Goal: Task Accomplishment & Management: Complete application form

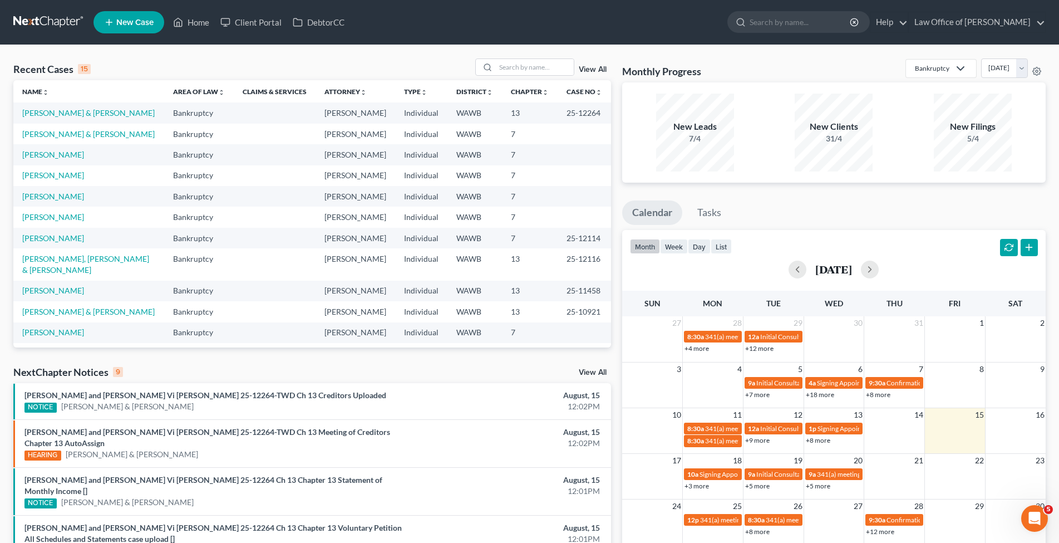
click at [146, 16] on link "New Case" at bounding box center [129, 22] width 71 height 22
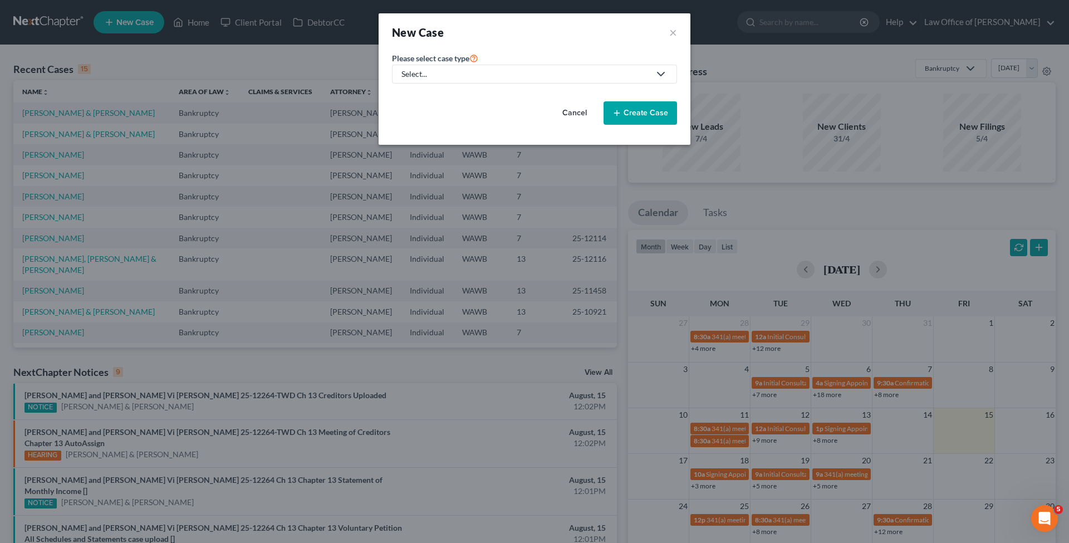
click at [444, 75] on div "Select..." at bounding box center [525, 73] width 248 height 11
click at [431, 96] on div "Bankruptcy" at bounding box center [422, 96] width 40 height 11
select select "87"
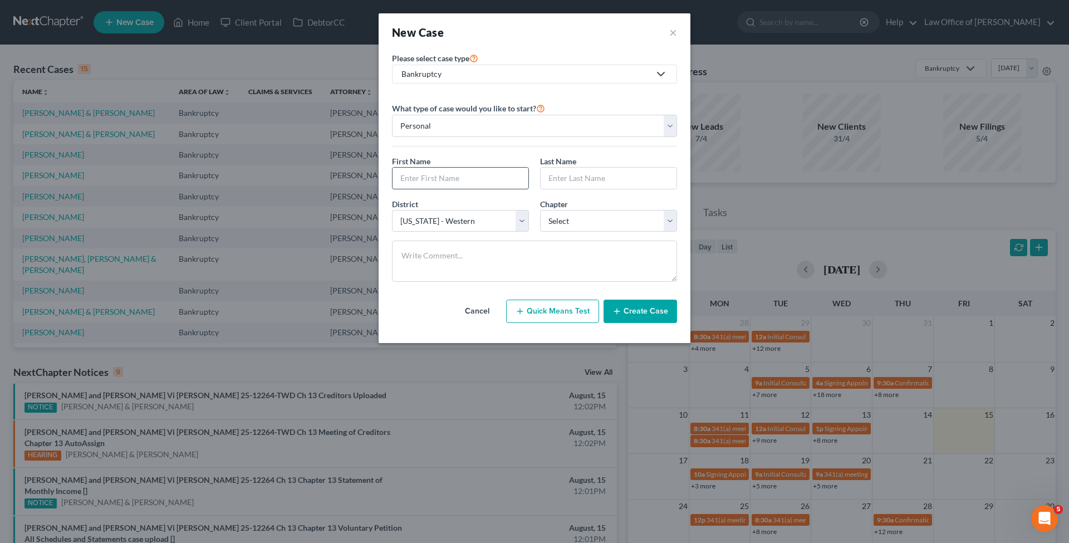
click at [430, 178] on input "text" at bounding box center [460, 178] width 136 height 21
type input "[PERSON_NAME]"
click at [540, 210] on select "Select 7 11 12 13" at bounding box center [608, 221] width 137 height 22
select select "0"
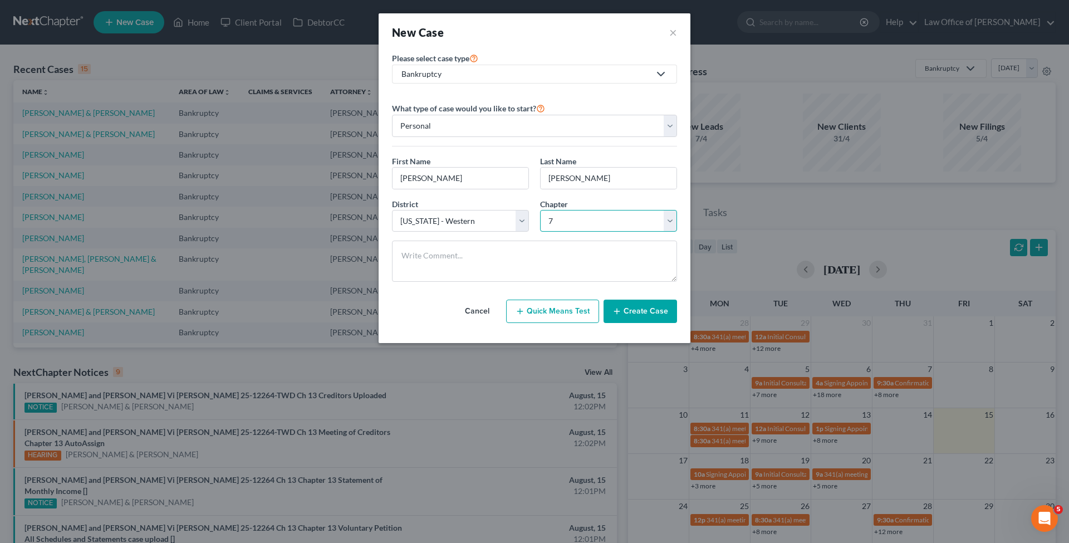
click option "7" at bounding box center [0, 0] width 0 height 0
click at [638, 313] on button "Create Case" at bounding box center [639, 310] width 73 height 23
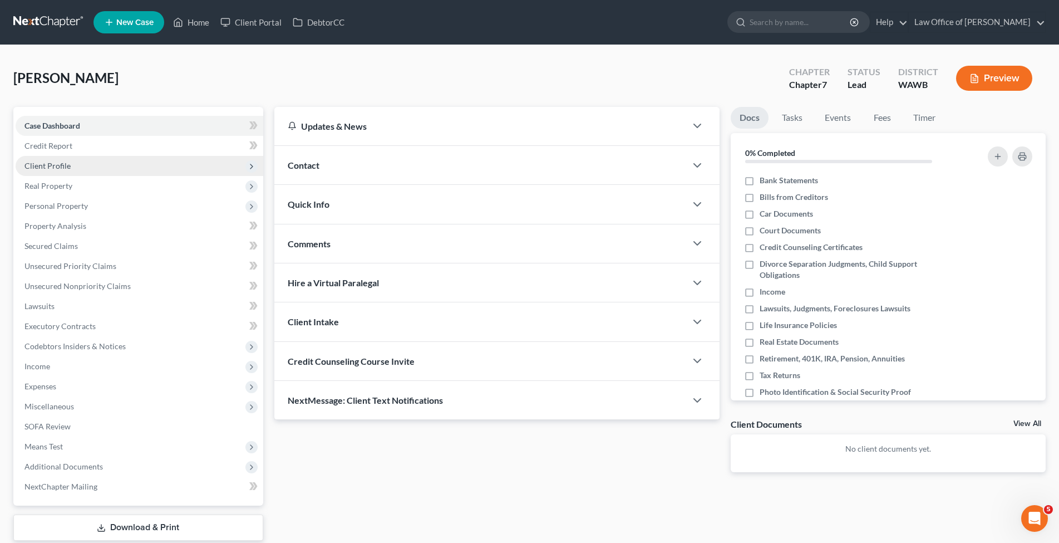
click at [73, 163] on span "Client Profile" at bounding box center [140, 166] width 248 height 20
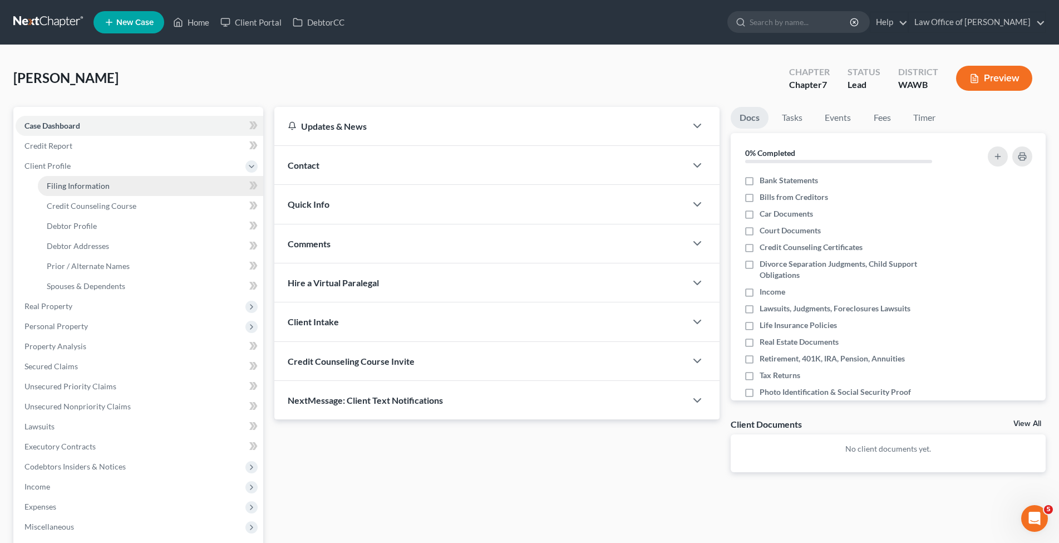
click at [86, 186] on span "Filing Information" at bounding box center [78, 185] width 63 height 9
select select "1"
select select "0"
select select "87"
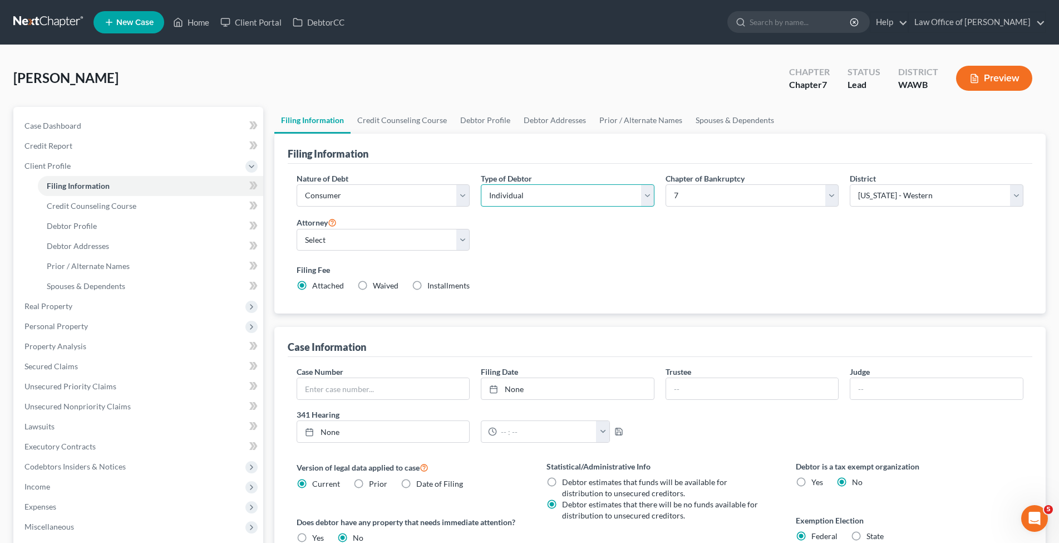
click at [481, 184] on select "Select Individual Joint" at bounding box center [568, 195] width 174 height 22
select select "1"
click option "Joint" at bounding box center [0, 0] width 0 height 0
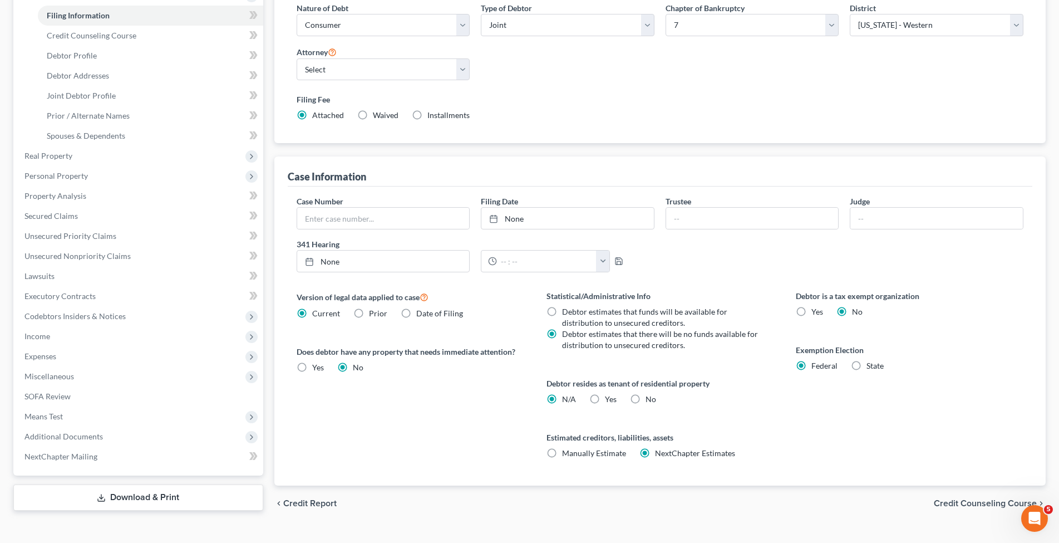
click at [605, 397] on label "Yes Yes" at bounding box center [611, 399] width 12 height 11
click at [609, 397] on input "Yes Yes" at bounding box center [612, 397] width 7 height 7
radio input "true"
radio input "false"
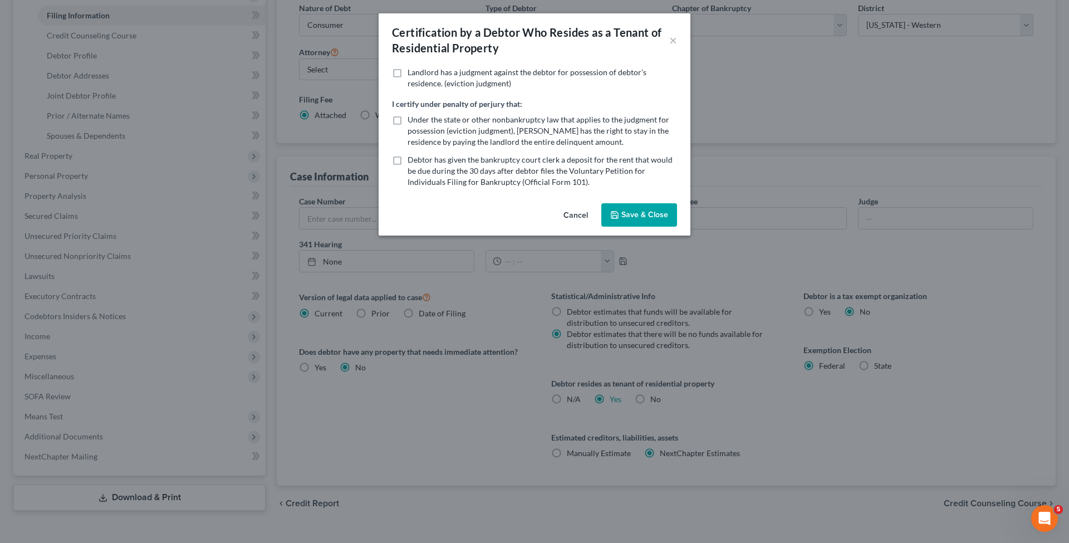
click at [635, 215] on button "Save & Close" at bounding box center [639, 214] width 76 height 23
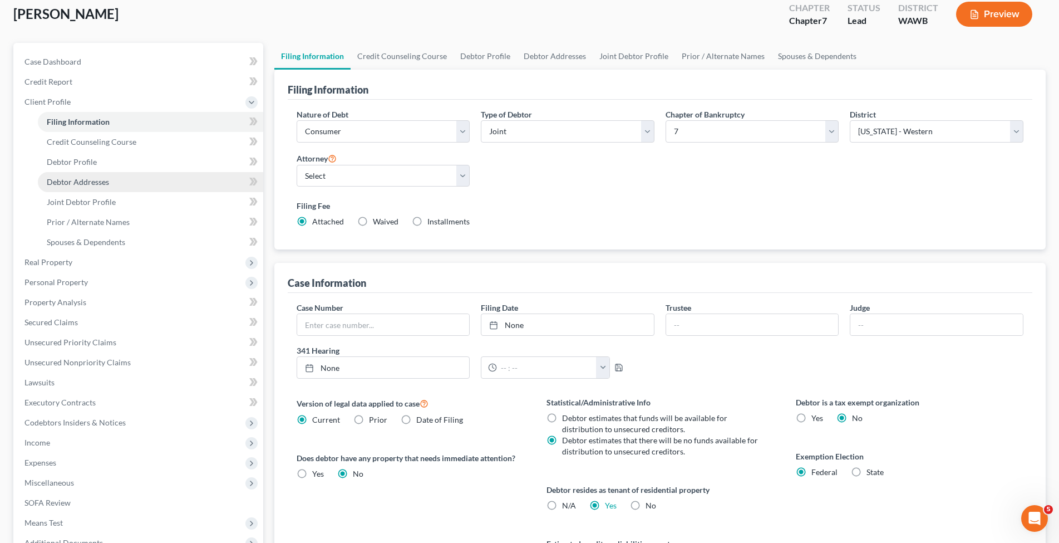
scroll to position [0, 0]
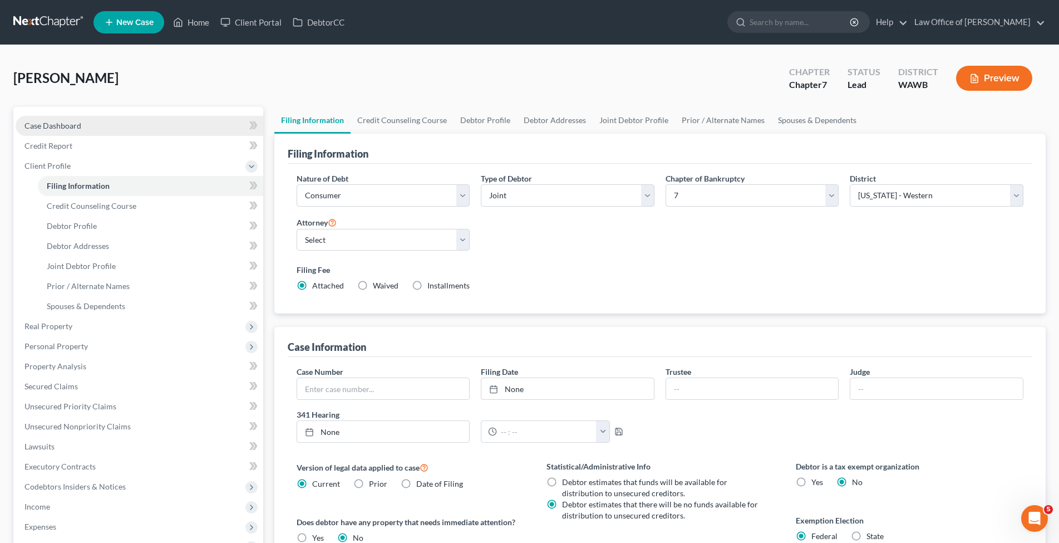
click at [68, 125] on span "Case Dashboard" at bounding box center [52, 125] width 57 height 9
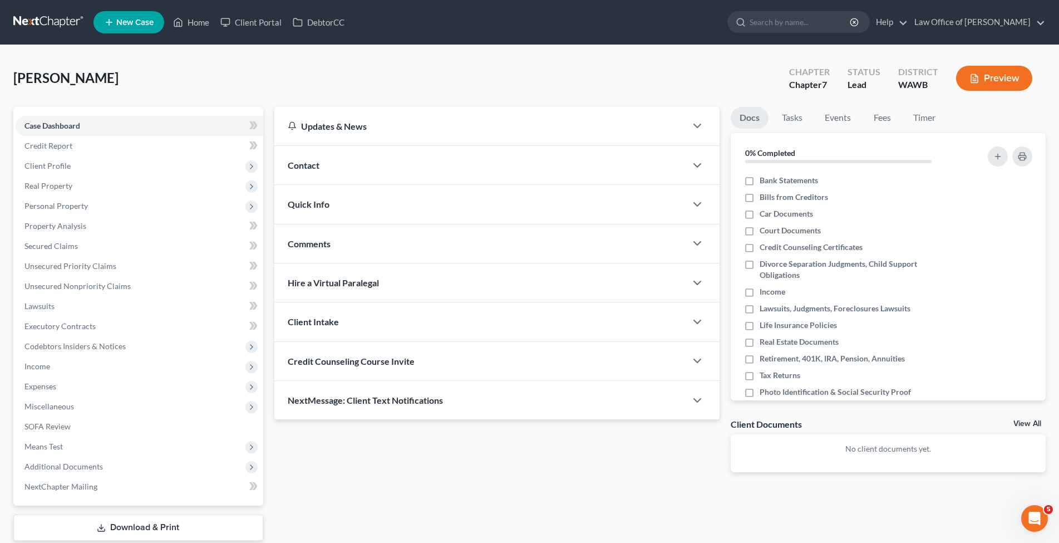
click at [301, 167] on span "Contact" at bounding box center [304, 165] width 32 height 11
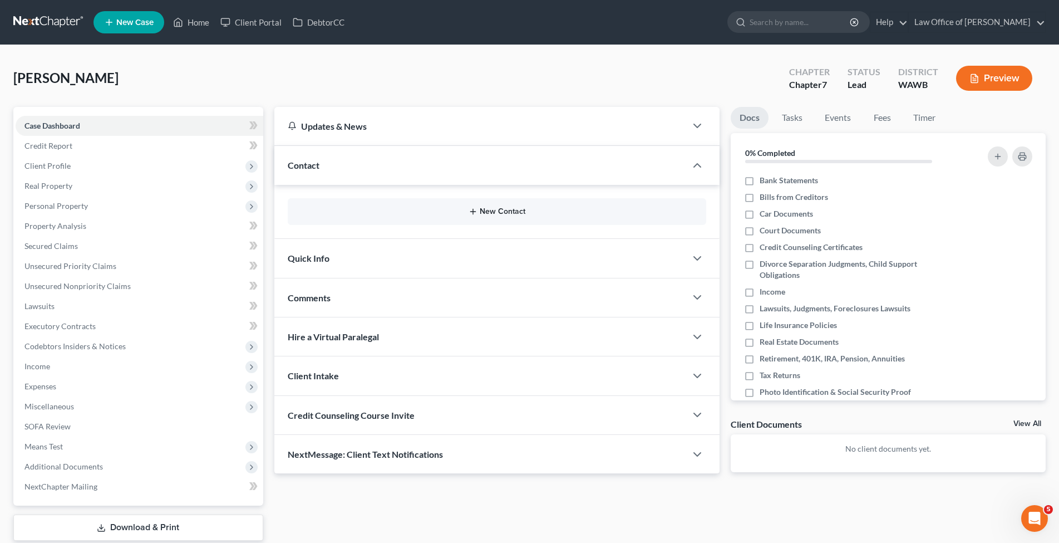
click at [481, 212] on button "New Contact" at bounding box center [497, 211] width 401 height 9
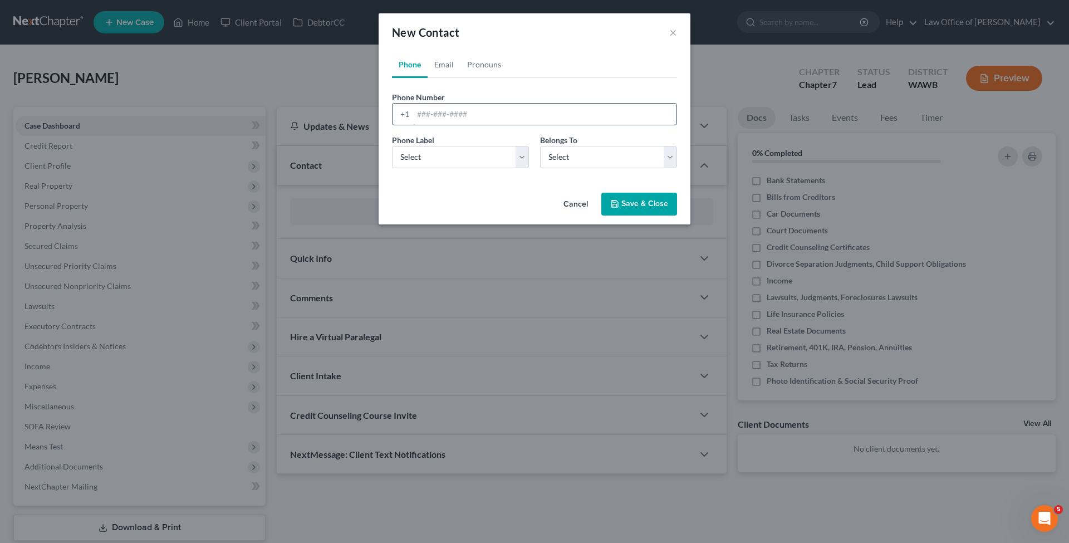
click at [436, 115] on input "tel" at bounding box center [544, 114] width 263 height 21
type input "[PHONE_NUMBER]"
select select "0"
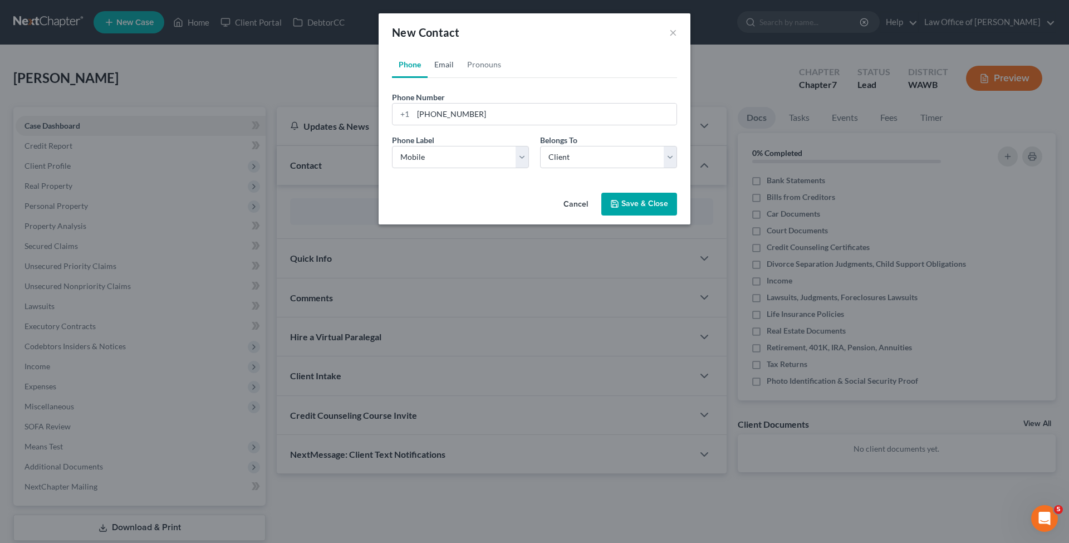
click at [440, 66] on link "Email" at bounding box center [443, 64] width 33 height 27
click at [425, 119] on input "email" at bounding box center [544, 114] width 263 height 21
type input "[EMAIL_ADDRESS][DOMAIN_NAME]"
select select "0"
click at [620, 202] on button "Save & Close" at bounding box center [639, 204] width 76 height 23
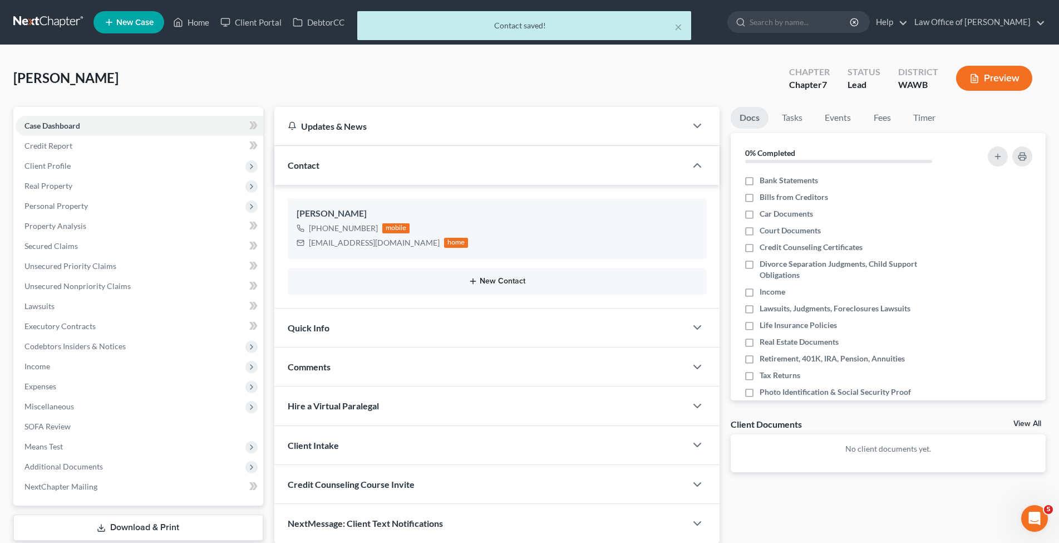
click at [492, 281] on button "New Contact" at bounding box center [497, 281] width 401 height 9
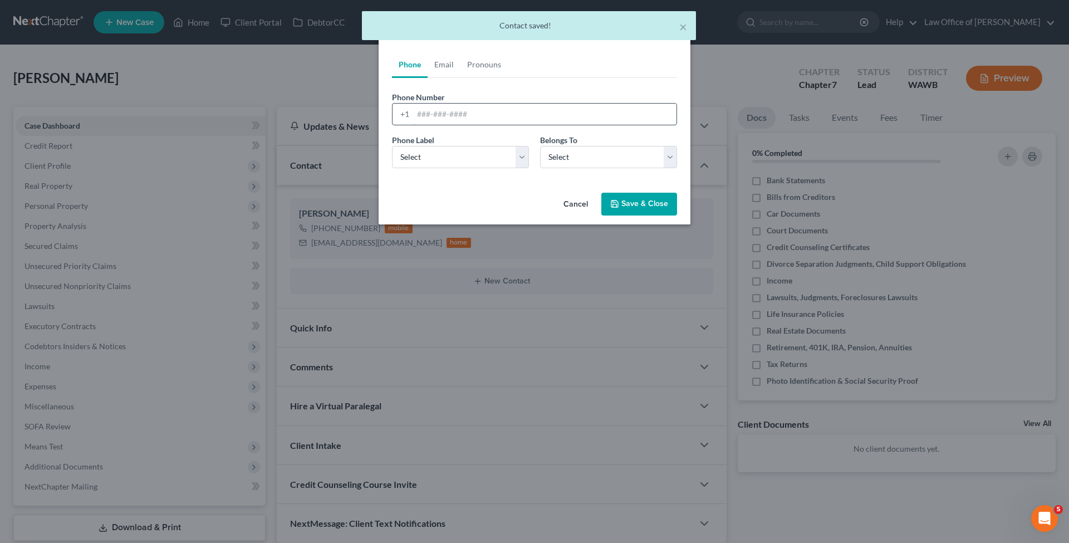
click at [438, 119] on input "tel" at bounding box center [544, 114] width 263 height 21
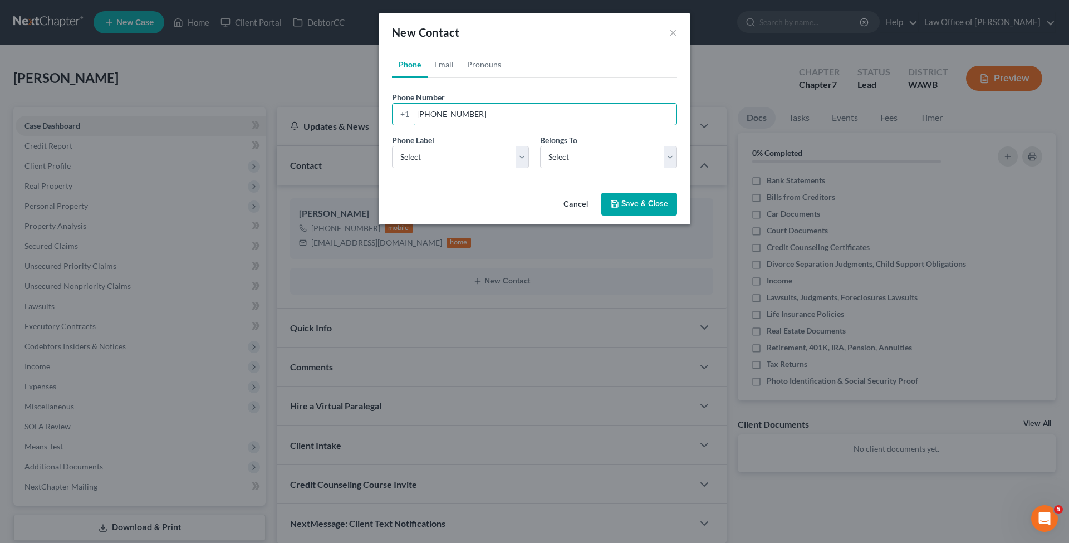
type input "[PHONE_NUMBER]"
select select "0"
select select "1"
click at [441, 62] on link "Email" at bounding box center [443, 64] width 33 height 27
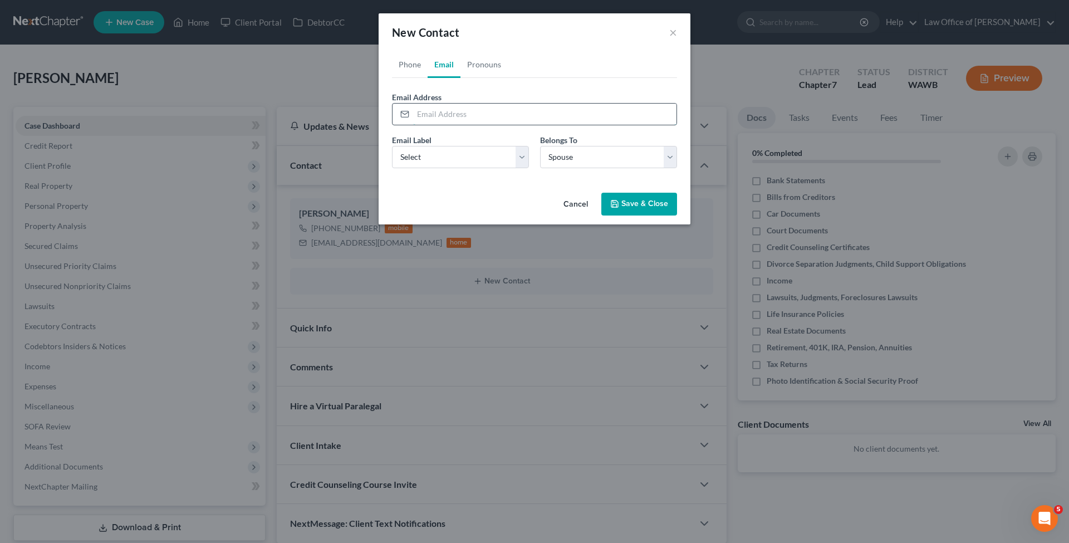
click at [437, 117] on input "email" at bounding box center [544, 114] width 263 height 21
type input "[EMAIL_ADDRESS][DOMAIN_NAME]"
select select "0"
click at [618, 205] on icon "button" at bounding box center [614, 203] width 7 height 7
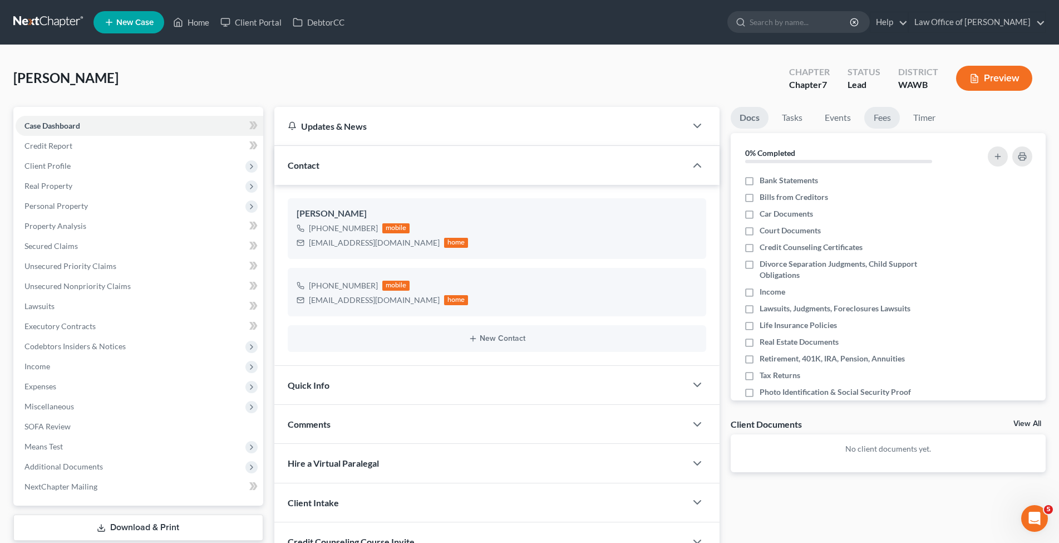
click at [875, 121] on link "Fees" at bounding box center [882, 118] width 36 height 22
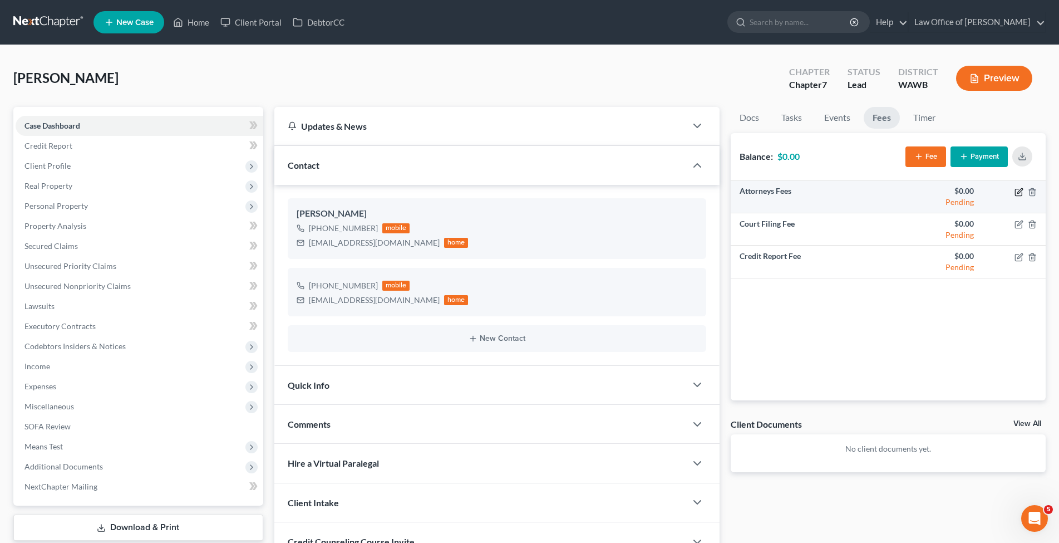
click at [1019, 192] on icon "button" at bounding box center [1019, 192] width 9 height 9
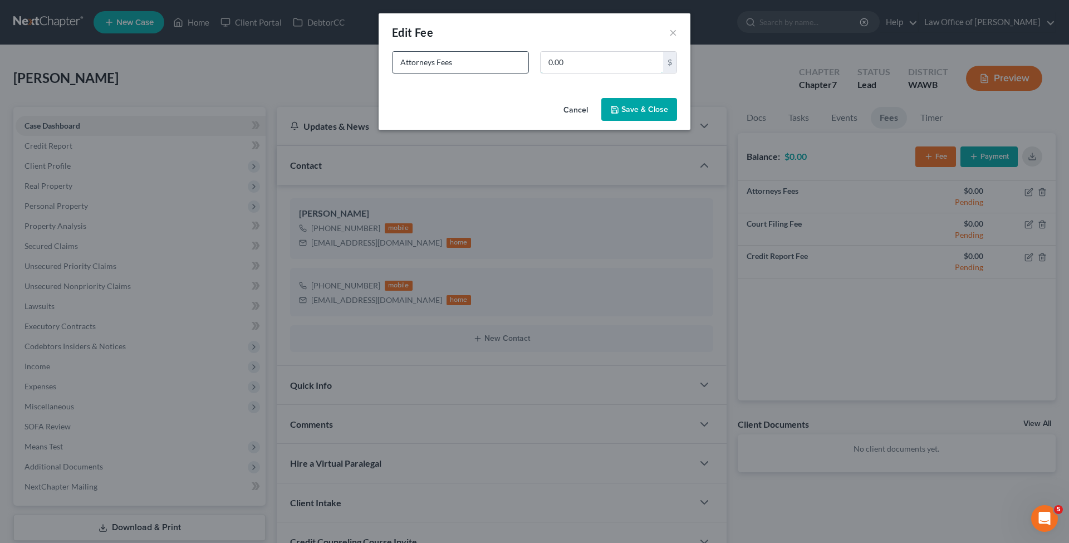
drag, startPoint x: 505, startPoint y: 62, endPoint x: 432, endPoint y: 57, distance: 73.6
click at [432, 57] on div "Attorneys Fees 0.00 $" at bounding box center [534, 66] width 296 height 31
type input "2,500."
click at [658, 101] on button "Save & Close" at bounding box center [639, 109] width 76 height 23
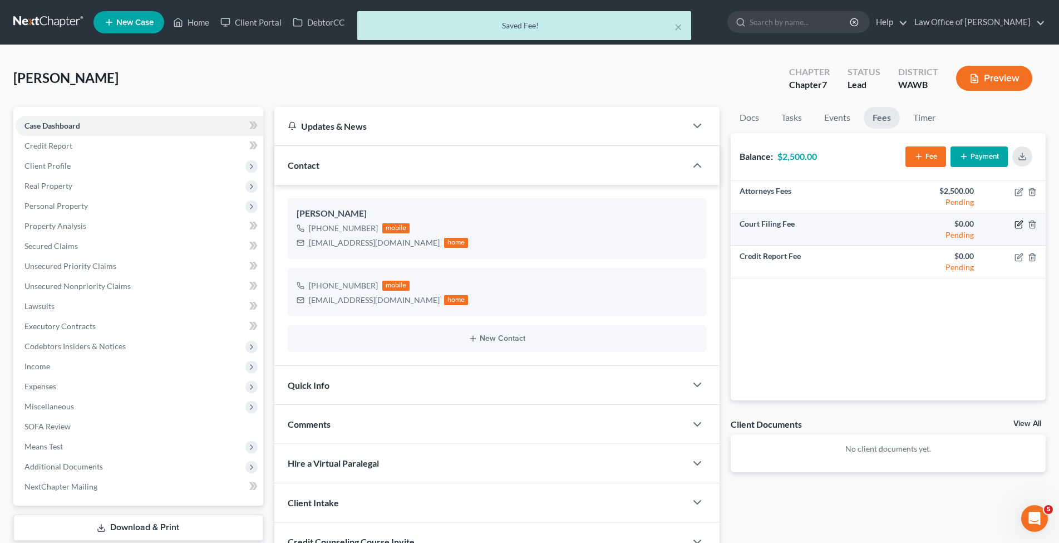
click at [1019, 222] on icon "button" at bounding box center [1019, 224] width 9 height 9
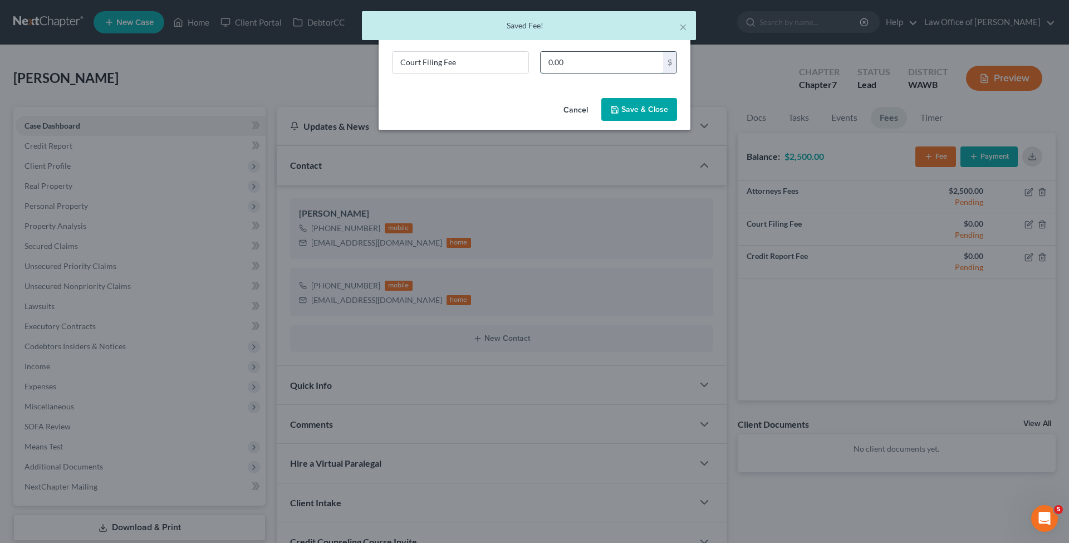
click at [586, 66] on input "0.00" at bounding box center [601, 62] width 122 height 21
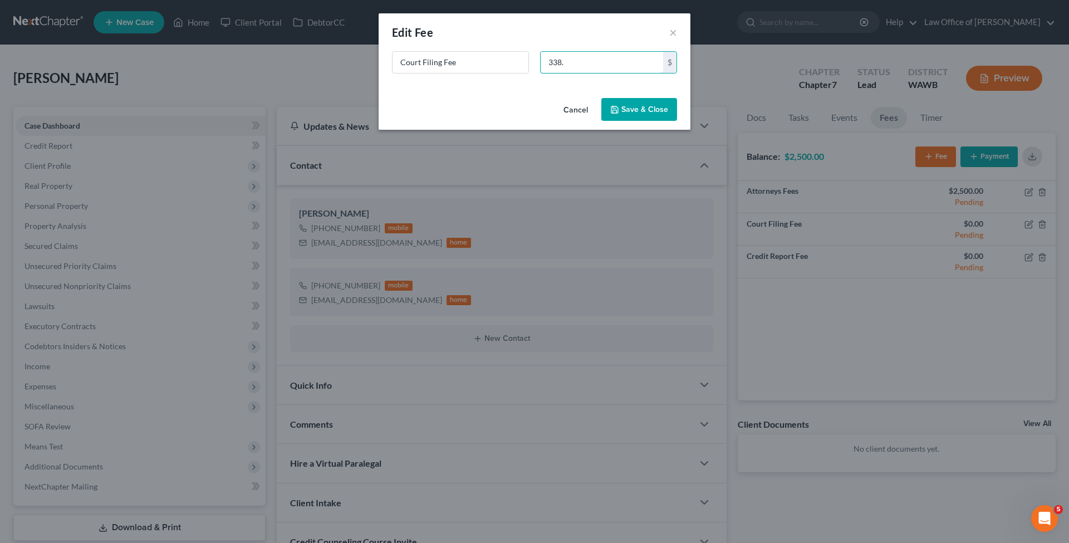
type input "338."
click at [657, 104] on button "Save & Close" at bounding box center [639, 109] width 76 height 23
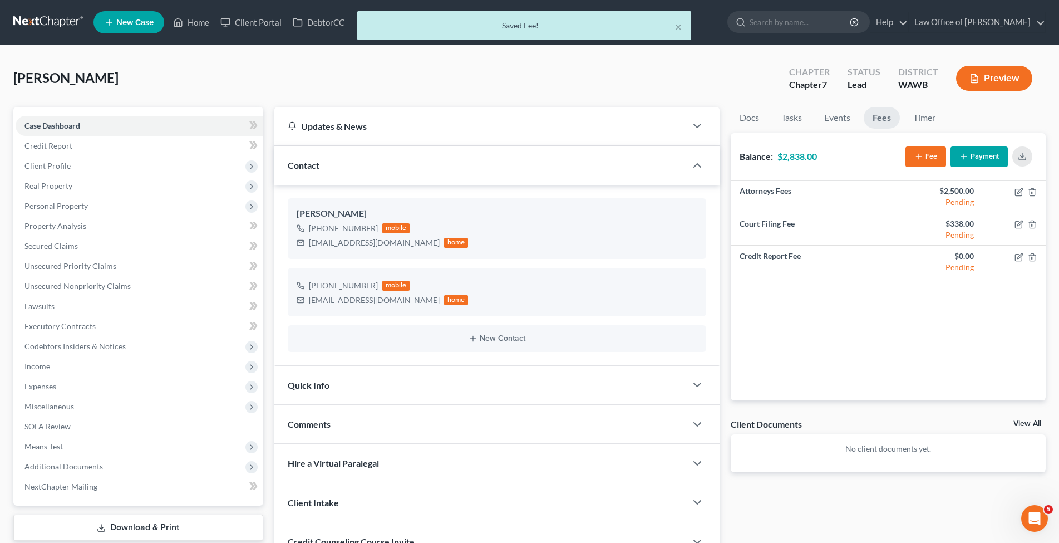
click at [986, 158] on button "Payment" at bounding box center [979, 156] width 57 height 21
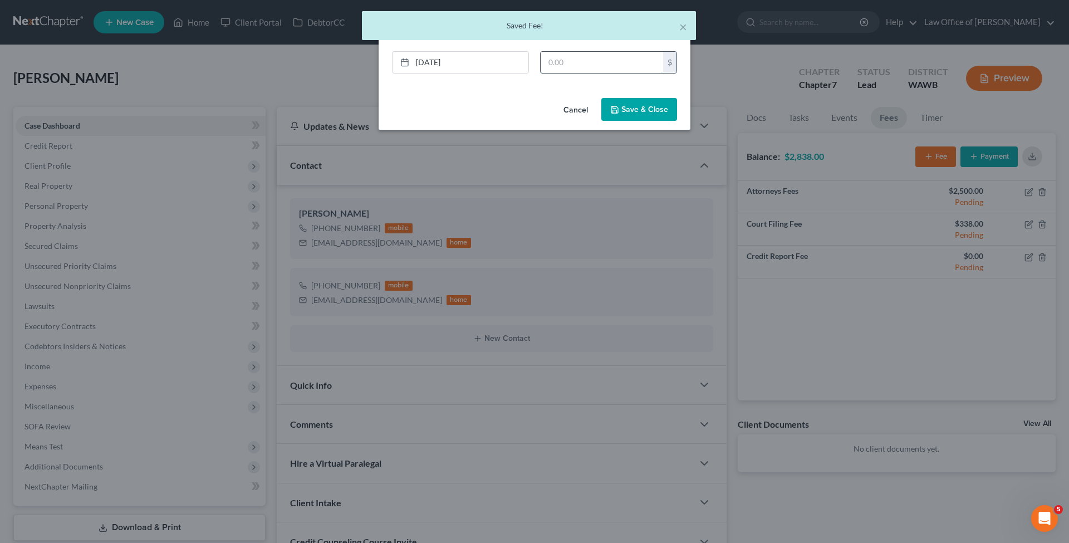
click at [587, 62] on input "text" at bounding box center [601, 62] width 122 height 21
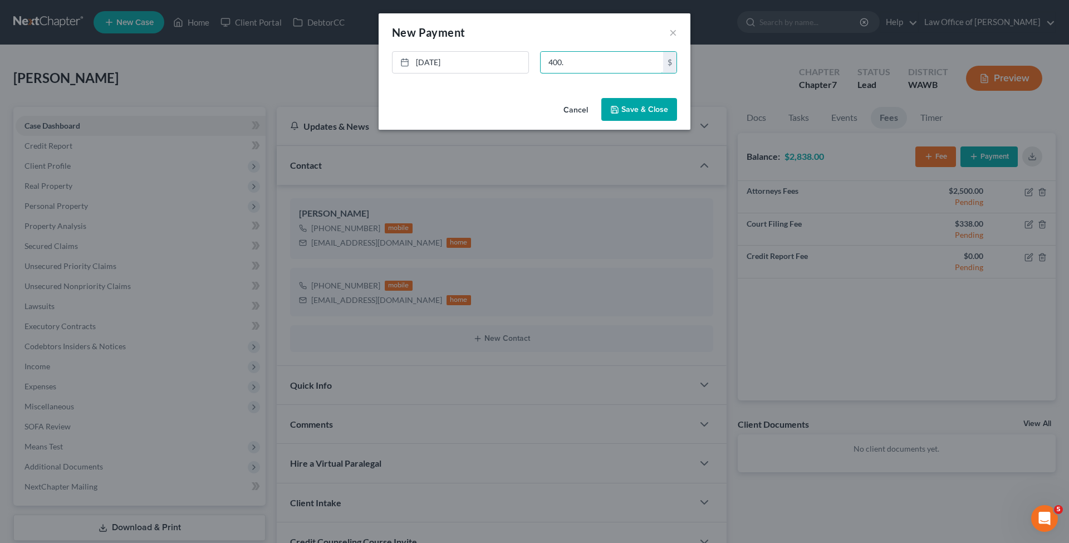
type input "400."
click at [644, 112] on button "Save & Close" at bounding box center [639, 109] width 76 height 23
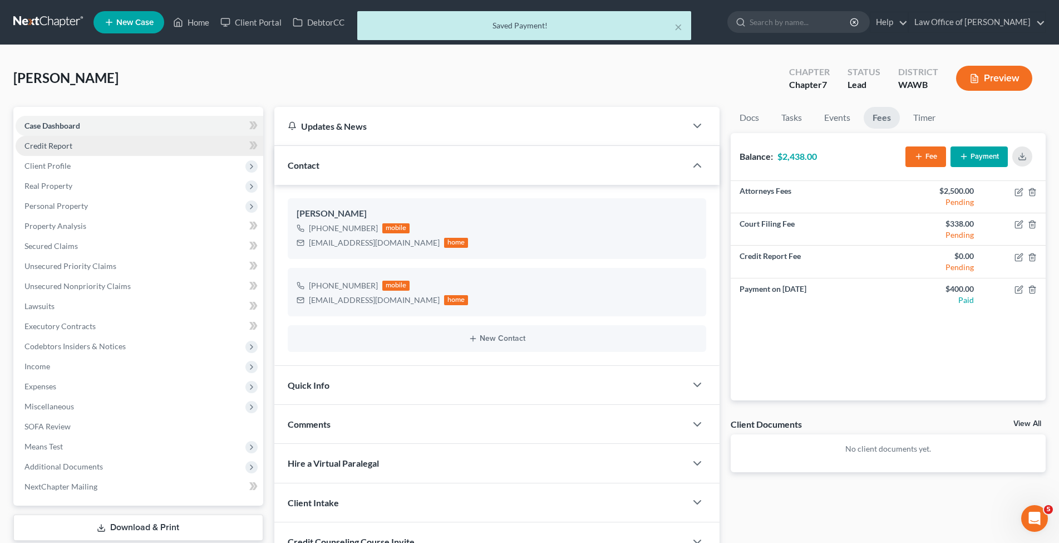
click at [51, 142] on span "Credit Report" at bounding box center [48, 145] width 48 height 9
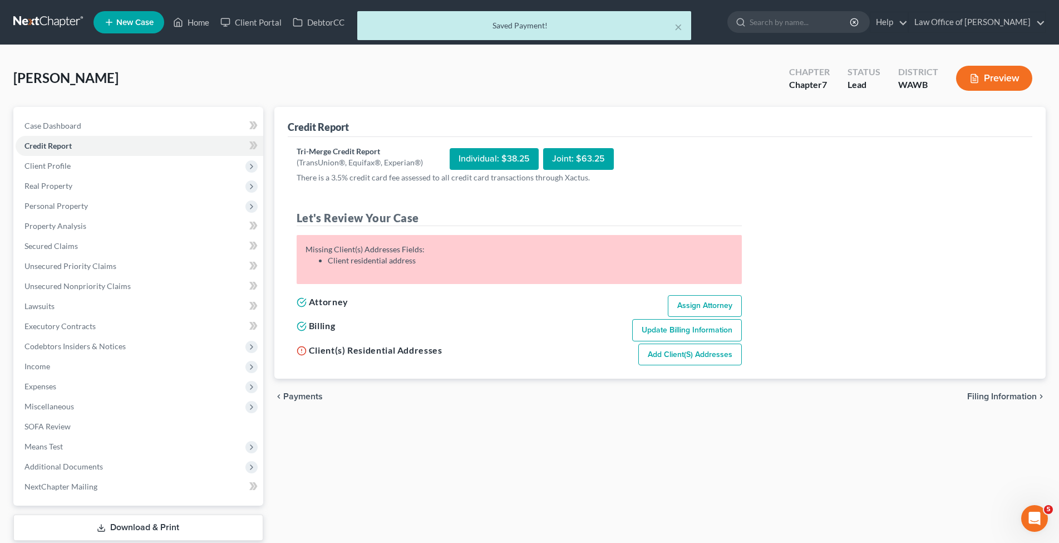
click at [990, 393] on span "Filing Information" at bounding box center [1002, 396] width 70 height 9
select select "1"
select select "0"
select select "87"
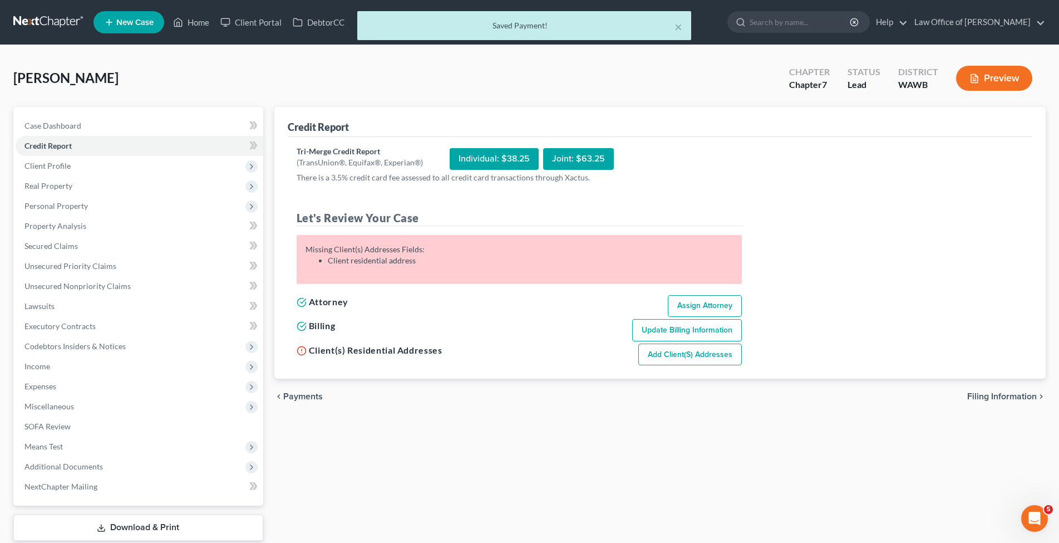
select select "0"
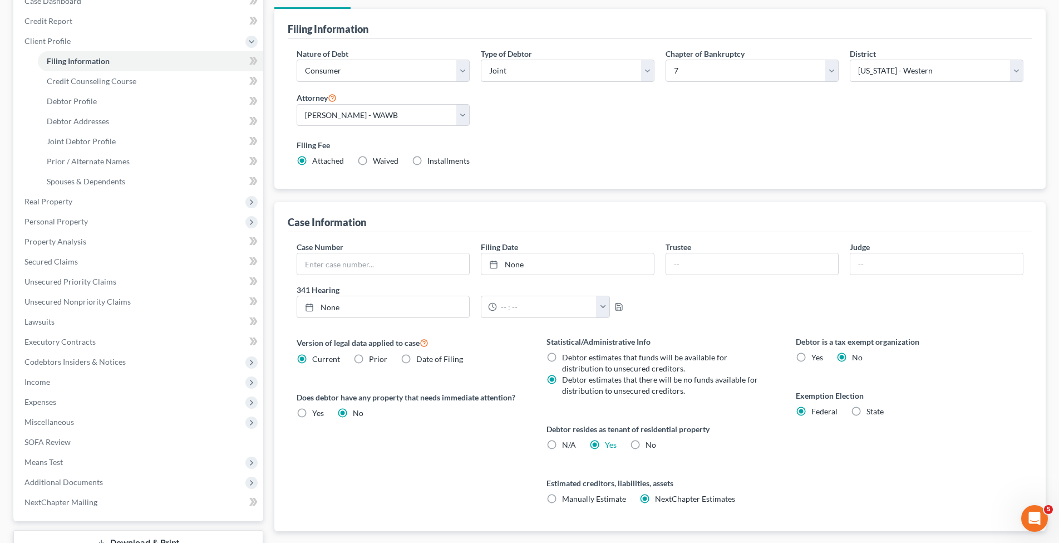
scroll to position [170, 0]
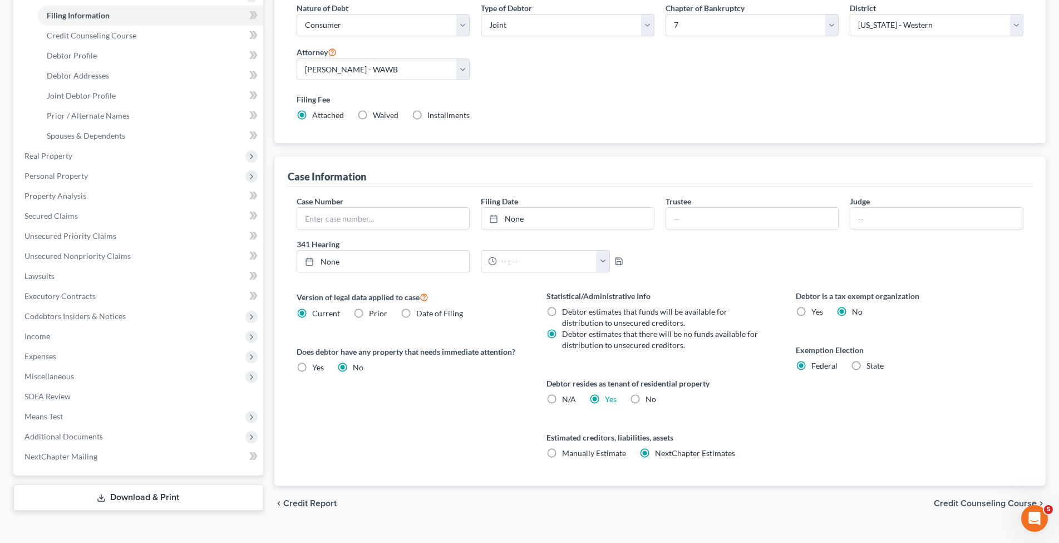
click at [961, 504] on span "Credit Counseling Course" at bounding box center [985, 503] width 103 height 9
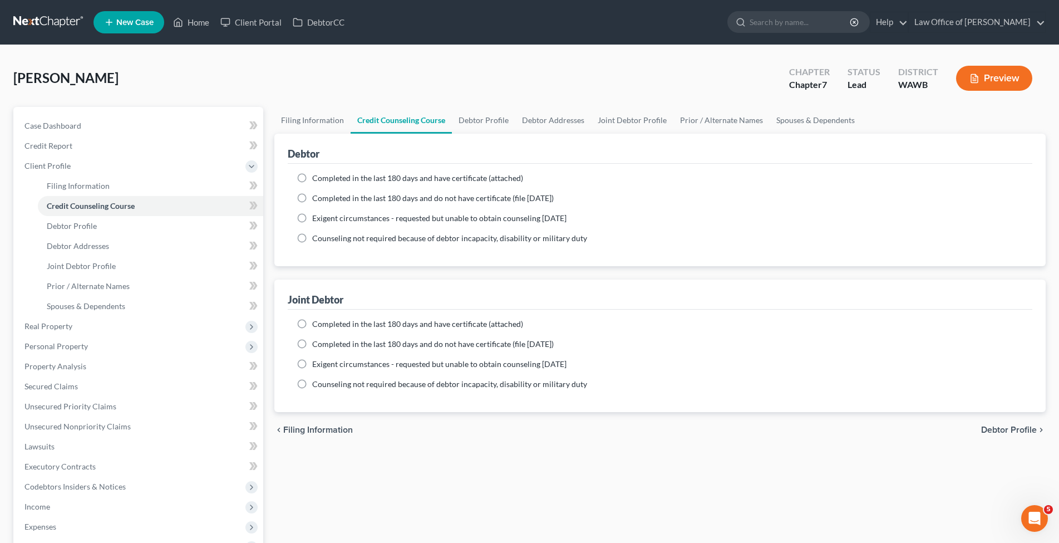
click at [312, 202] on label "Completed in the last 180 days and do not have certificate (file [DATE])" at bounding box center [433, 198] width 242 height 11
click at [317, 200] on input "Completed in the last 180 days and do not have certificate (file [DATE])" at bounding box center [320, 196] width 7 height 7
radio input "true"
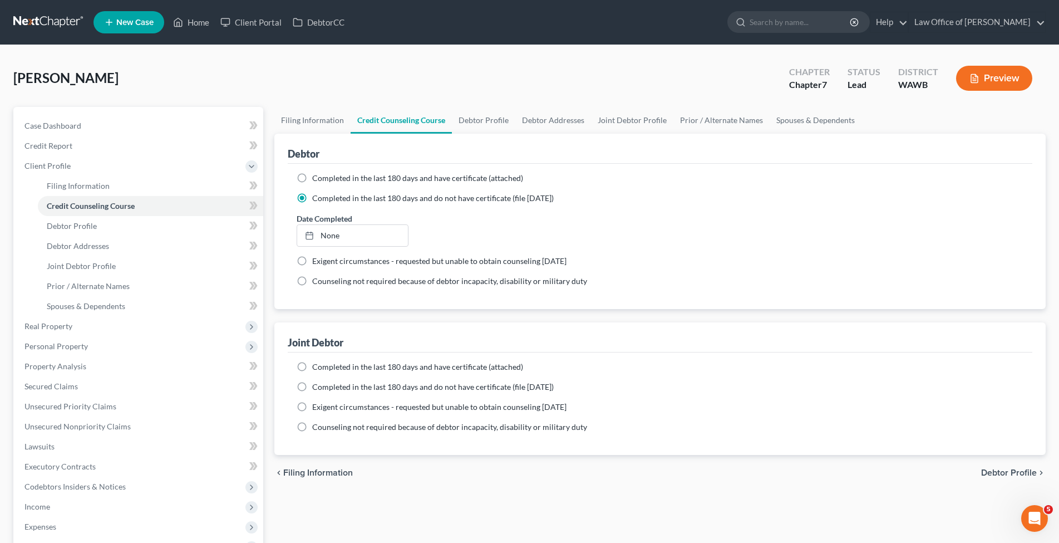
click at [312, 382] on label "Completed in the last 180 days and do not have certificate (file [DATE])" at bounding box center [433, 386] width 242 height 11
click at [317, 382] on input "Completed in the last 180 days and do not have certificate (file [DATE])" at bounding box center [320, 384] width 7 height 7
radio input "true"
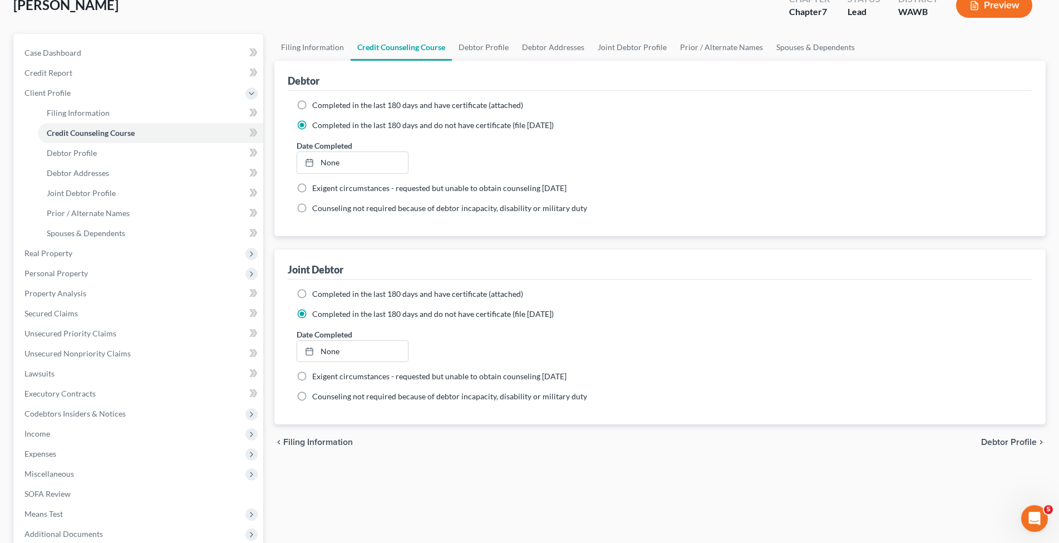
scroll to position [114, 0]
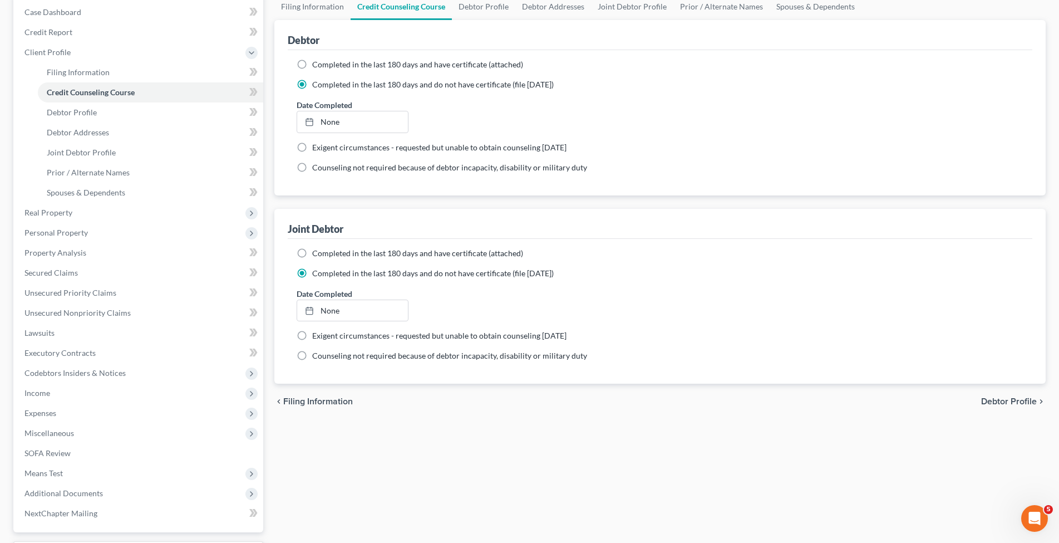
click at [1002, 399] on span "Debtor Profile" at bounding box center [1009, 401] width 56 height 9
select select "1"
select select "0"
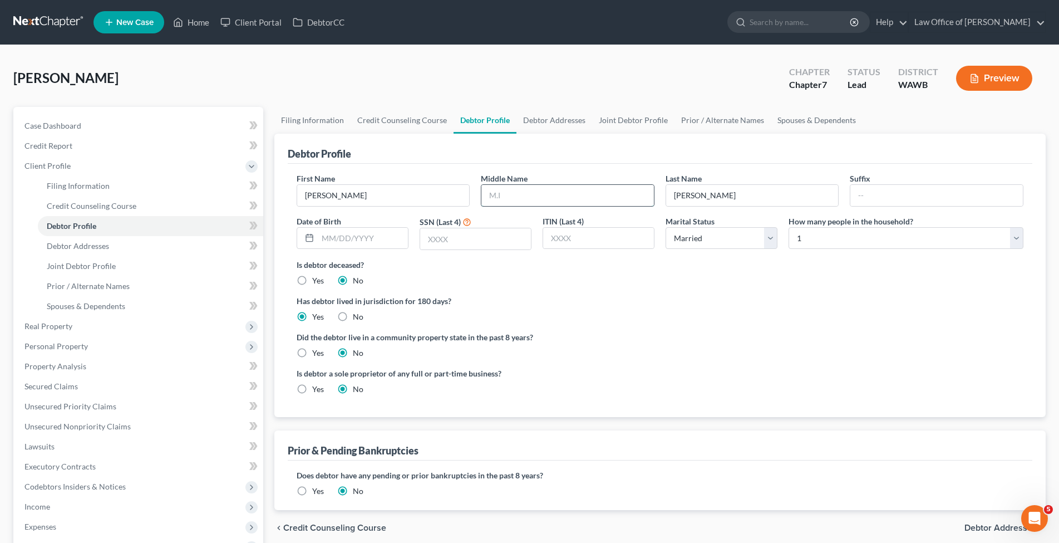
click at [520, 199] on input "text" at bounding box center [567, 195] width 173 height 21
type input "[PERSON_NAME]"
click at [405, 240] on input "text" at bounding box center [363, 238] width 90 height 21
type input "[DATE]"
type input "8184"
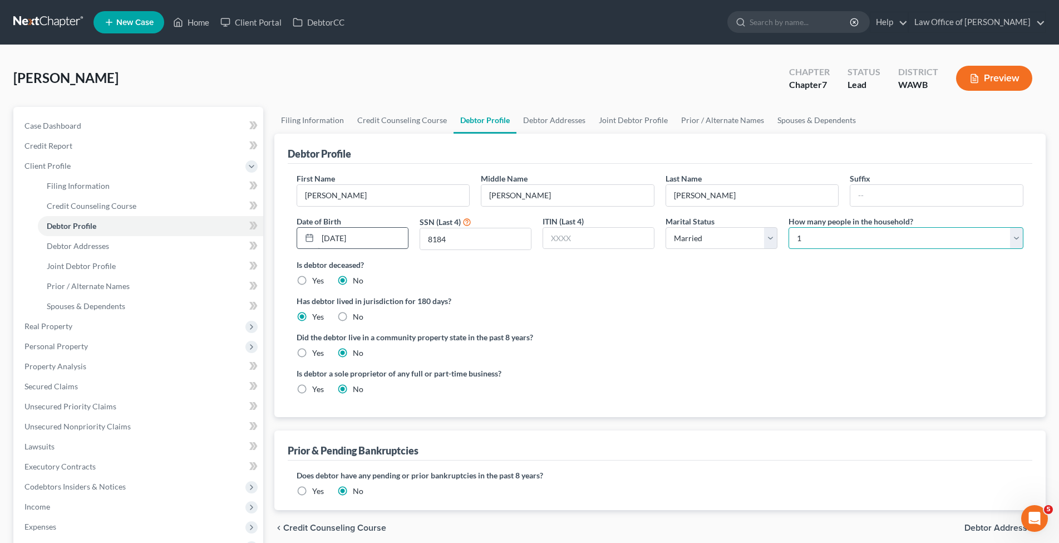
select select "1"
click at [312, 358] on label "Yes" at bounding box center [318, 352] width 12 height 11
click at [317, 355] on input "Yes" at bounding box center [320, 350] width 7 height 7
radio input "true"
radio input "false"
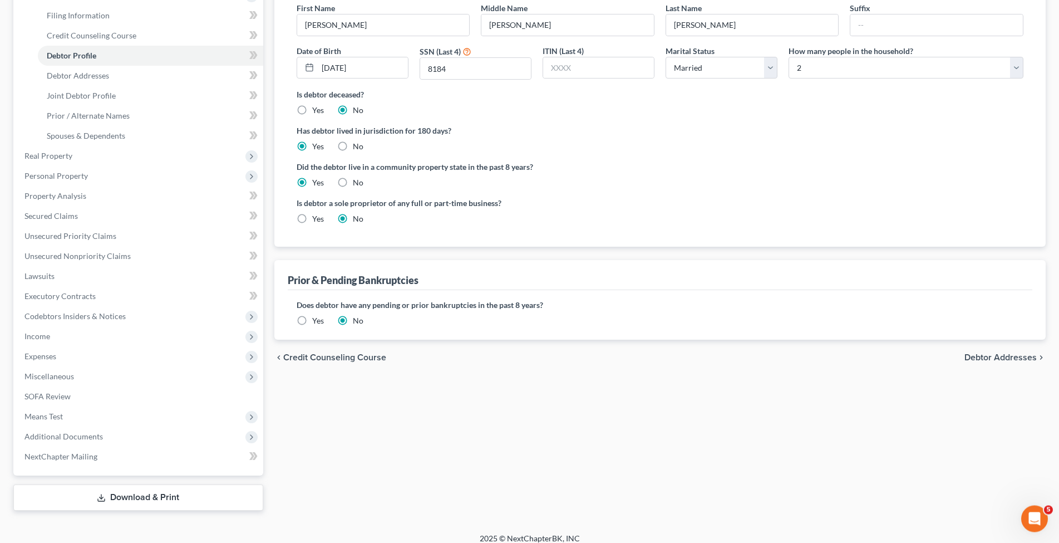
scroll to position [179, 0]
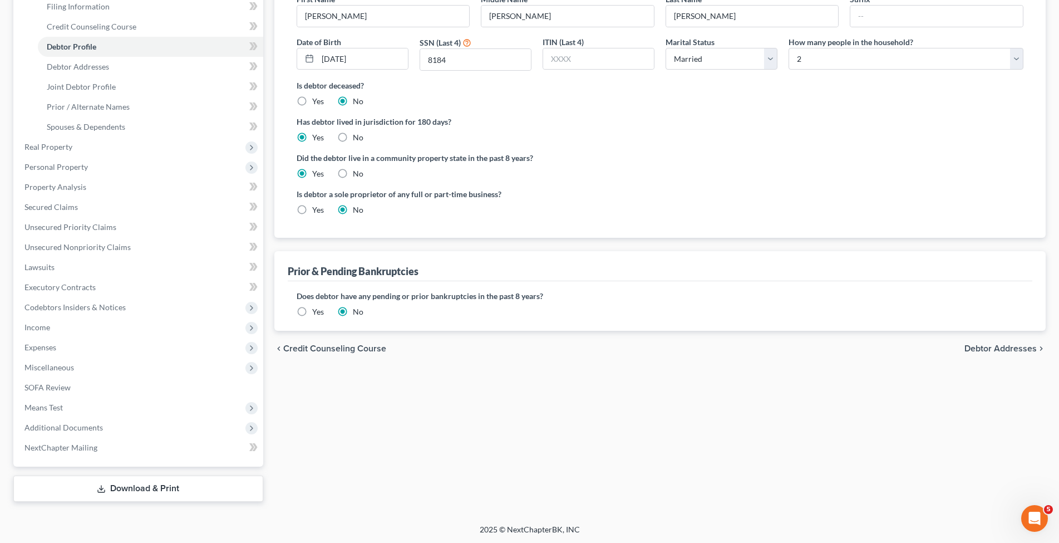
click at [1010, 349] on span "Debtor Addresses" at bounding box center [1001, 348] width 72 height 9
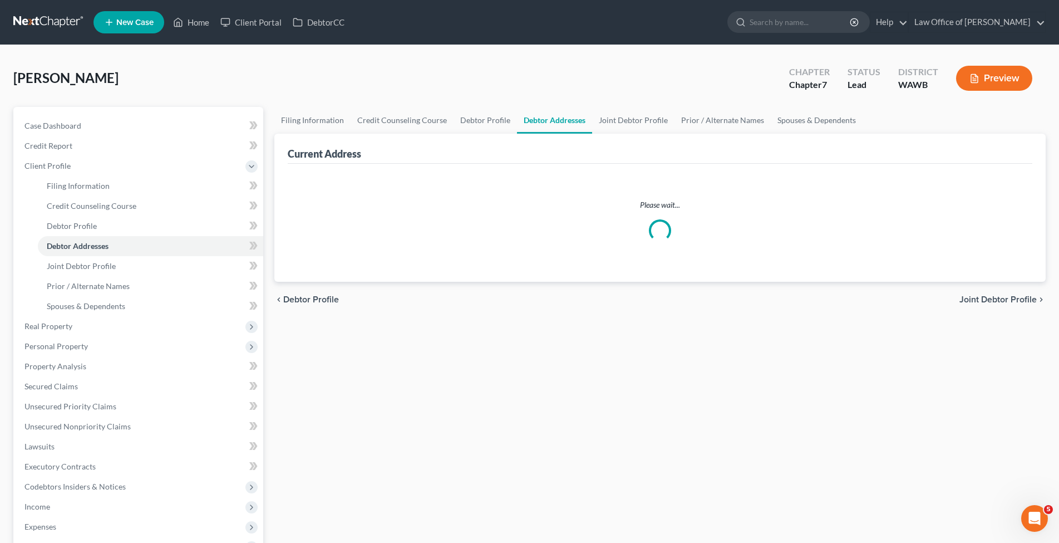
select select "0"
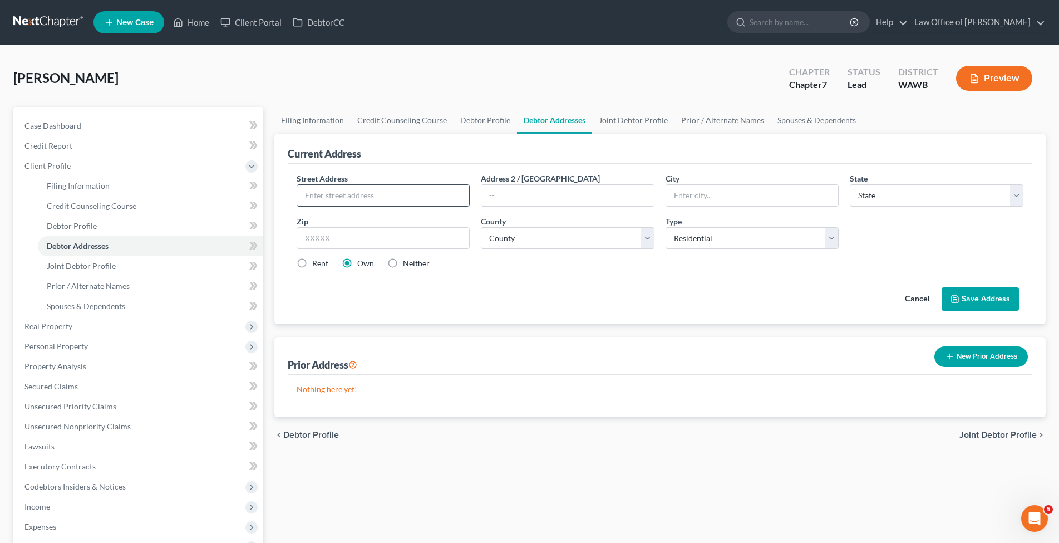
click at [324, 200] on input "text" at bounding box center [383, 195] width 173 height 21
type input "[STREET_ADDRESS]"
type input "Renton"
select select "50"
type input "98059"
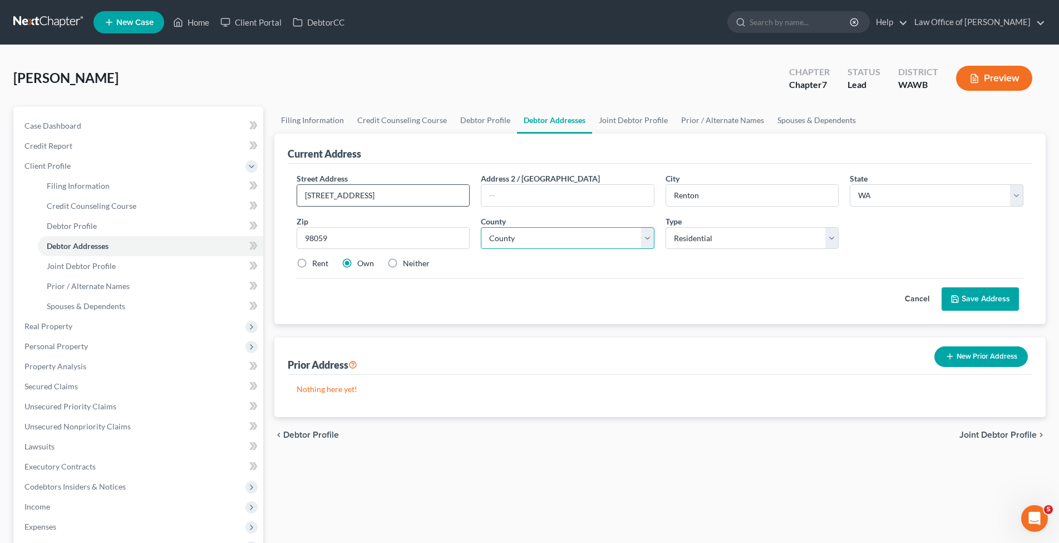
select select "16"
click at [991, 297] on button "Save Address" at bounding box center [980, 298] width 77 height 23
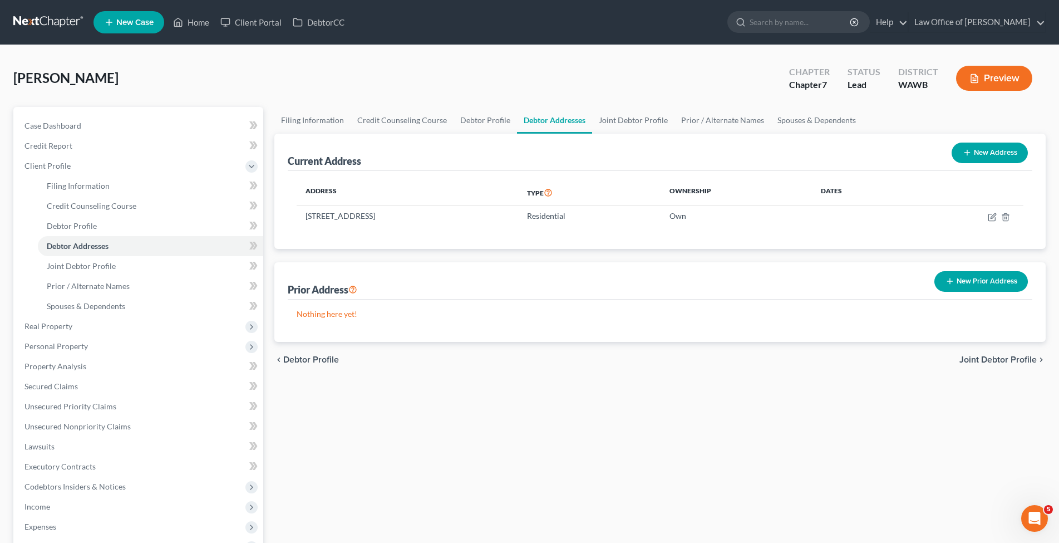
click at [972, 360] on span "Joint Debtor Profile" at bounding box center [998, 359] width 77 height 9
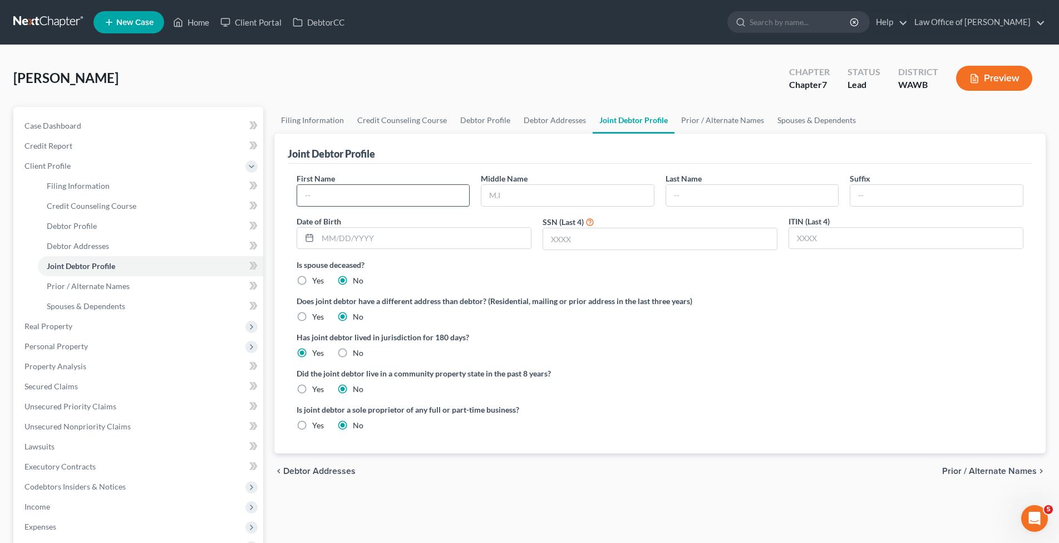
click at [326, 190] on input "text" at bounding box center [383, 195] width 173 height 21
type input "[PERSON_NAME]"
type input "Ivanova"
type input "[PERSON_NAME]"
type input "[DATE]"
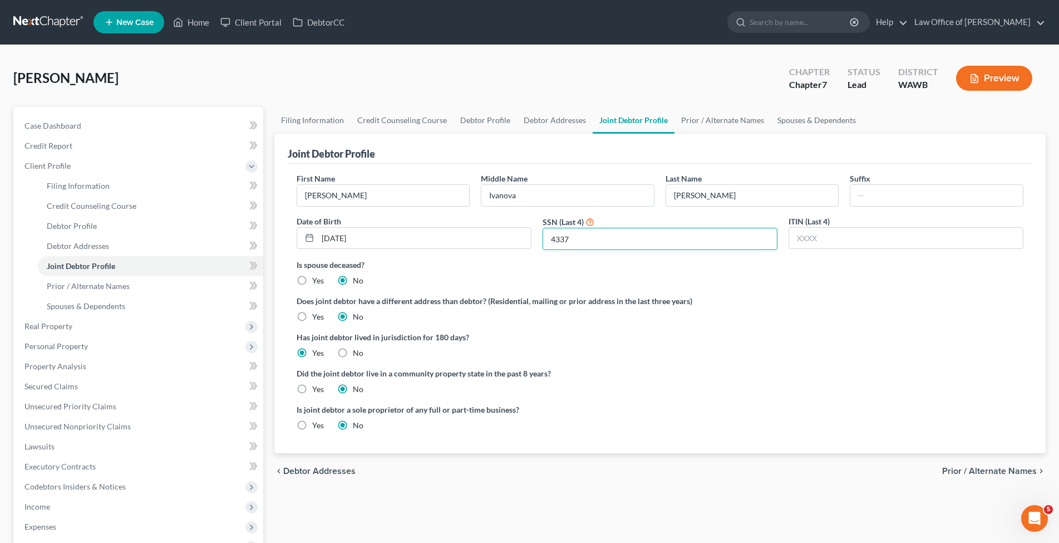
type input "4337"
click at [312, 389] on label "Yes" at bounding box center [318, 388] width 12 height 11
click at [317, 389] on input "Yes" at bounding box center [320, 386] width 7 height 7
radio input "true"
radio input "false"
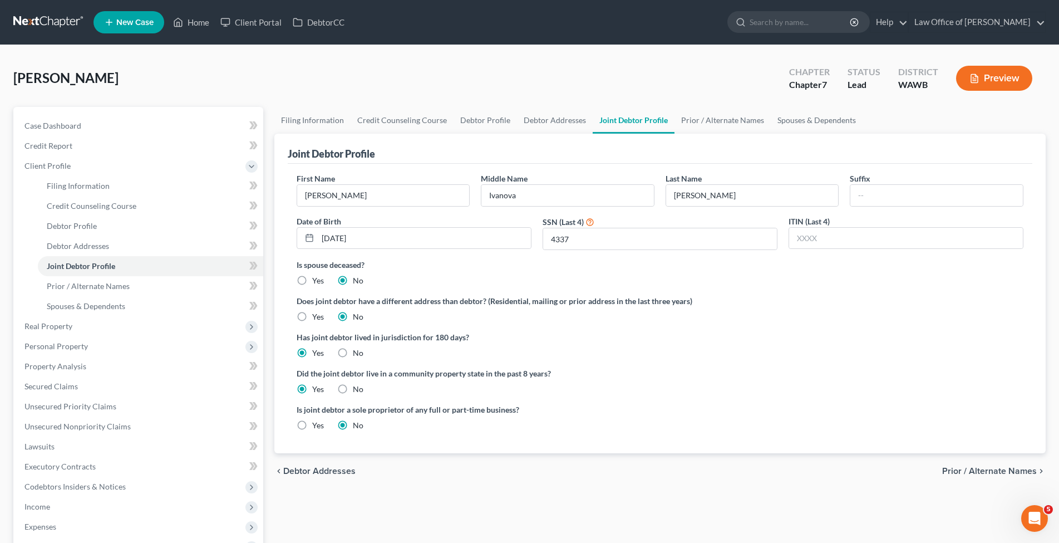
click at [947, 466] on span "Prior / Alternate Names" at bounding box center [989, 470] width 95 height 9
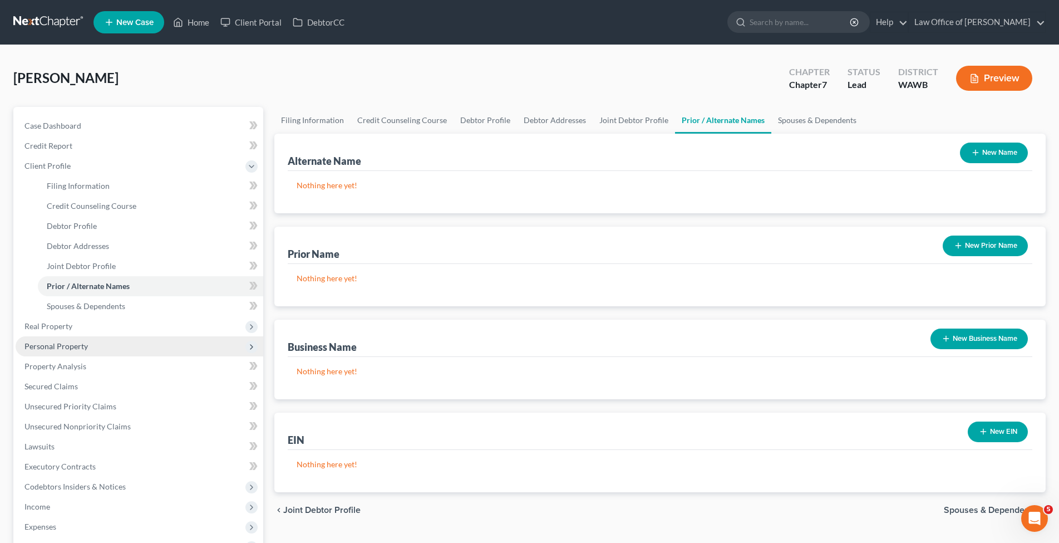
click at [74, 343] on span "Personal Property" at bounding box center [55, 345] width 63 height 9
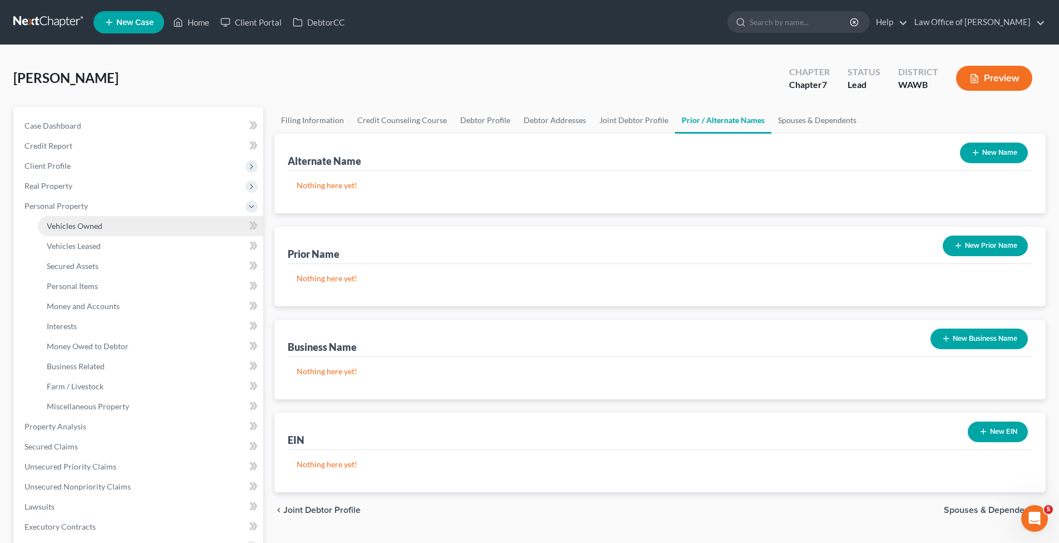
click at [86, 226] on span "Vehicles Owned" at bounding box center [75, 225] width 56 height 9
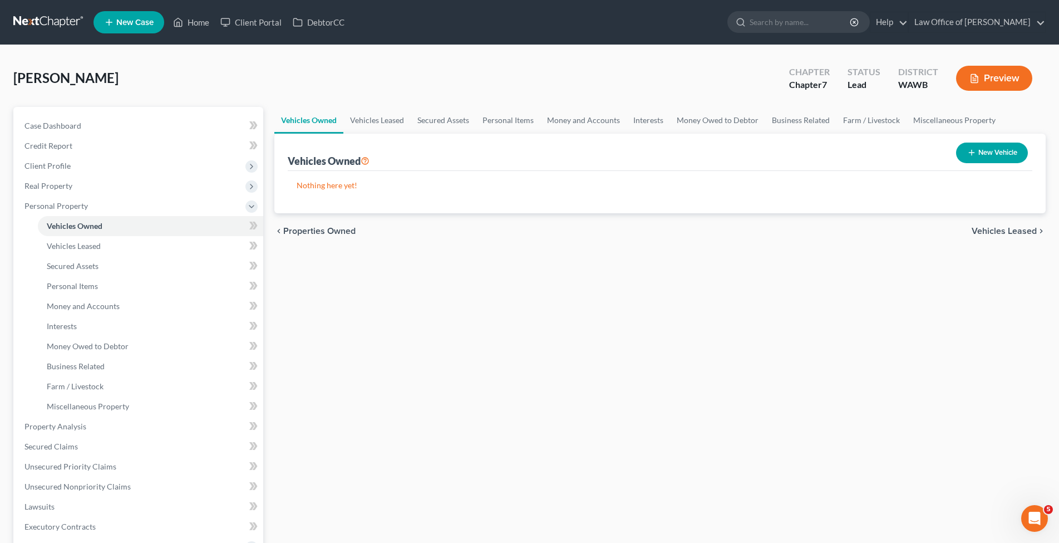
click at [1006, 159] on button "New Vehicle" at bounding box center [992, 152] width 72 height 21
select select "0"
select select "2"
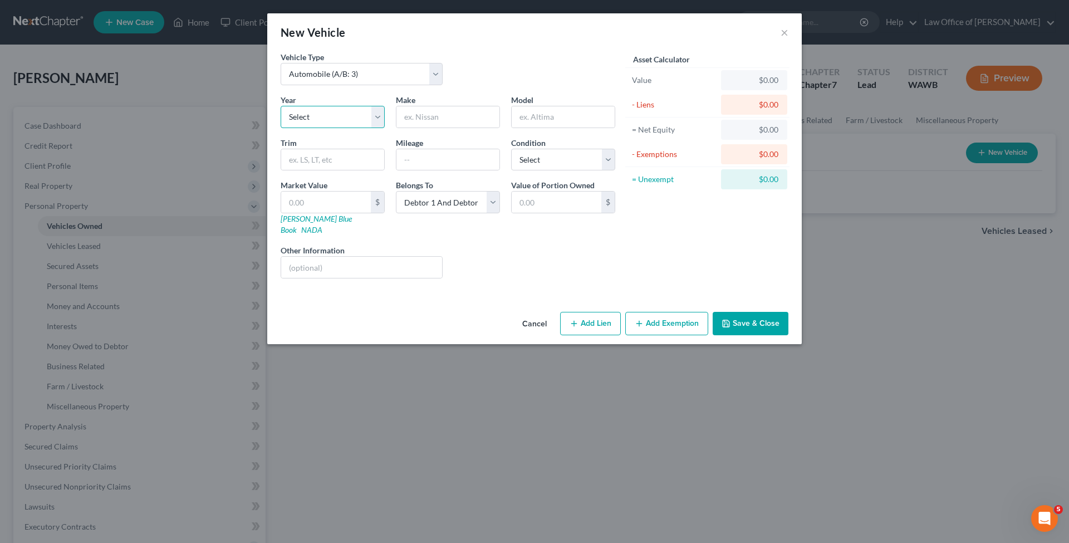
click at [281, 106] on select "Select 2026 2025 2024 2023 2022 2021 2020 2019 2018 2017 2016 2015 2014 2013 20…" at bounding box center [333, 117] width 104 height 22
select select "5"
click option "2021" at bounding box center [0, 0] width 0 height 0
type input "Jeep"
type input "Gladiator"
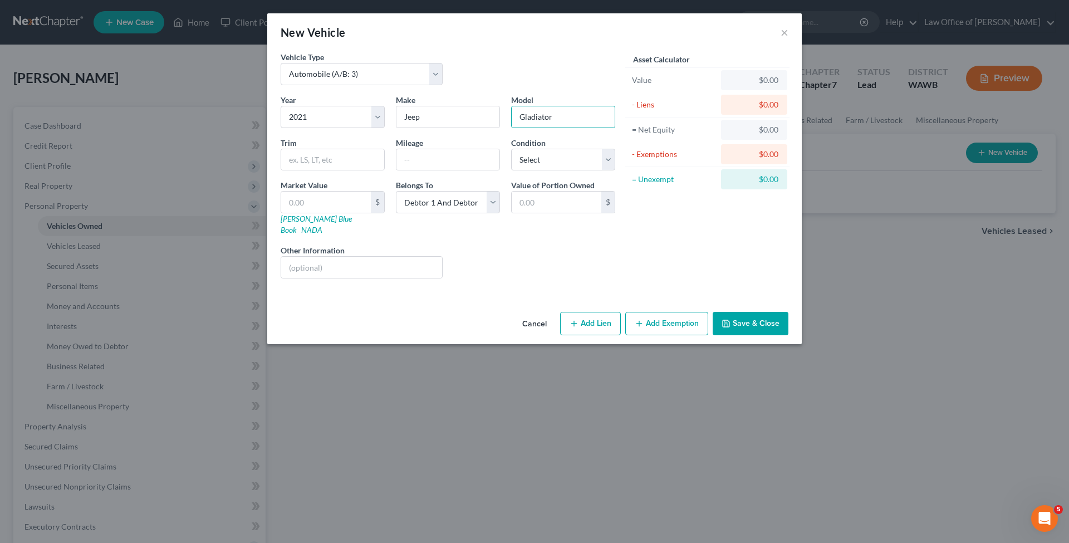
click at [745, 312] on button "Save & Close" at bounding box center [750, 323] width 76 height 23
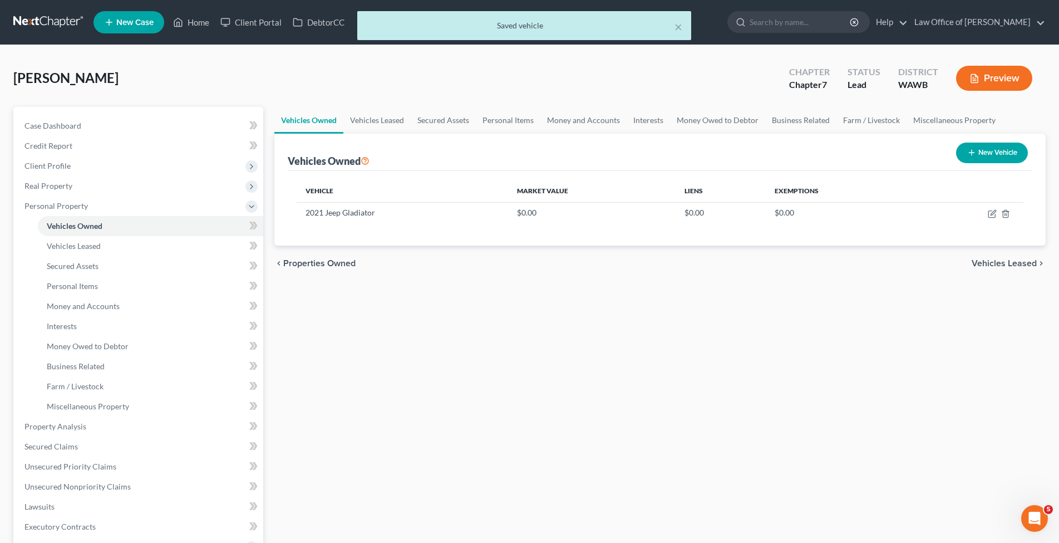
click at [997, 153] on button "New Vehicle" at bounding box center [992, 152] width 72 height 21
select select "0"
select select "2"
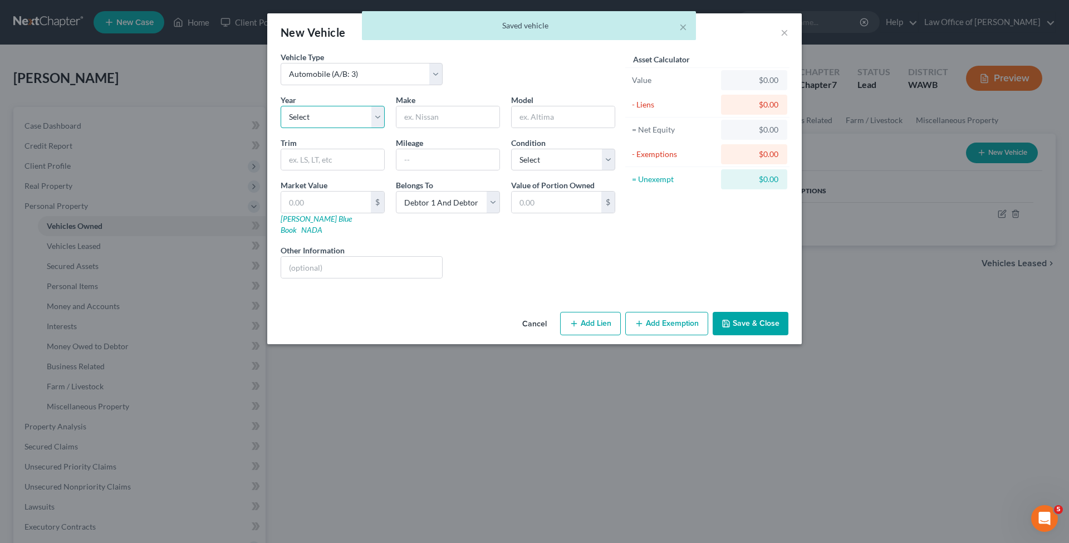
click at [281, 106] on select "Select 2026 2025 2024 2023 2022 2021 2020 2019 2018 2017 2016 2015 2014 2013 20…" at bounding box center [333, 117] width 104 height 22
select select "5"
click option "2021" at bounding box center [0, 0] width 0 height 0
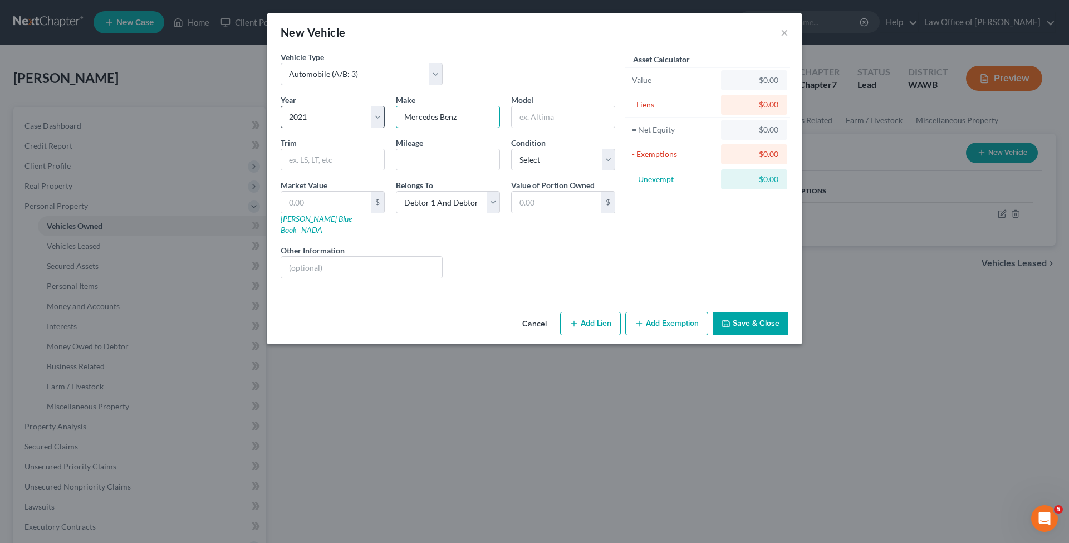
type input "Mercedes Benz"
type input "GLA250"
click at [768, 312] on button "Save & Close" at bounding box center [750, 323] width 76 height 23
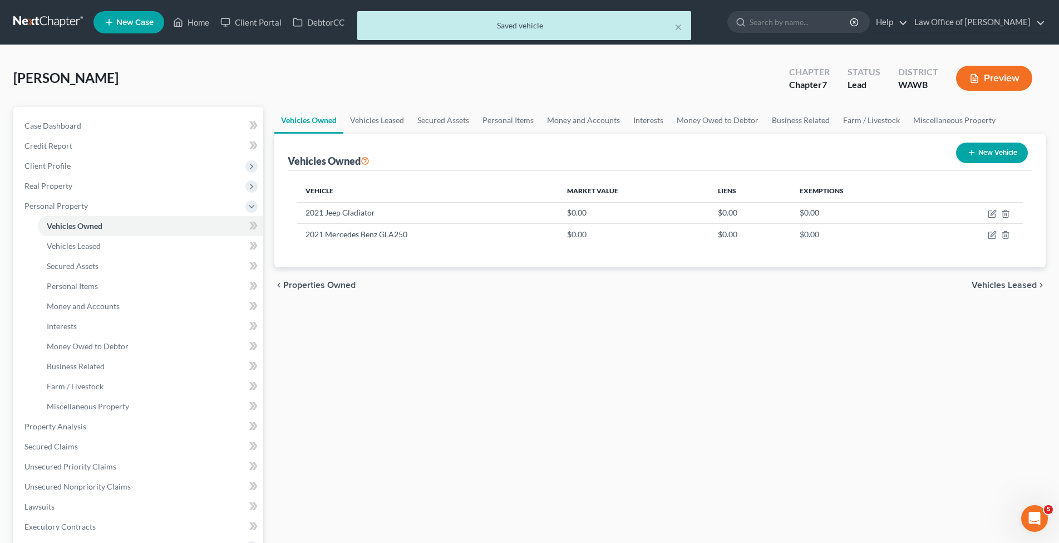
click at [992, 154] on button "New Vehicle" at bounding box center [992, 152] width 72 height 21
select select "0"
select select "2"
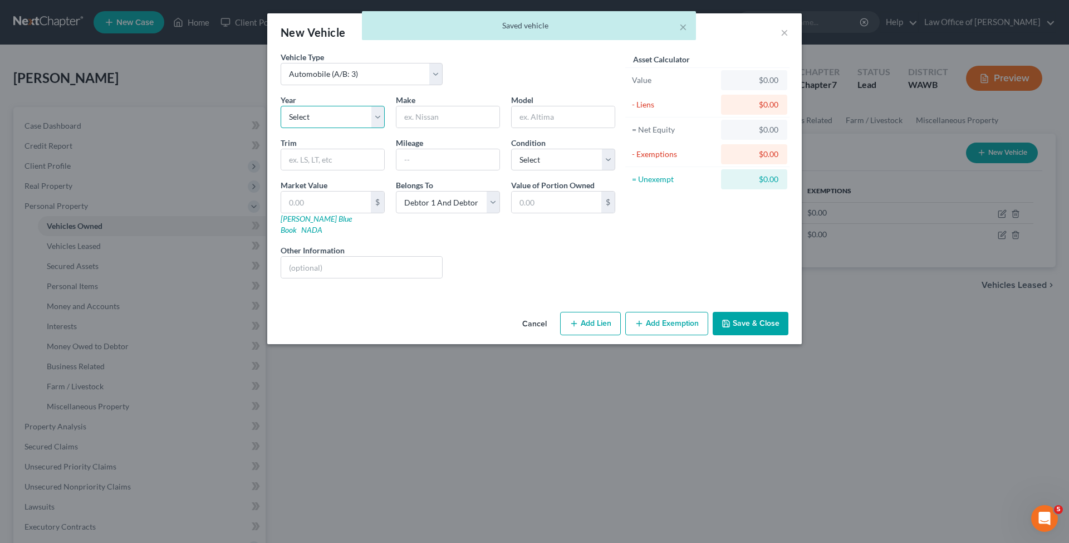
click at [281, 106] on select "Select 2026 2025 2024 2023 2022 2021 2020 2019 2018 2017 2016 2015 2014 2013 20…" at bounding box center [333, 117] width 104 height 22
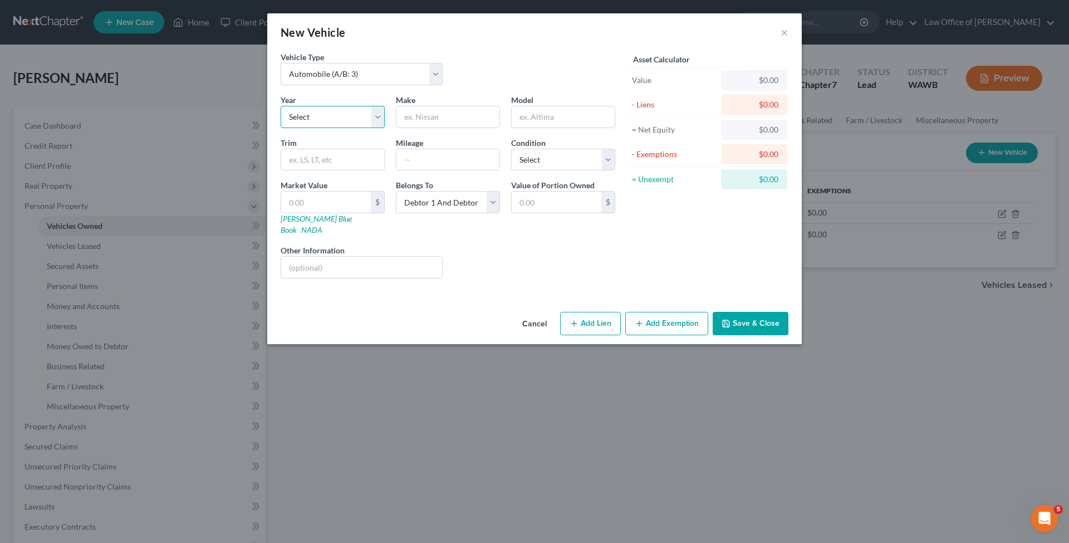
select select "26"
click option "2000" at bounding box center [0, 0] width 0 height 0
type input "Yamaha"
click at [281, 63] on select "Select Automobile (A/B: 3) Truck (A/B: 3) Trailer (A/B: 4) Watercraft (A/B: 4) …" at bounding box center [362, 74] width 162 height 22
select select "7"
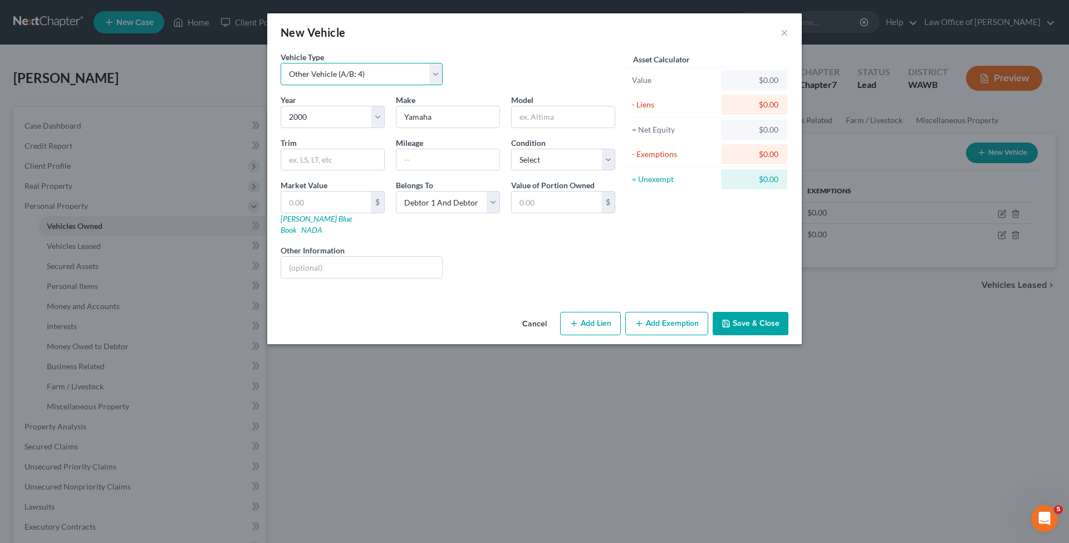
click option "Other Vehicle (A/B: 4)" at bounding box center [0, 0] width 0 height 0
click at [748, 317] on button "Save & Close" at bounding box center [750, 323] width 76 height 23
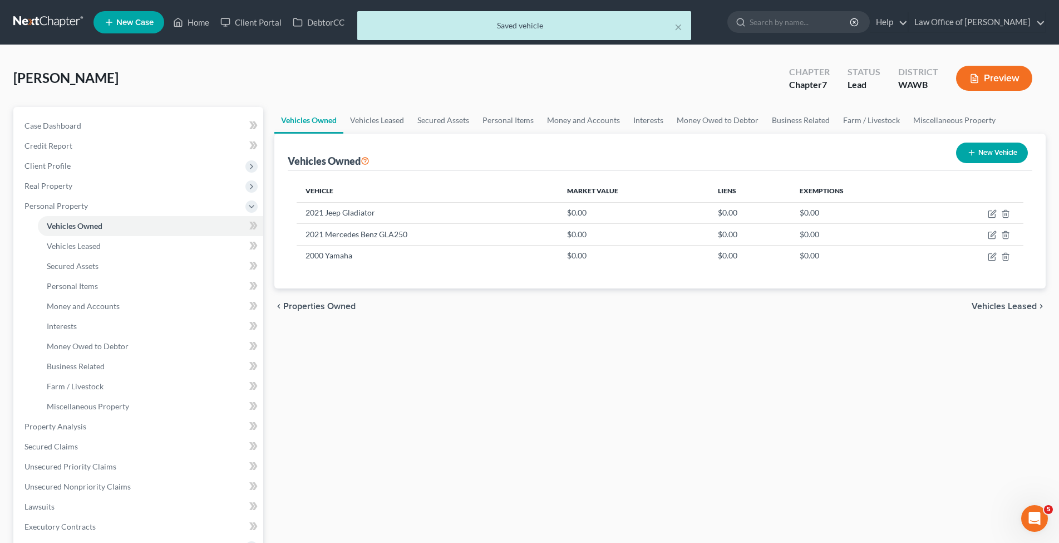
click at [1019, 309] on span "Vehicles Leased" at bounding box center [1004, 306] width 65 height 9
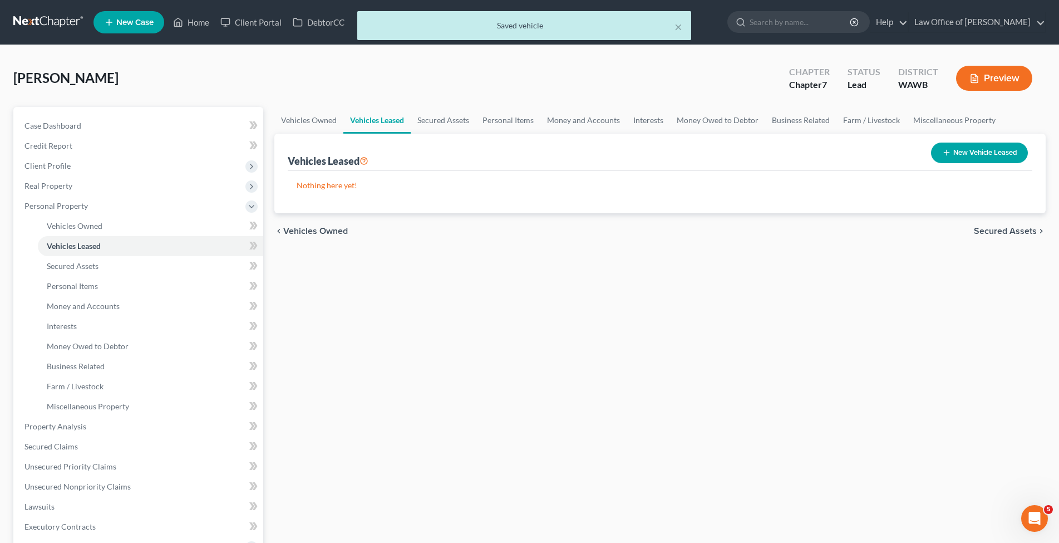
click at [1002, 233] on span "Secured Assets" at bounding box center [1005, 231] width 63 height 9
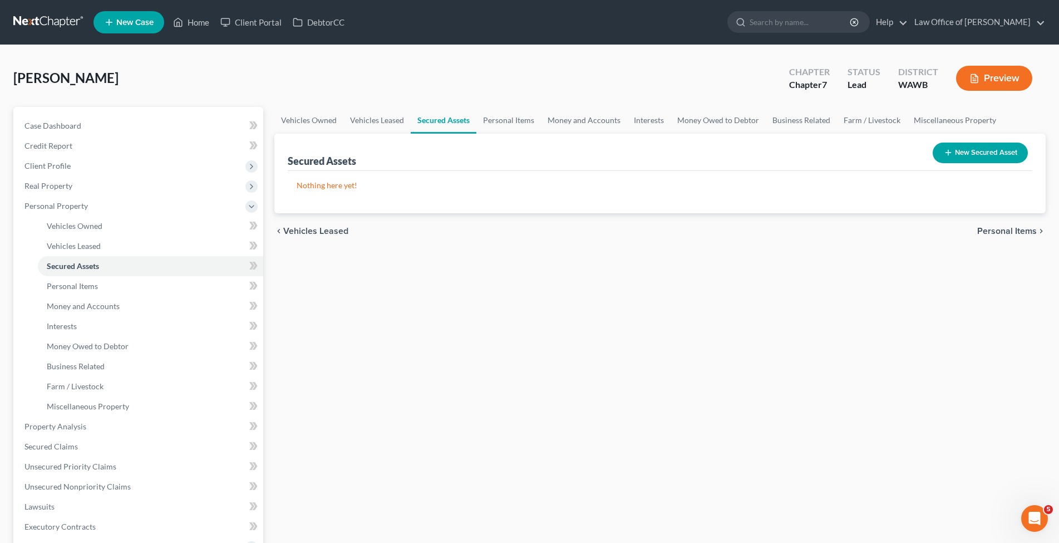
click at [987, 229] on span "Personal Items" at bounding box center [1007, 231] width 60 height 9
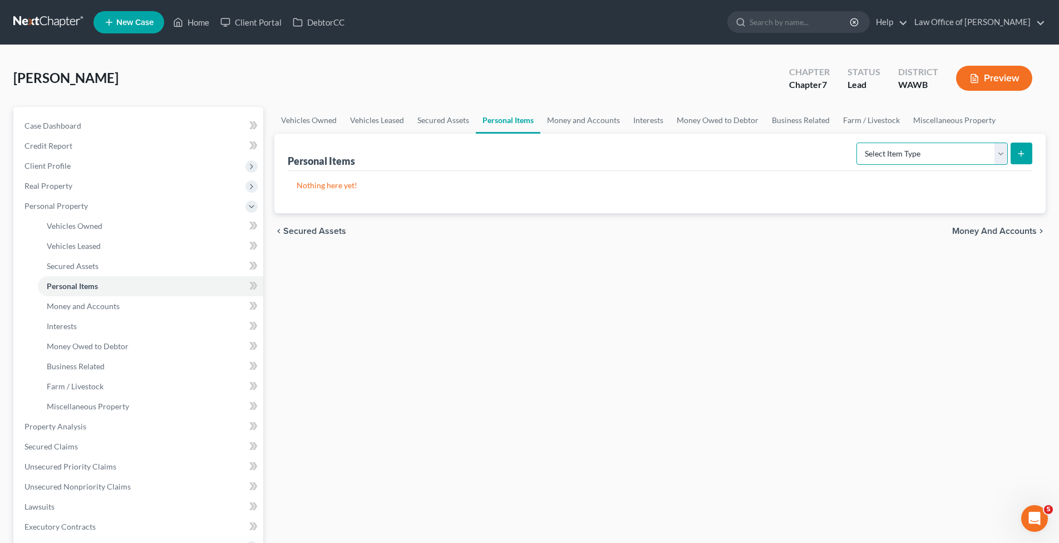
click at [857, 142] on select "Select Item Type Clothing (A/B: 11) Collectibles Of Value (A/B: 8) Electronics …" at bounding box center [932, 153] width 151 height 22
select select "household_goods"
click option "Household Goods (A/B: 6)" at bounding box center [0, 0] width 0 height 0
click at [1020, 151] on icon "submit" at bounding box center [1021, 153] width 9 height 9
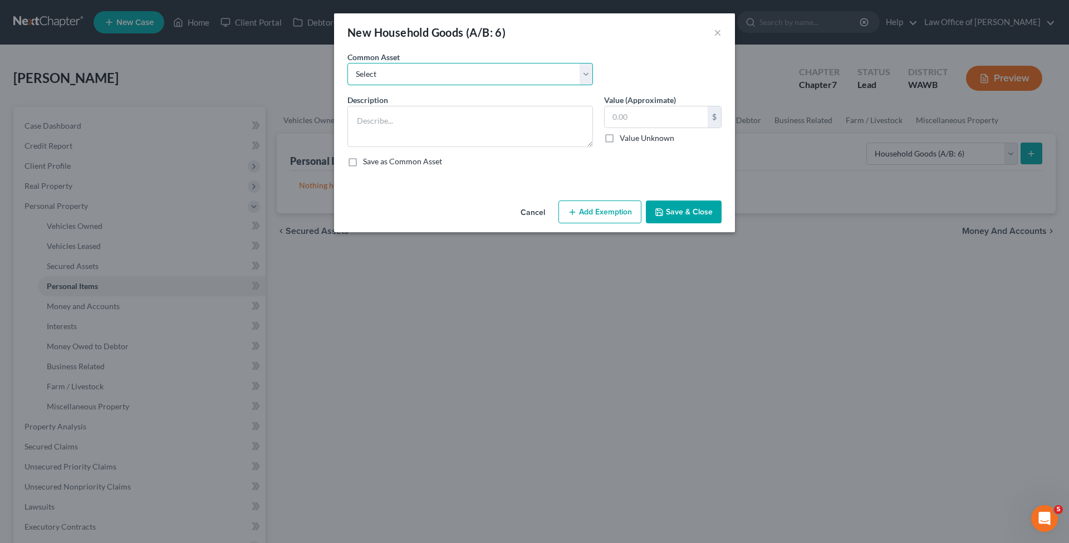
click at [347, 63] on select "Select Household goods and furnishings" at bounding box center [469, 74] width 245 height 22
select select "0"
click option "Household goods and furnishings" at bounding box center [0, 0] width 0 height 0
type textarea "Household goods and furnishings"
drag, startPoint x: 665, startPoint y: 117, endPoint x: 515, endPoint y: 117, distance: 149.7
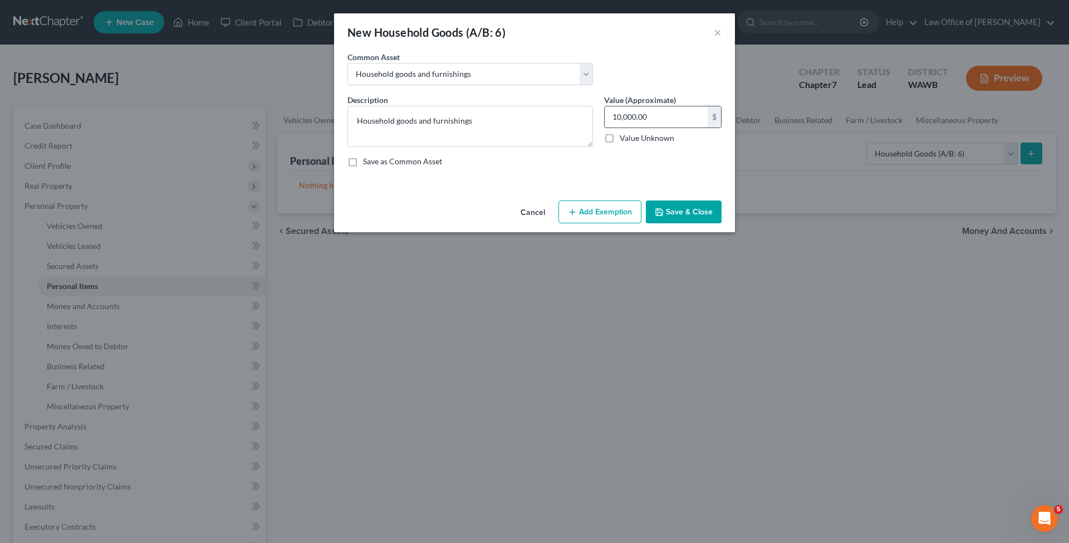
click at [604, 117] on input "10,000.00" at bounding box center [655, 116] width 103 height 21
click at [626, 113] on input "10,000.00" at bounding box center [655, 116] width 103 height 21
type input "1,000.00"
click at [685, 208] on button "Save & Close" at bounding box center [684, 211] width 76 height 23
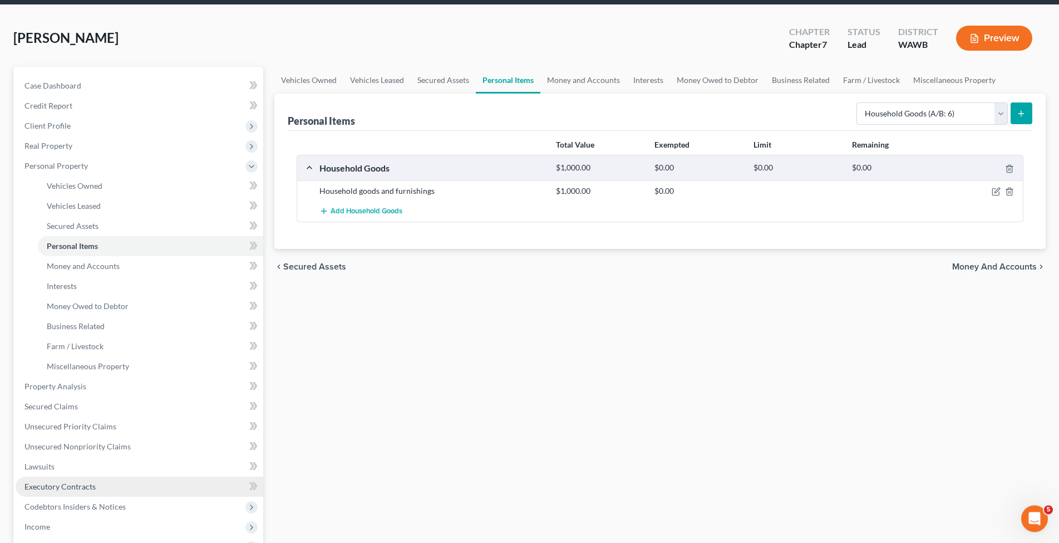
scroll to position [227, 0]
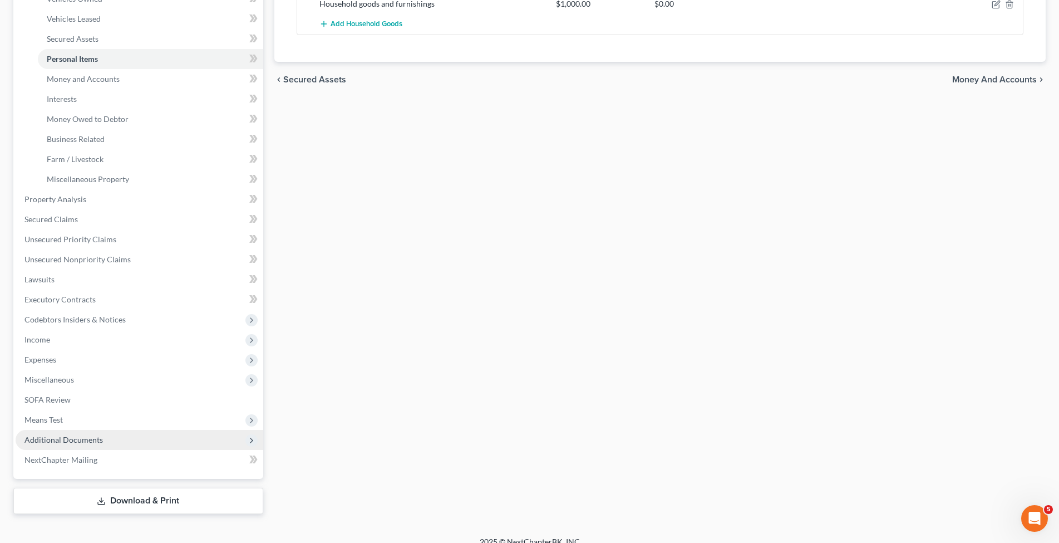
click at [63, 440] on span "Additional Documents" at bounding box center [63, 439] width 78 height 9
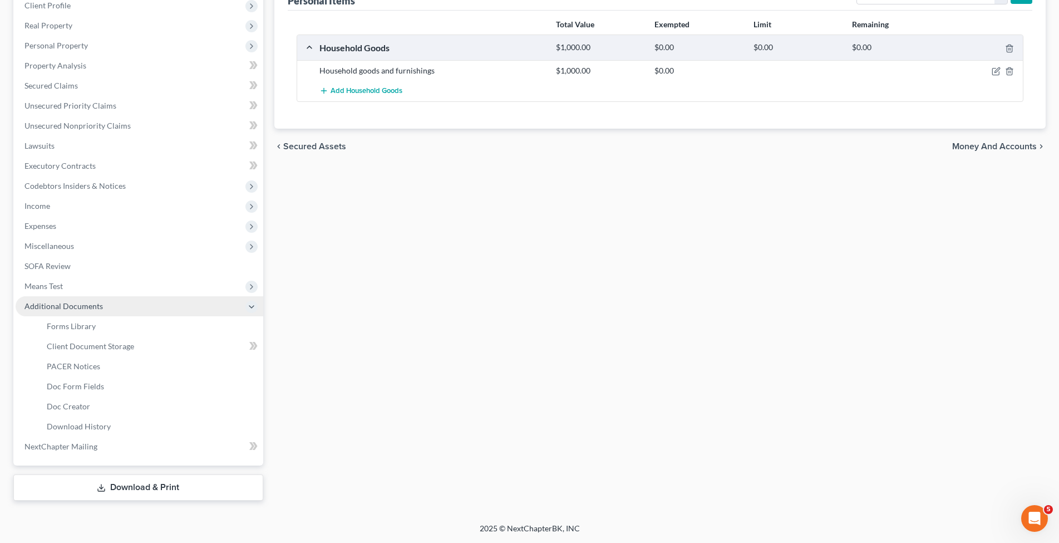
scroll to position [159, 0]
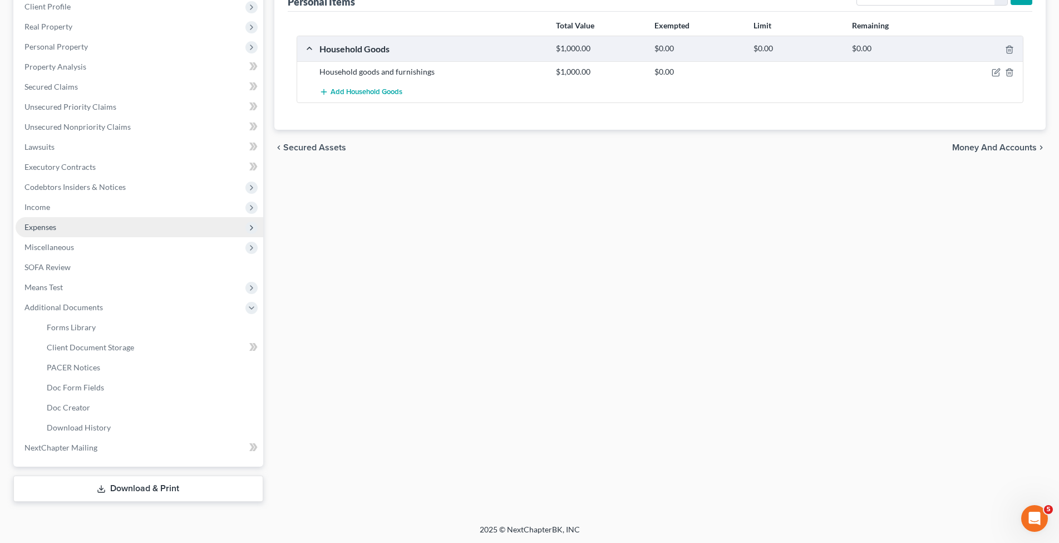
click at [58, 227] on span "Expenses" at bounding box center [140, 227] width 248 height 20
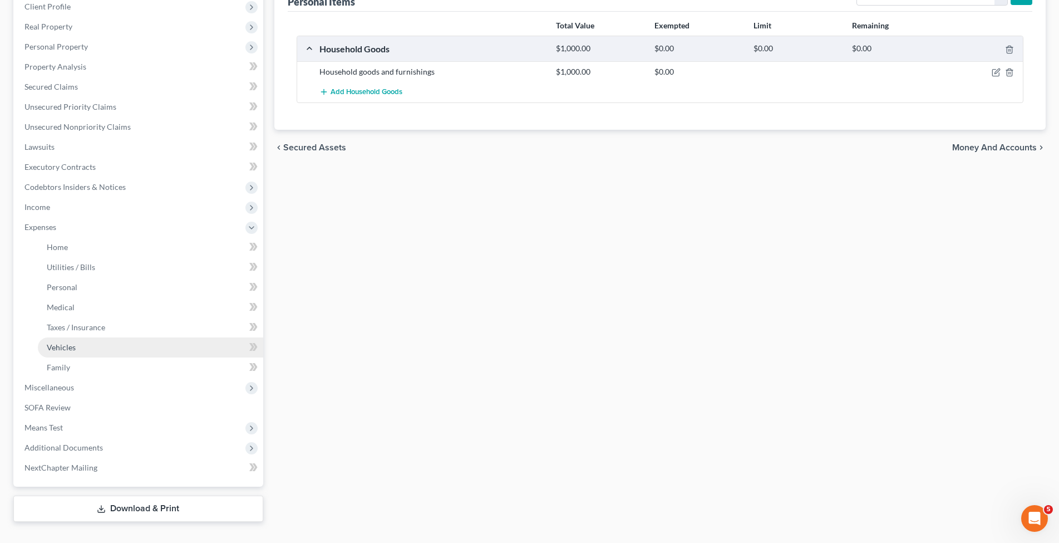
click at [64, 351] on span "Vehicles" at bounding box center [61, 346] width 29 height 9
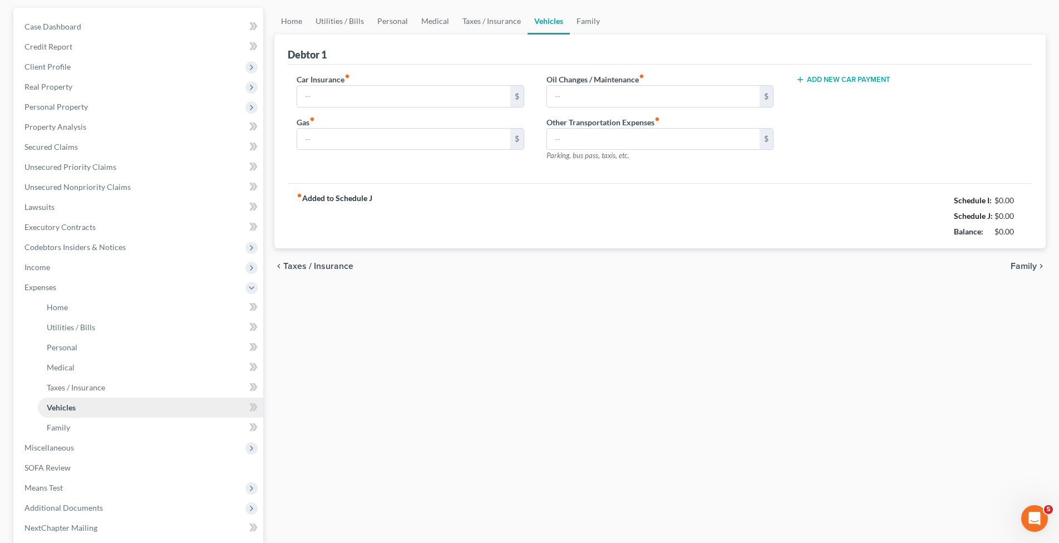
type input "0.00"
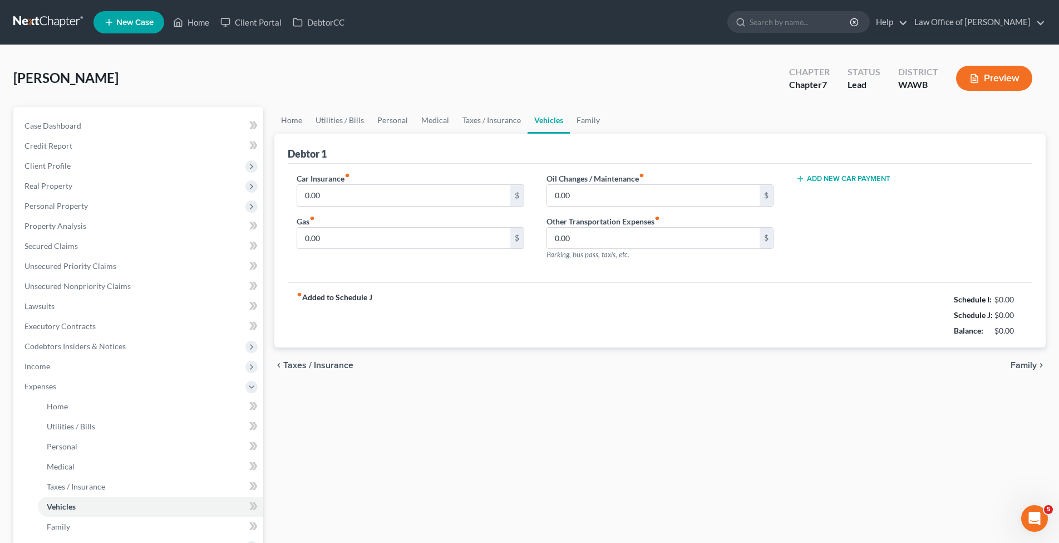
click at [850, 177] on button "Add New Car Payment" at bounding box center [843, 178] width 95 height 9
click at [838, 198] on input "text" at bounding box center [892, 195] width 193 height 21
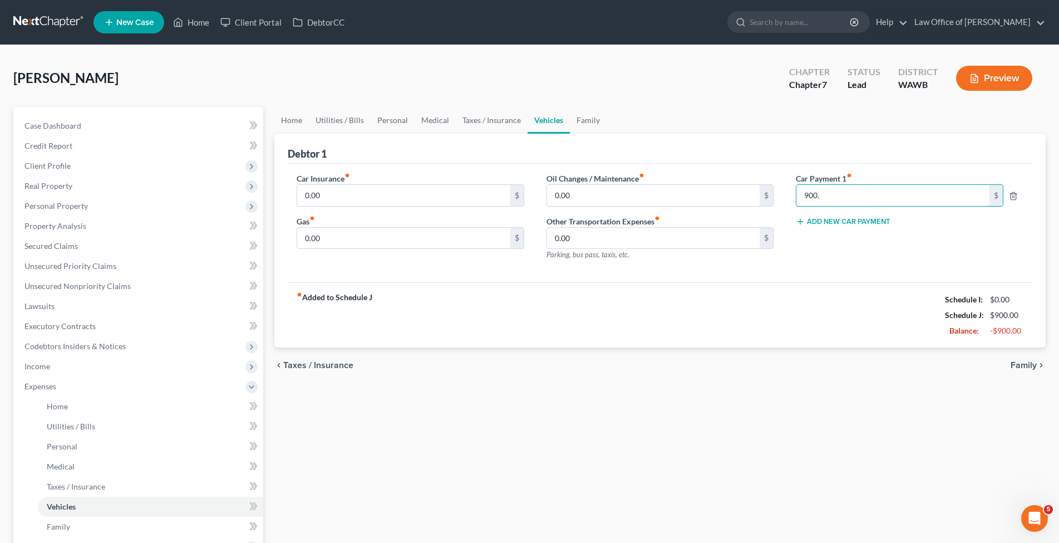
type input "900."
click at [825, 220] on button "Add New Car Payment" at bounding box center [843, 221] width 95 height 9
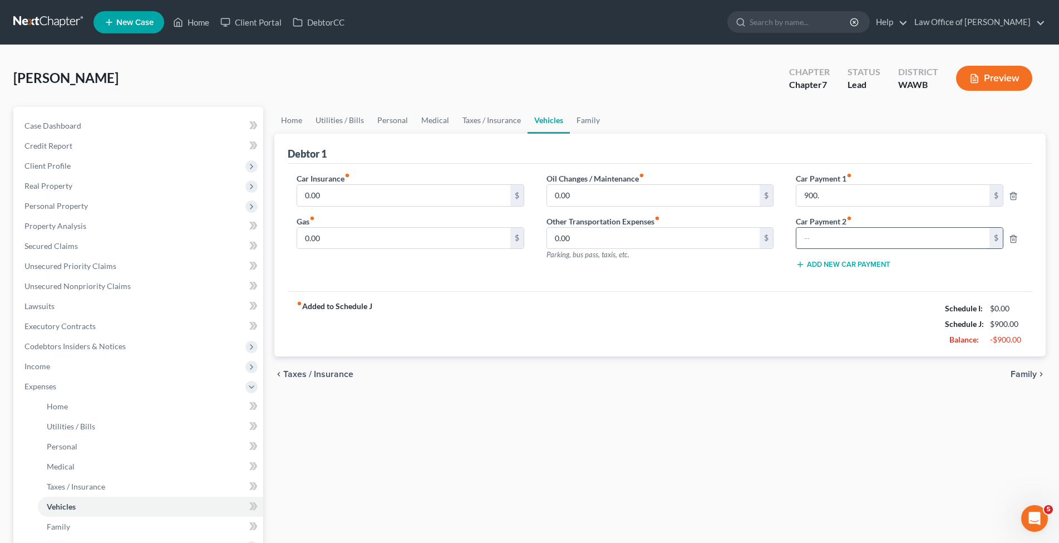
click at [822, 234] on input "text" at bounding box center [892, 238] width 193 height 21
type input "655."
click at [835, 263] on button "Add New Car Payment" at bounding box center [843, 264] width 95 height 9
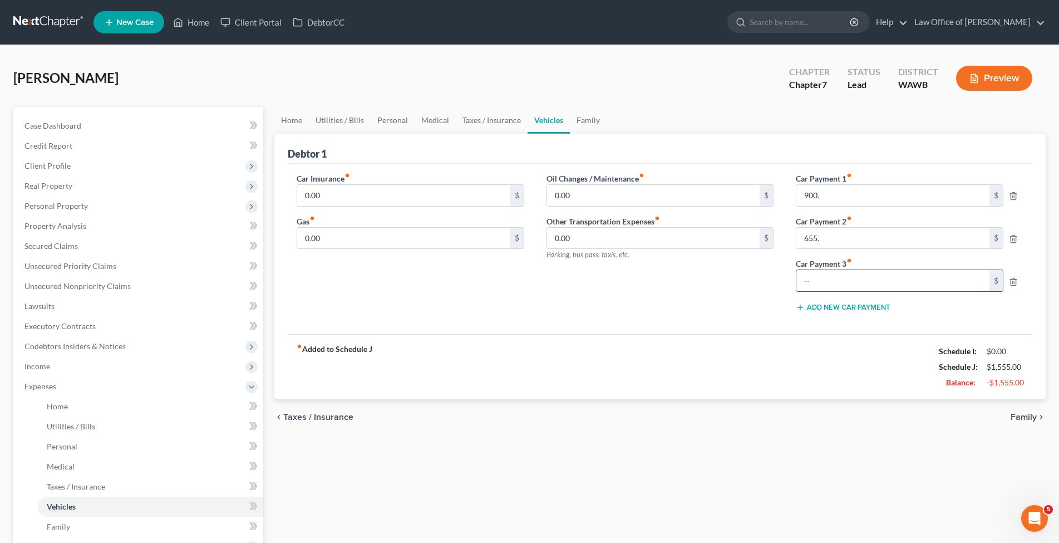
click at [817, 284] on input "text" at bounding box center [892, 280] width 193 height 21
type input "600."
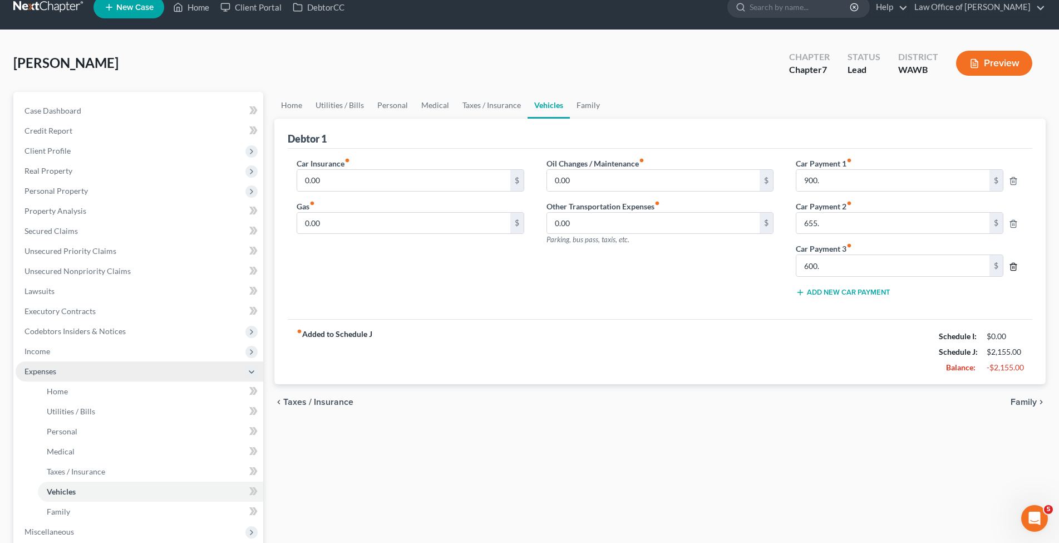
scroll to position [114, 0]
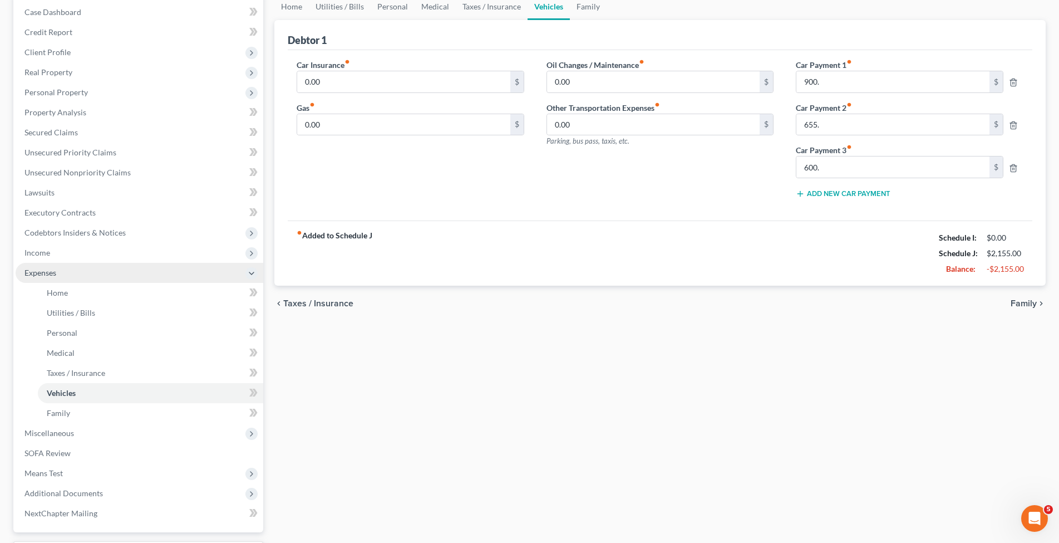
click at [254, 271] on icon at bounding box center [251, 273] width 9 height 9
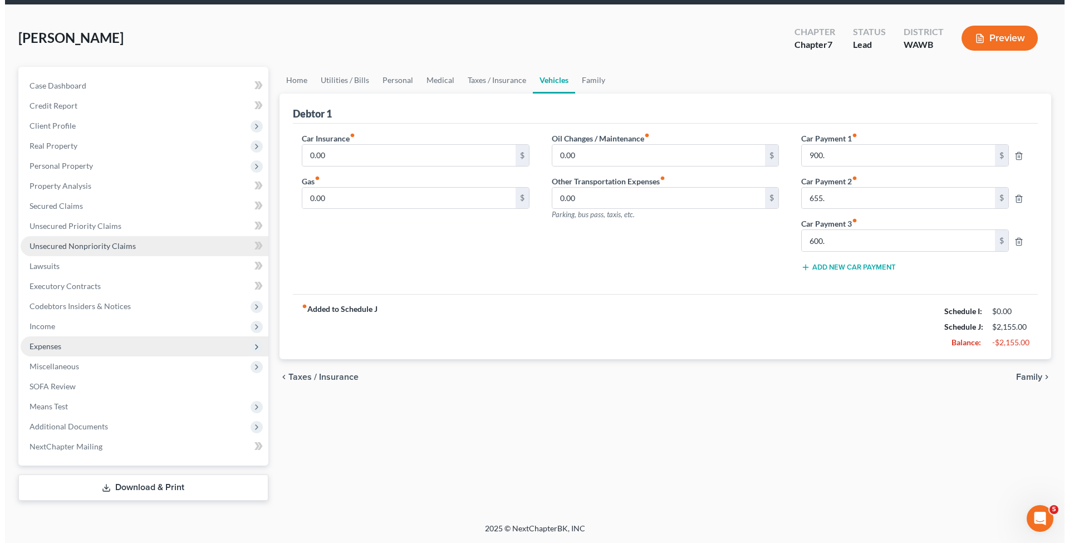
scroll to position [39, 0]
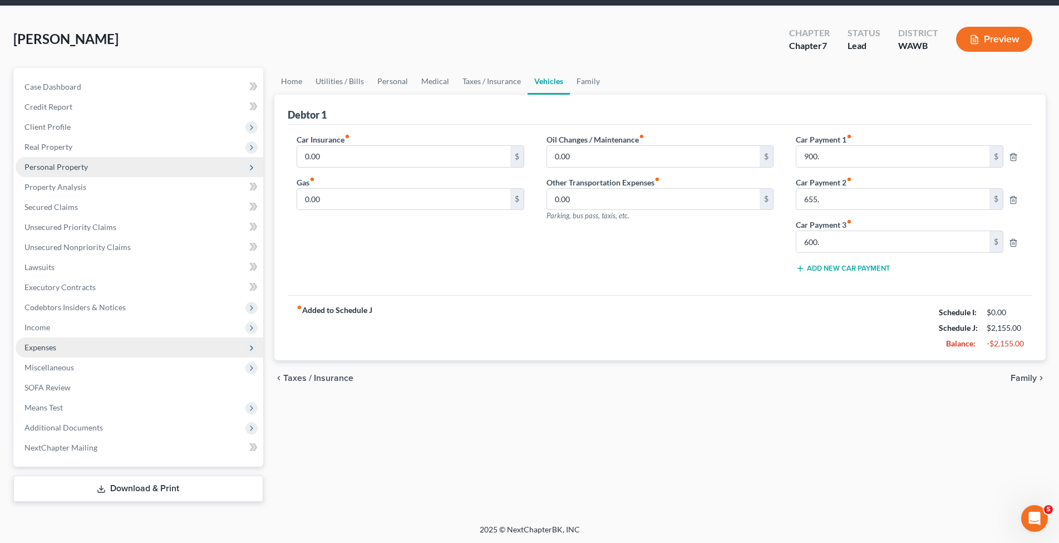
click at [127, 169] on span "Personal Property" at bounding box center [140, 167] width 248 height 20
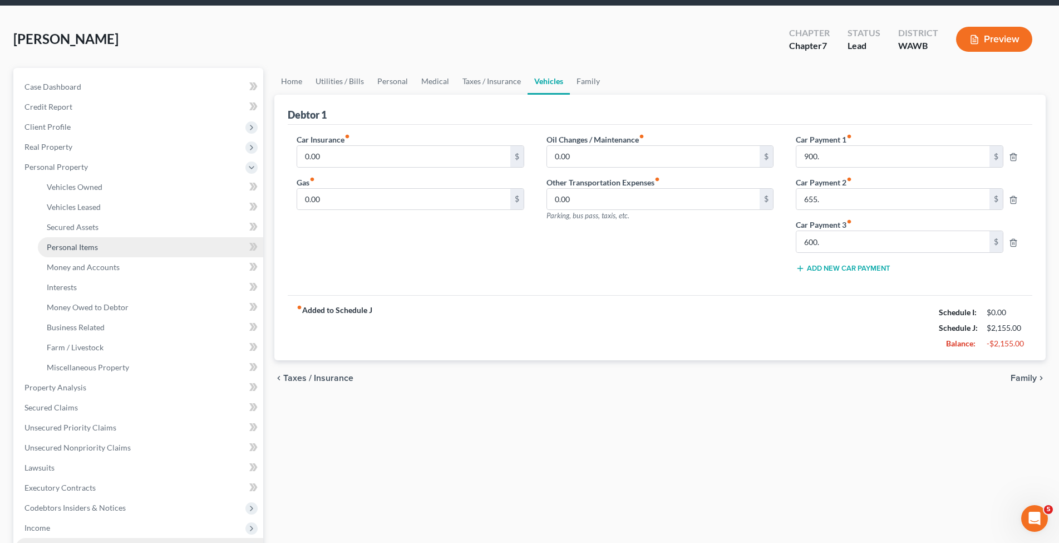
click at [112, 252] on link "Personal Items" at bounding box center [150, 247] width 225 height 20
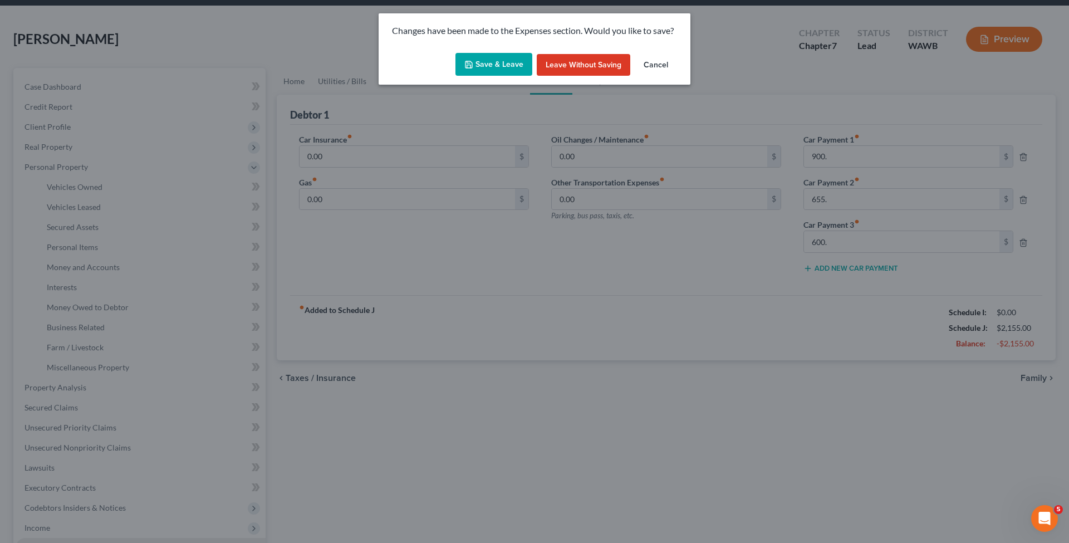
click at [488, 64] on button "Save & Leave" at bounding box center [493, 64] width 77 height 23
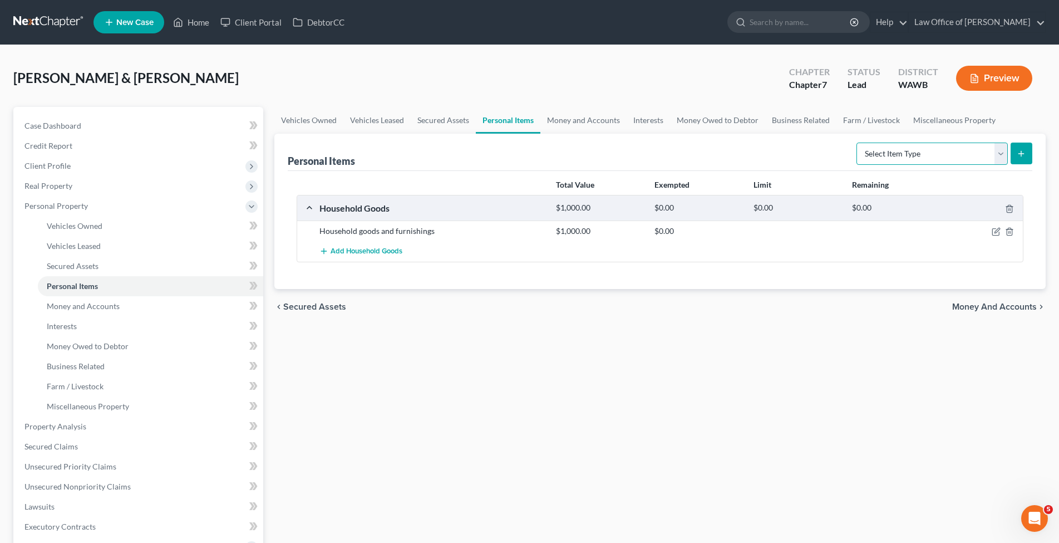
click at [857, 142] on select "Select Item Type Clothing (A/B: 11) Collectibles Of Value (A/B: 8) Electronics …" at bounding box center [932, 153] width 151 height 22
select select "electronics"
click option "Electronics (A/B: 7)" at bounding box center [0, 0] width 0 height 0
click at [1021, 155] on icon "submit" at bounding box center [1021, 153] width 9 height 9
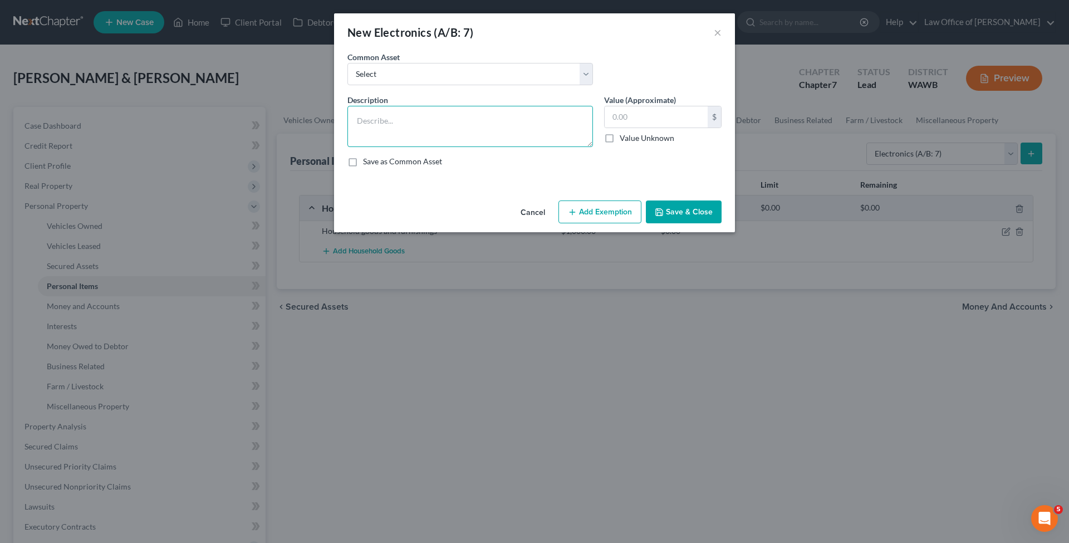
click at [390, 121] on textarea at bounding box center [469, 126] width 245 height 41
type textarea "1"
click at [347, 63] on select "Select Television, computer, mobile phone" at bounding box center [469, 74] width 245 height 22
select select "0"
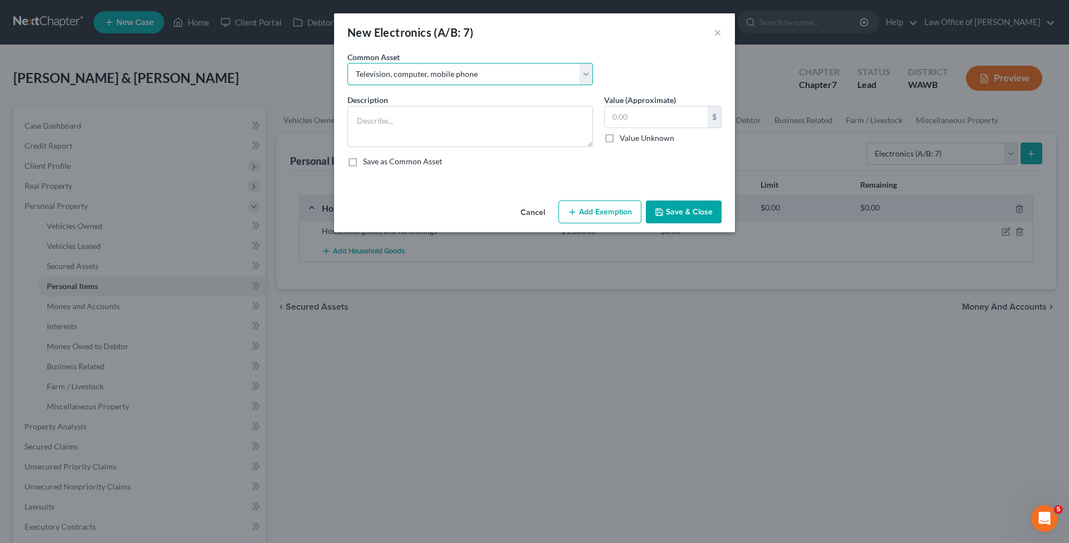
click option "Television, computer, mobile phone" at bounding box center [0, 0] width 0 height 0
type textarea "Television, computer, mobile phone"
type input "1,000.00"
click at [676, 213] on button "Save & Close" at bounding box center [684, 211] width 76 height 23
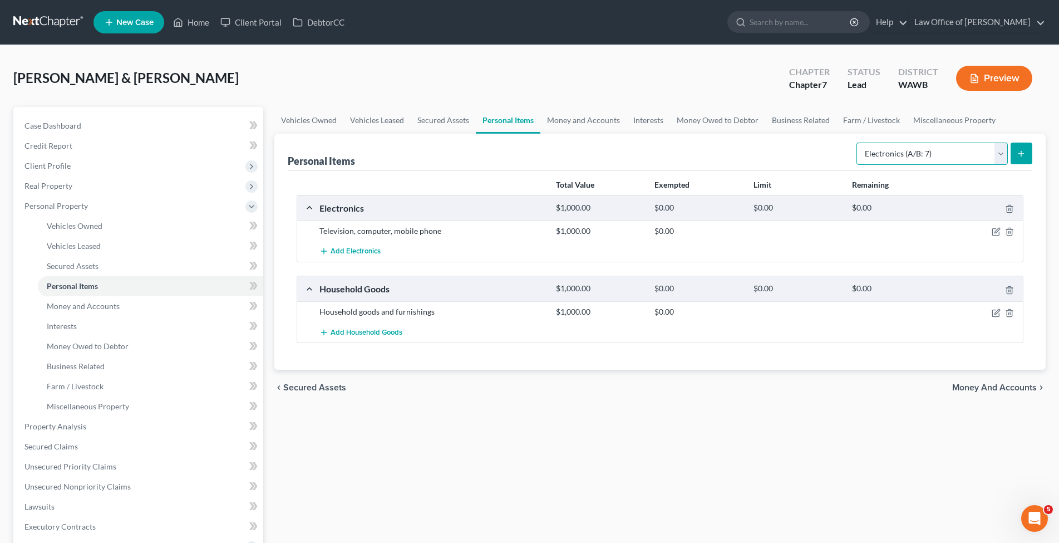
click at [857, 142] on select "Select Item Type Clothing (A/B: 11) Collectibles Of Value (A/B: 8) Electronics …" at bounding box center [932, 153] width 151 height 22
select select "clothing"
click option "Clothing (A/B: 11)" at bounding box center [0, 0] width 0 height 0
click at [1024, 151] on icon "submit" at bounding box center [1021, 153] width 9 height 9
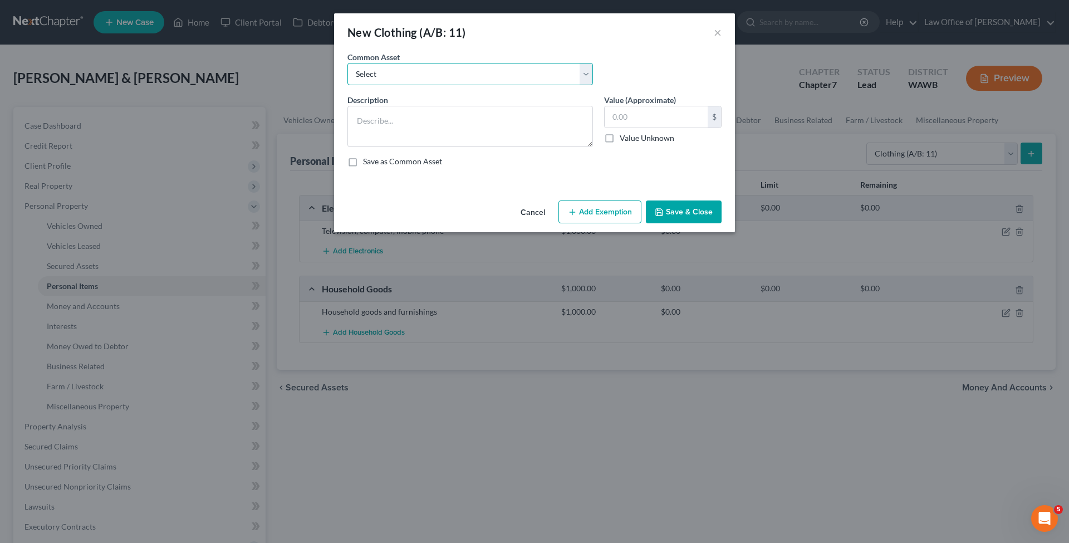
click at [347, 63] on select "Select Personal used clothing" at bounding box center [469, 74] width 245 height 22
select select "0"
click option "Personal used clothing" at bounding box center [0, 0] width 0 height 0
type textarea "Personal used clothing"
type input "300.00"
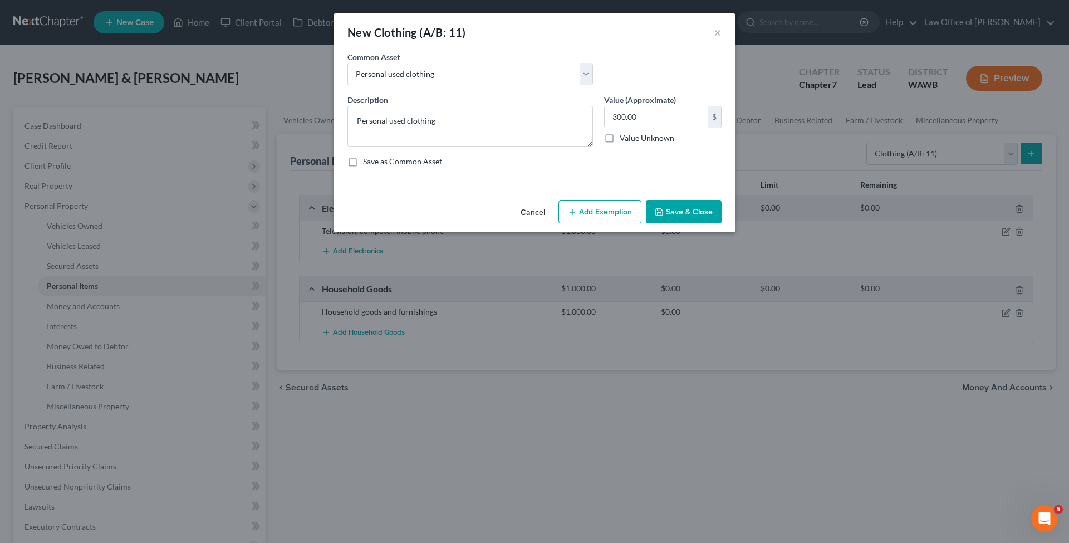
click at [685, 204] on button "Save & Close" at bounding box center [684, 211] width 76 height 23
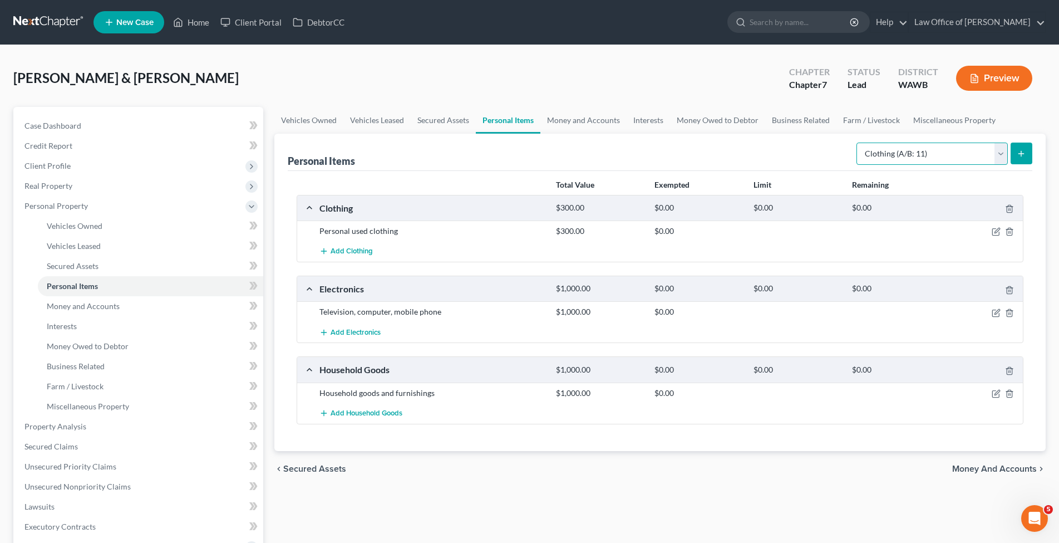
click at [857, 142] on select "Select Item Type Clothing (A/B: 11) Collectibles Of Value (A/B: 8) Electronics …" at bounding box center [932, 153] width 151 height 22
select select "jewelry"
click option "Jewelry (A/B: 12)" at bounding box center [0, 0] width 0 height 0
click at [1015, 153] on button "submit" at bounding box center [1022, 153] width 22 height 22
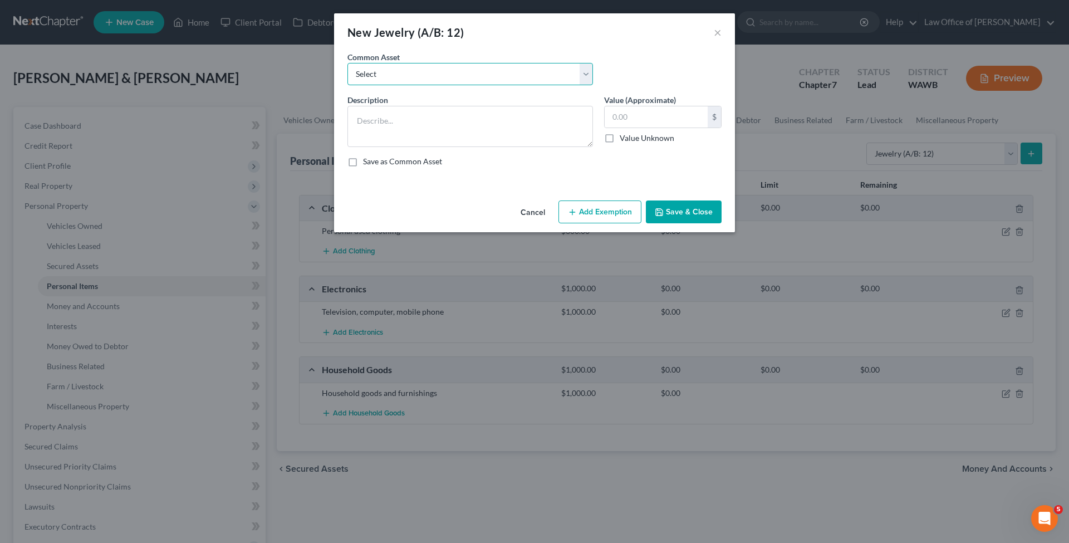
click at [347, 63] on select "Select Personal used jewelry" at bounding box center [469, 74] width 245 height 22
select select "0"
click option "Personal used jewelry" at bounding box center [0, 0] width 0 height 0
type textarea "Personal used jewelry"
click at [656, 117] on input "1,000.00" at bounding box center [655, 116] width 103 height 21
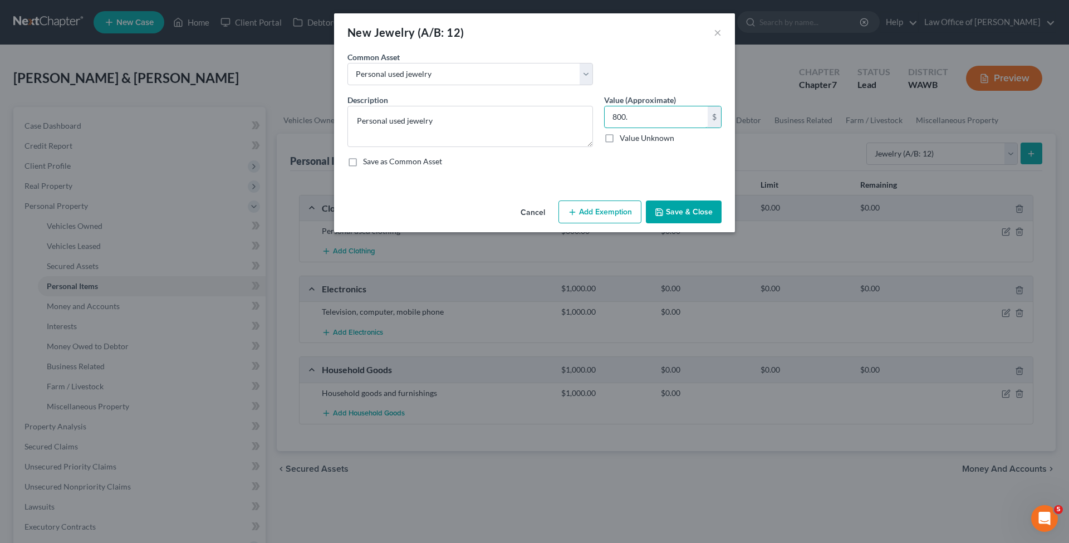
type input "800."
click at [689, 213] on button "Save & Close" at bounding box center [684, 211] width 76 height 23
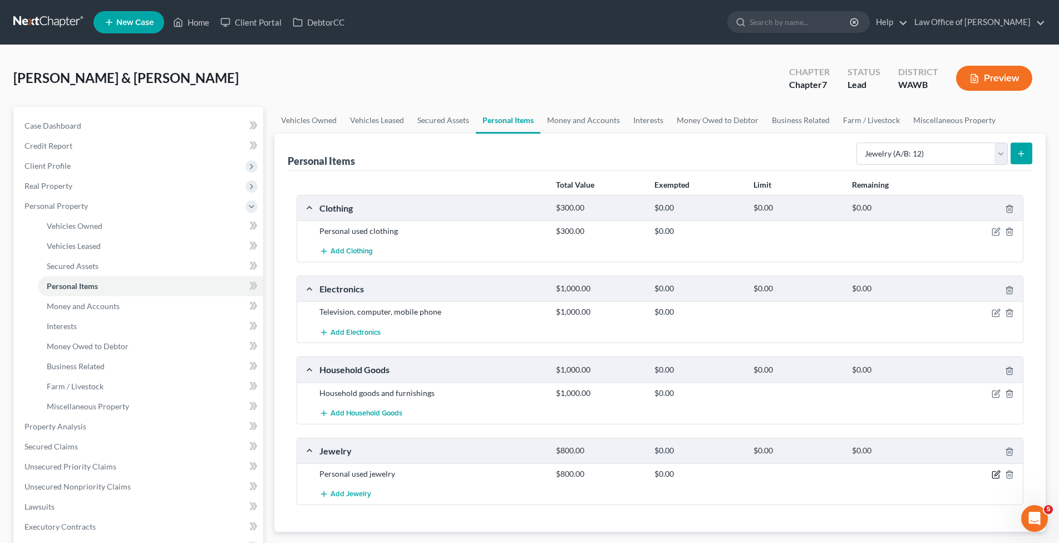
click at [997, 471] on icon "button" at bounding box center [996, 474] width 9 height 9
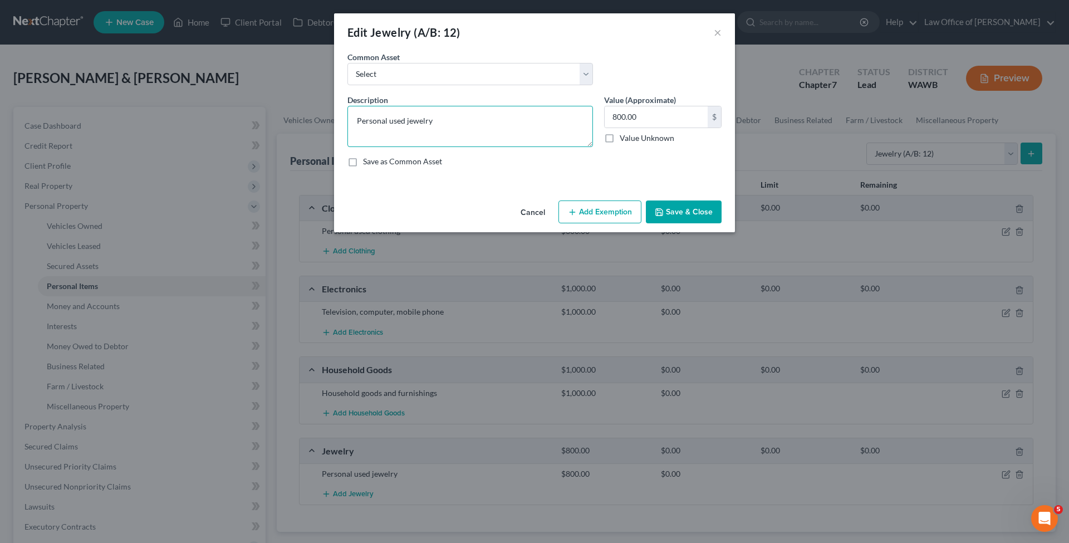
click at [477, 118] on textarea "Personal used jewelry" at bounding box center [469, 126] width 245 height 41
type textarea "Personal used jewelry - 3 rings and a necklace"
click at [697, 203] on button "Save & Close" at bounding box center [684, 211] width 76 height 23
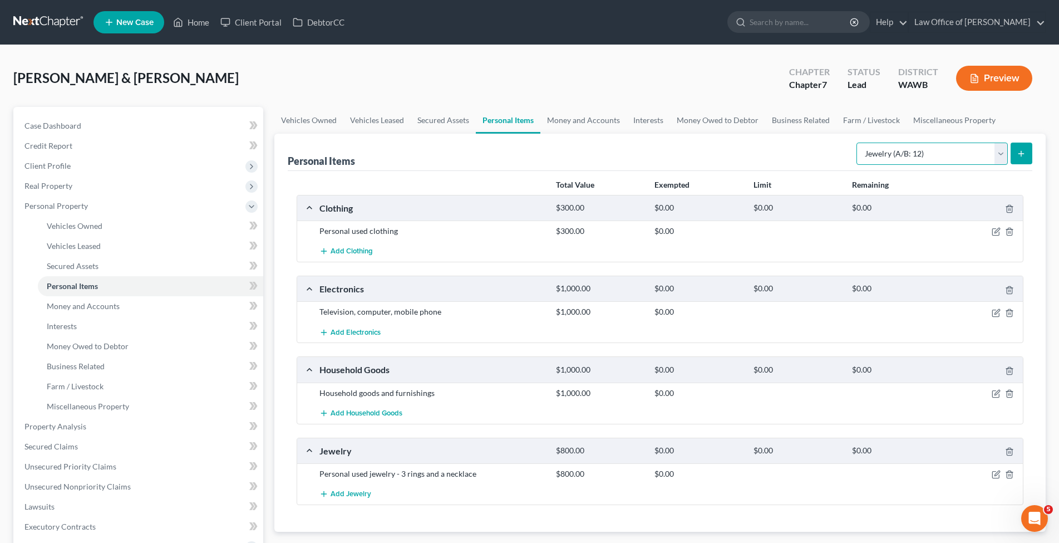
click at [857, 142] on select "Select Item Type Clothing (A/B: 11) Collectibles Of Value (A/B: 8) Electronics …" at bounding box center [932, 153] width 151 height 22
select select "firearms"
click option "Firearms (A/B: 10)" at bounding box center [0, 0] width 0 height 0
click at [1022, 152] on icon "submit" at bounding box center [1021, 153] width 9 height 9
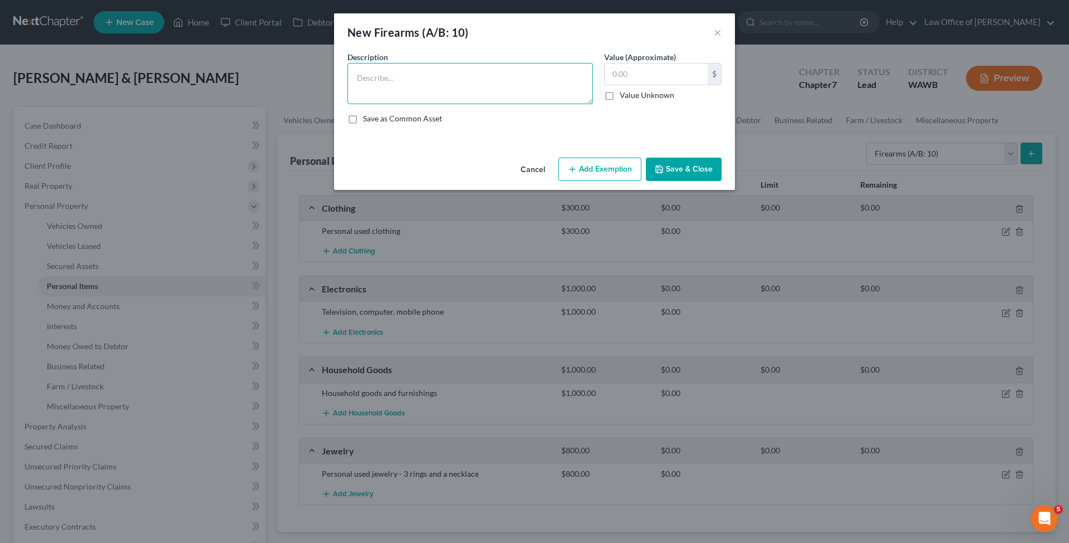
click at [441, 79] on textarea at bounding box center [469, 83] width 245 height 41
type textarea "Glock 19"
type input "600."
click at [662, 168] on icon "button" at bounding box center [659, 169] width 7 height 7
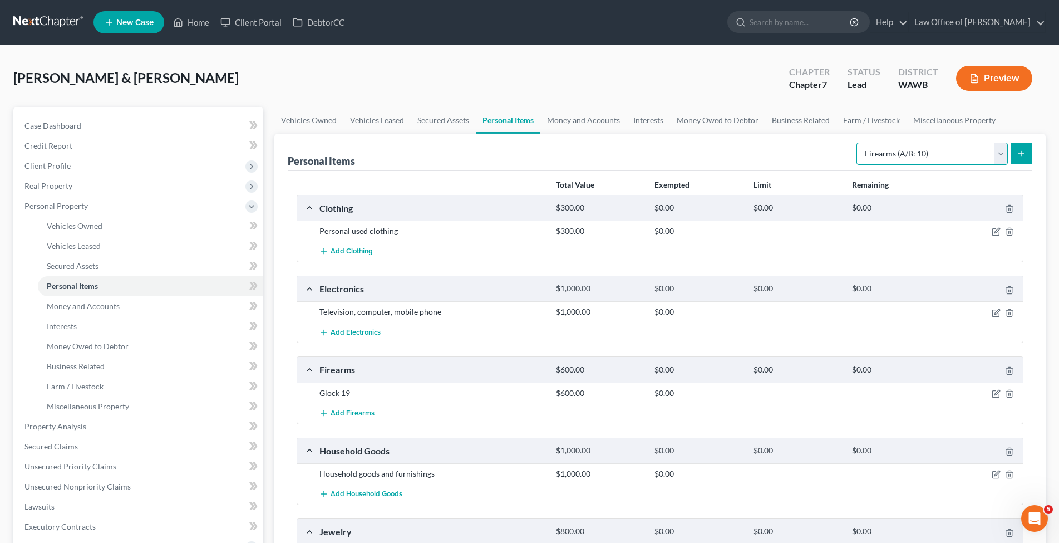
click at [857, 142] on select "Select Item Type Clothing (A/B: 11) Collectibles Of Value (A/B: 8) Electronics …" at bounding box center [932, 153] width 151 height 22
select select "pets"
click option "Pet(s) (A/B: 13)" at bounding box center [0, 0] width 0 height 0
click at [1020, 154] on icon "submit" at bounding box center [1021, 153] width 9 height 9
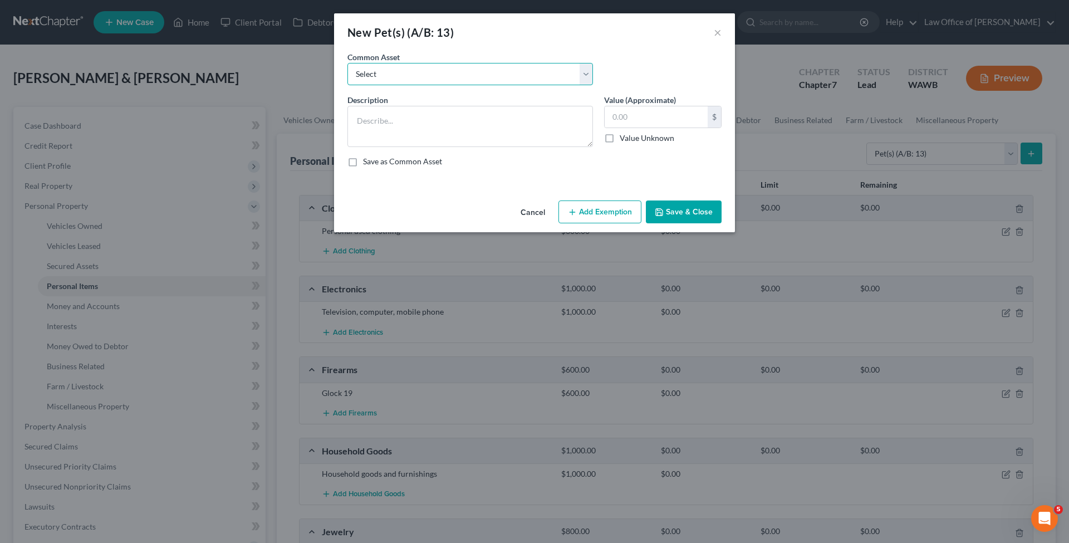
click at [347, 63] on select "Select Dogs Cats" at bounding box center [469, 74] width 245 height 22
select select "0"
click option "Dogs" at bounding box center [0, 0] width 0 height 0
click at [397, 123] on textarea "Dogs" at bounding box center [469, 126] width 245 height 41
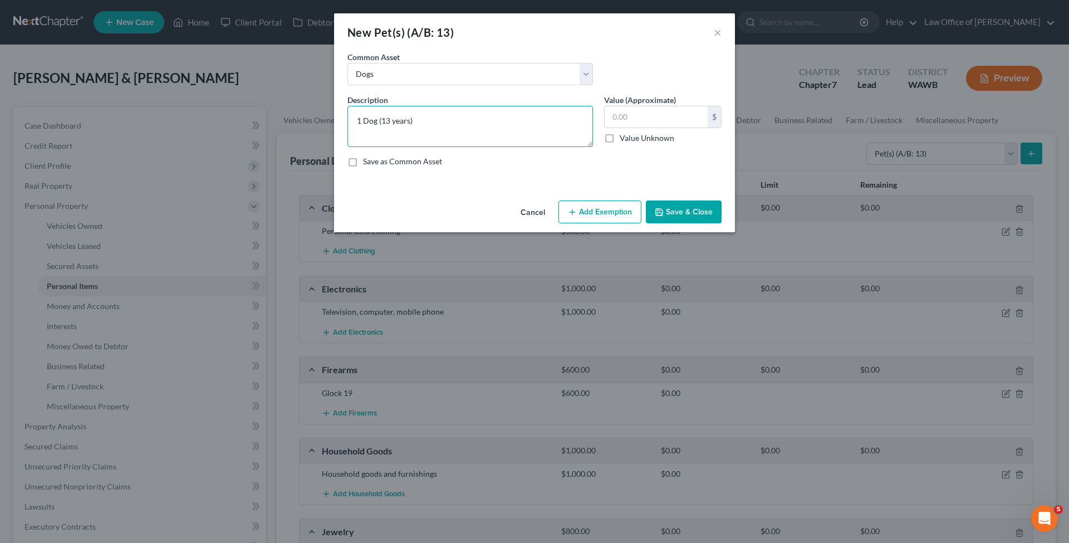
type textarea "1 Dog (13 years)"
click at [709, 209] on button "Save & Close" at bounding box center [684, 211] width 76 height 23
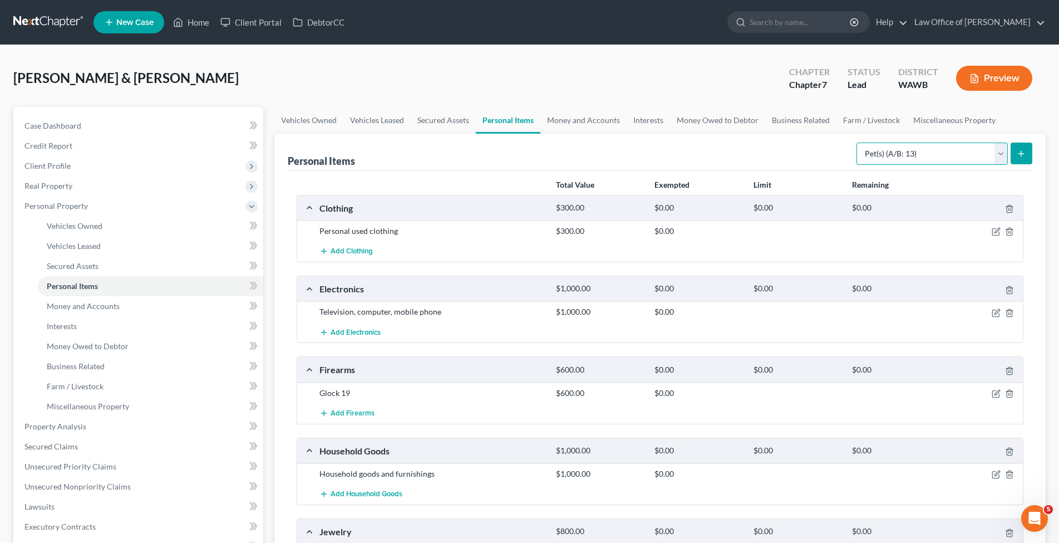
click at [857, 142] on select "Select Item Type Clothing (A/B: 11) Collectibles Of Value (A/B: 8) Electronics …" at bounding box center [932, 153] width 151 height 22
click at [1017, 151] on button "submit" at bounding box center [1022, 153] width 22 height 22
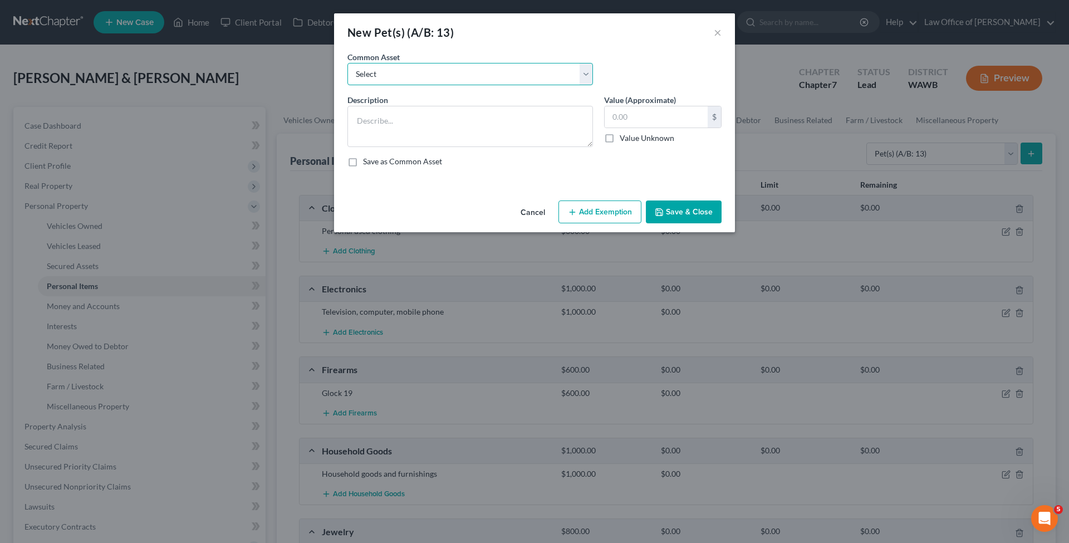
click at [347, 63] on select "Select Dogs Cats" at bounding box center [469, 74] width 245 height 22
select select "1"
click option "Cats" at bounding box center [0, 0] width 0 height 0
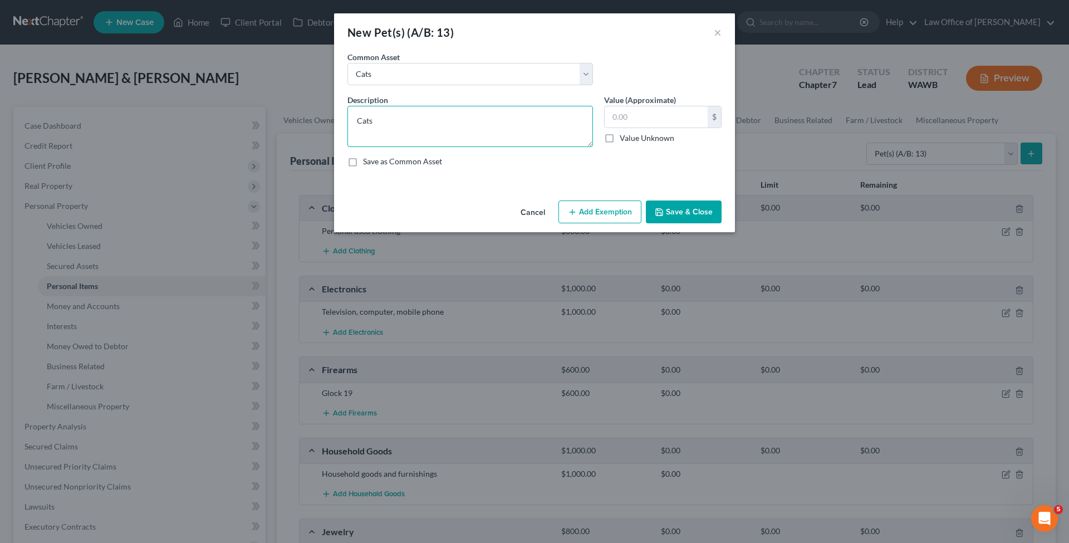
click at [422, 123] on textarea "Cats" at bounding box center [469, 126] width 245 height 41
type textarea "1 Cat (7)"
click at [681, 209] on button "Save & Close" at bounding box center [684, 211] width 76 height 23
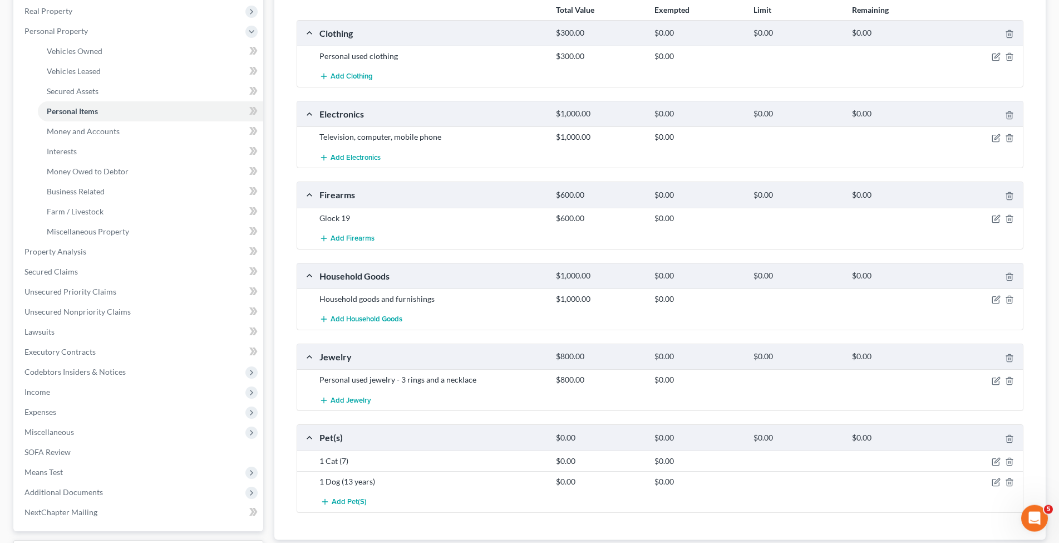
scroll to position [249, 0]
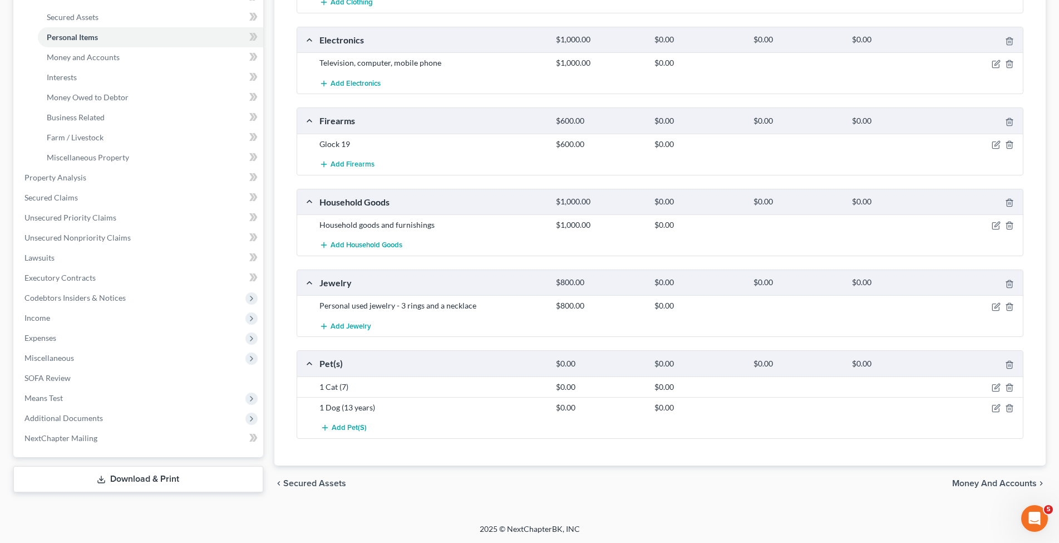
click at [992, 479] on span "Money and Accounts" at bounding box center [994, 483] width 85 height 9
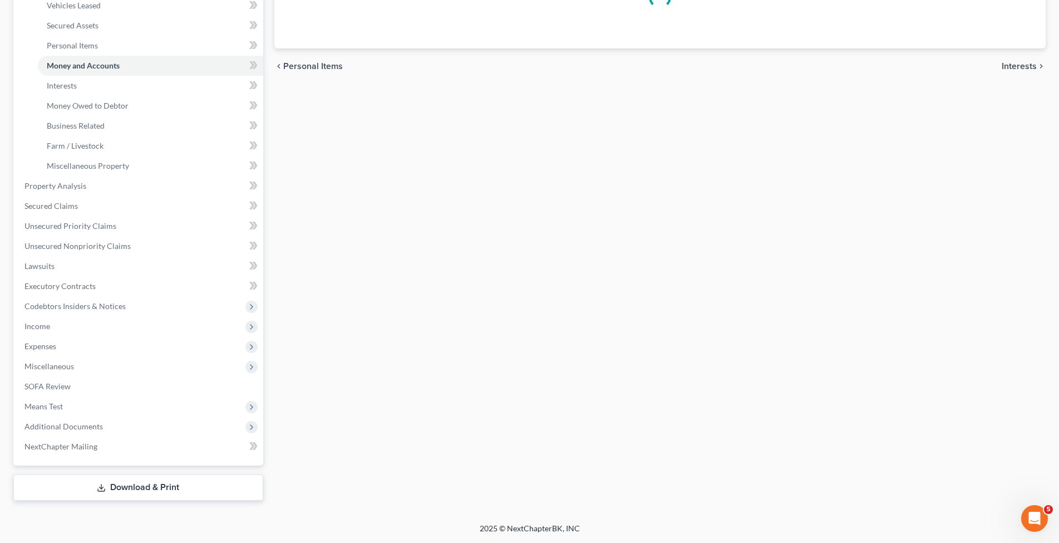
scroll to position [239, 0]
click at [60, 68] on span "Money and Accounts" at bounding box center [83, 66] width 73 height 9
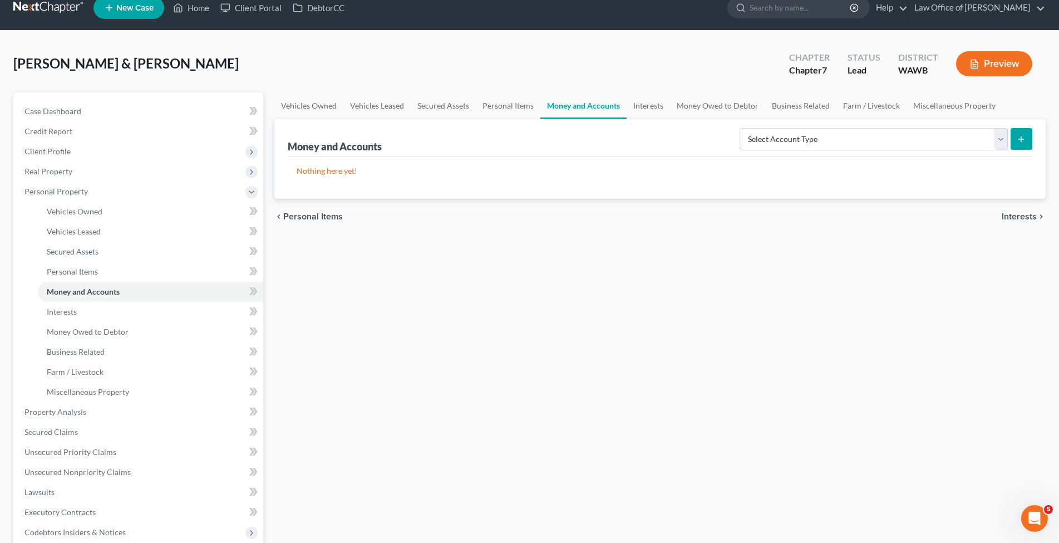
scroll to position [12, 0]
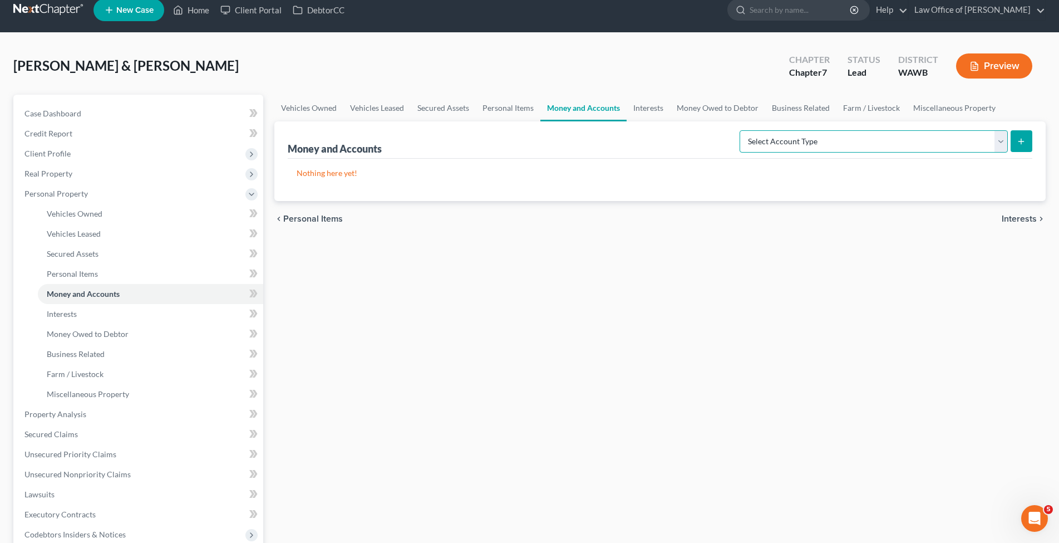
click at [740, 130] on select "Select Account Type Brokerage (A/B: 18, SOFA: 20) Cash on Hand (A/B: 16) Certif…" at bounding box center [874, 141] width 268 height 22
select select "checking"
click option "Checking Account (A/B: 17, SOFA: 20)" at bounding box center [0, 0] width 0 height 0
click at [1021, 141] on line "submit" at bounding box center [1021, 141] width 5 height 0
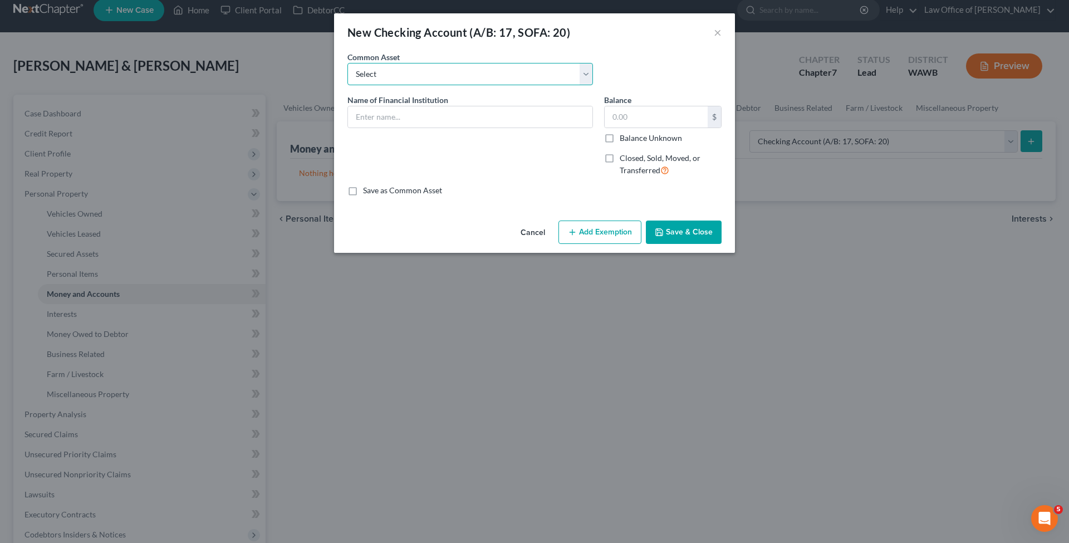
click at [347, 63] on select "Select Chase - Joint Boeing Employee Credit Union Bank of America - Husband Boe…" at bounding box center [469, 74] width 245 height 22
click at [375, 75] on select "Select Chase - Joint Boeing Employee Credit Union Bank of America - Husband Boe…" at bounding box center [469, 74] width 245 height 22
click at [378, 117] on input "text" at bounding box center [470, 116] width 244 height 21
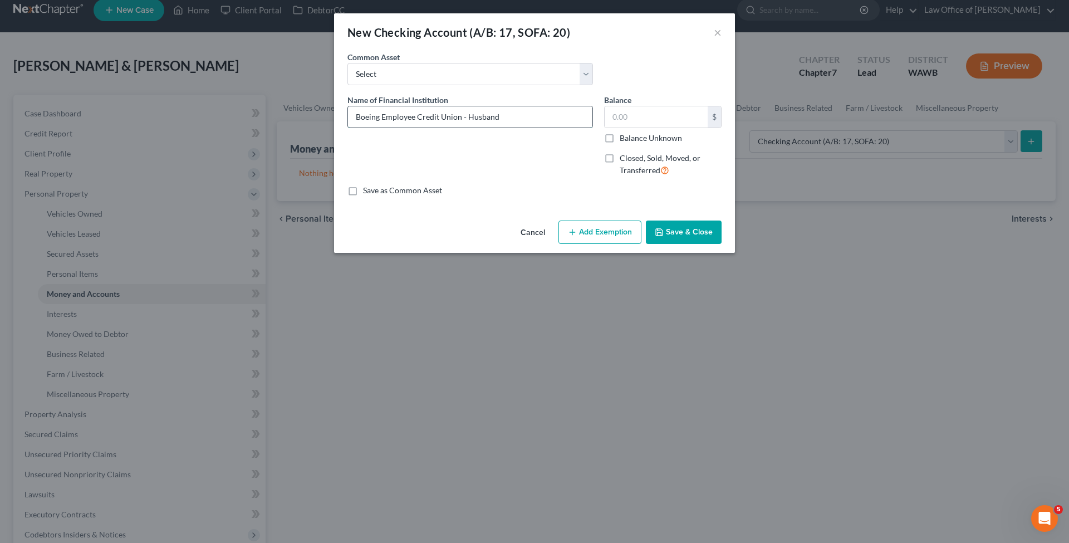
drag, startPoint x: 465, startPoint y: 117, endPoint x: 257, endPoint y: 113, distance: 208.2
click at [348, 113] on input "Boeing Employee Credit Union - Husband" at bounding box center [470, 116] width 244 height 21
type input "Boeing Employee Credit Union - Husband"
click at [638, 111] on input "text" at bounding box center [655, 116] width 103 height 21
type input "0"
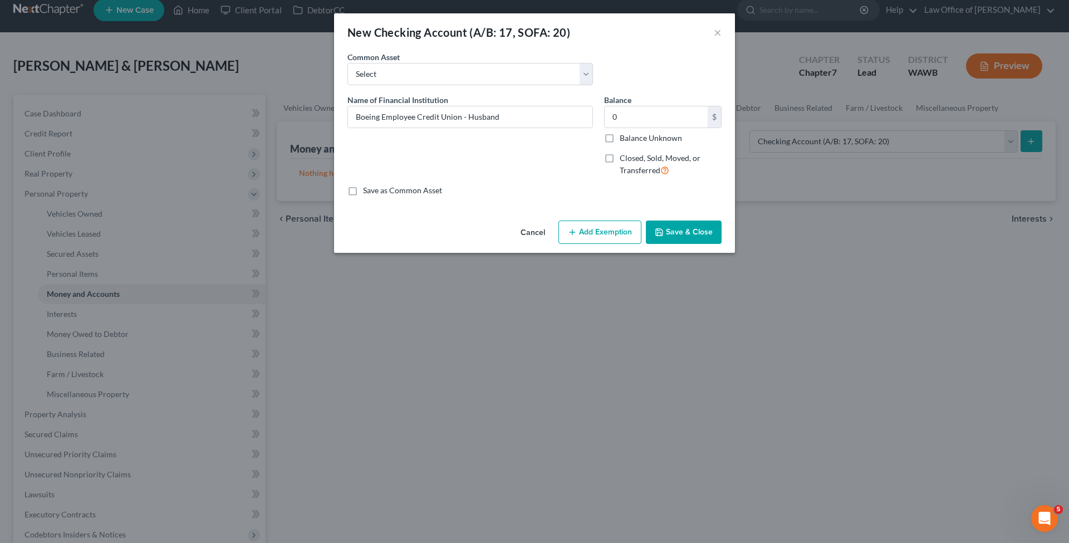
click at [688, 231] on button "Save & Close" at bounding box center [684, 231] width 76 height 23
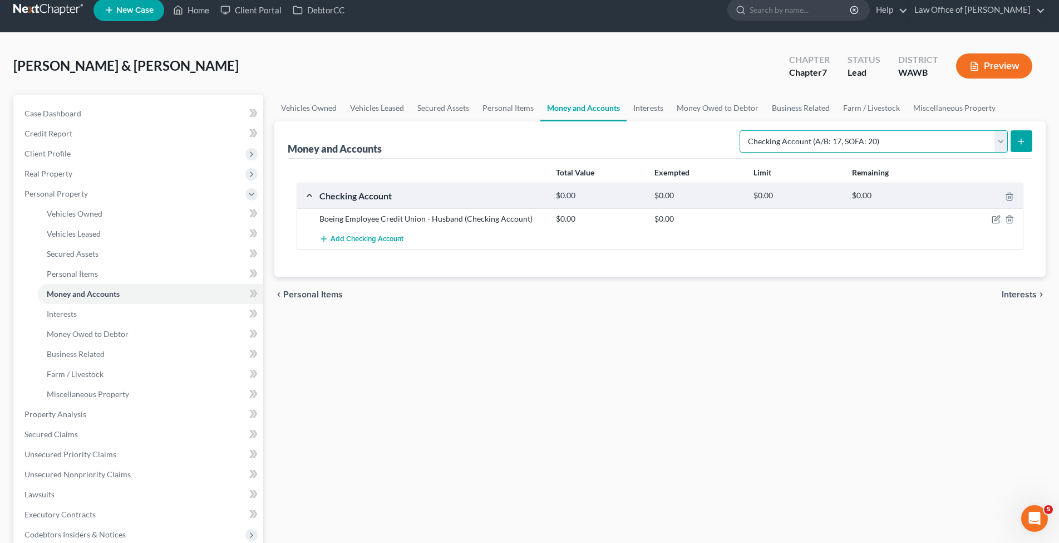
click at [740, 130] on select "Select Account Type Brokerage (A/B: 18, SOFA: 20) Cash on Hand (A/B: 16) Certif…" at bounding box center [874, 141] width 268 height 22
select select "savings"
click option "Savings Account (A/B: 17, SOFA: 20)" at bounding box center [0, 0] width 0 height 0
click at [1018, 140] on icon "submit" at bounding box center [1021, 141] width 9 height 9
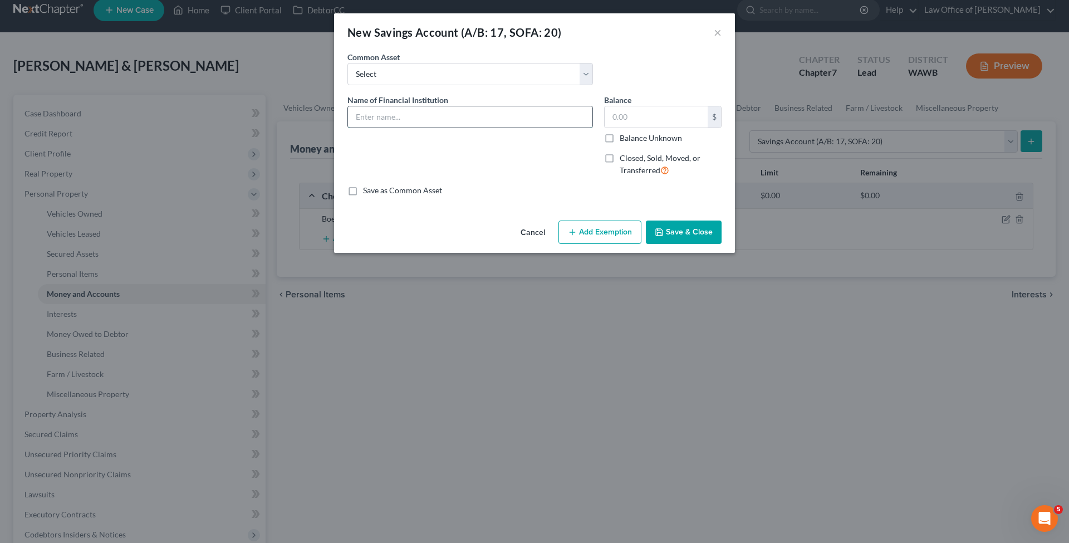
click at [368, 122] on input "text" at bounding box center [470, 116] width 244 height 21
paste input "Boeing Employee Credit Union -"
type input "Boeing Employee Credit Union - Husband"
type input "0."
click at [686, 231] on button "Save & Close" at bounding box center [684, 231] width 76 height 23
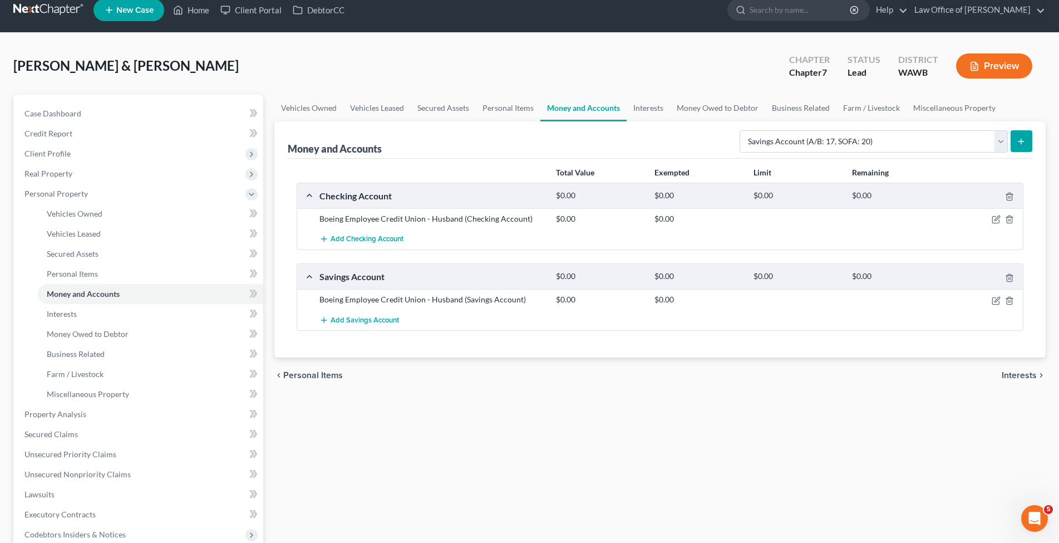
click at [1019, 139] on icon "submit" at bounding box center [1021, 141] width 9 height 9
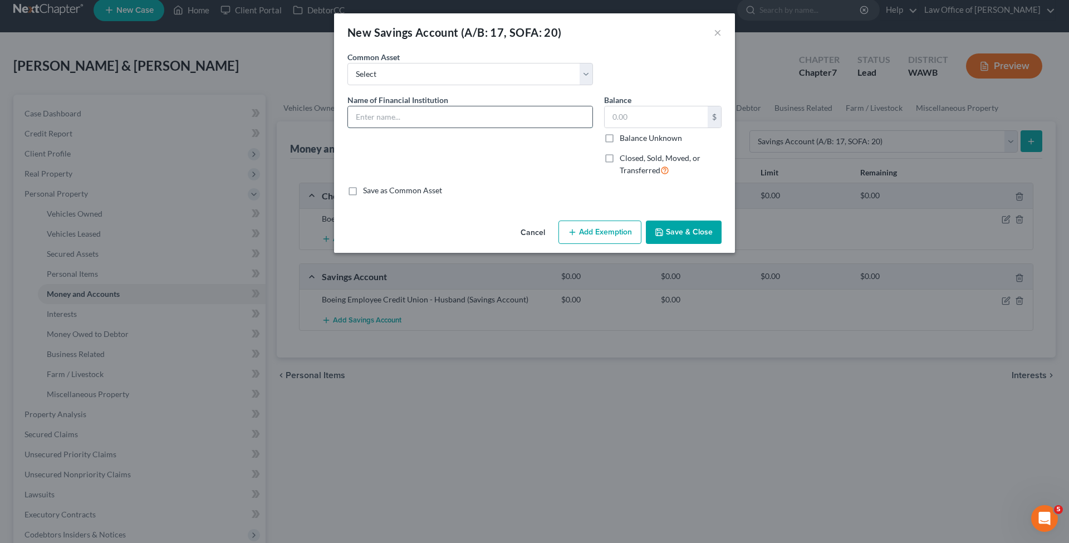
click at [392, 114] on input "text" at bounding box center [470, 116] width 244 height 21
drag, startPoint x: 424, startPoint y: 120, endPoint x: 194, endPoint y: 129, distance: 230.6
click at [348, 127] on input "Banner - Wife" at bounding box center [470, 116] width 244 height 21
type input "Banner - Wife"
click at [612, 117] on input "text" at bounding box center [655, 116] width 103 height 21
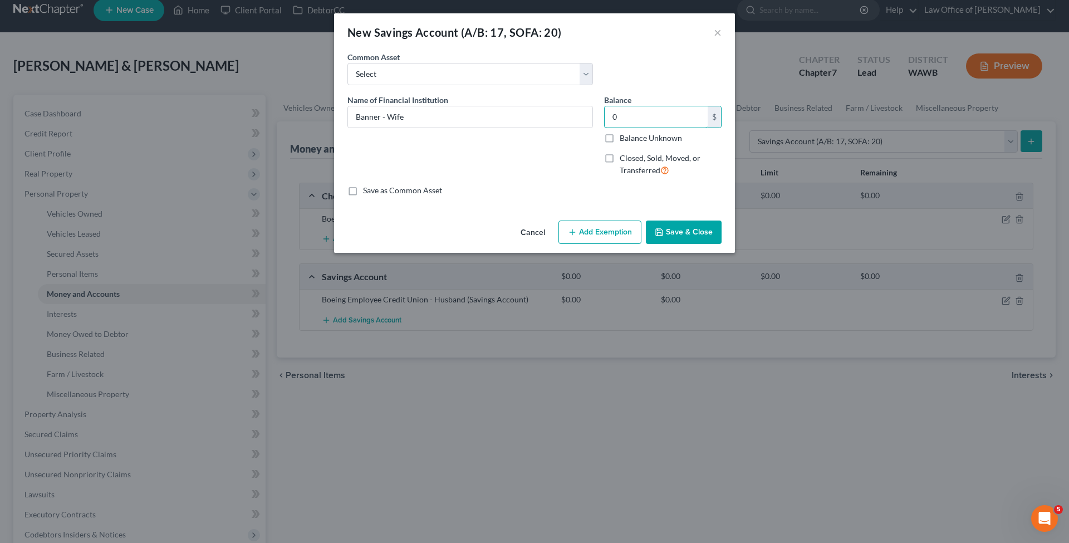
type input "0"
click at [672, 227] on button "Save & Close" at bounding box center [684, 231] width 76 height 23
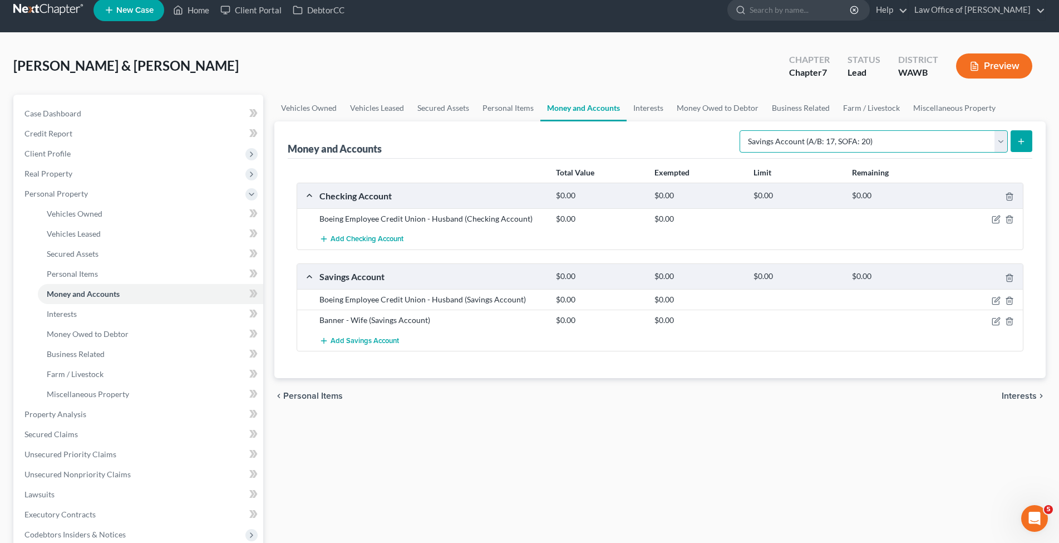
click at [740, 130] on select "Select Account Type Brokerage (A/B: 18, SOFA: 20) Cash on Hand (A/B: 16) Certif…" at bounding box center [874, 141] width 268 height 22
select select "checking"
click option "Checking Account (A/B: 17, SOFA: 20)" at bounding box center [0, 0] width 0 height 0
click at [1016, 145] on button "submit" at bounding box center [1022, 141] width 22 height 22
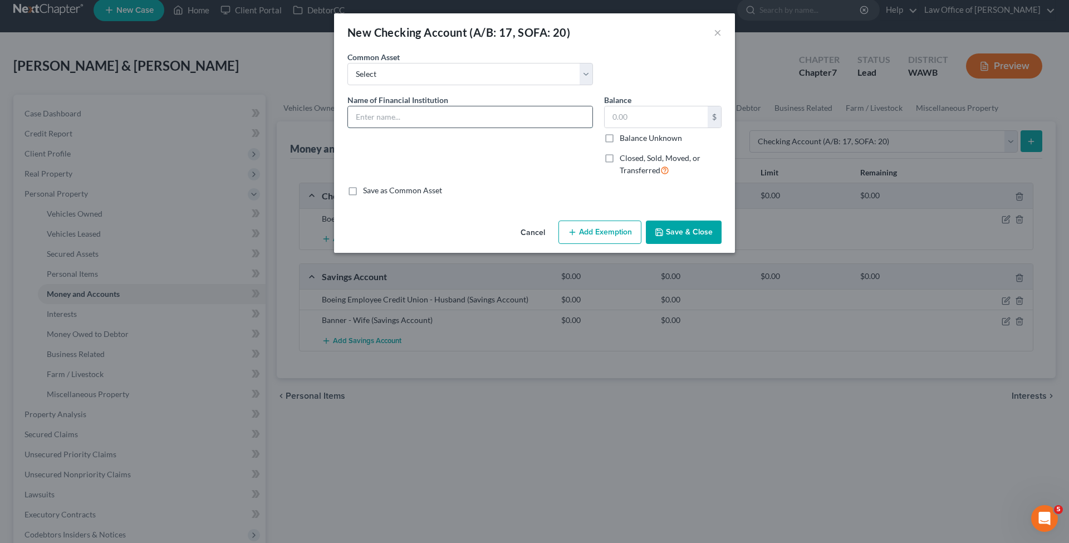
click at [403, 118] on input "text" at bounding box center [470, 116] width 244 height 21
paste input "Banner - Wife"
type input "Banner - Wife"
click at [642, 119] on input "text" at bounding box center [655, 116] width 103 height 21
type input "0"
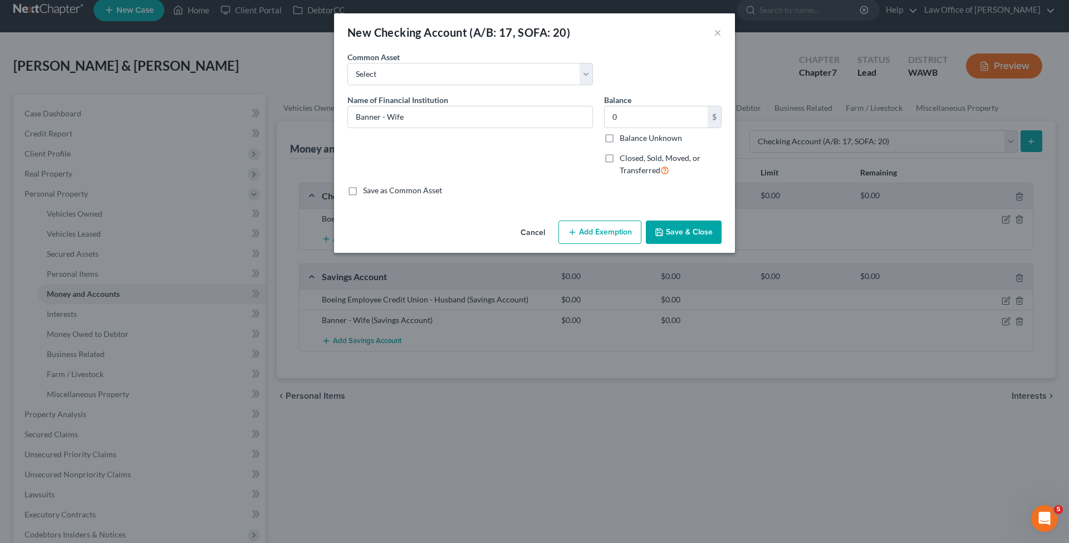
click at [670, 233] on button "Save & Close" at bounding box center [684, 231] width 76 height 23
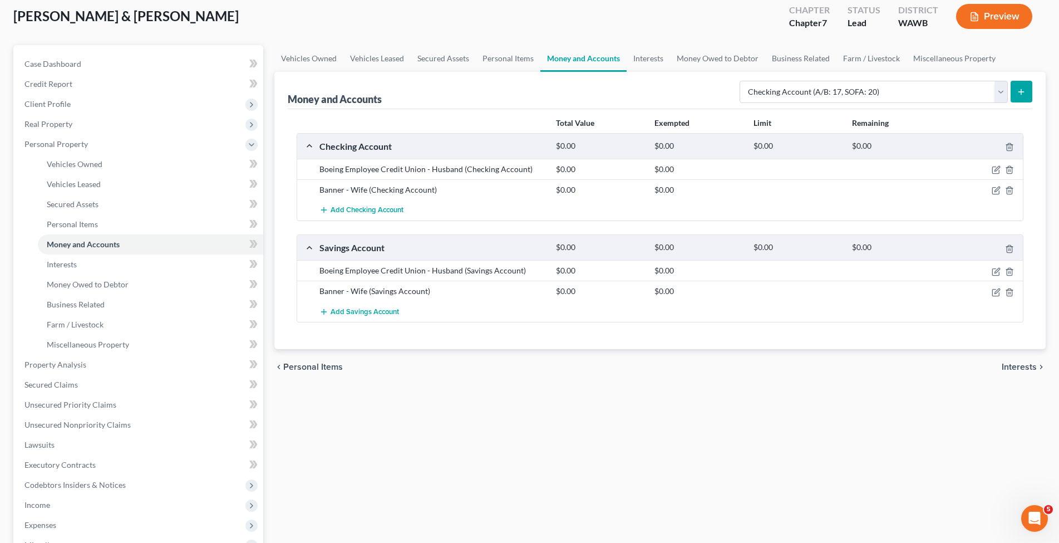
scroll to position [126, 0]
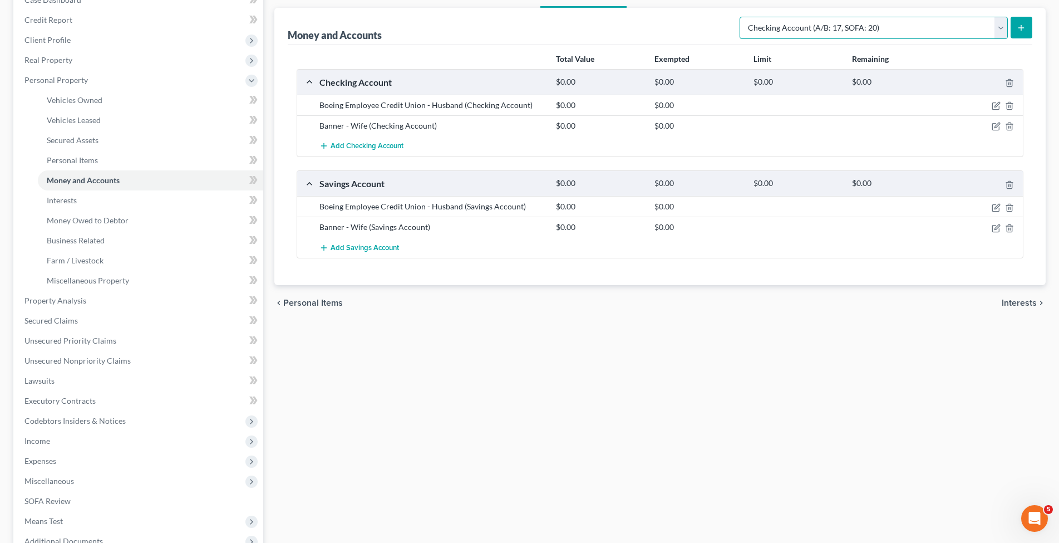
click at [740, 17] on select "Select Account Type Brokerage (A/B: 18, SOFA: 20) Cash on Hand (A/B: 16) Certif…" at bounding box center [874, 28] width 268 height 22
click at [982, 323] on div "Vehicles Owned Vehicles Leased Secured Assets Personal Items Money and Accounts…" at bounding box center [660, 298] width 783 height 634
click at [1016, 298] on span "Interests" at bounding box center [1019, 302] width 35 height 9
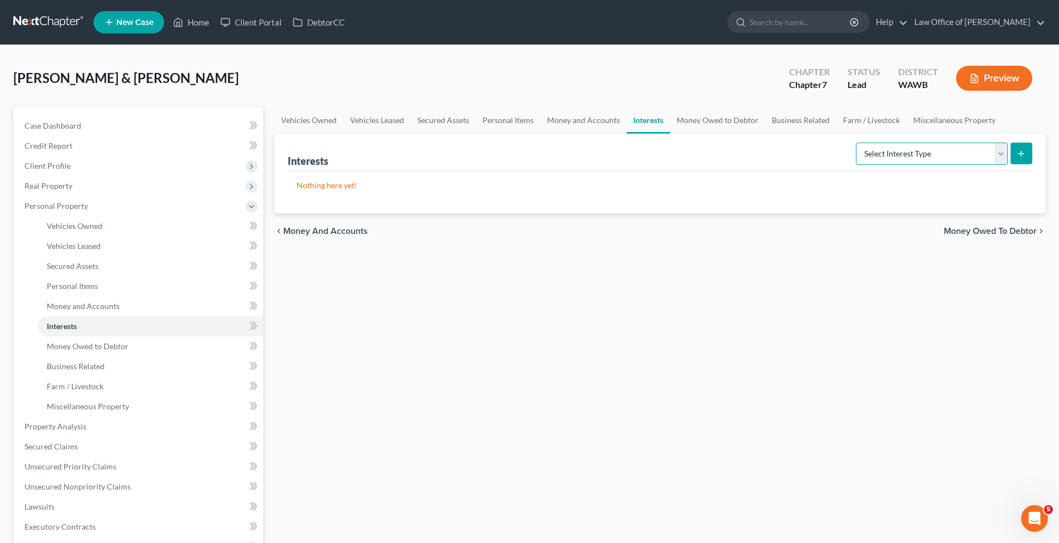
click at [856, 142] on select "Select Interest Type 401K (A/B: 21) Annuity (A/B: 23) Bond (A/B: 18) Education …" at bounding box center [932, 153] width 152 height 22
select select "401k"
click option "401K (A/B: 21)" at bounding box center [0, 0] width 0 height 0
click at [1029, 149] on button "submit" at bounding box center [1022, 153] width 22 height 22
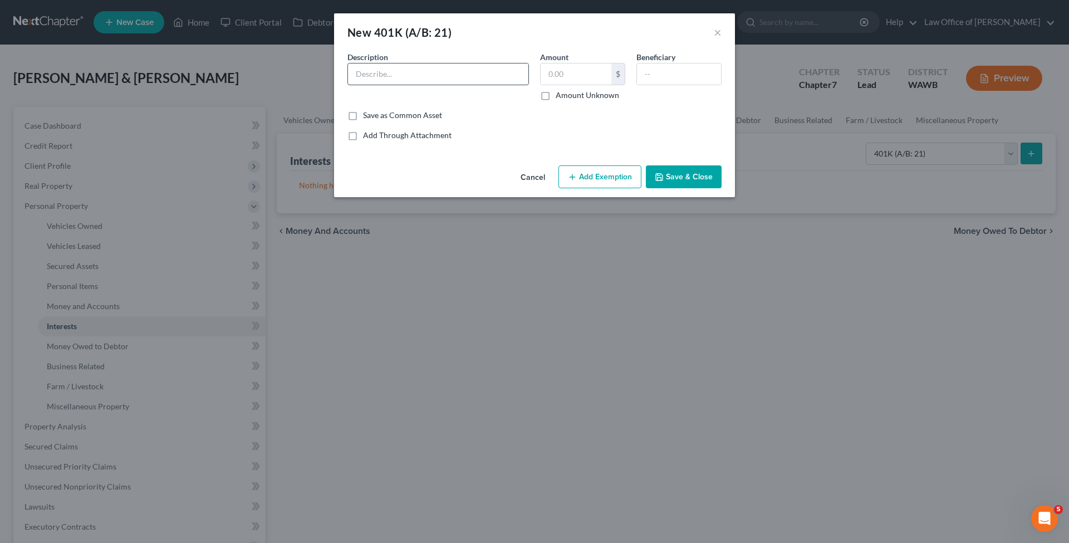
click at [397, 76] on input "text" at bounding box center [438, 73] width 180 height 21
type input "401K"
type input "30,000."
click at [376, 70] on input "401K" at bounding box center [438, 73] width 180 height 21
type input "401K - Husband"
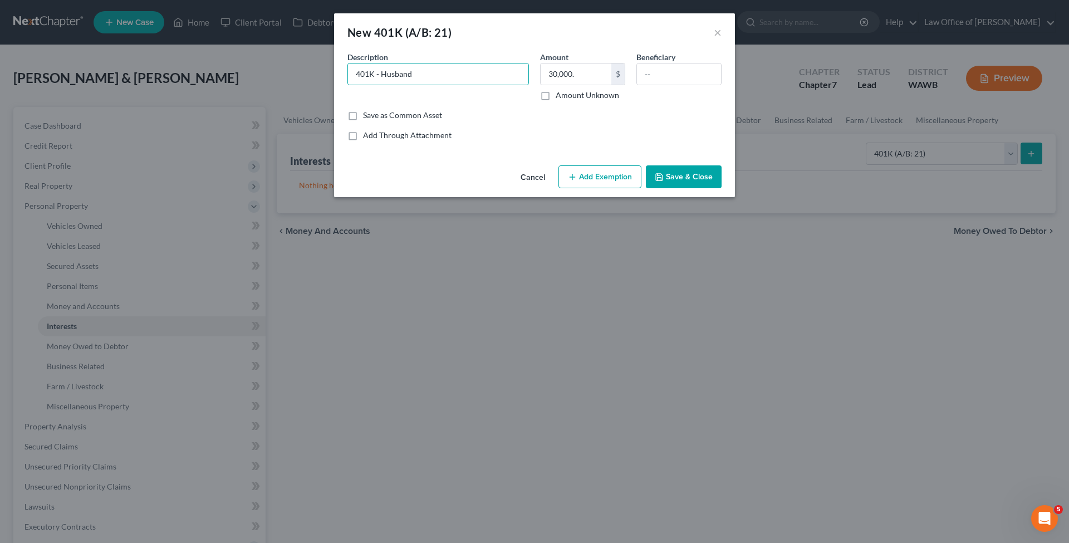
click at [676, 174] on button "Save & Close" at bounding box center [684, 176] width 76 height 23
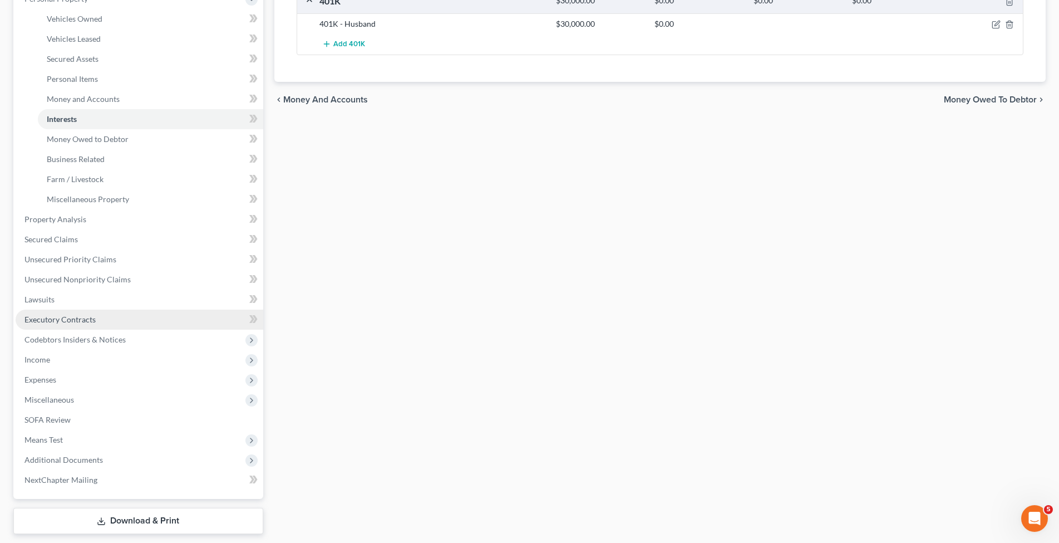
scroll to position [227, 0]
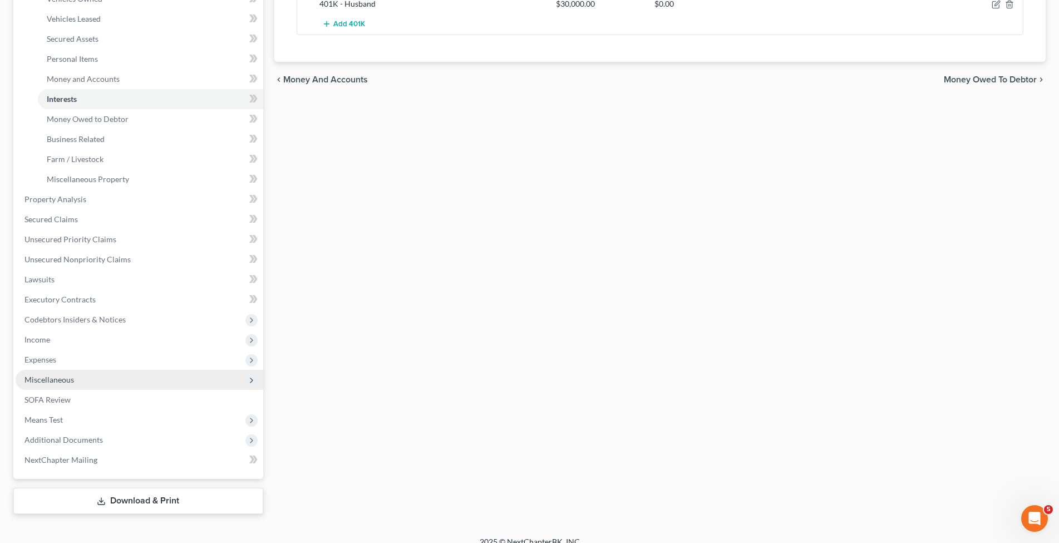
click at [86, 377] on span "Miscellaneous" at bounding box center [140, 380] width 248 height 20
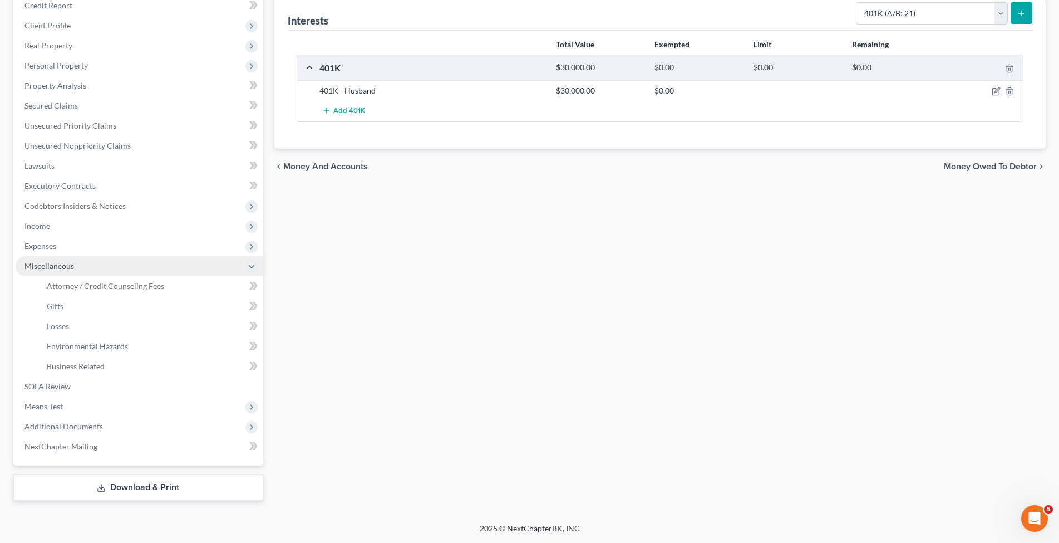
scroll to position [139, 0]
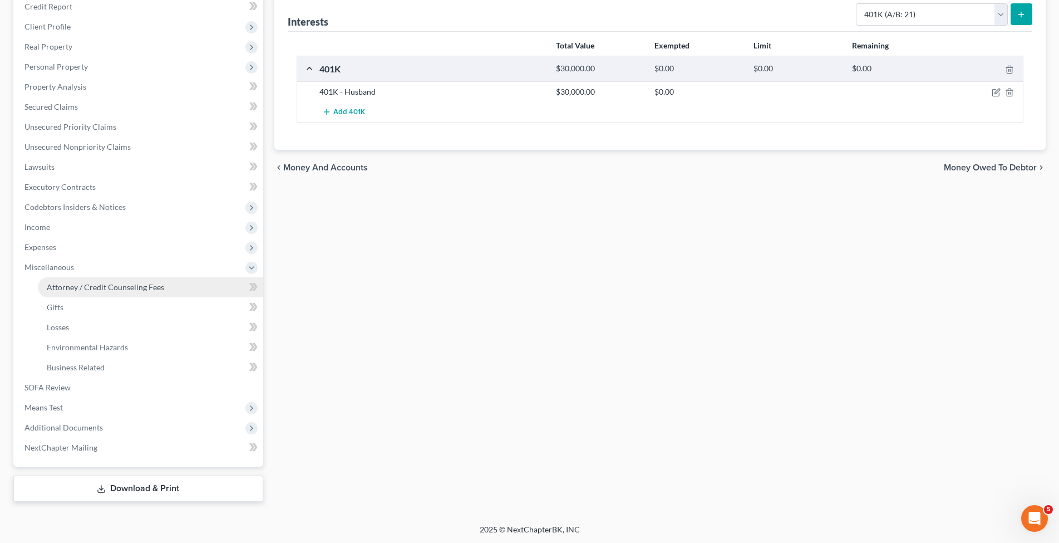
click at [80, 287] on span "Attorney / Credit Counseling Fees" at bounding box center [105, 286] width 117 height 9
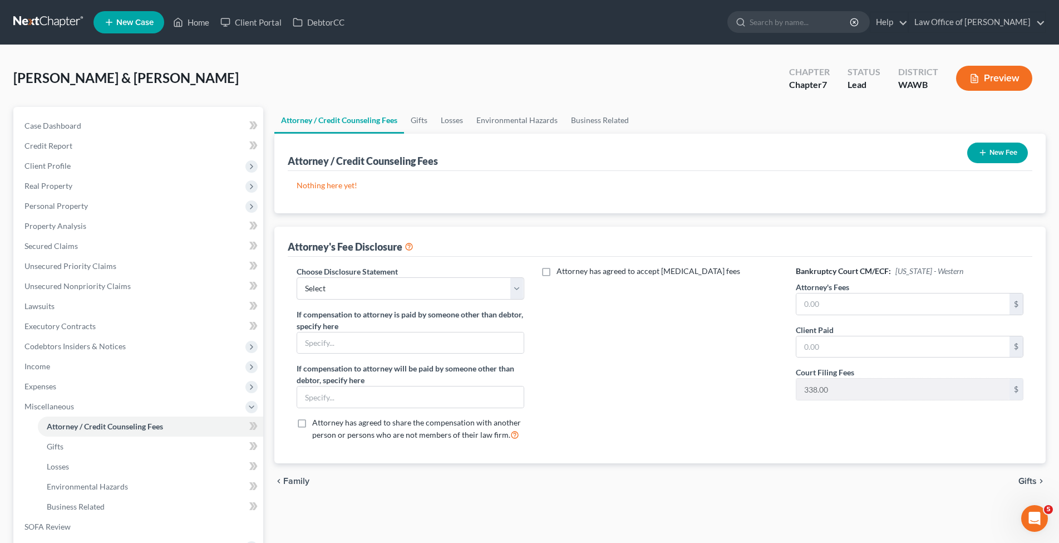
click at [1007, 156] on button "New Fee" at bounding box center [997, 152] width 61 height 21
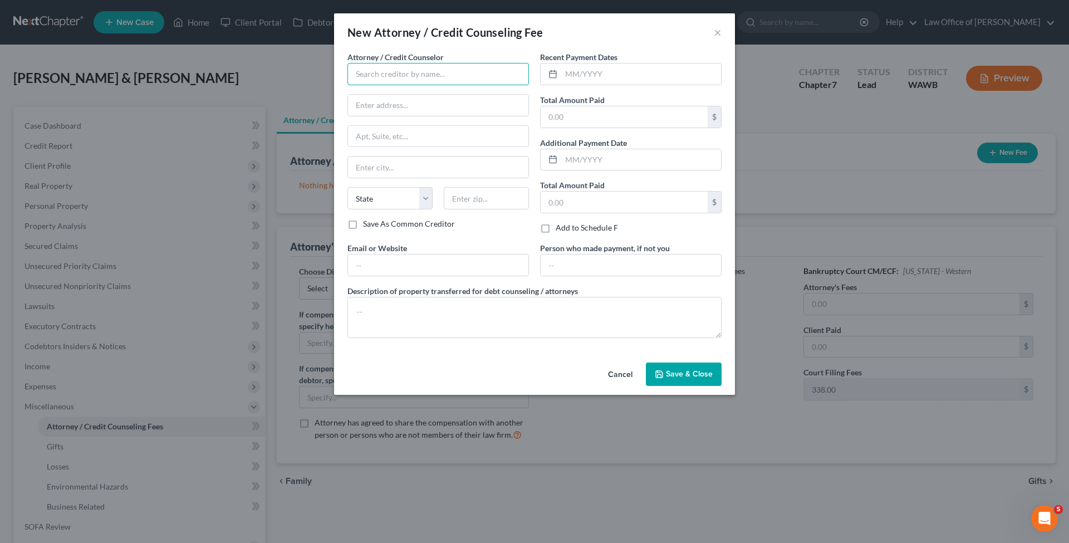
click at [377, 72] on input "text" at bounding box center [437, 74] width 181 height 22
type input "Law Office of [PERSON_NAME]"
type input "[STREET_ADDRESS]"
type input "Suite 100"
click at [392, 175] on input "Bellevu" at bounding box center [438, 166] width 180 height 21
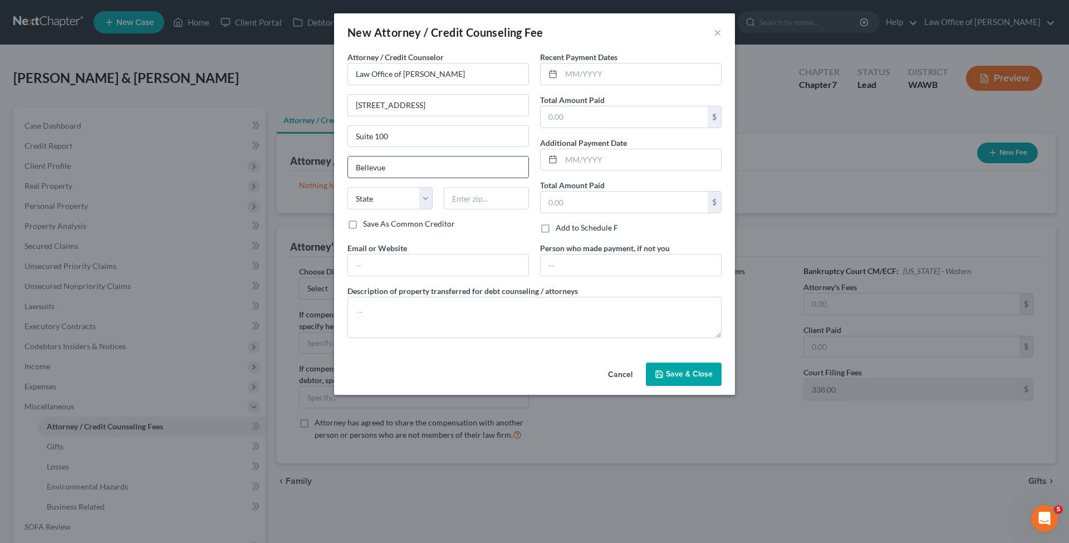
click at [419, 172] on input "Bellevue" at bounding box center [438, 166] width 180 height 21
type input "Bellevue"
select select "50"
type input "98005"
click at [575, 72] on input "text" at bounding box center [641, 73] width 160 height 21
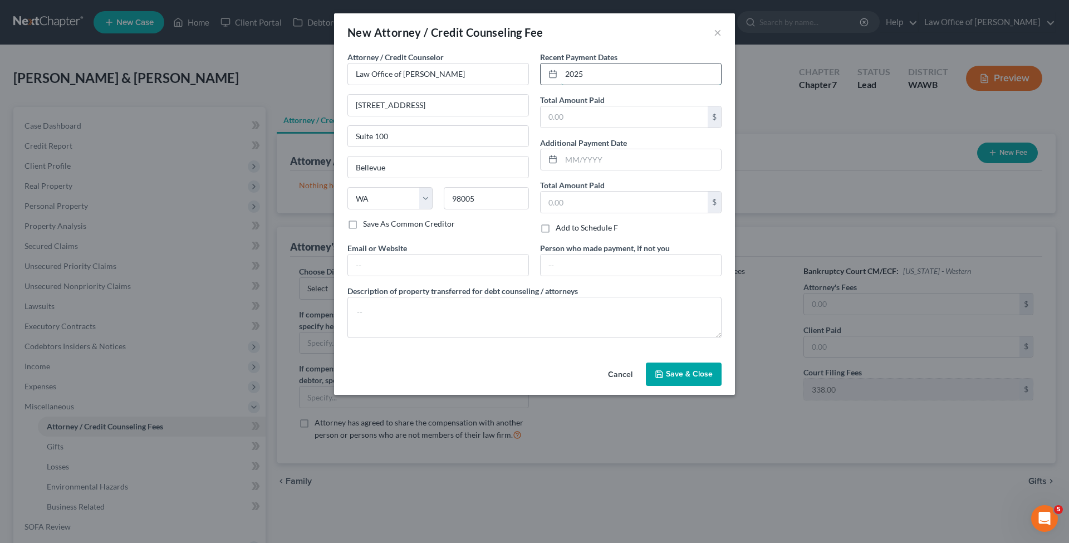
type input "2025"
type input "400."
click at [424, 274] on input "text" at bounding box center [438, 264] width 180 height 21
type input "[DOMAIN_NAME]"
click at [406, 322] on textarea at bounding box center [534, 317] width 374 height 41
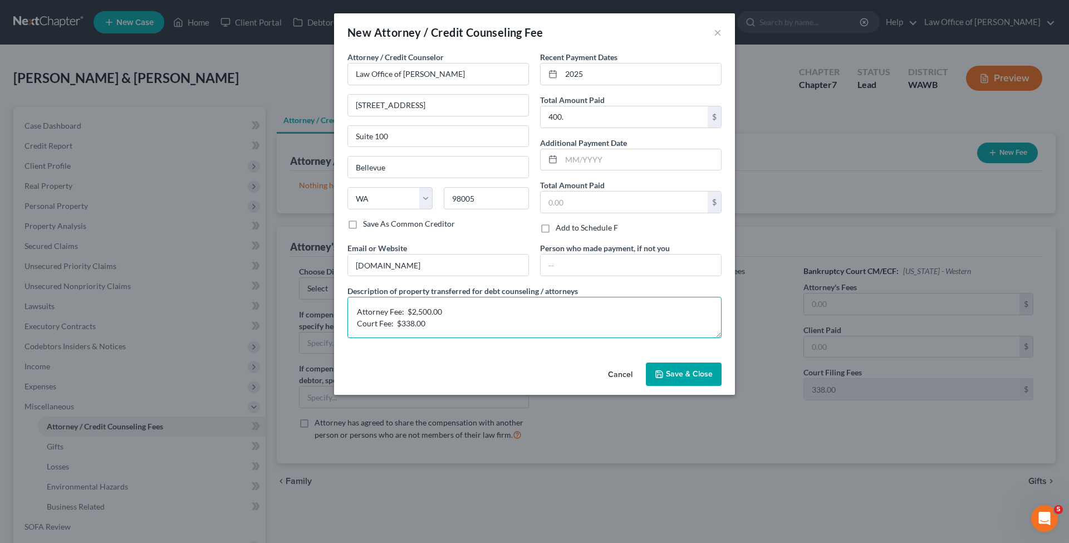
type textarea "Attorney Fee: $2,500.00 Court Fee: $338.00"
click at [684, 380] on button "Save & Close" at bounding box center [684, 373] width 76 height 23
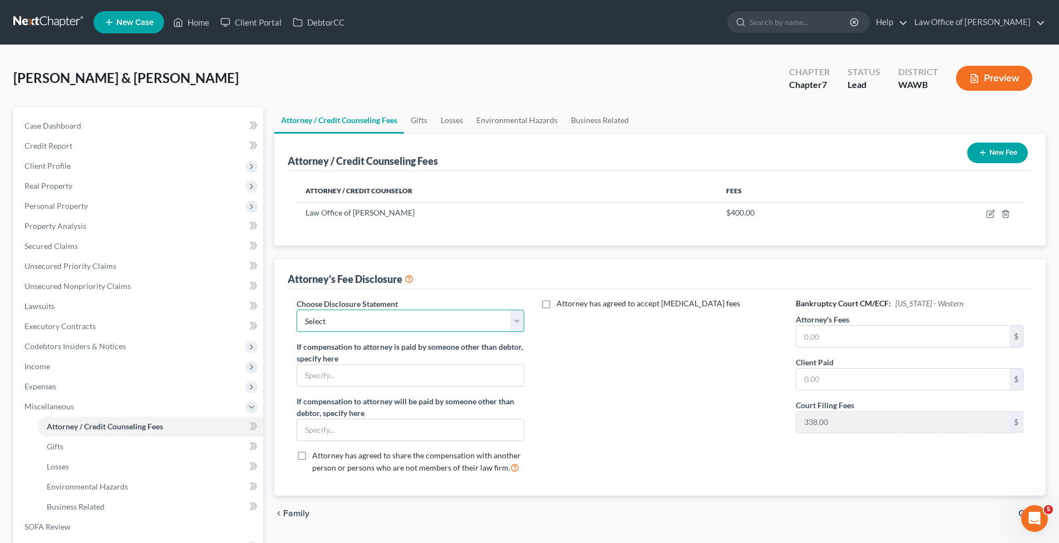
click at [297, 309] on select "Select Disclosure of Compensation of Attorney for Debtor(s)" at bounding box center [411, 320] width 228 height 22
select select "0"
click option "Disclosure of Compensation of Attorney for Debtor(s)" at bounding box center [0, 0] width 0 height 0
click at [855, 337] on input "text" at bounding box center [902, 336] width 213 height 21
type input "2,500."
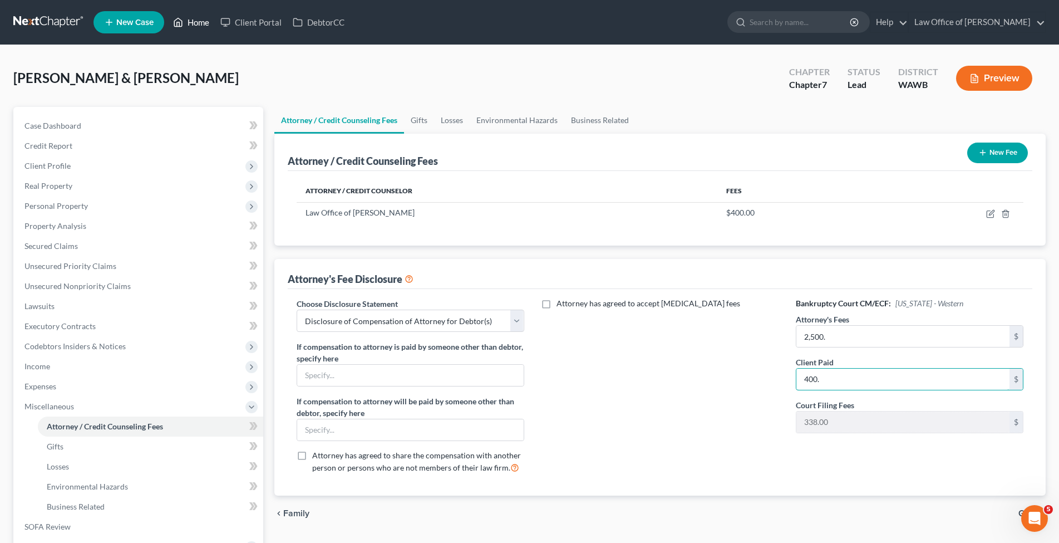
type input "400."
click at [206, 32] on link "Home" at bounding box center [191, 22] width 47 height 20
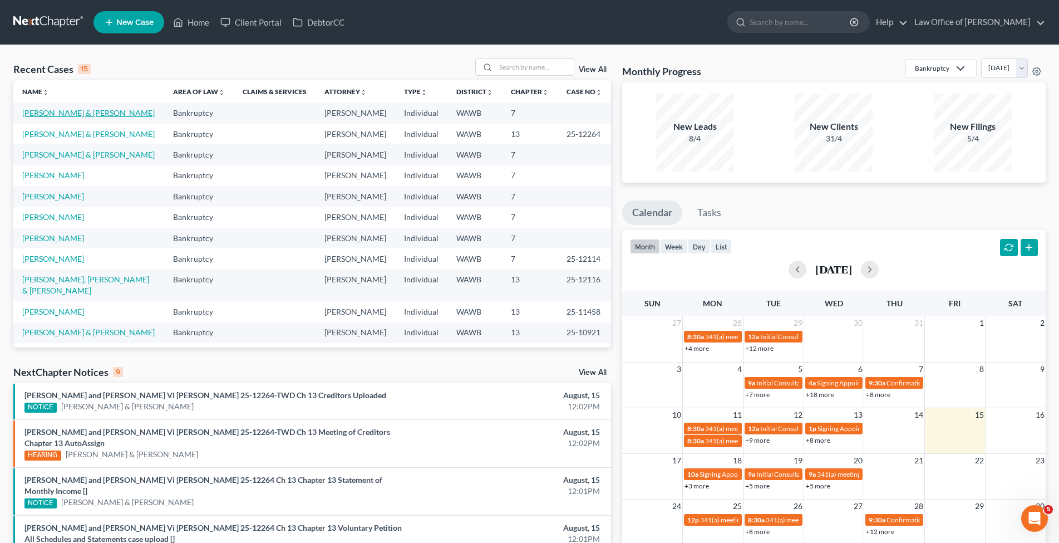
click at [75, 110] on link "[PERSON_NAME] & [PERSON_NAME]" at bounding box center [88, 112] width 132 height 9
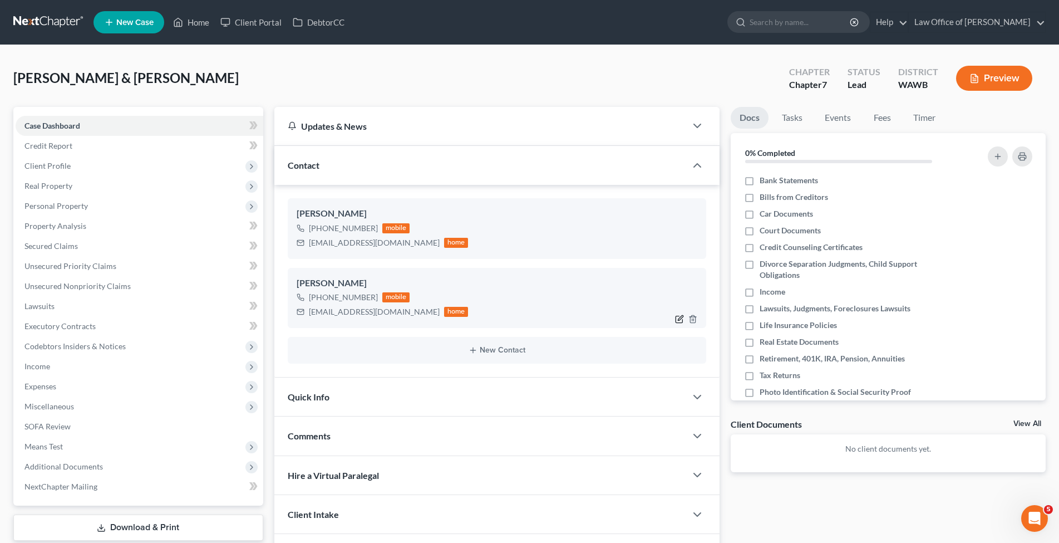
click at [678, 317] on icon "button" at bounding box center [679, 318] width 9 height 9
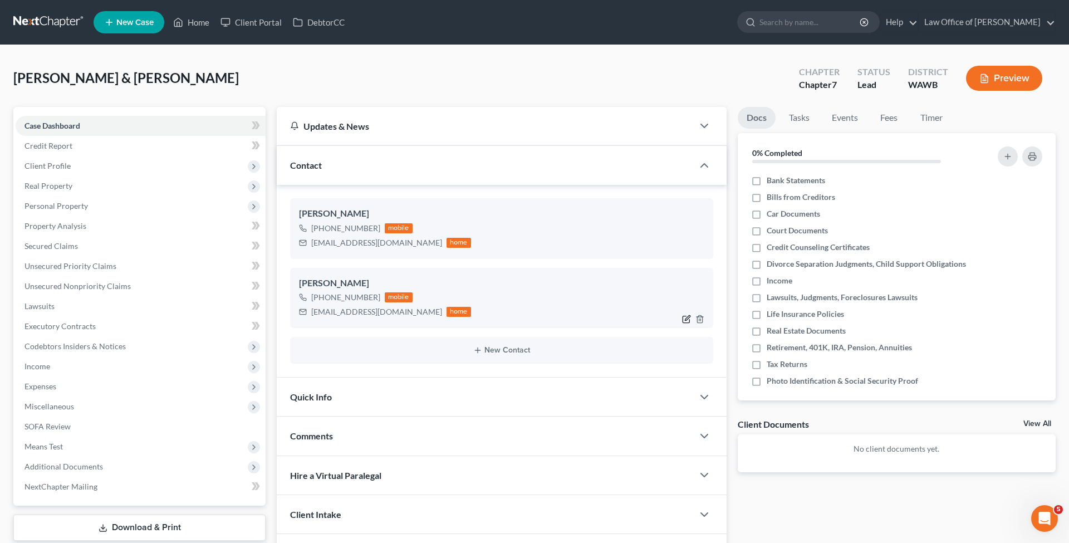
select select "0"
select select "1"
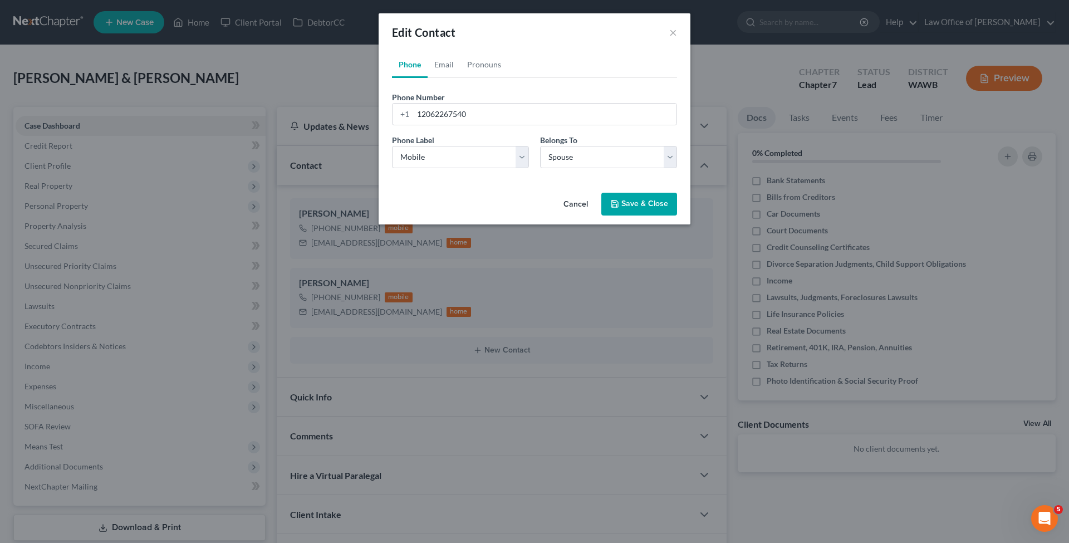
click at [578, 207] on button "Cancel" at bounding box center [575, 205] width 42 height 22
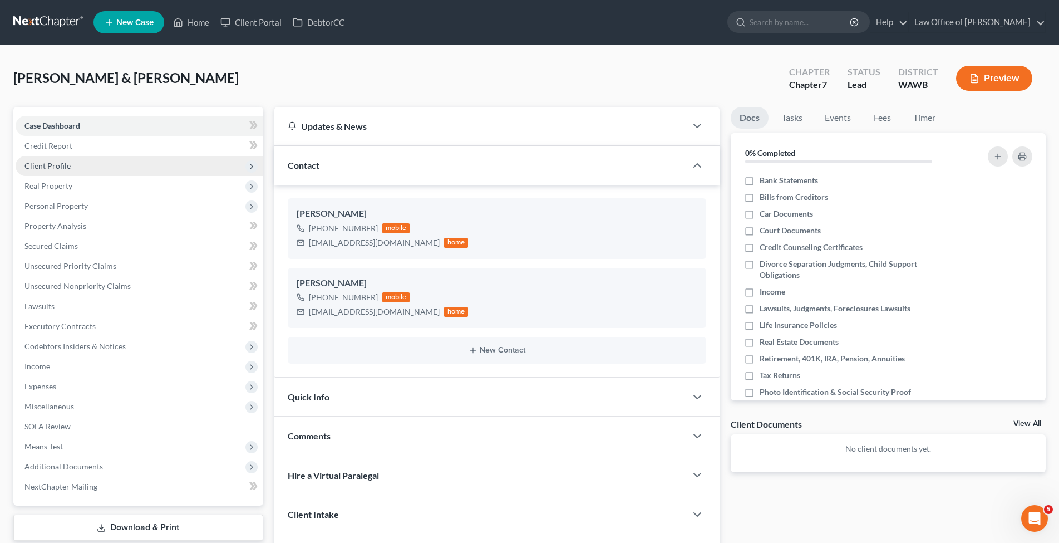
click at [56, 165] on span "Client Profile" at bounding box center [47, 165] width 46 height 9
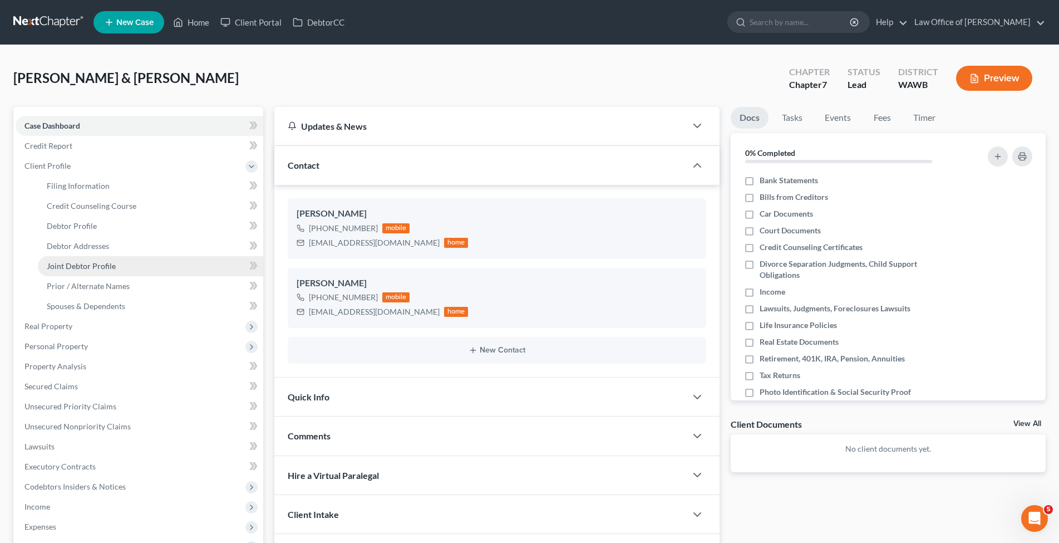
click at [81, 264] on span "Joint Debtor Profile" at bounding box center [81, 265] width 69 height 9
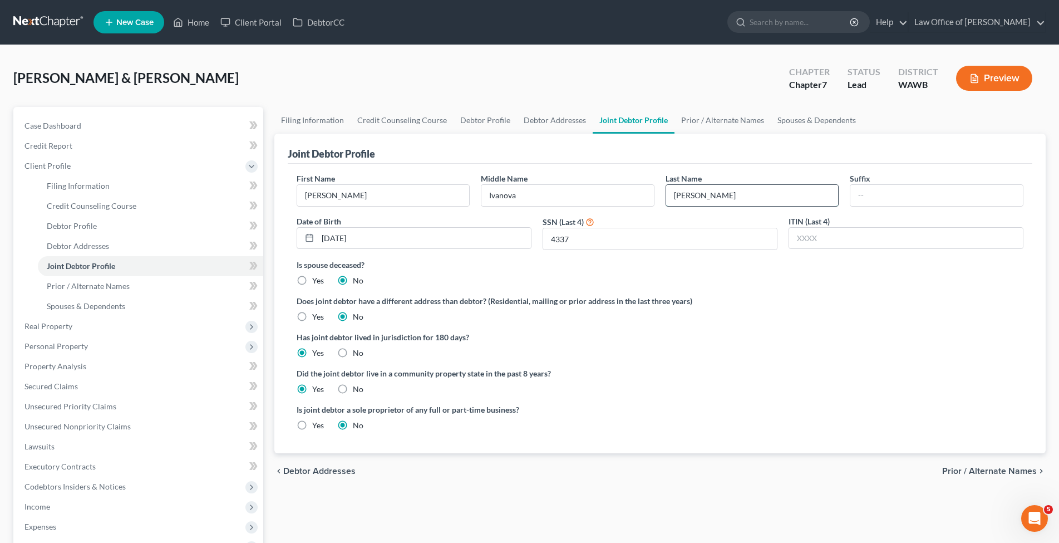
drag, startPoint x: 700, startPoint y: 195, endPoint x: 657, endPoint y: 198, distance: 42.4
click at [666, 198] on input "[PERSON_NAME]" at bounding box center [752, 195] width 173 height 21
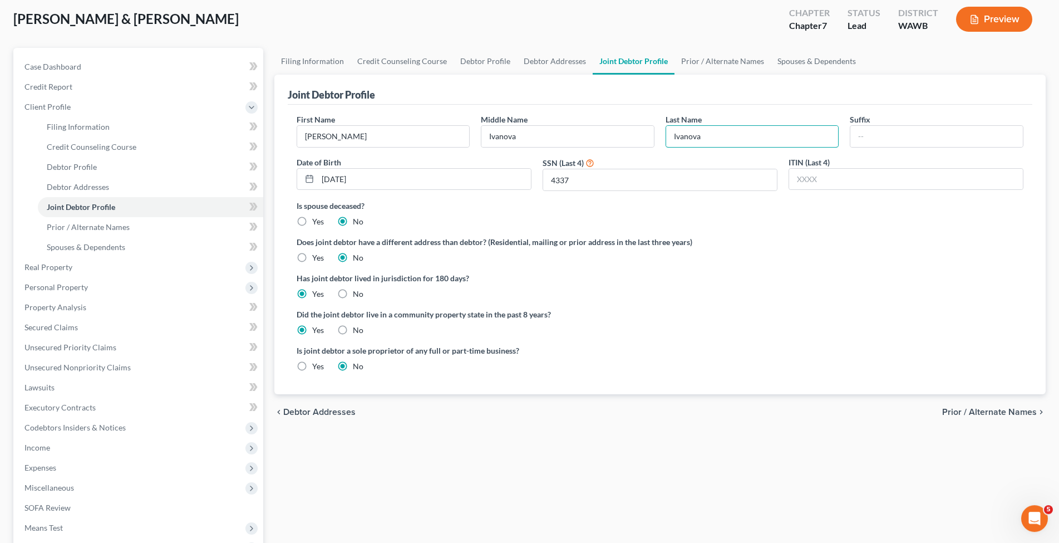
scroll to position [114, 0]
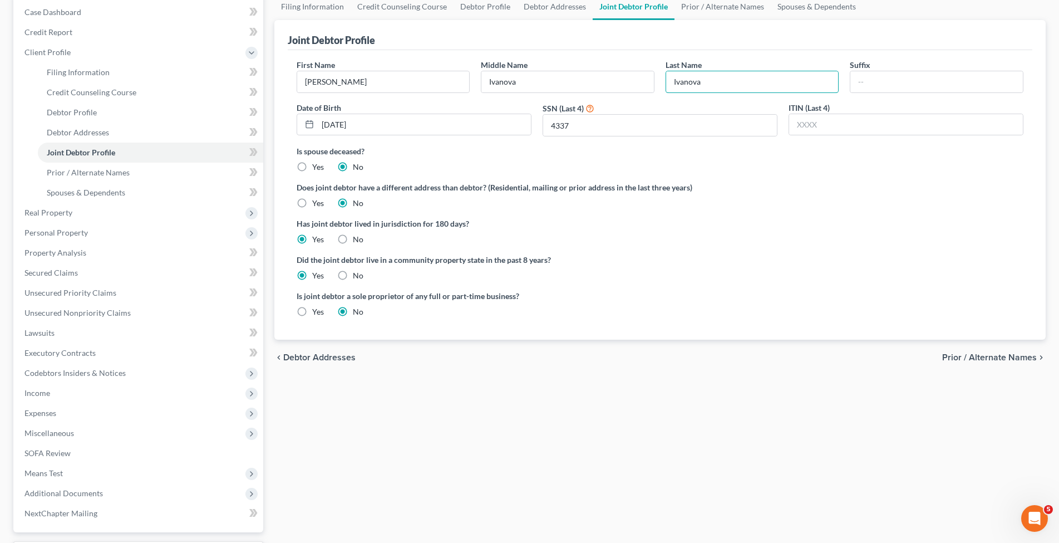
type input "Ivanova"
click at [1002, 356] on span "Prior / Alternate Names" at bounding box center [989, 357] width 95 height 9
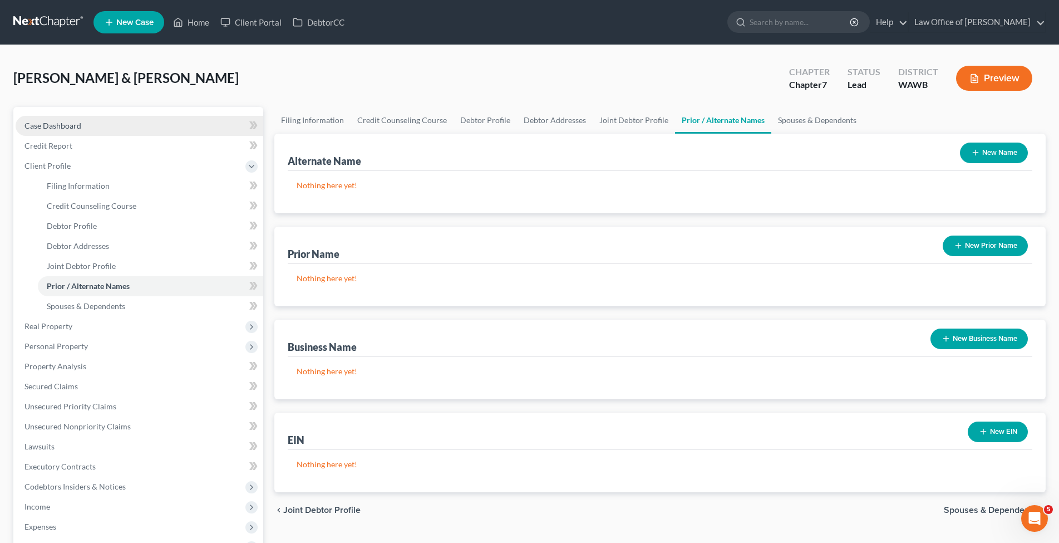
click at [56, 121] on span "Case Dashboard" at bounding box center [52, 125] width 57 height 9
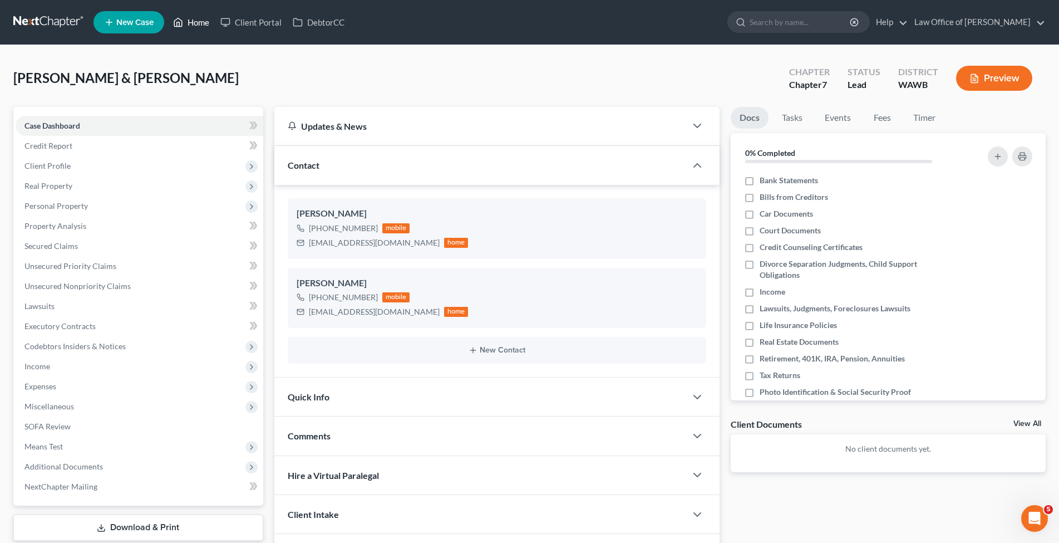
click at [190, 21] on link "Home" at bounding box center [191, 22] width 47 height 20
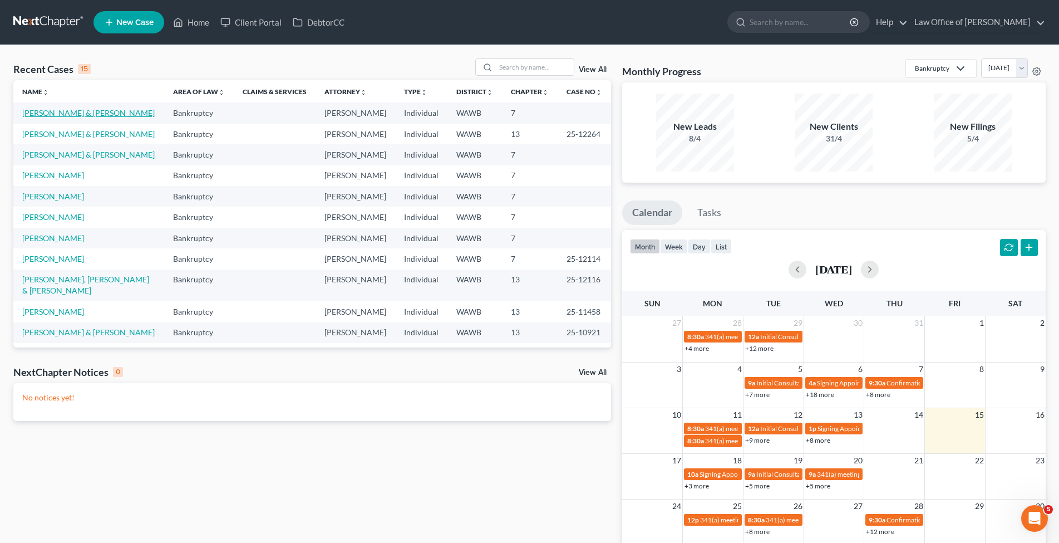
click at [100, 115] on link "[PERSON_NAME] & [PERSON_NAME]" at bounding box center [88, 112] width 132 height 9
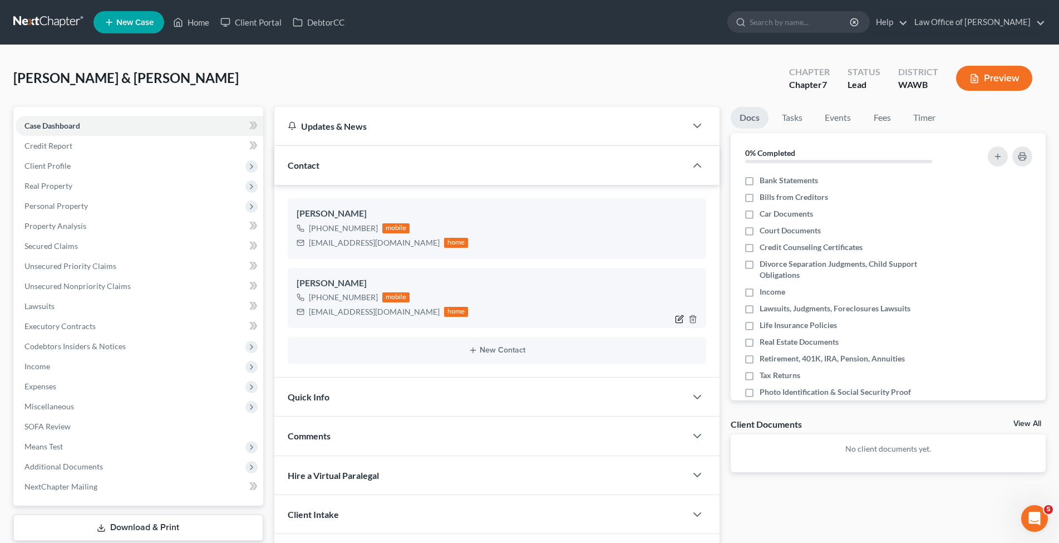
click at [682, 319] on icon "button" at bounding box center [679, 318] width 9 height 9
select select "0"
select select "1"
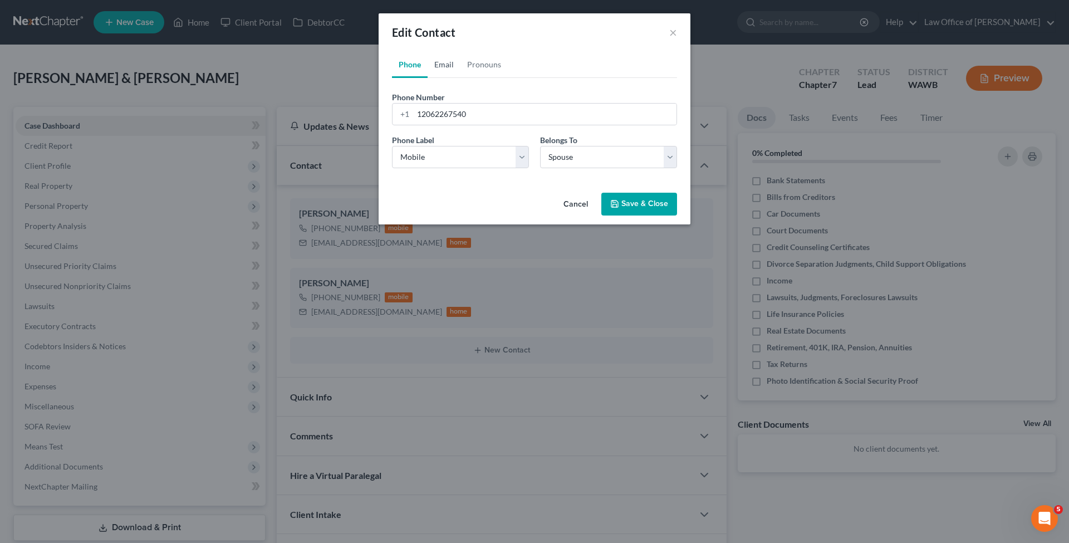
click at [439, 65] on link "Email" at bounding box center [443, 64] width 33 height 27
click at [481, 61] on link "Pronouns" at bounding box center [483, 64] width 47 height 27
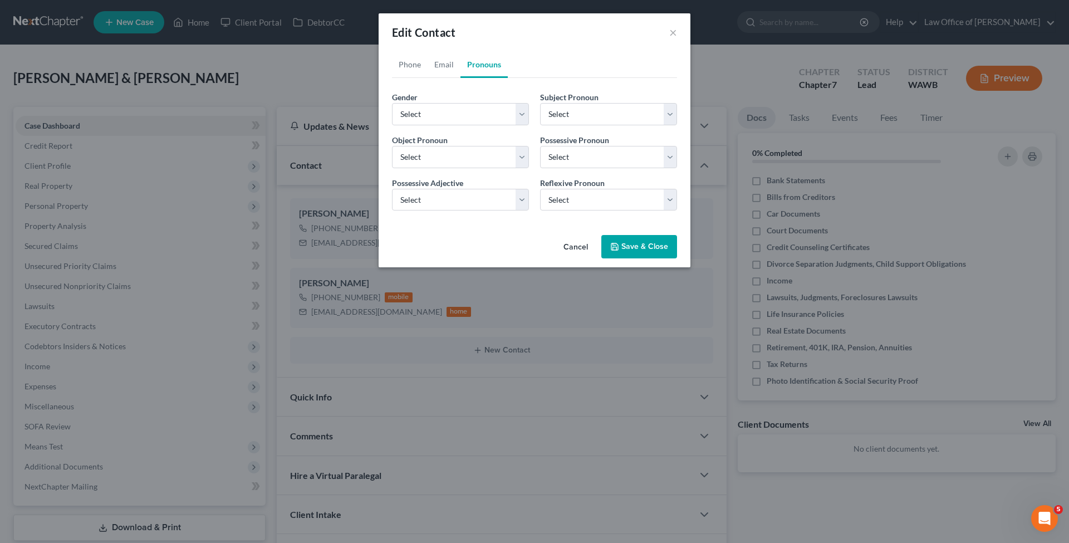
click at [572, 249] on button "Cancel" at bounding box center [575, 247] width 42 height 22
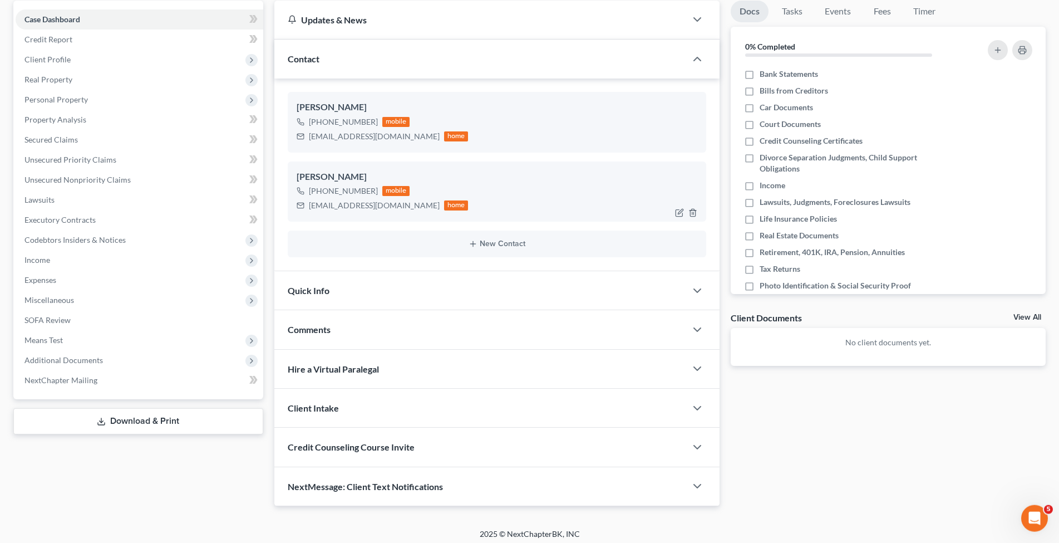
scroll to position [111, 0]
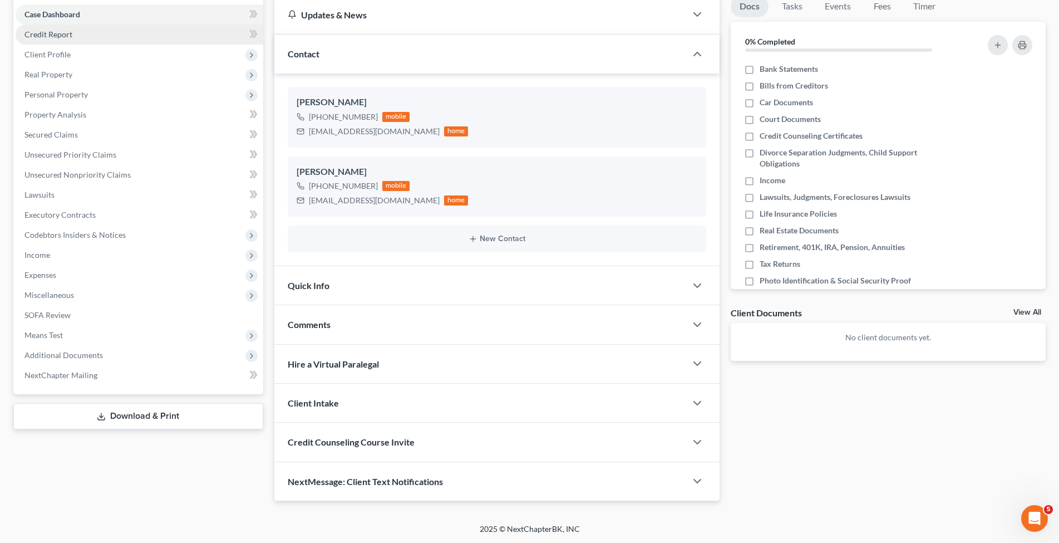
click at [53, 33] on span "Credit Report" at bounding box center [48, 33] width 48 height 9
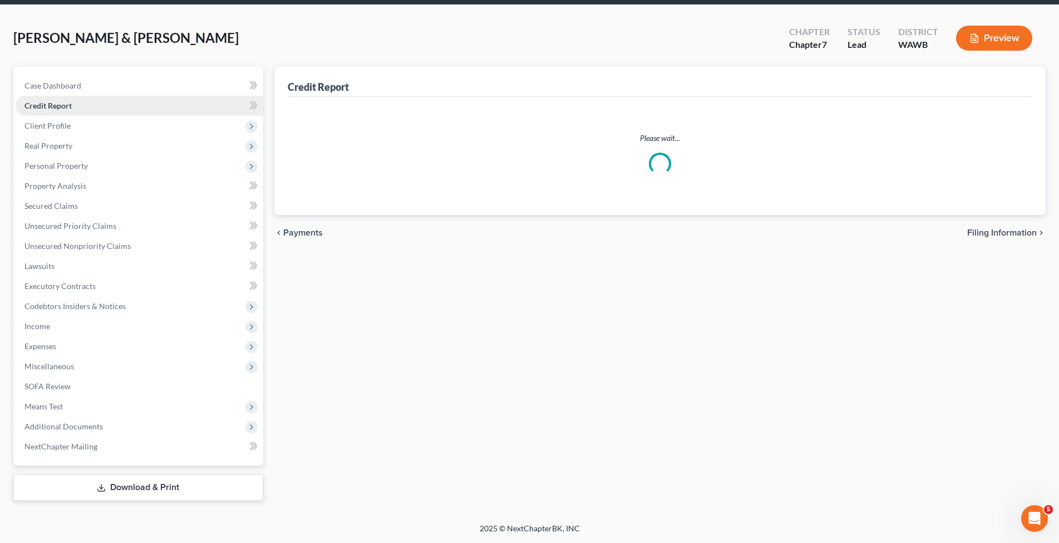
scroll to position [39, 0]
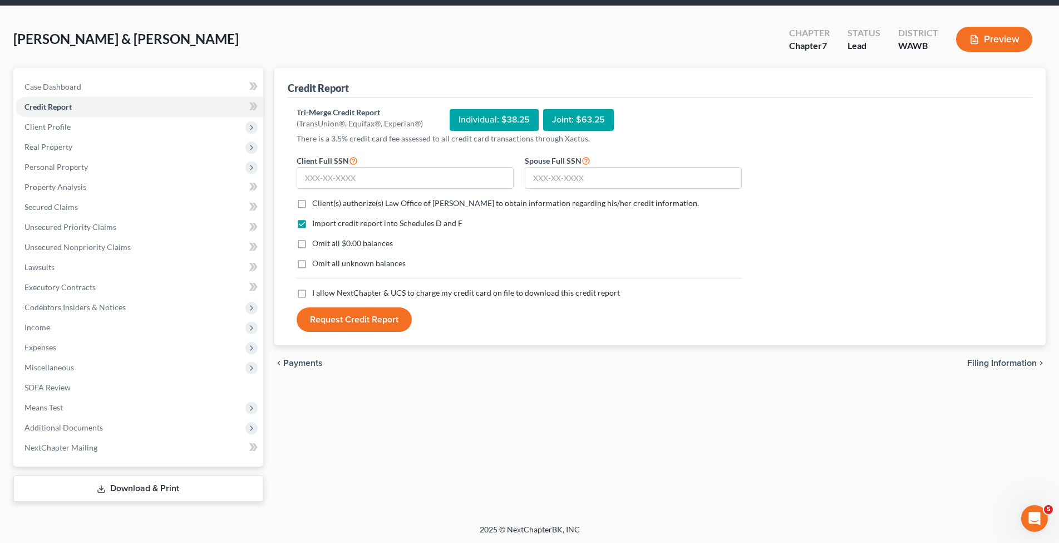
click at [1009, 362] on span "Filing Information" at bounding box center [1002, 362] width 70 height 9
select select "1"
select select "0"
select select "87"
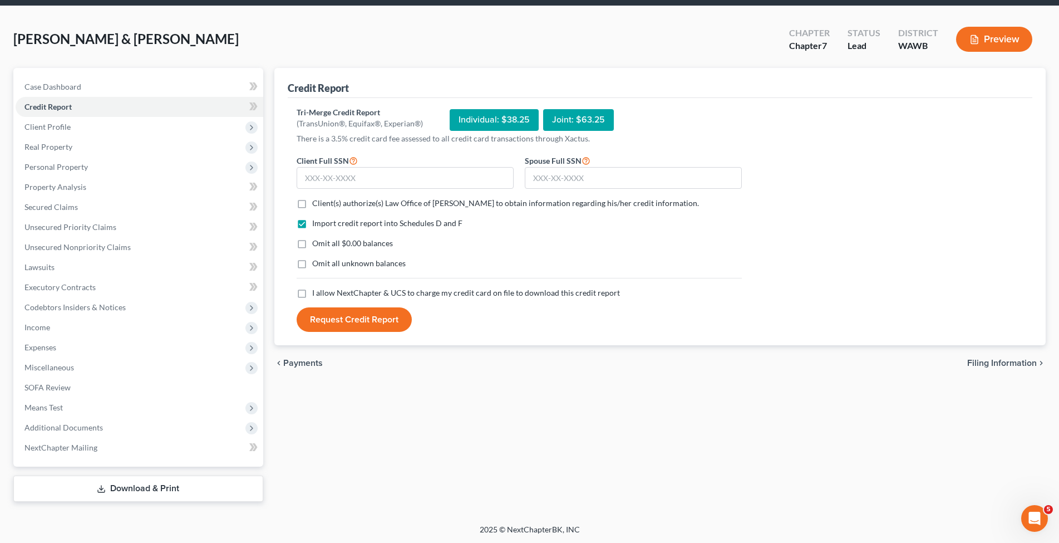
select select "0"
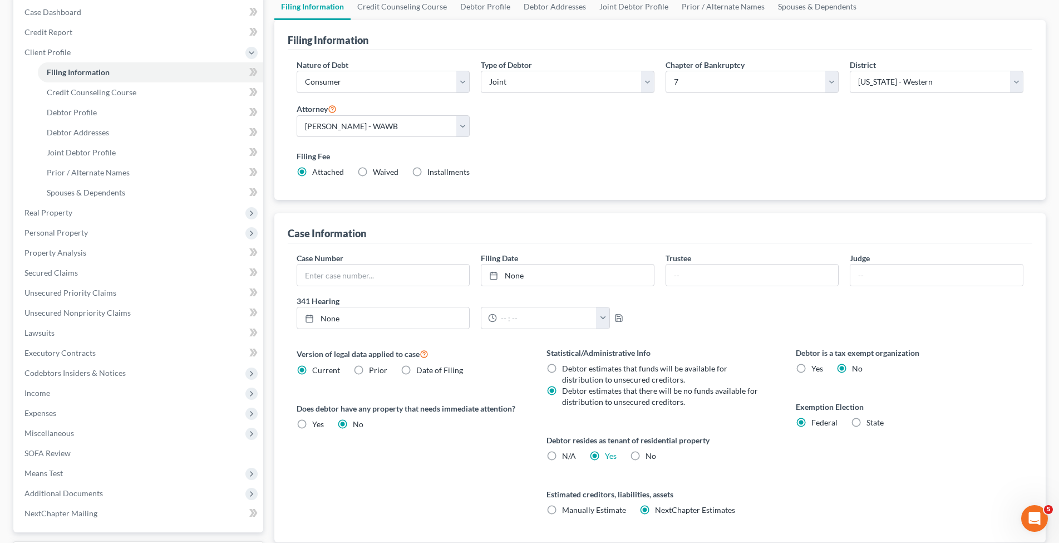
scroll to position [190, 0]
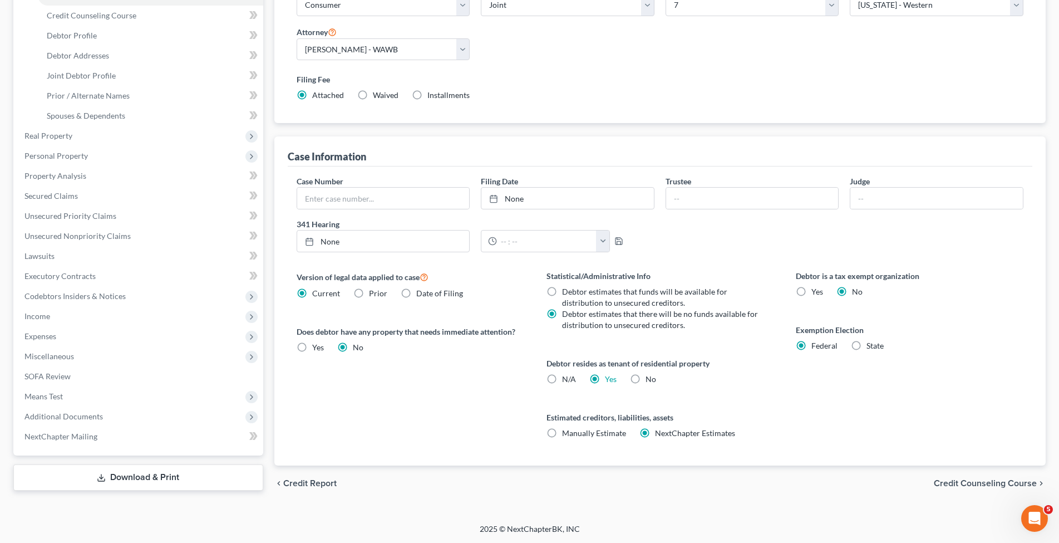
click at [972, 479] on span "Credit Counseling Course" at bounding box center [985, 483] width 103 height 9
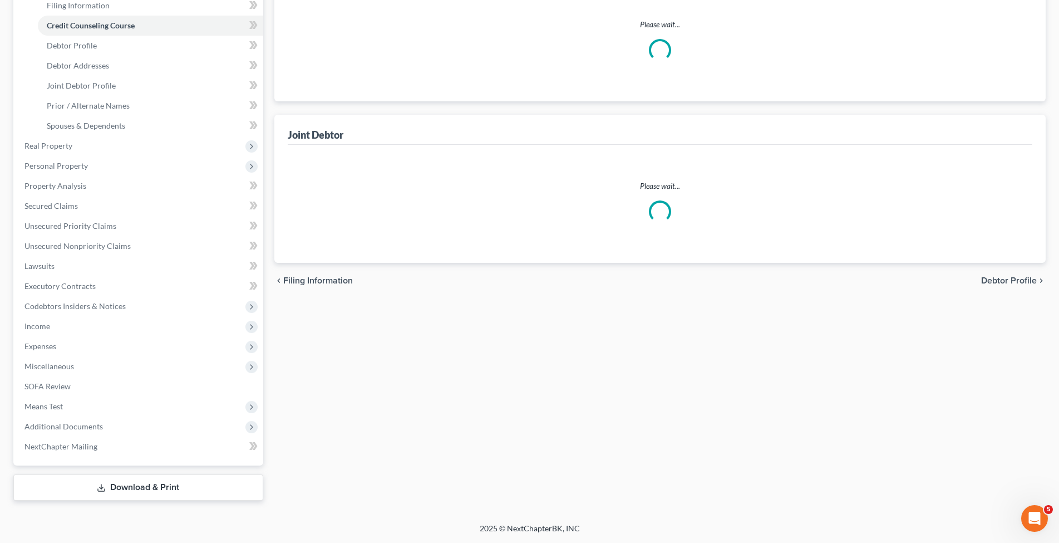
scroll to position [179, 0]
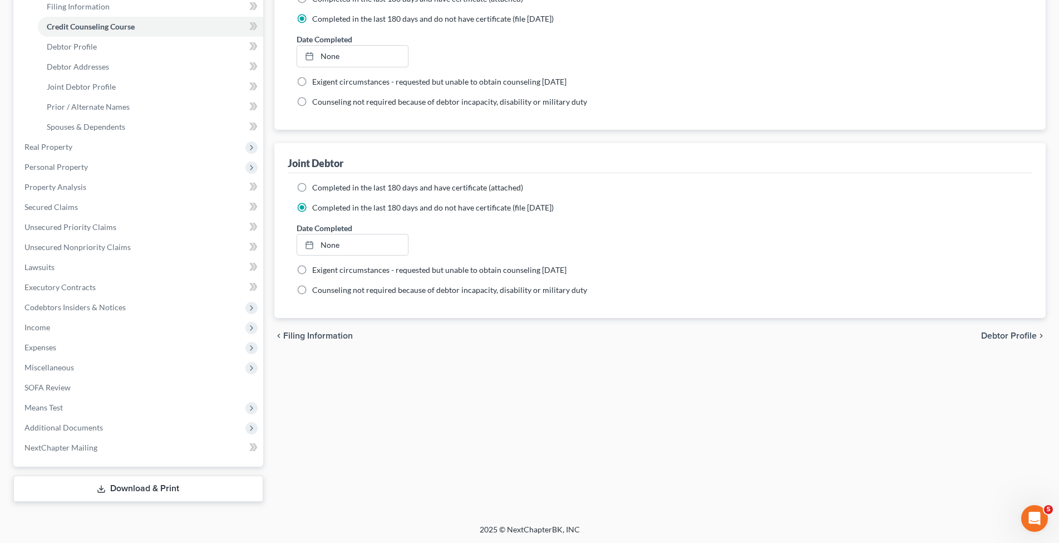
click at [1000, 336] on span "Debtor Profile" at bounding box center [1009, 335] width 56 height 9
select select "1"
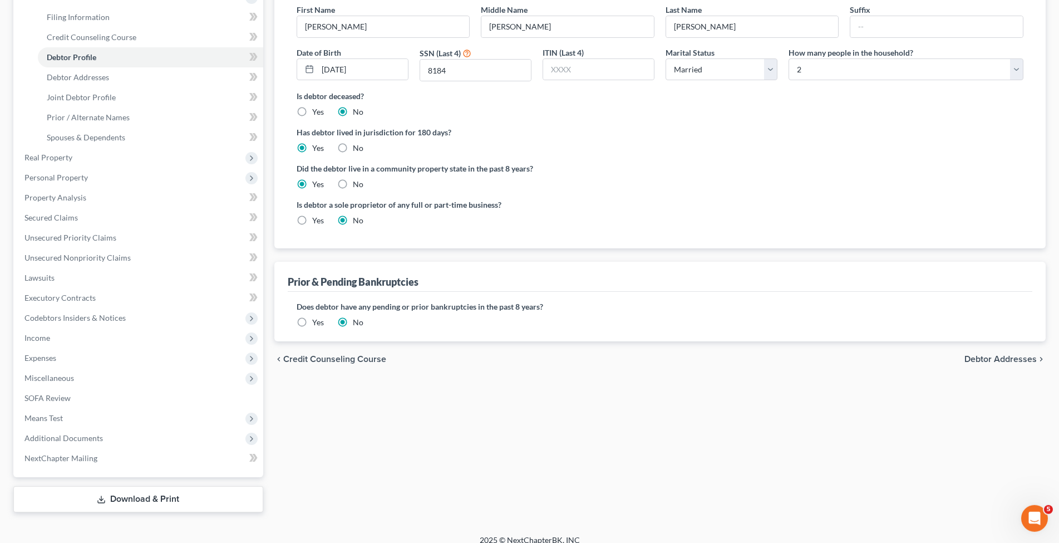
scroll to position [170, 0]
click at [993, 356] on span "Debtor Addresses" at bounding box center [1001, 357] width 72 height 9
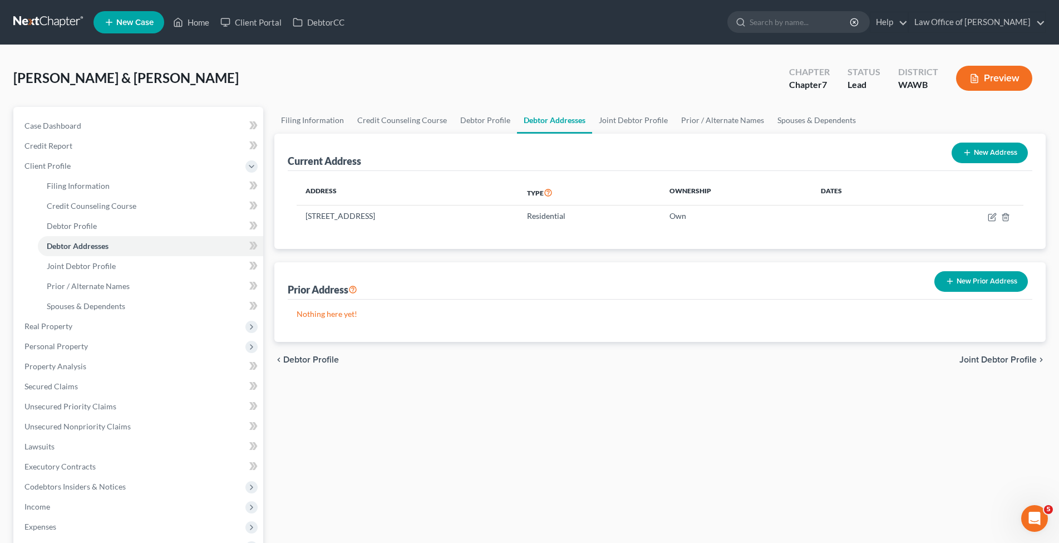
click at [995, 358] on span "Joint Debtor Profile" at bounding box center [998, 359] width 77 height 9
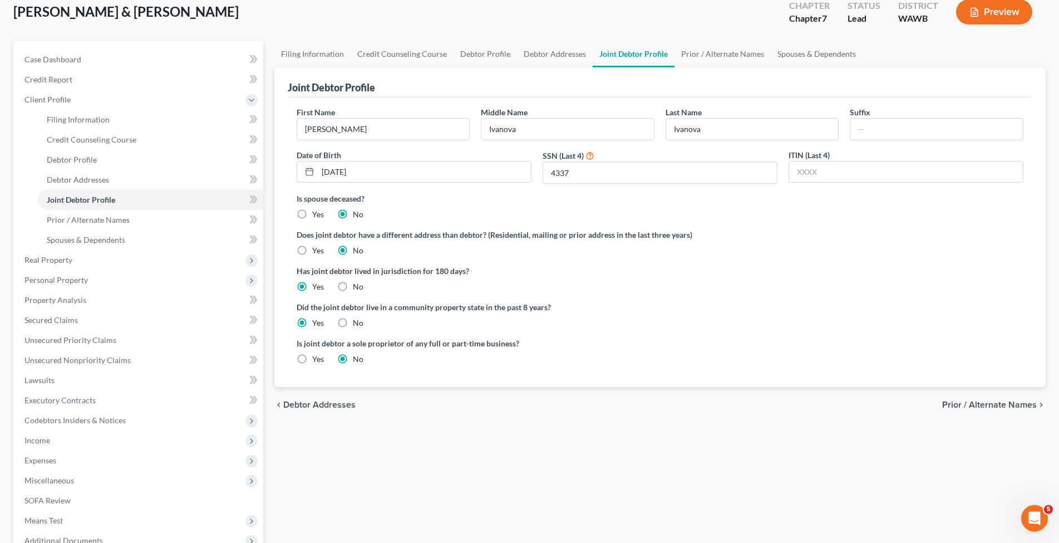
scroll to position [170, 0]
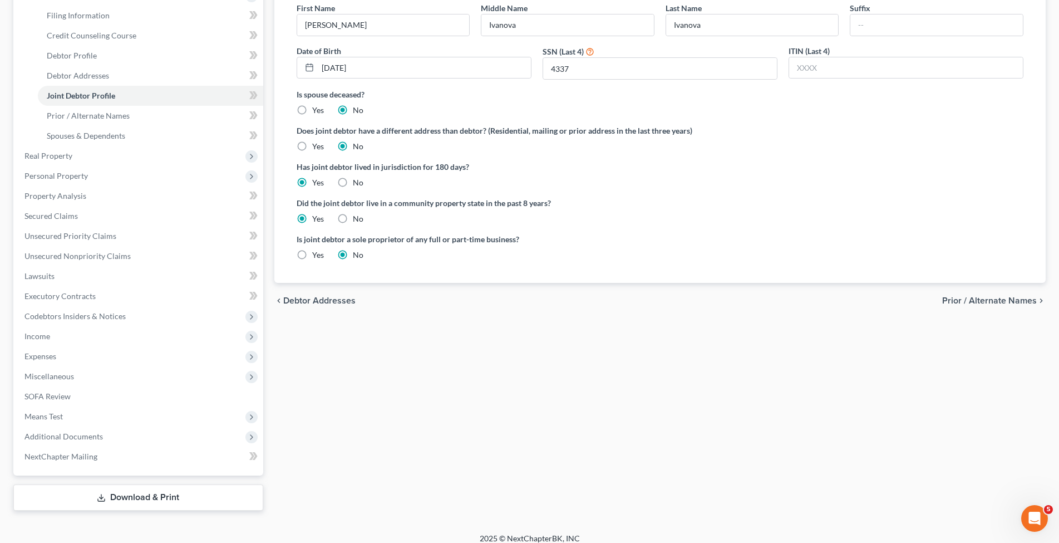
click at [965, 301] on span "Prior / Alternate Names" at bounding box center [989, 300] width 95 height 9
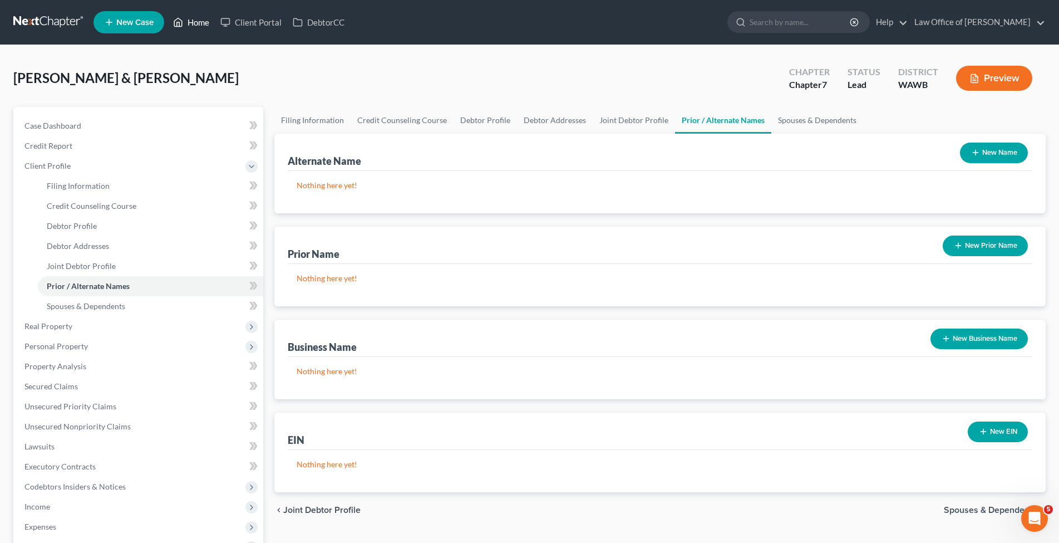
click at [196, 23] on link "Home" at bounding box center [191, 22] width 47 height 20
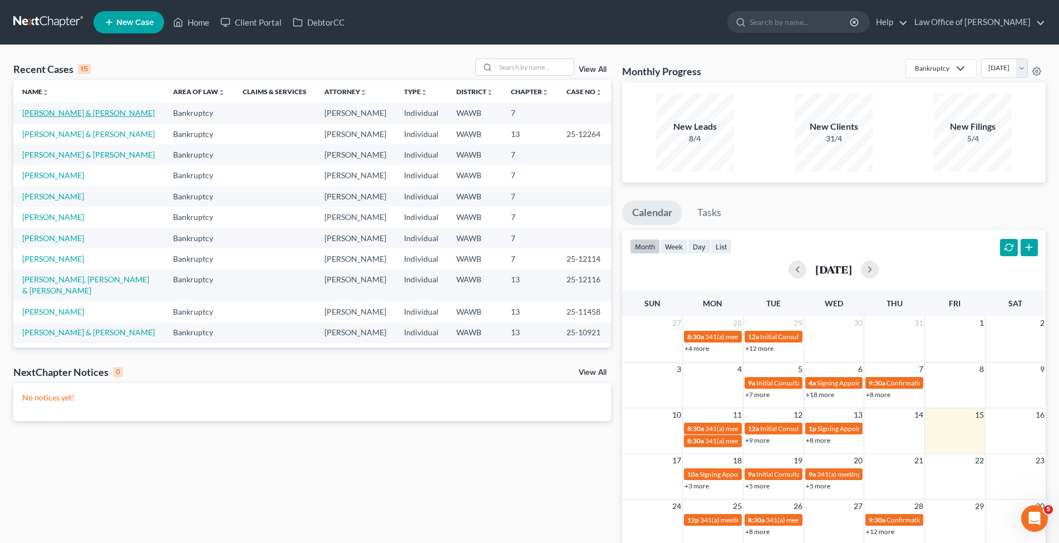
click at [62, 114] on link "[PERSON_NAME] & [PERSON_NAME]" at bounding box center [88, 112] width 132 height 9
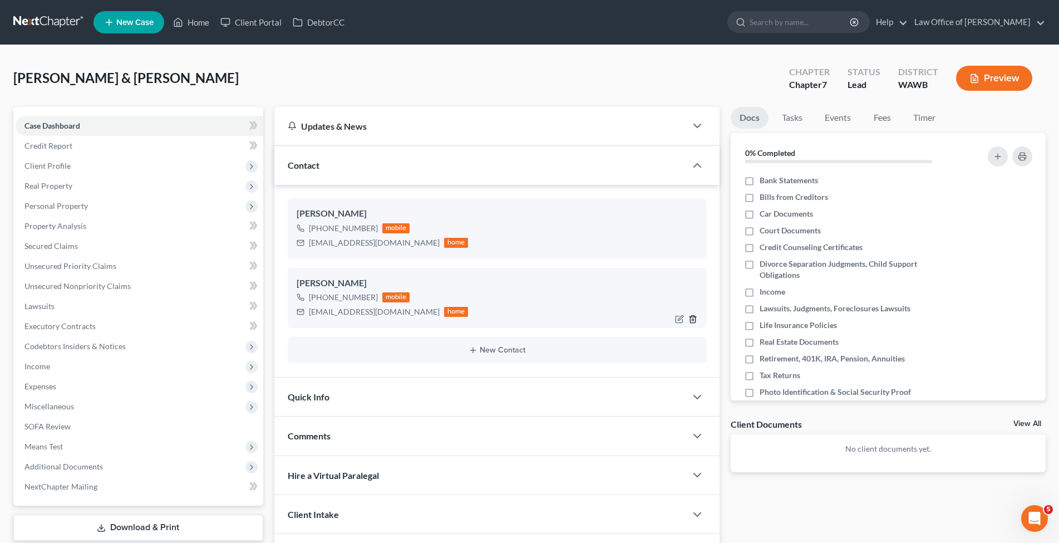
click at [691, 318] on icon "button" at bounding box center [693, 318] width 9 height 9
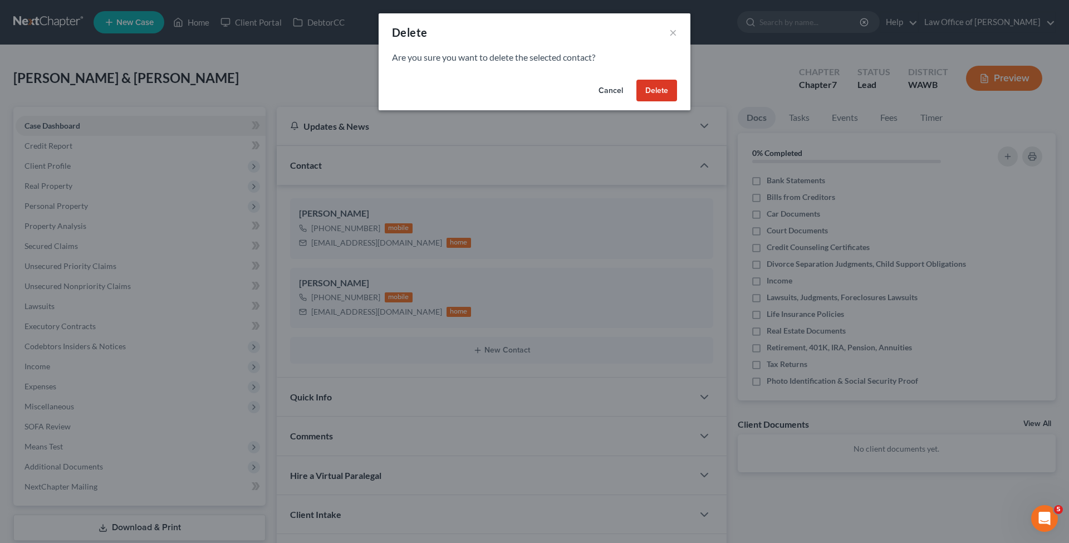
click at [665, 89] on button "Delete" at bounding box center [656, 91] width 41 height 22
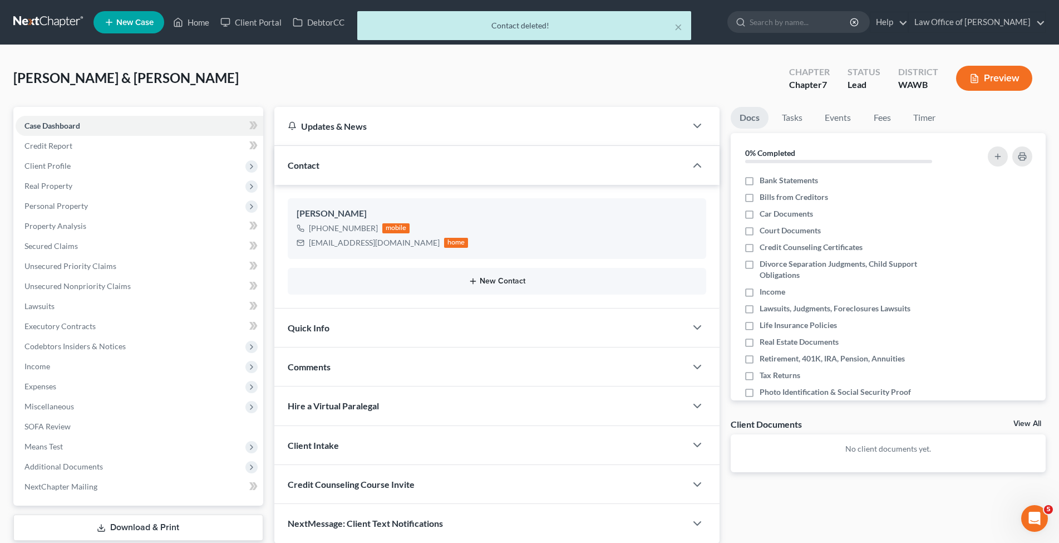
click at [490, 282] on button "New Contact" at bounding box center [497, 281] width 401 height 9
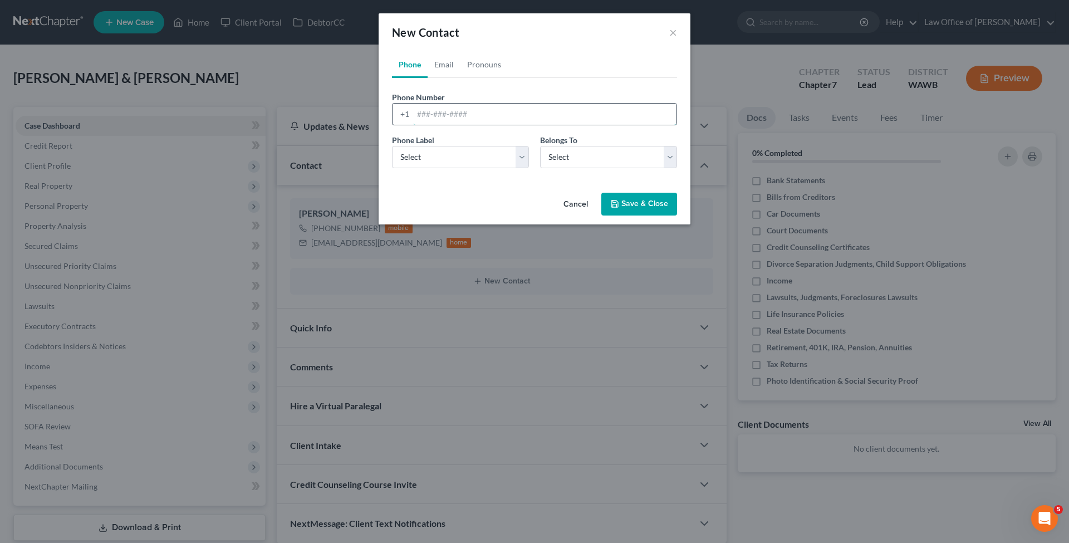
click at [432, 114] on input "tel" at bounding box center [544, 114] width 263 height 21
type input "[PHONE_NUMBER]"
select select "0"
select select "1"
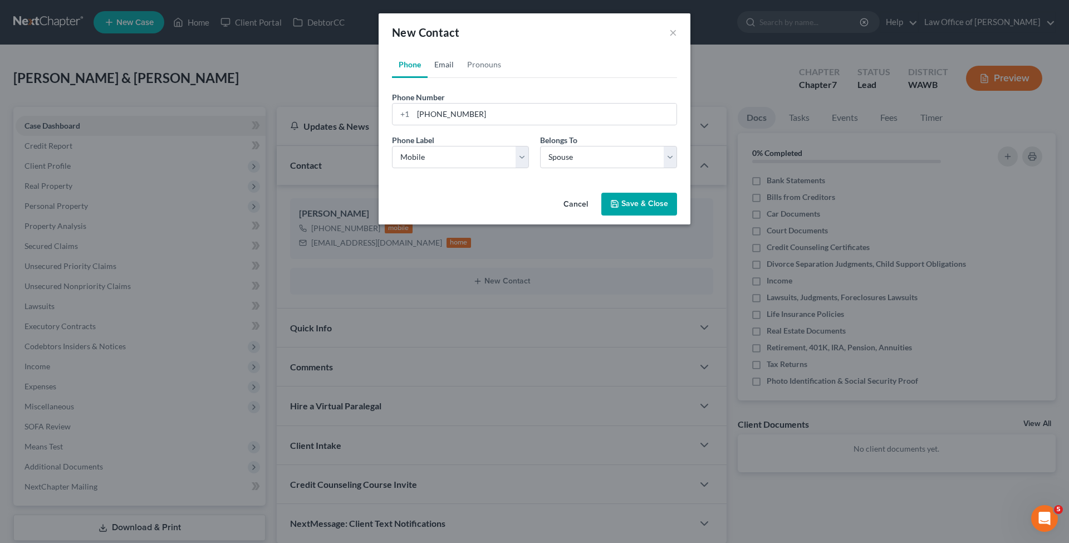
click at [445, 60] on link "Email" at bounding box center [443, 64] width 33 height 27
type input "[EMAIL_ADDRESS][DOMAIN_NAME]"
select select "0"
click at [621, 203] on button "Save & Close" at bounding box center [639, 204] width 76 height 23
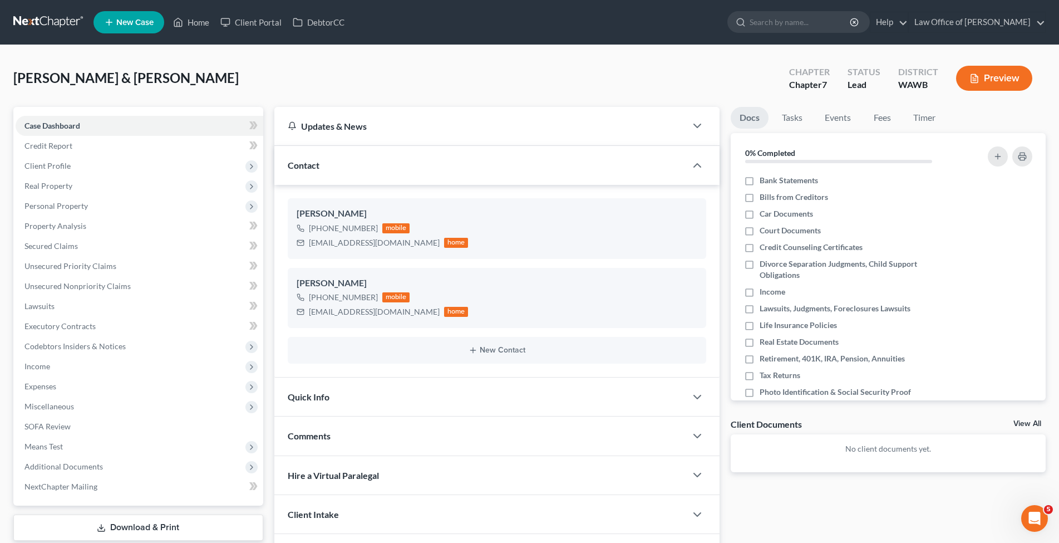
click at [127, 20] on span "New Case" at bounding box center [134, 22] width 37 height 8
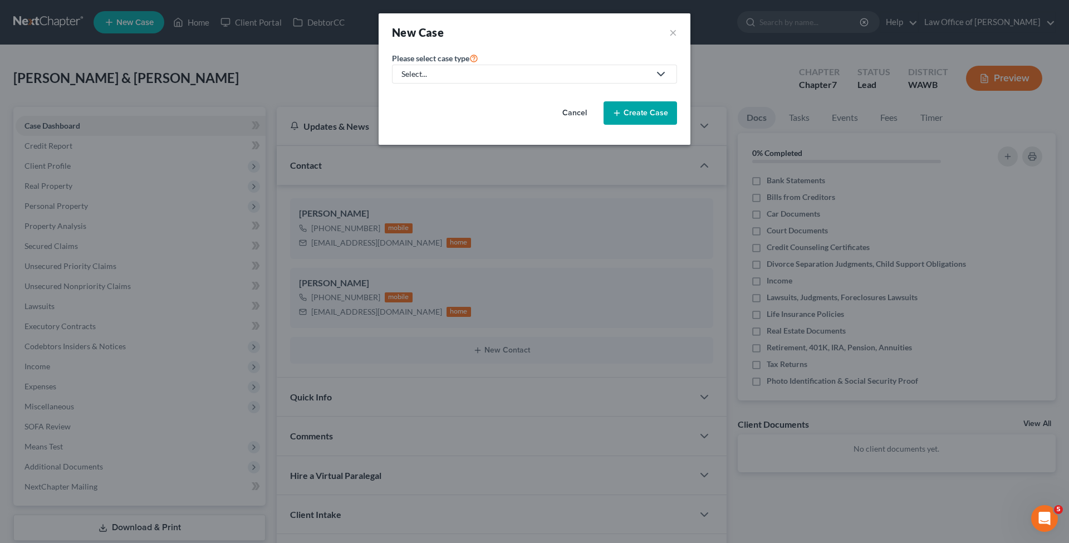
click at [434, 75] on div "Select..." at bounding box center [525, 73] width 248 height 11
click at [431, 94] on div "Bankruptcy" at bounding box center [422, 96] width 40 height 11
select select "87"
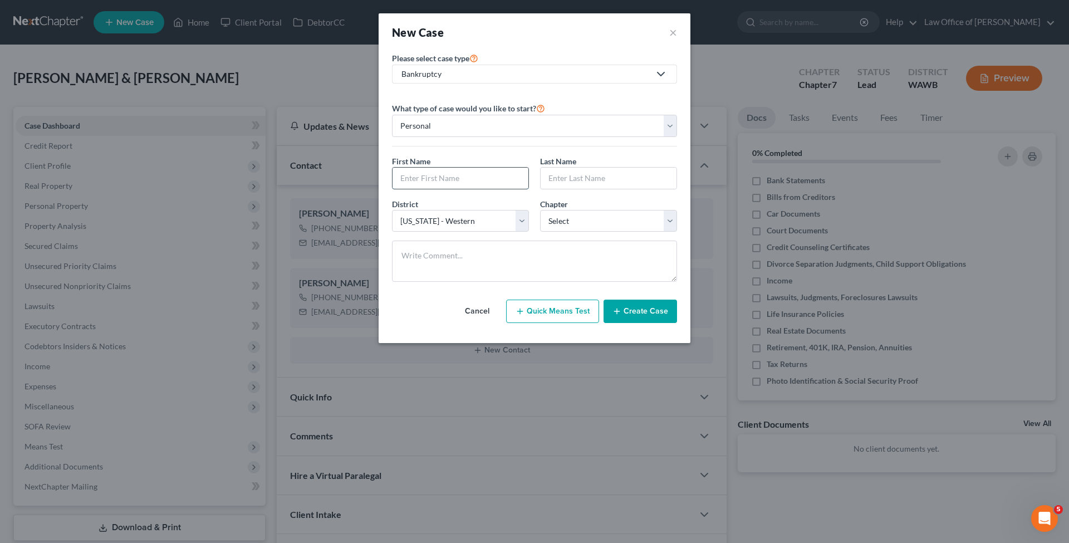
click at [435, 179] on input "text" at bounding box center [460, 178] width 136 height 21
type input "[PERSON_NAME]"
select select "0"
click at [648, 314] on button "Create Case" at bounding box center [639, 310] width 73 height 23
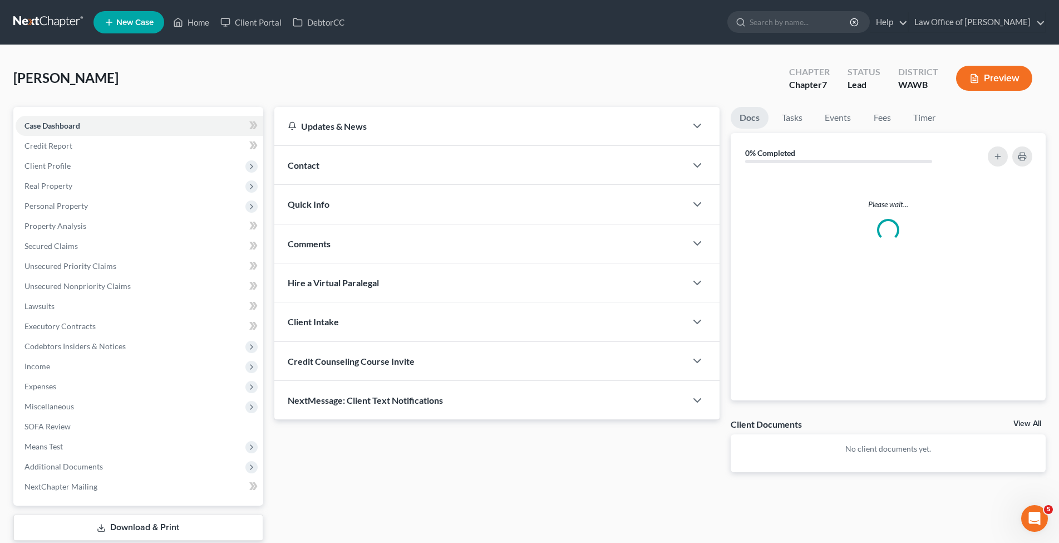
click at [312, 163] on span "Contact" at bounding box center [304, 165] width 32 height 11
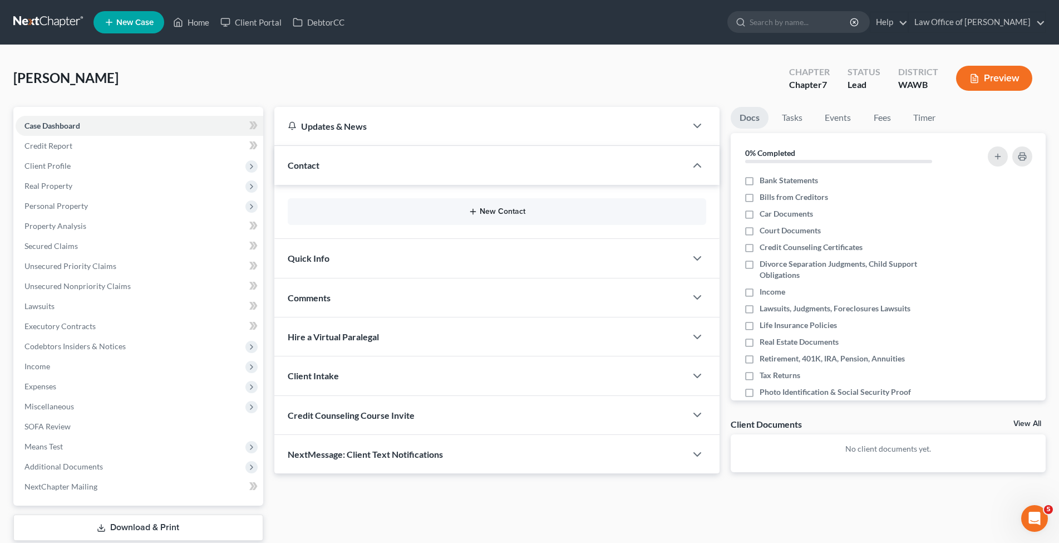
click at [517, 210] on button "New Contact" at bounding box center [497, 211] width 401 height 9
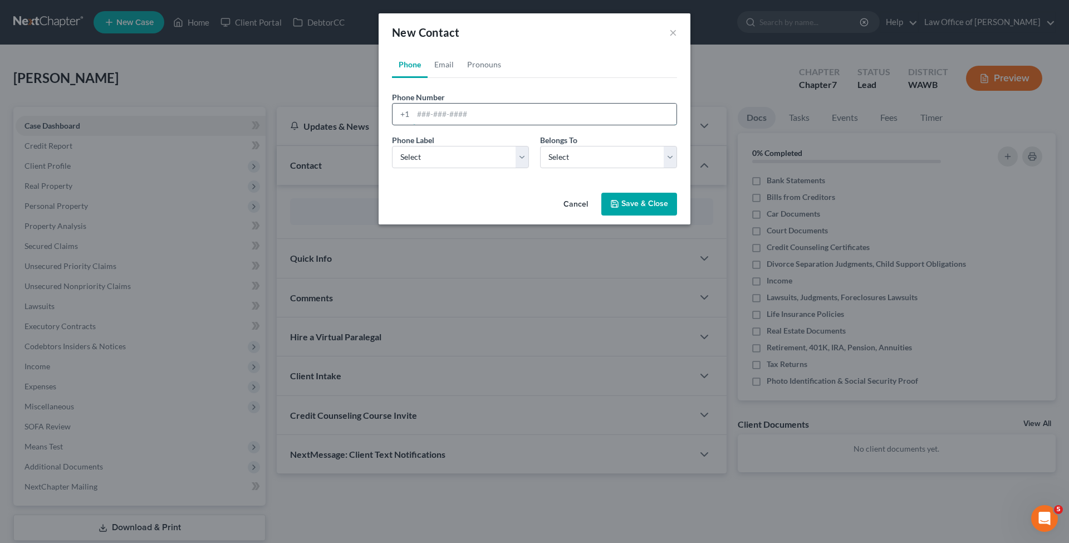
click at [451, 115] on input "tel" at bounding box center [544, 114] width 263 height 21
type input "[PHONE_NUMBER]"
select select "0"
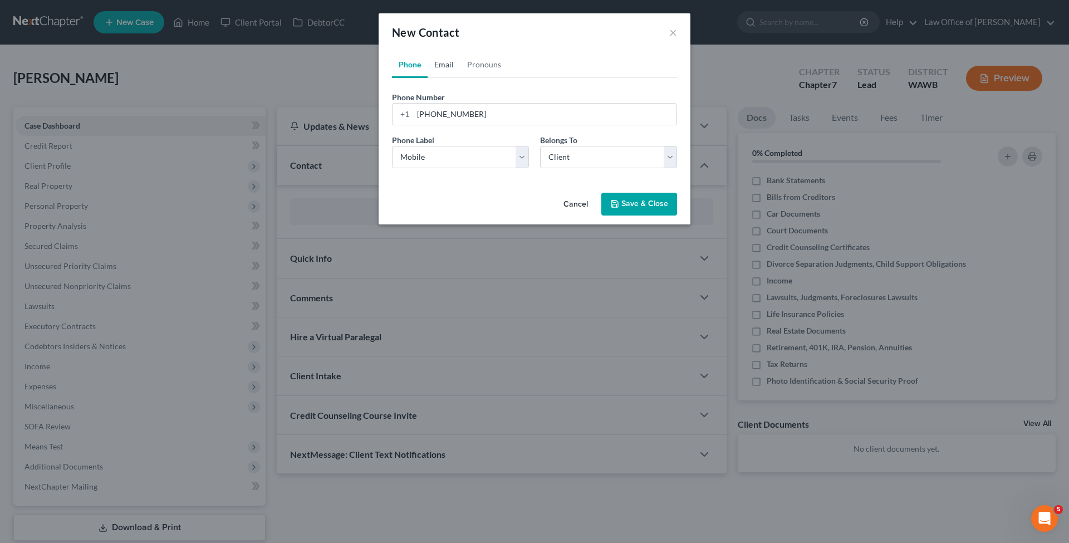
click at [444, 62] on link "Email" at bounding box center [443, 64] width 33 height 27
click at [479, 121] on input "email" at bounding box center [544, 114] width 263 height 21
type input "[EMAIL_ADDRESS][DOMAIN_NAME]"
select select "0"
click at [628, 203] on button "Save & Close" at bounding box center [639, 204] width 76 height 23
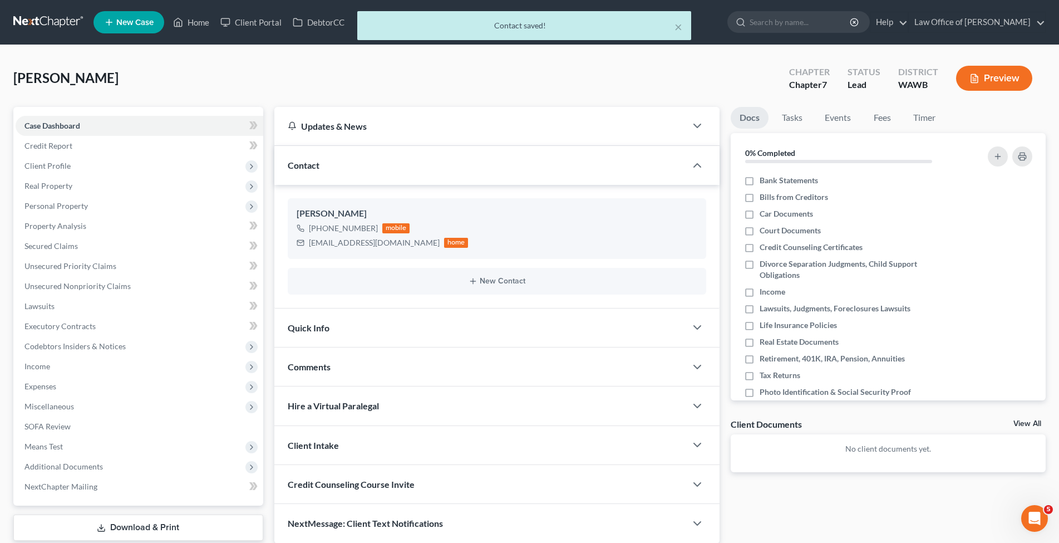
click at [306, 327] on span "Quick Info" at bounding box center [309, 327] width 42 height 11
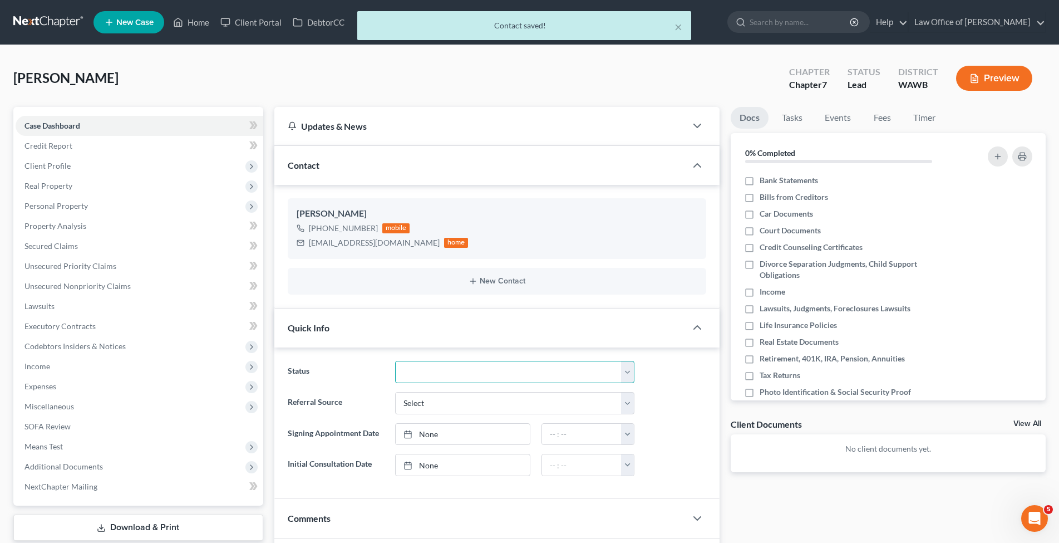
click at [395, 361] on select "Completed Discharged Dismissed Filed In Progress Lead Lost Lead Plan Confirmed …" at bounding box center [515, 372] width 240 height 22
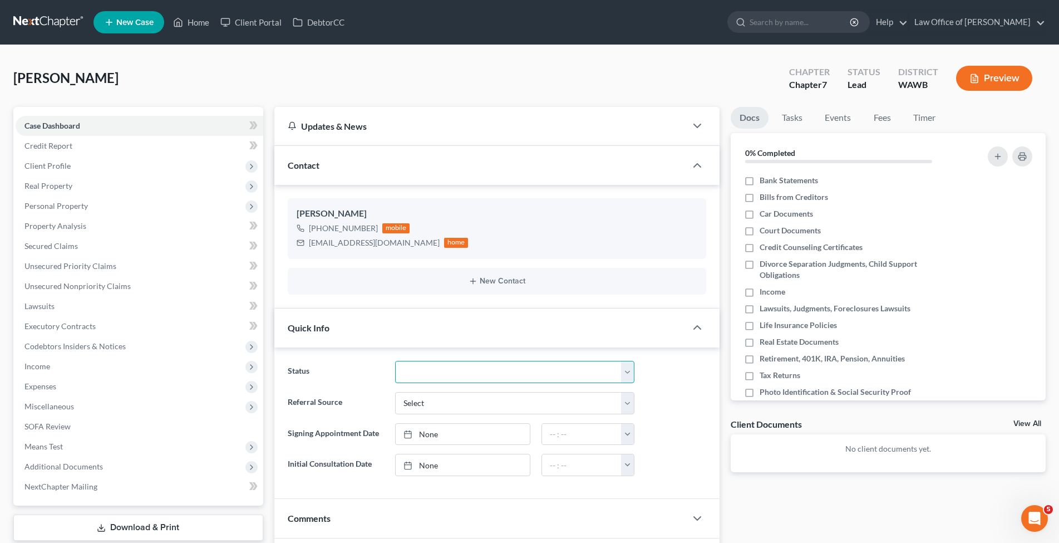
select select "4"
click option "In Progress" at bounding box center [0, 0] width 0 height 0
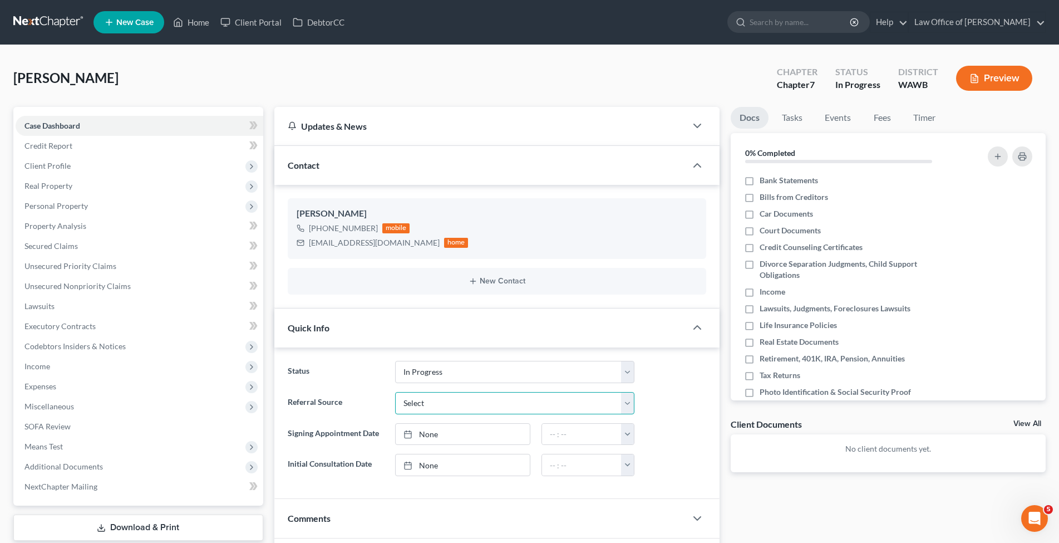
click at [395, 392] on select "Select Word Of Mouth Previous Clients Direct Mail Website Google Search Modern …" at bounding box center [515, 403] width 240 height 22
select select "6"
click option "Other (specify)" at bounding box center [0, 0] width 0 height 0
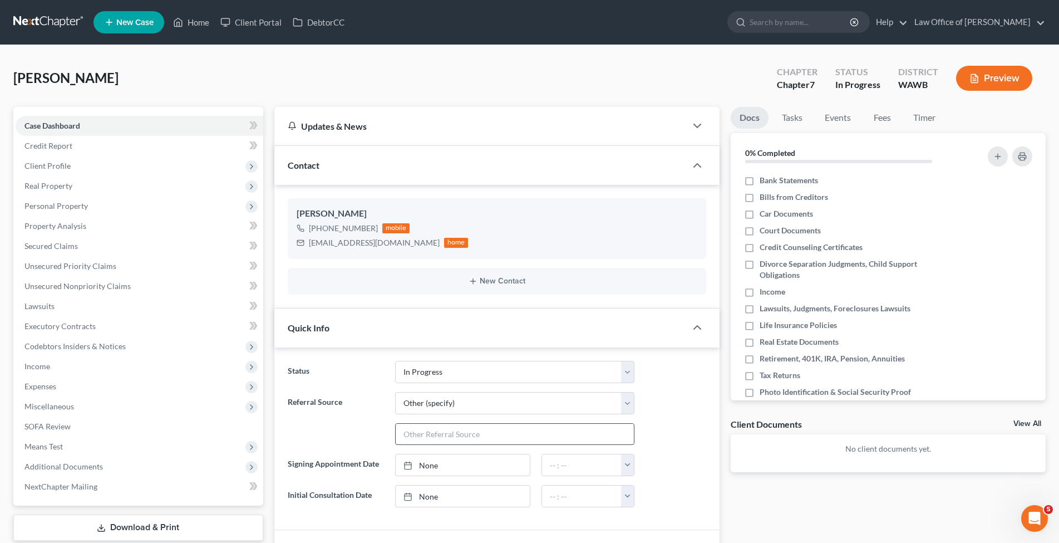
click at [420, 431] on input "text" at bounding box center [515, 434] width 239 height 21
type input "Ascend"
click at [433, 496] on link "None" at bounding box center [463, 495] width 134 height 21
type input "[DATE]"
type input "4:00 pm"
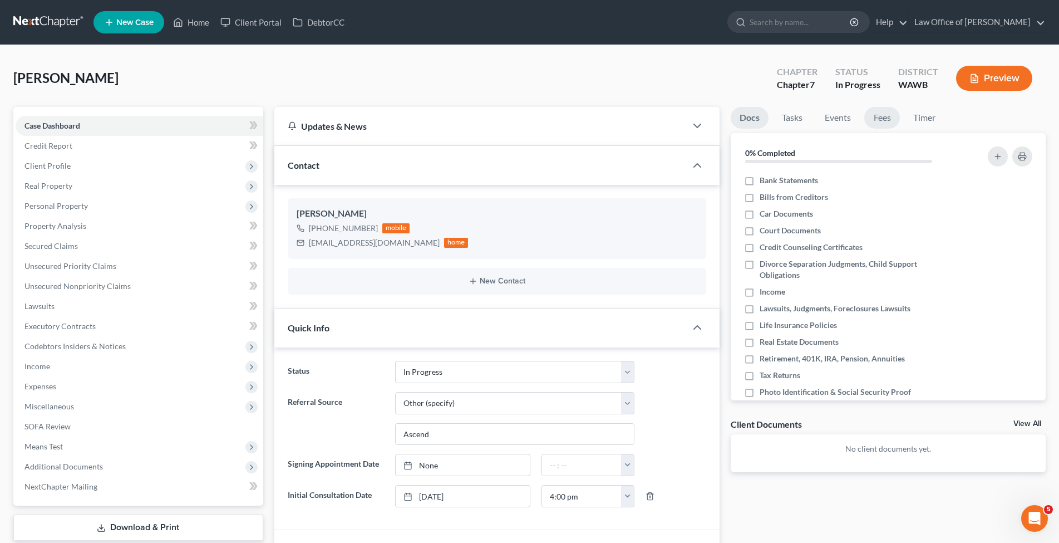
click at [880, 118] on link "Fees" at bounding box center [882, 118] width 36 height 22
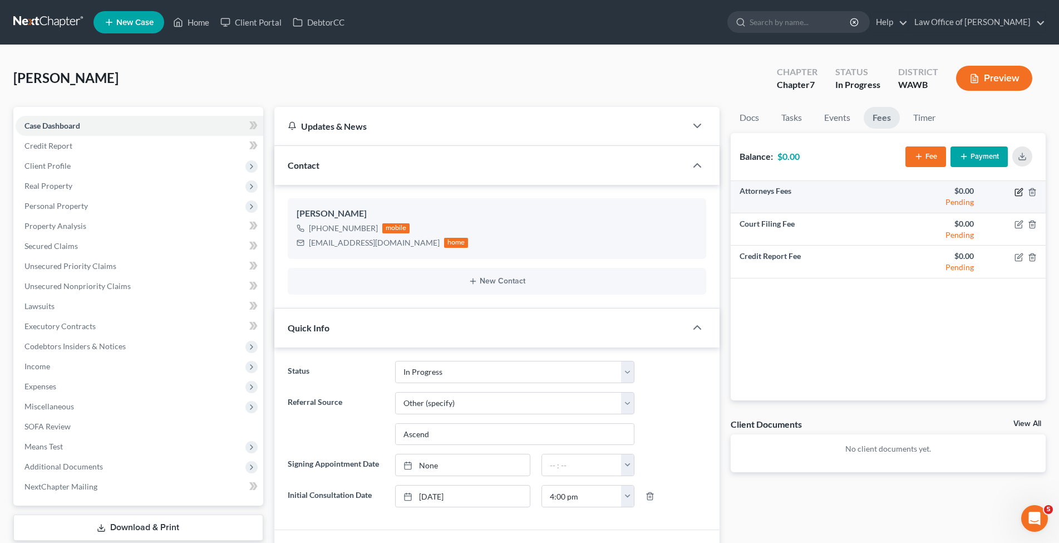
click at [1015, 190] on icon "button" at bounding box center [1018, 192] width 7 height 7
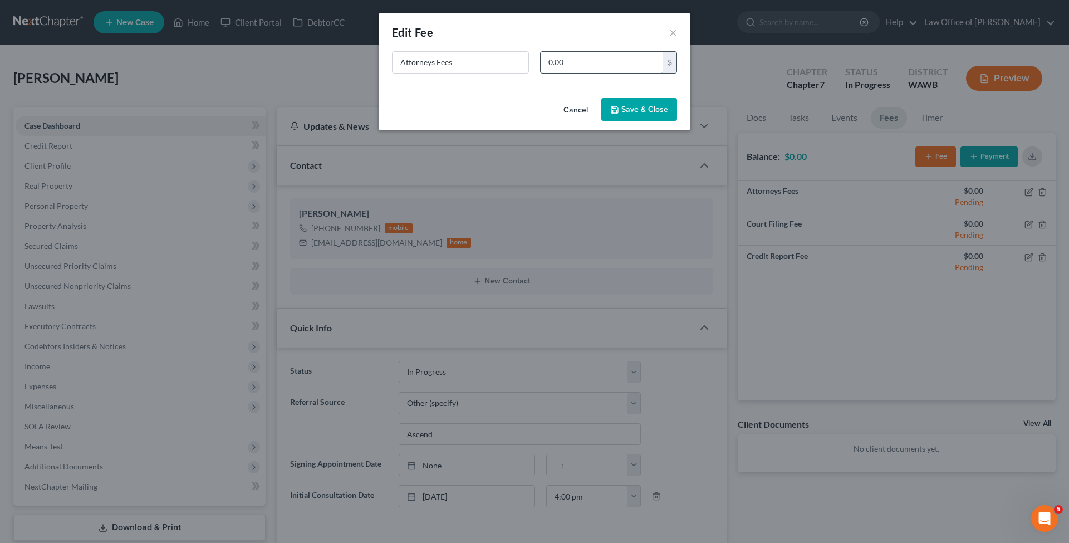
drag, startPoint x: 524, startPoint y: 61, endPoint x: 482, endPoint y: 67, distance: 42.7
click at [540, 67] on input "0.00" at bounding box center [601, 62] width 122 height 21
type input "2,000.00"
click at [622, 110] on button "Save & Close" at bounding box center [639, 109] width 76 height 23
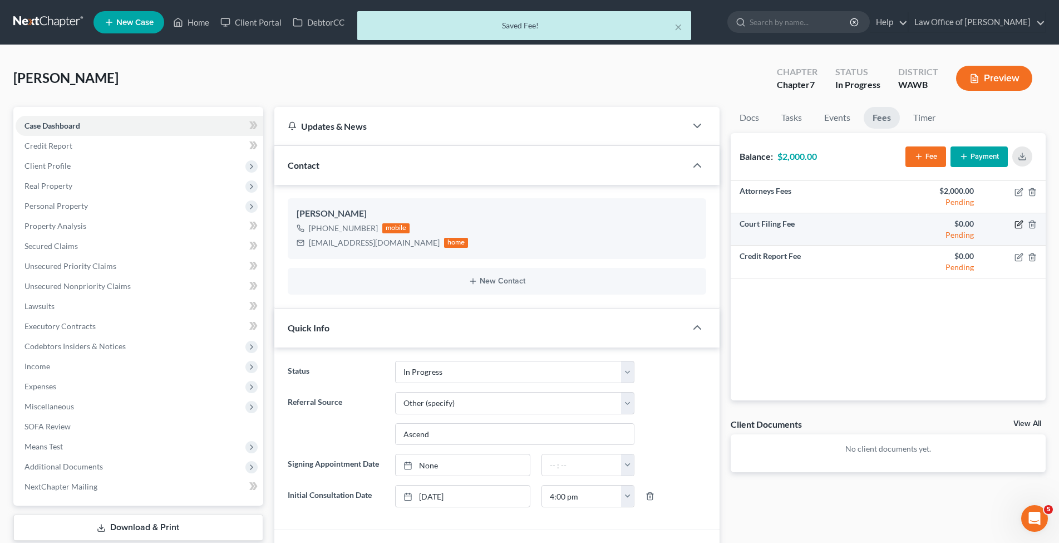
click at [1020, 223] on icon "button" at bounding box center [1019, 224] width 9 height 9
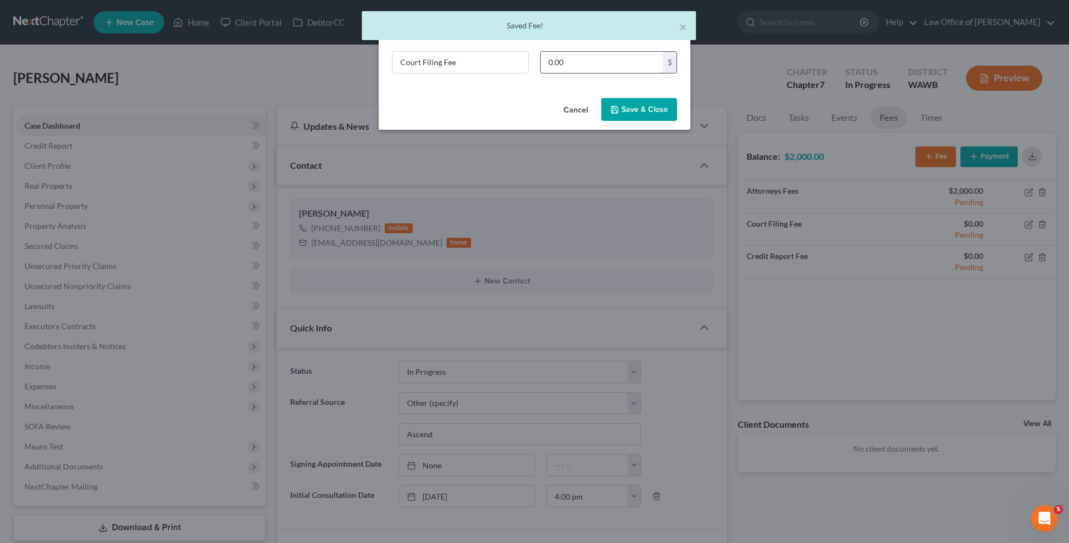
click at [579, 62] on input "0.00" at bounding box center [601, 62] width 122 height 21
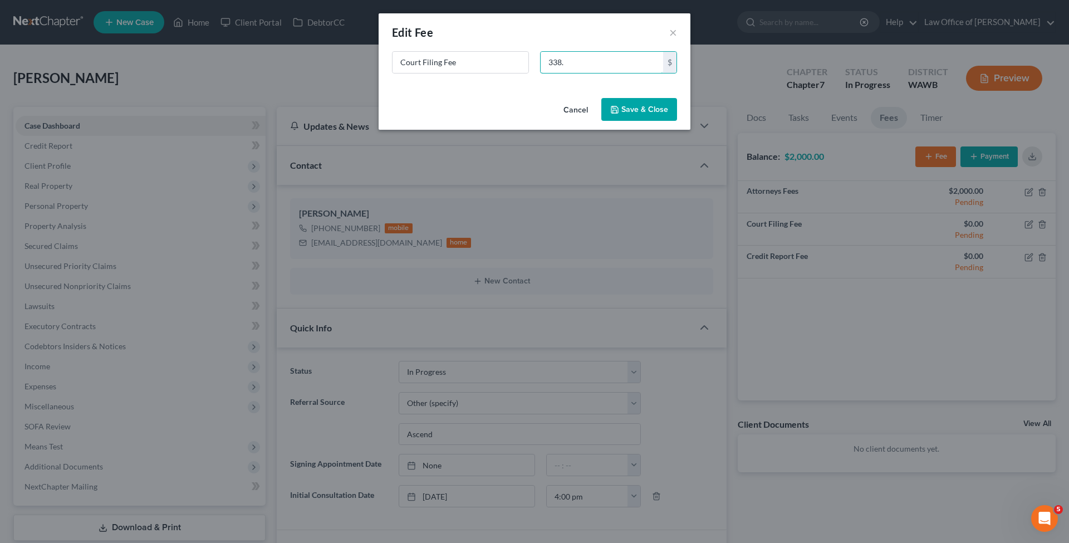
type input "338."
click at [619, 106] on icon "button" at bounding box center [614, 109] width 9 height 9
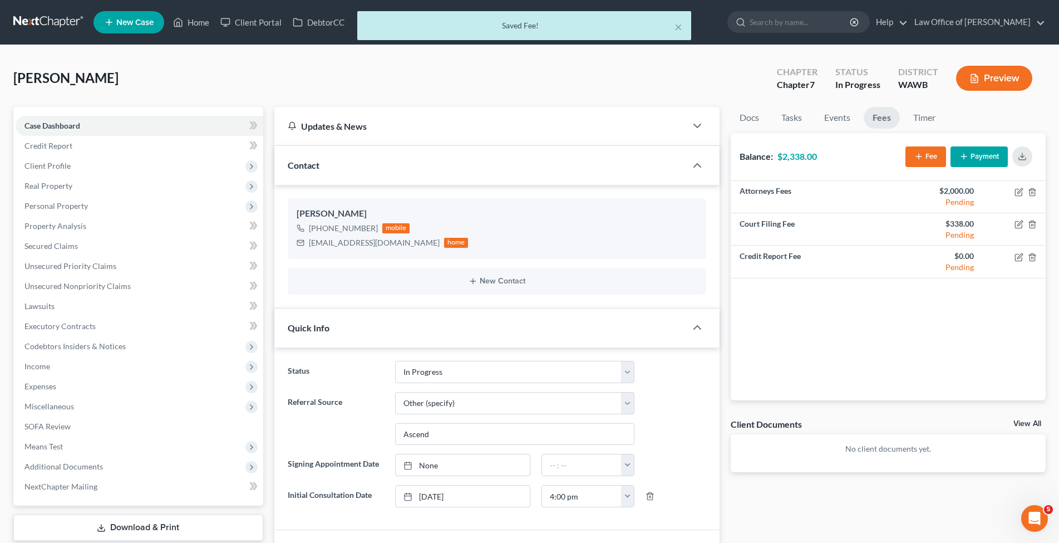
click at [991, 155] on button "Payment" at bounding box center [979, 156] width 57 height 21
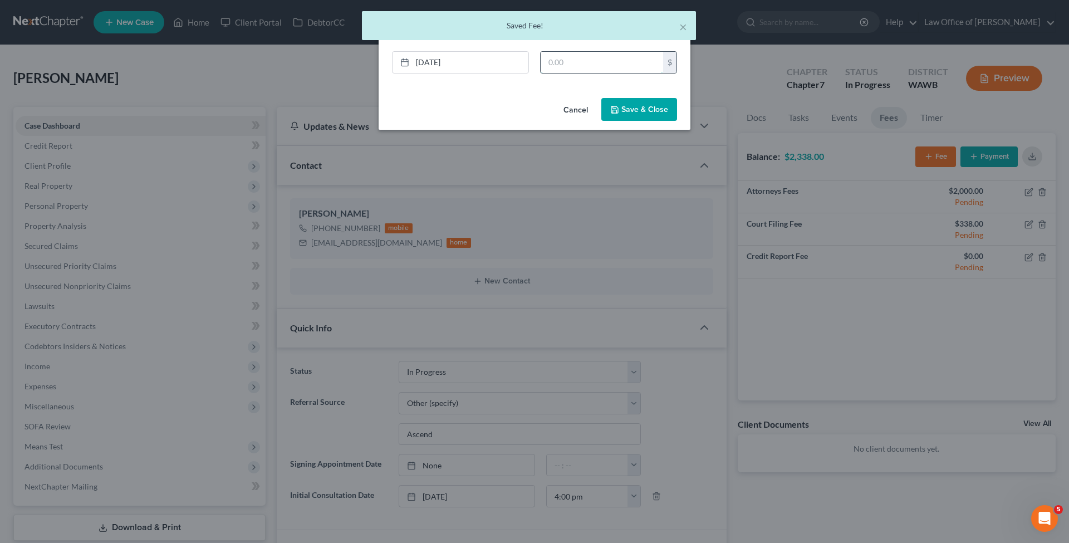
click at [589, 60] on input "text" at bounding box center [601, 62] width 122 height 21
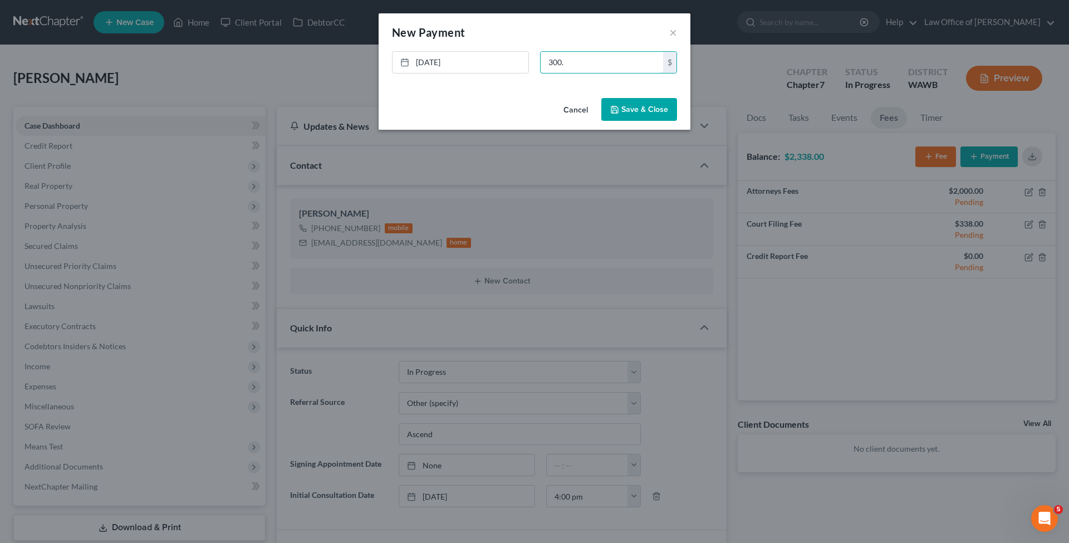
type input "300."
click at [646, 110] on button "Save & Close" at bounding box center [639, 109] width 76 height 23
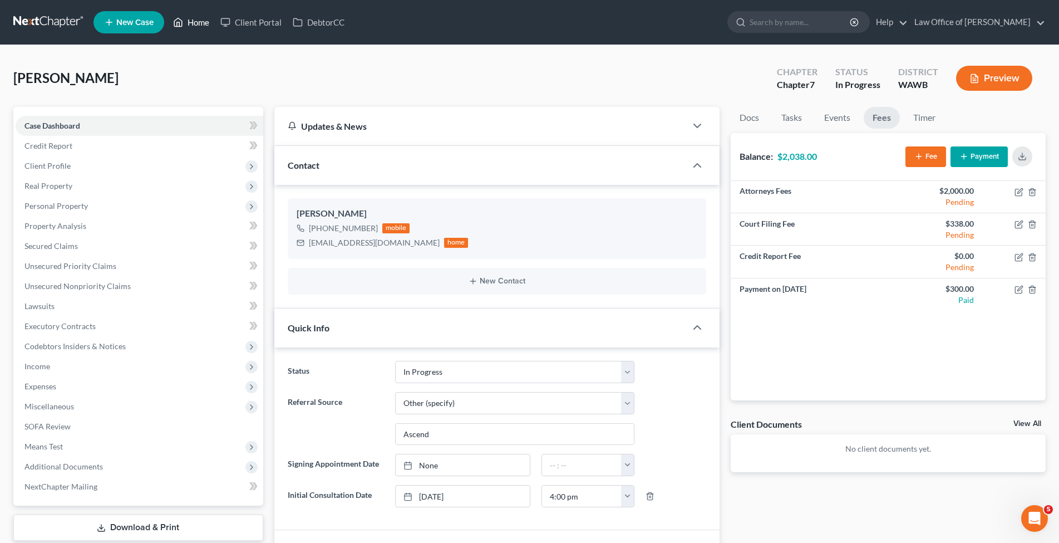
click at [194, 22] on link "Home" at bounding box center [191, 22] width 47 height 20
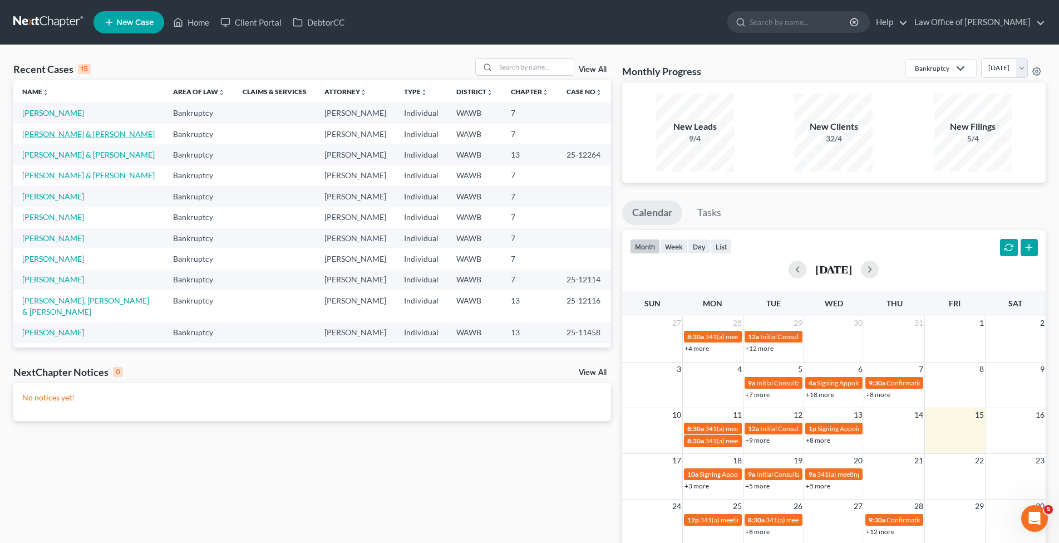
click at [56, 132] on link "[PERSON_NAME] & [PERSON_NAME]" at bounding box center [88, 133] width 132 height 9
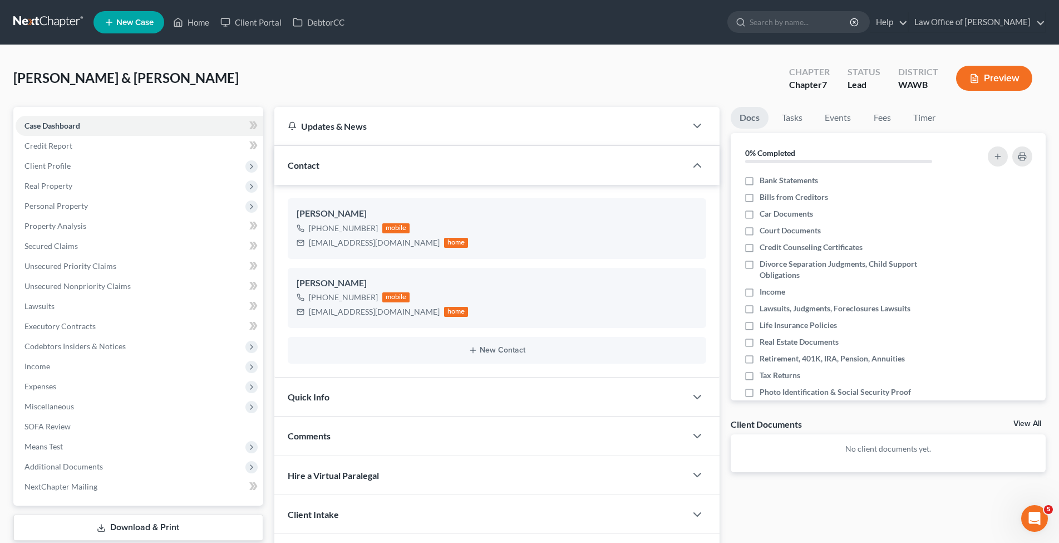
click at [323, 397] on span "Quick Info" at bounding box center [309, 396] width 42 height 11
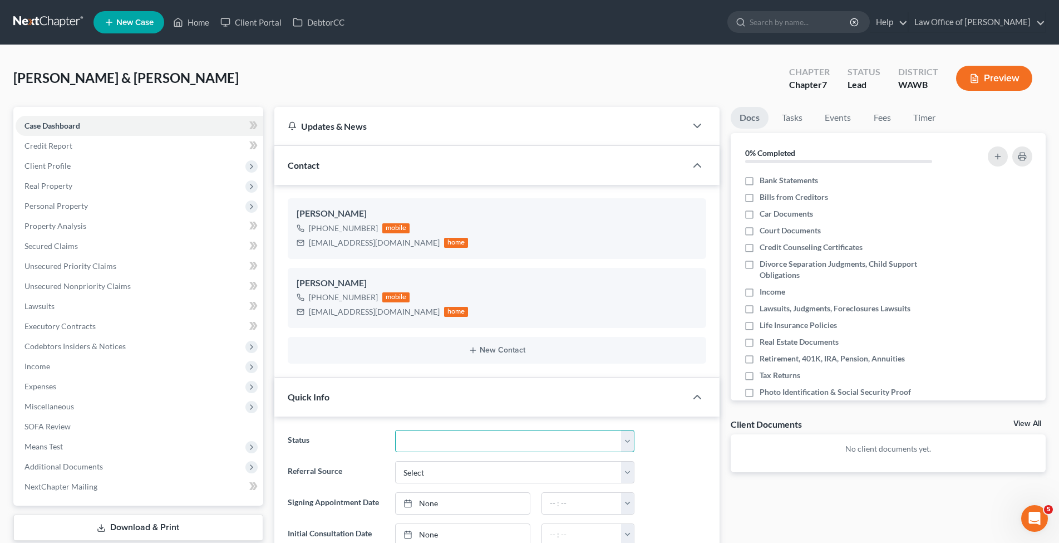
click at [395, 430] on select "Completed Discharged Dismissed Filed In Progress Lead Lost Lead Plan Confirmed …" at bounding box center [515, 441] width 240 height 22
select select "4"
click option "In Progress" at bounding box center [0, 0] width 0 height 0
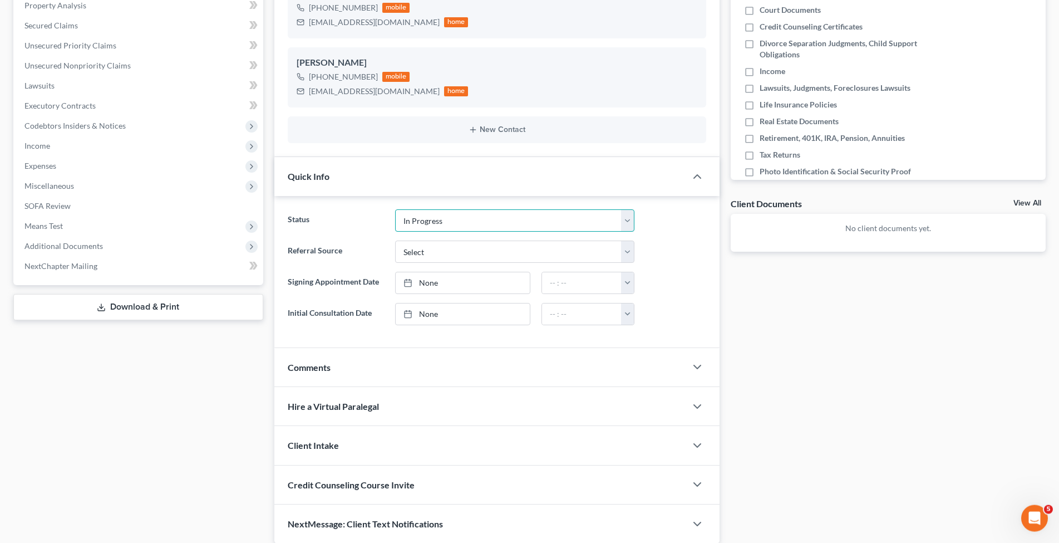
scroll to position [227, 0]
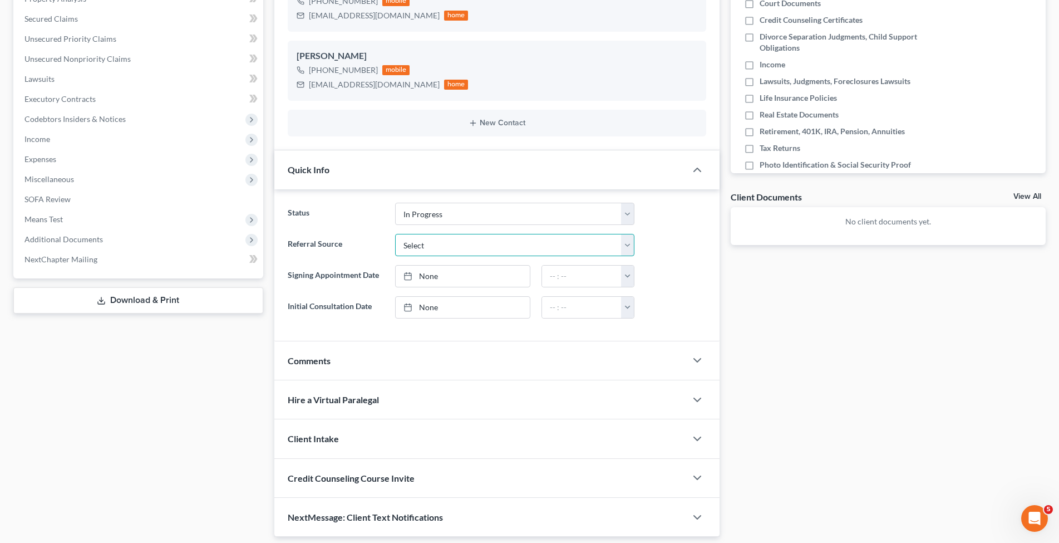
click at [395, 234] on select "Select Word Of Mouth Previous Clients Direct Mail Website Google Search Modern …" at bounding box center [515, 245] width 240 height 22
select select "6"
click option "Other (specify)" at bounding box center [0, 0] width 0 height 0
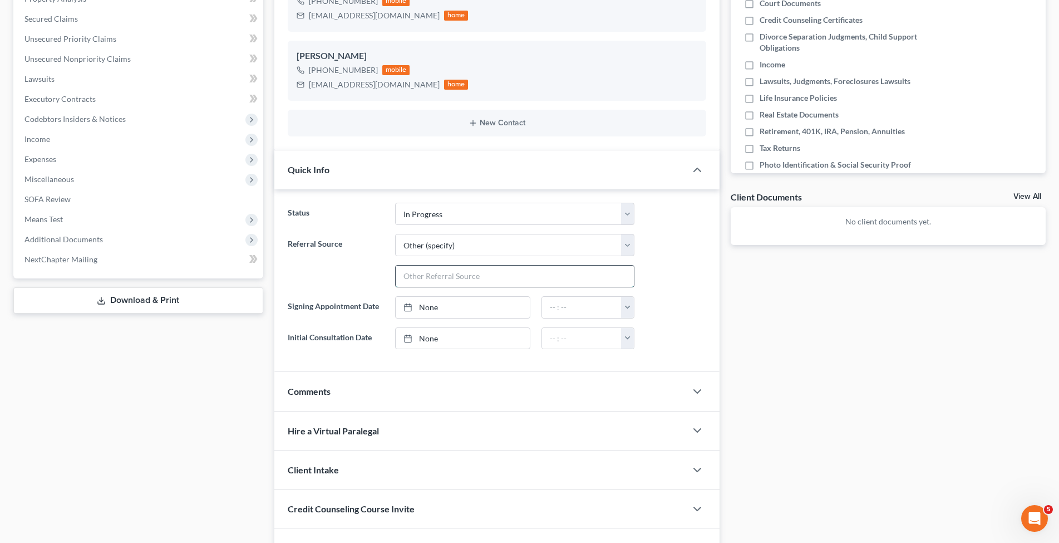
click at [416, 279] on input "text" at bounding box center [515, 275] width 239 height 21
type input "Plum Marketing"
click at [468, 333] on link "None" at bounding box center [463, 338] width 134 height 21
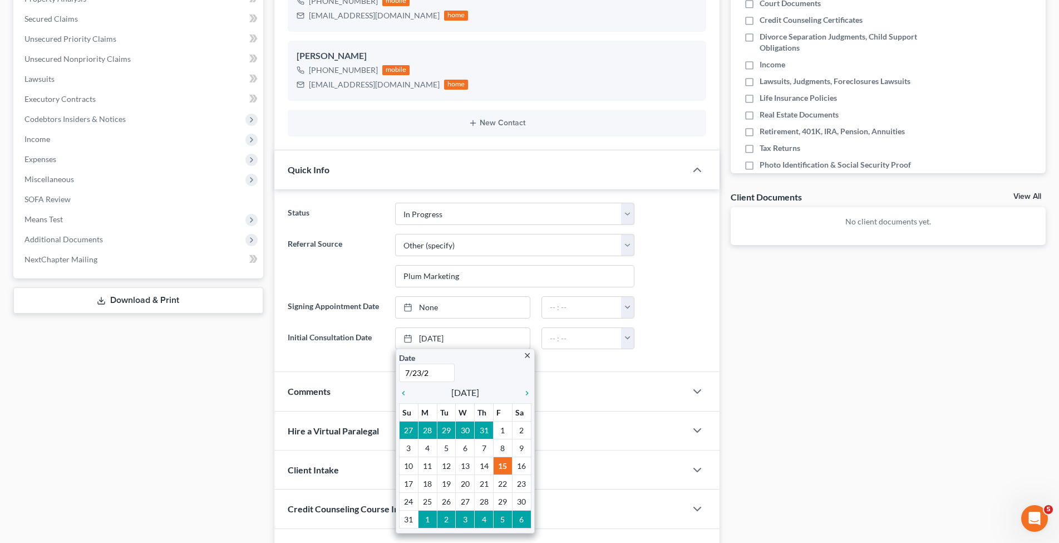
type input "[DATE]"
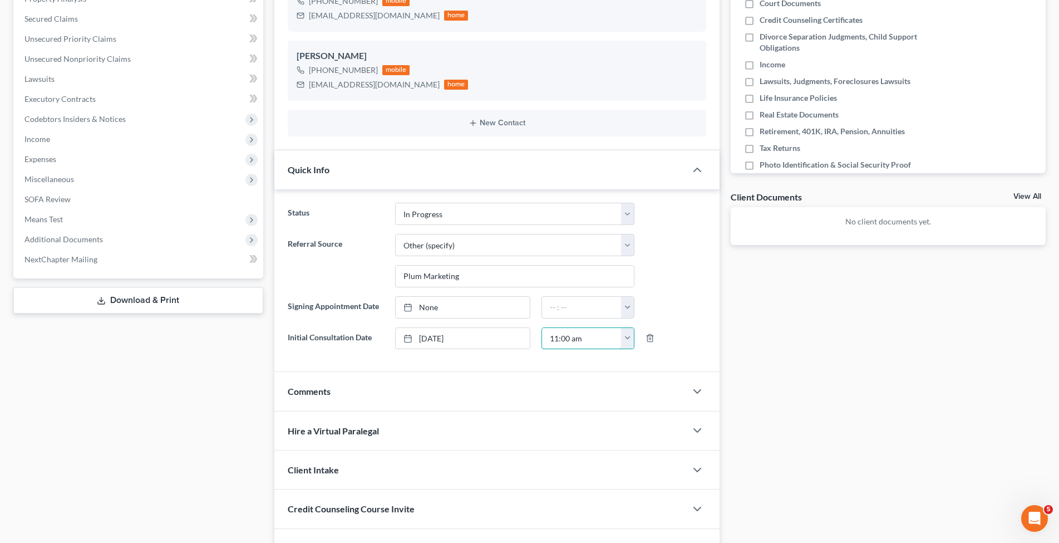
type input "11:00 am"
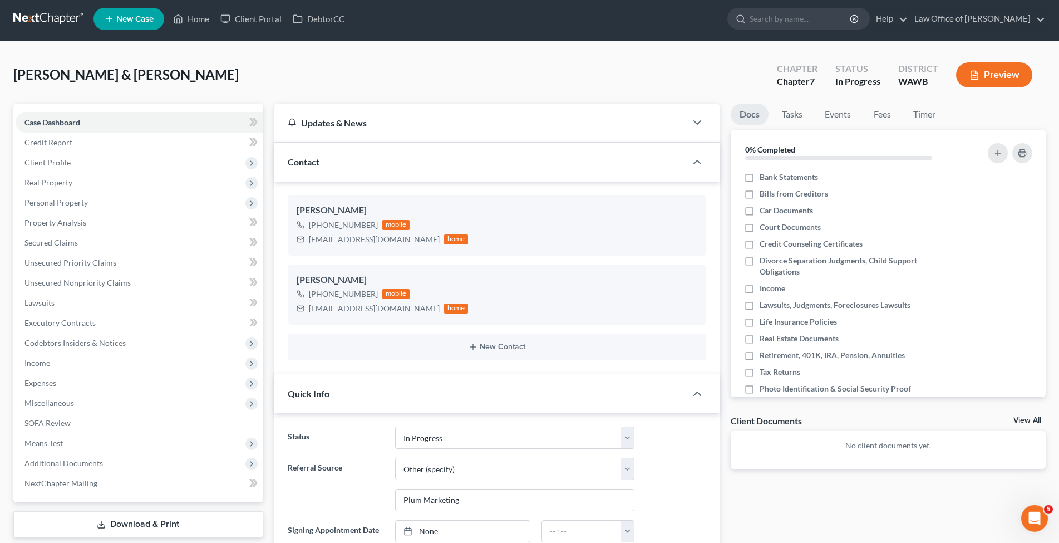
scroll to position [0, 0]
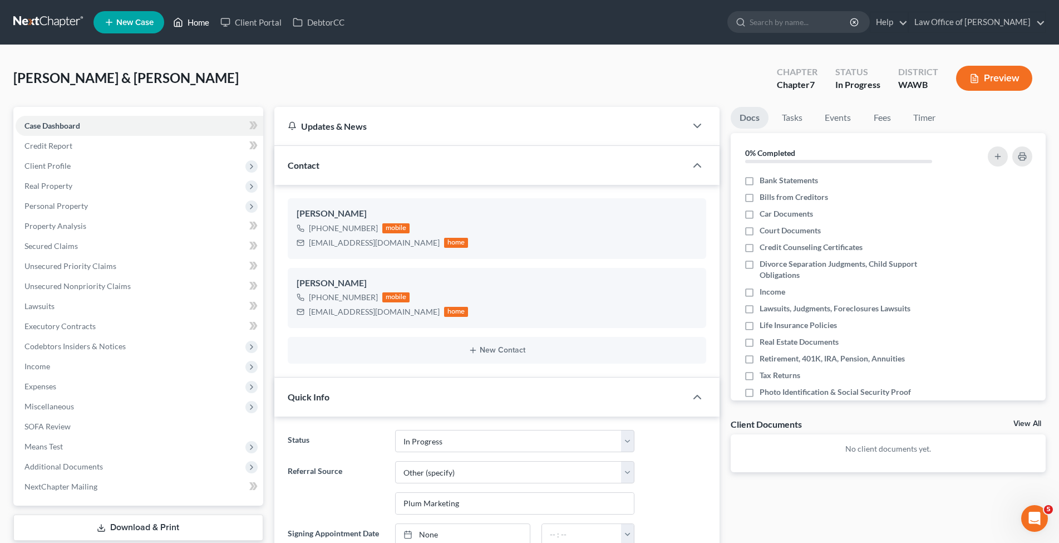
click at [198, 23] on link "Home" at bounding box center [191, 22] width 47 height 20
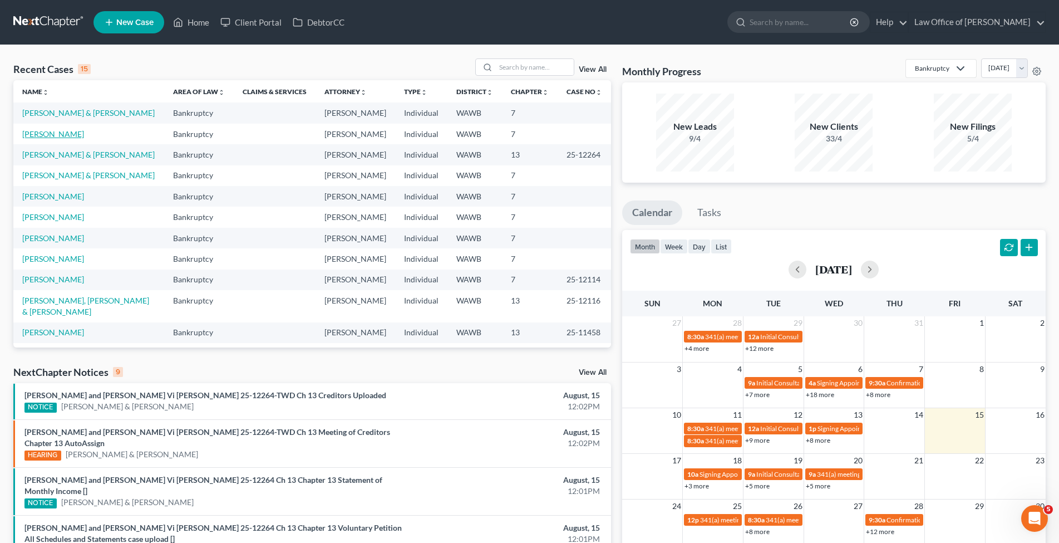
click at [65, 134] on link "[PERSON_NAME]" at bounding box center [53, 133] width 62 height 9
select select "6"
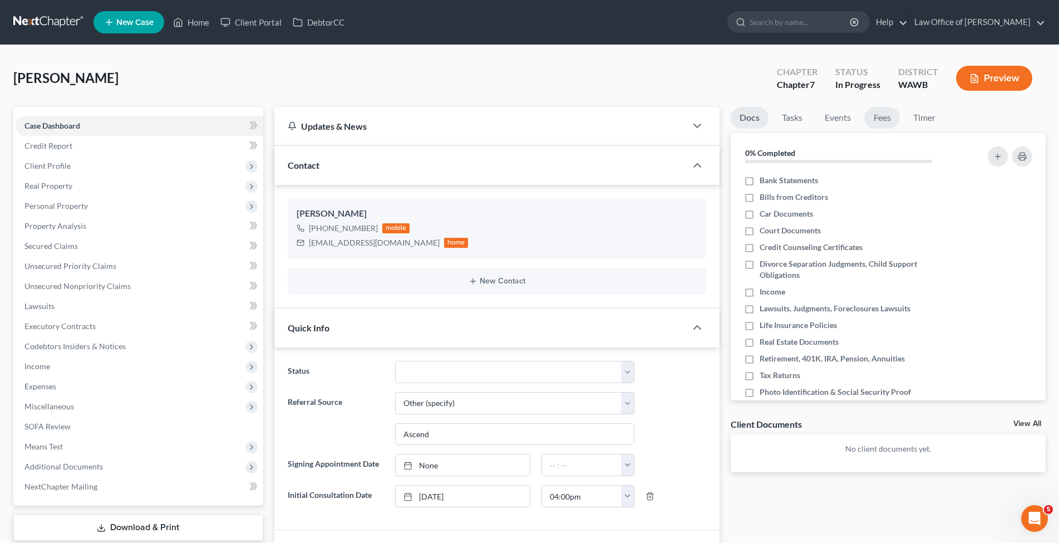
click at [880, 119] on link "Fees" at bounding box center [882, 118] width 36 height 22
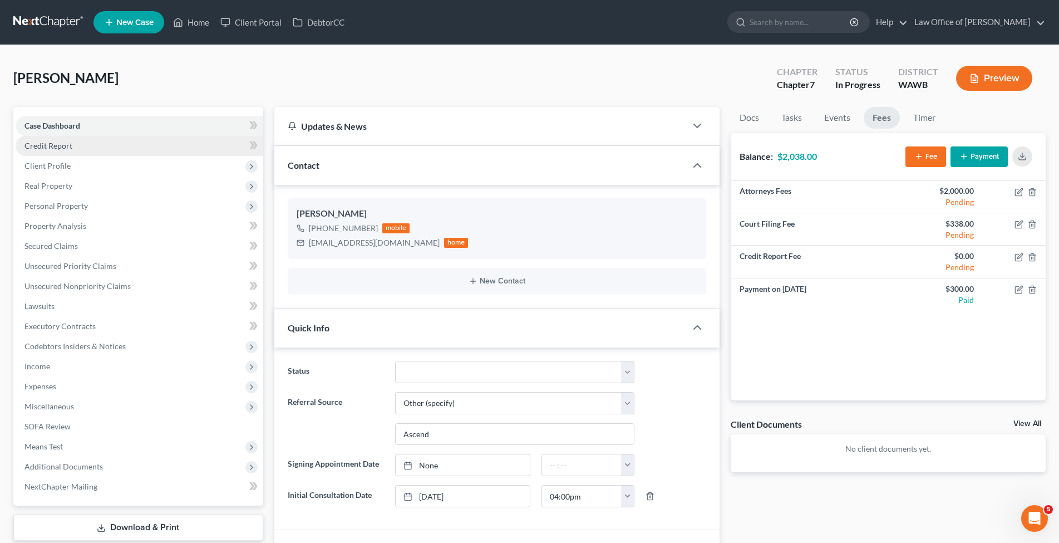
click at [46, 145] on span "Credit Report" at bounding box center [48, 145] width 48 height 9
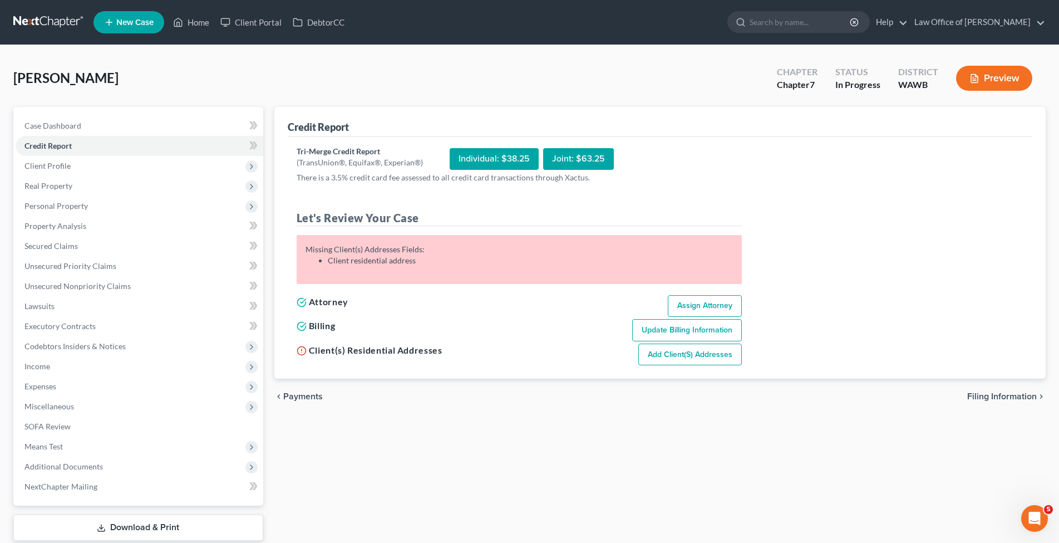
click at [979, 397] on span "Filing Information" at bounding box center [1002, 396] width 70 height 9
select select "1"
select select "0"
select select "87"
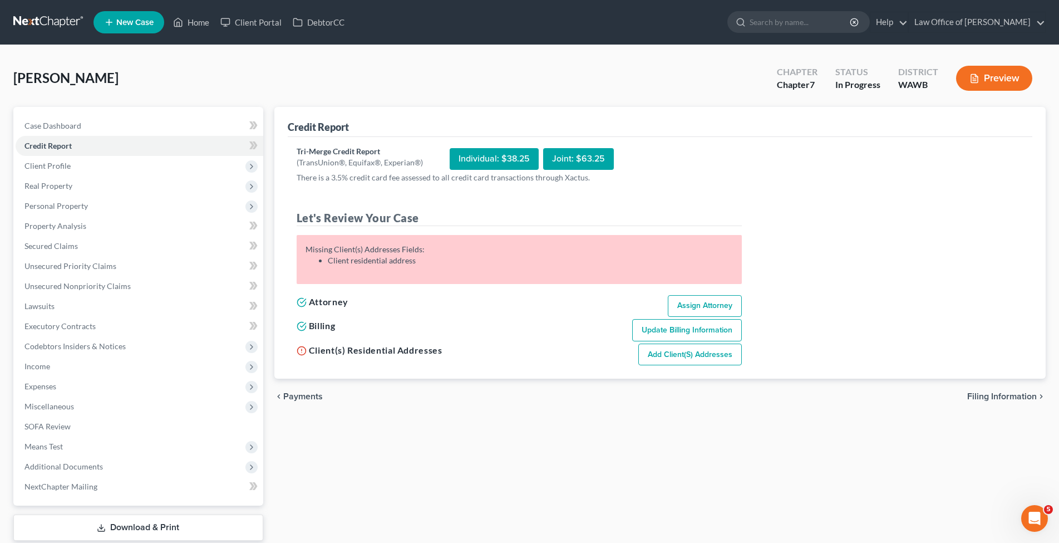
select select "0"
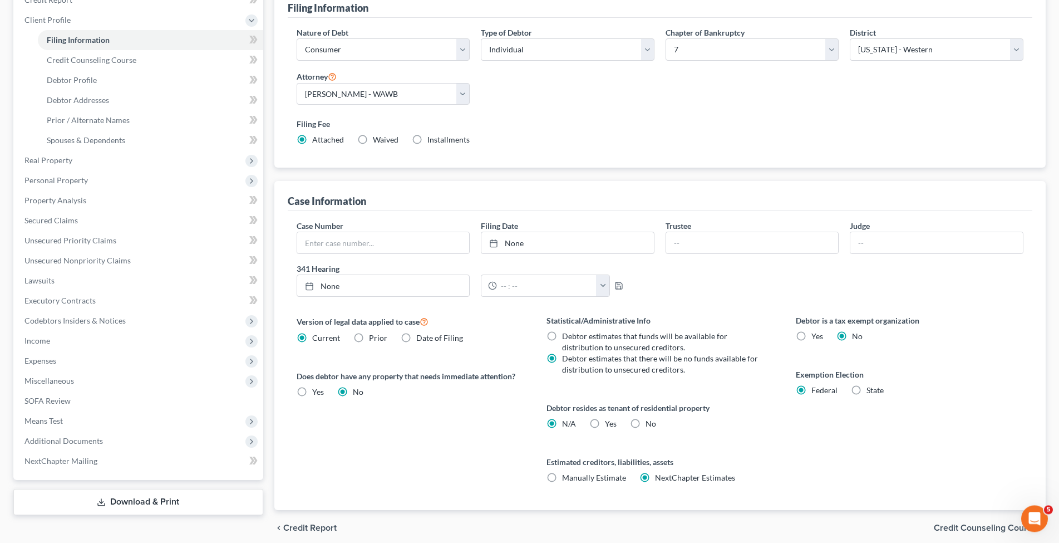
scroll to position [170, 0]
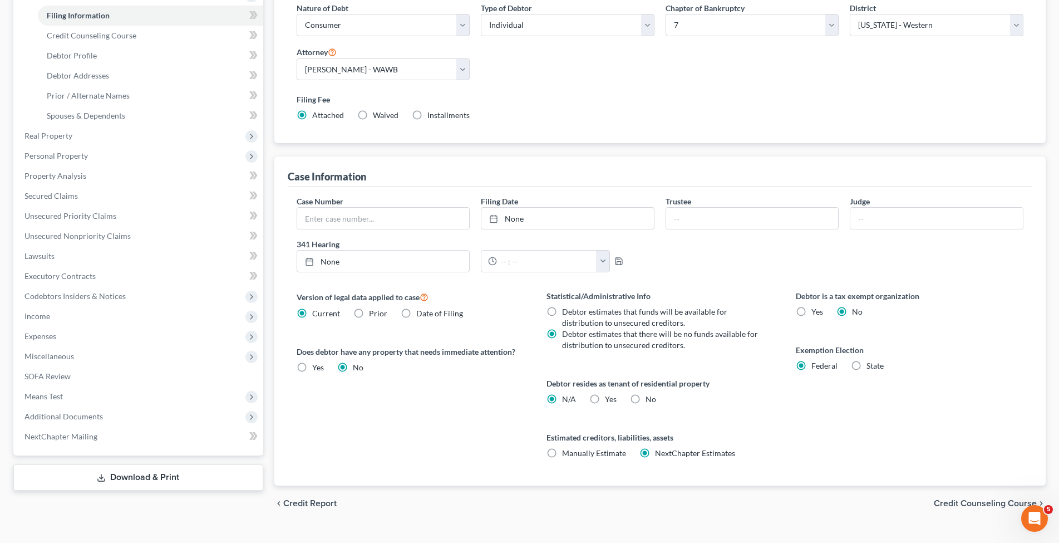
click at [605, 399] on label "Yes Yes" at bounding box center [611, 399] width 12 height 11
click at [609, 399] on input "Yes Yes" at bounding box center [612, 397] width 7 height 7
radio input "true"
radio input "false"
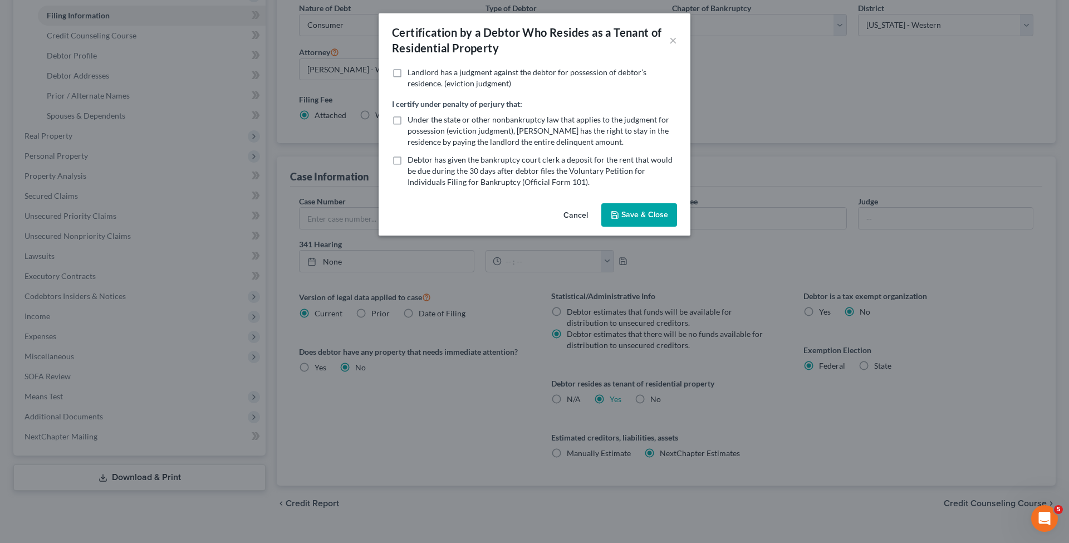
click at [626, 217] on button "Save & Close" at bounding box center [639, 214] width 76 height 23
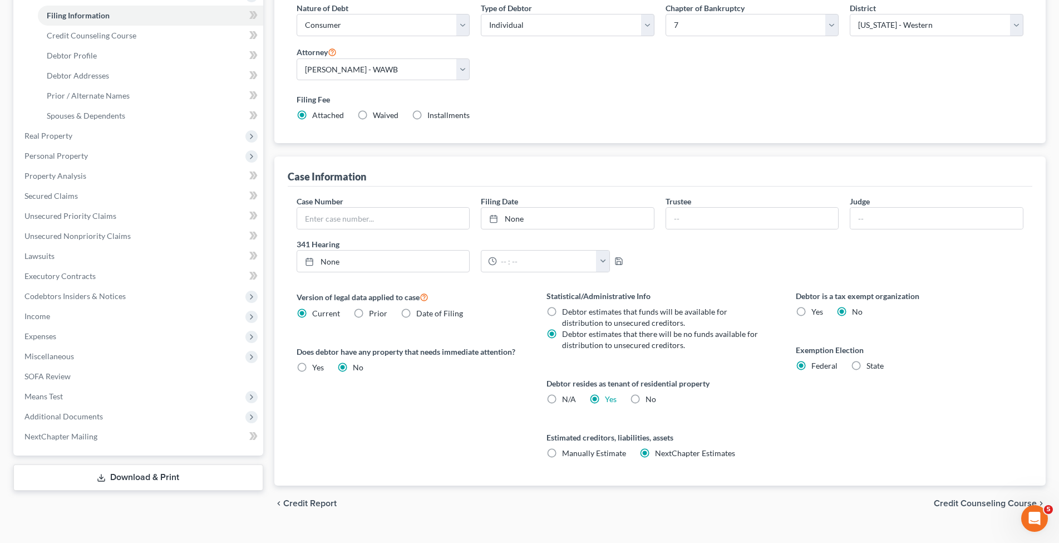
scroll to position [190, 0]
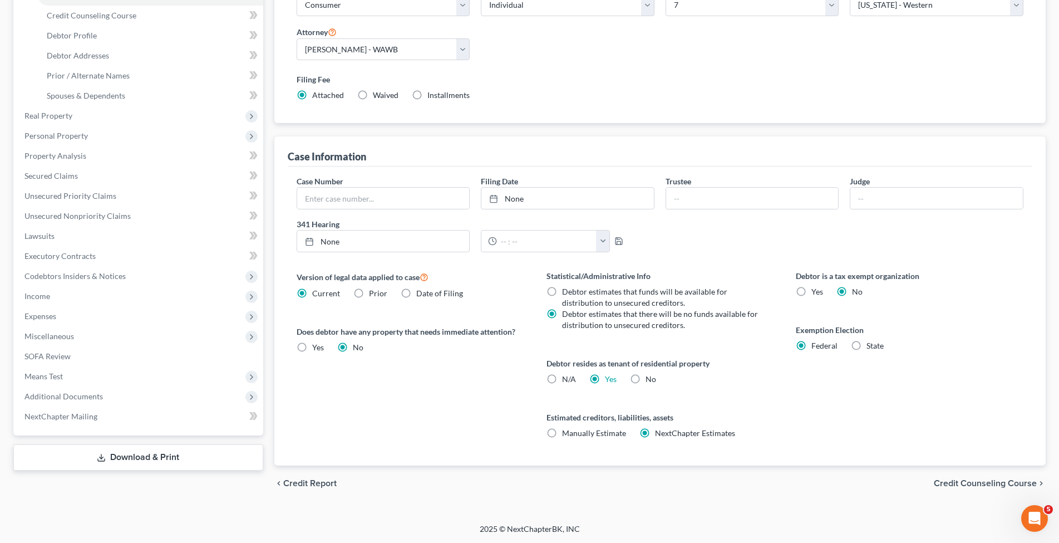
click at [985, 479] on span "Credit Counseling Course" at bounding box center [985, 483] width 103 height 9
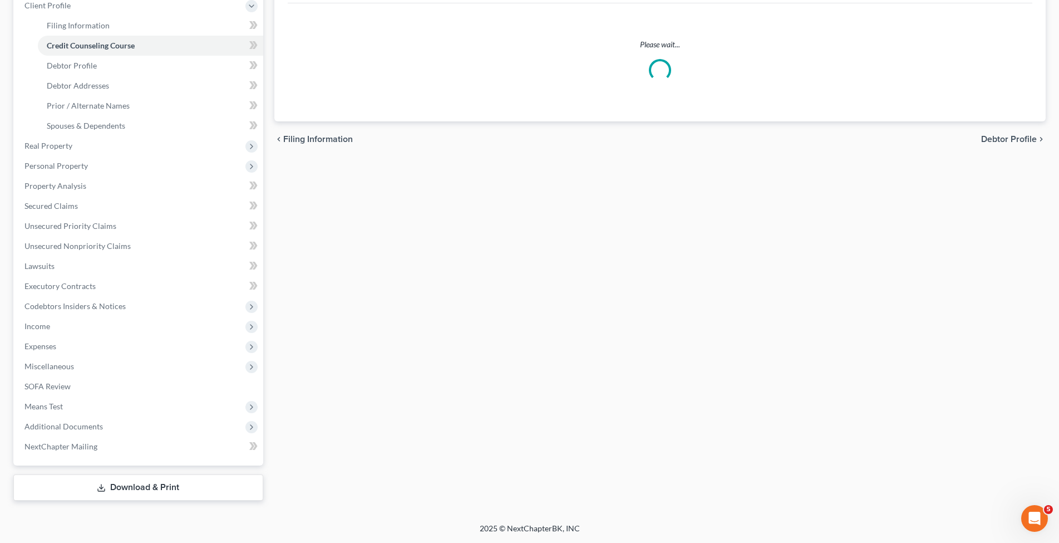
scroll to position [159, 0]
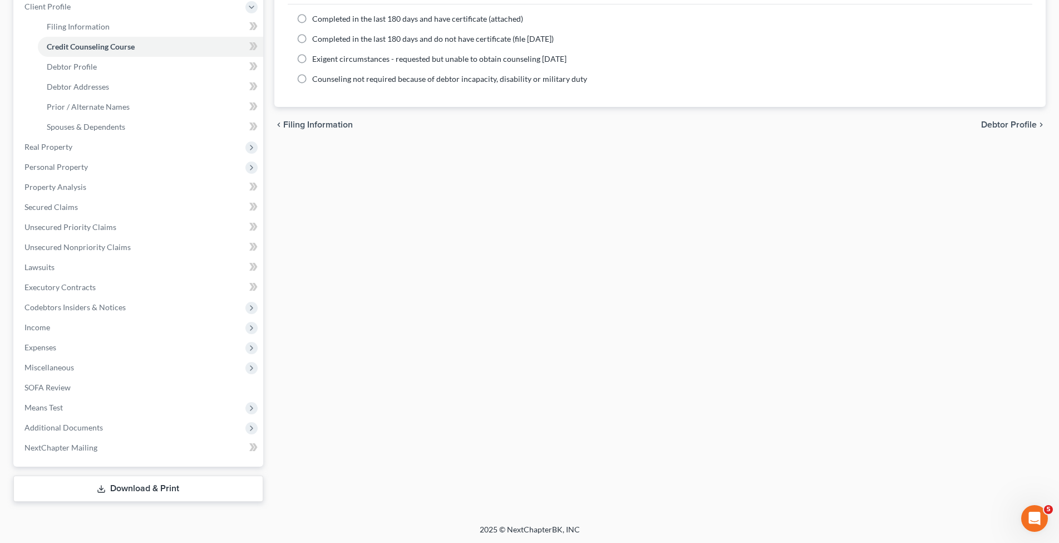
click at [312, 37] on label "Completed in the last 180 days and do not have certificate (file [DATE])" at bounding box center [433, 38] width 242 height 11
click at [317, 37] on input "Completed in the last 180 days and do not have certificate (file [DATE])" at bounding box center [320, 36] width 7 height 7
radio input "true"
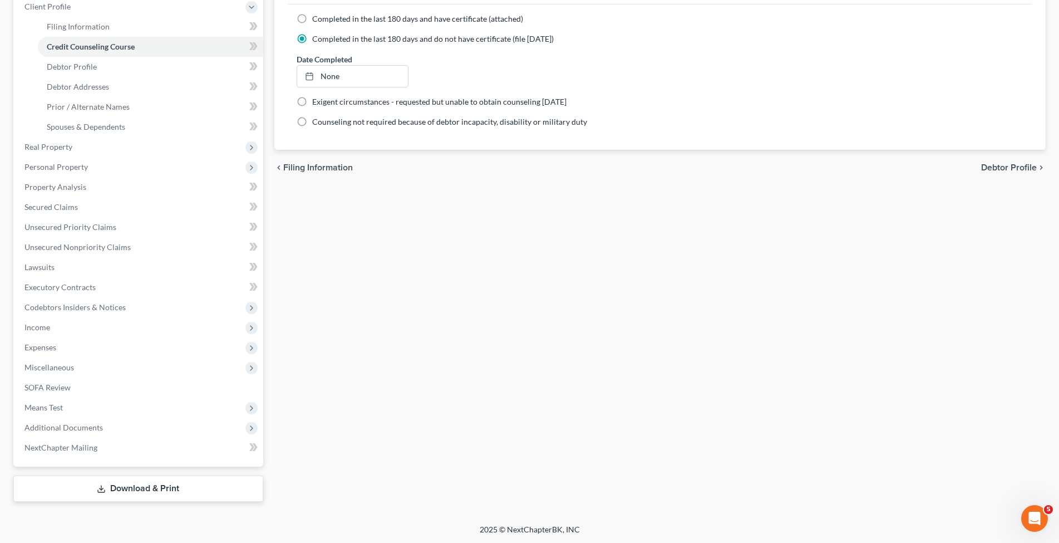
click at [1007, 170] on span "Debtor Profile" at bounding box center [1009, 167] width 56 height 9
select select "0"
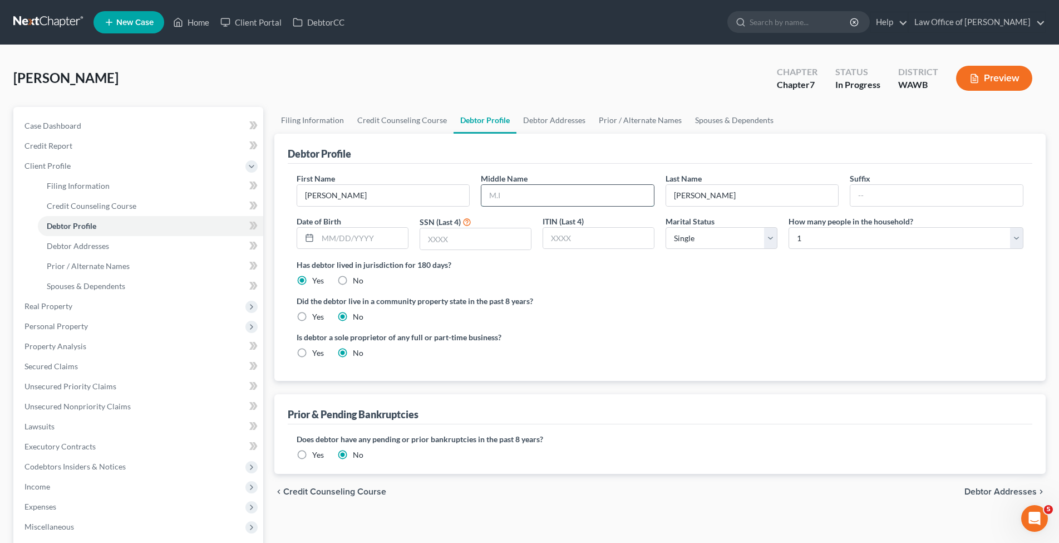
click at [527, 197] on input "text" at bounding box center [567, 195] width 173 height 21
type input "[PERSON_NAME]"
click at [382, 237] on input "text" at bounding box center [363, 238] width 90 height 21
type input "[DATE]"
type input "8838"
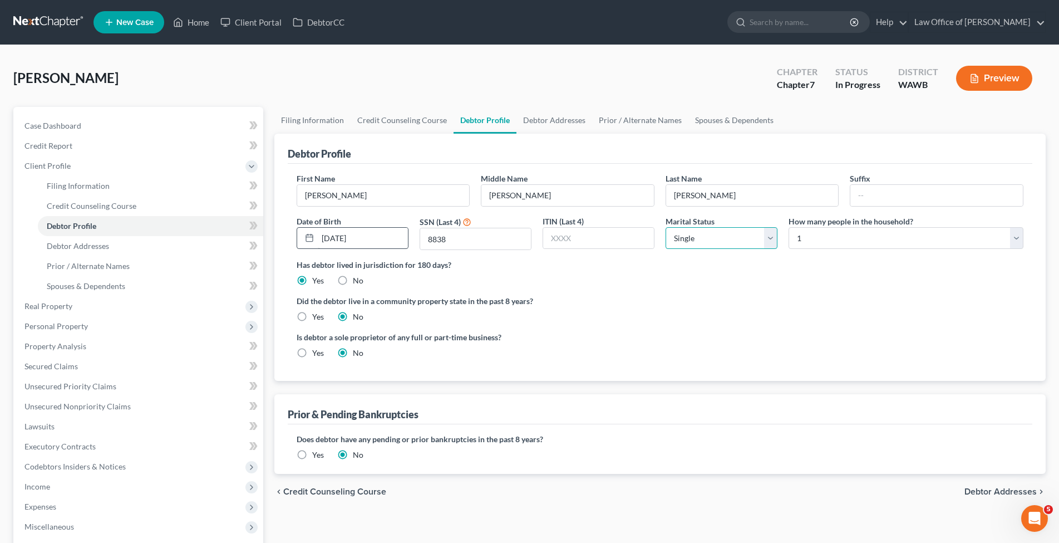
select select "4"
click at [312, 317] on label "Yes" at bounding box center [318, 316] width 12 height 11
click at [317, 317] on input "Yes" at bounding box center [320, 314] width 7 height 7
radio input "true"
radio input "false"
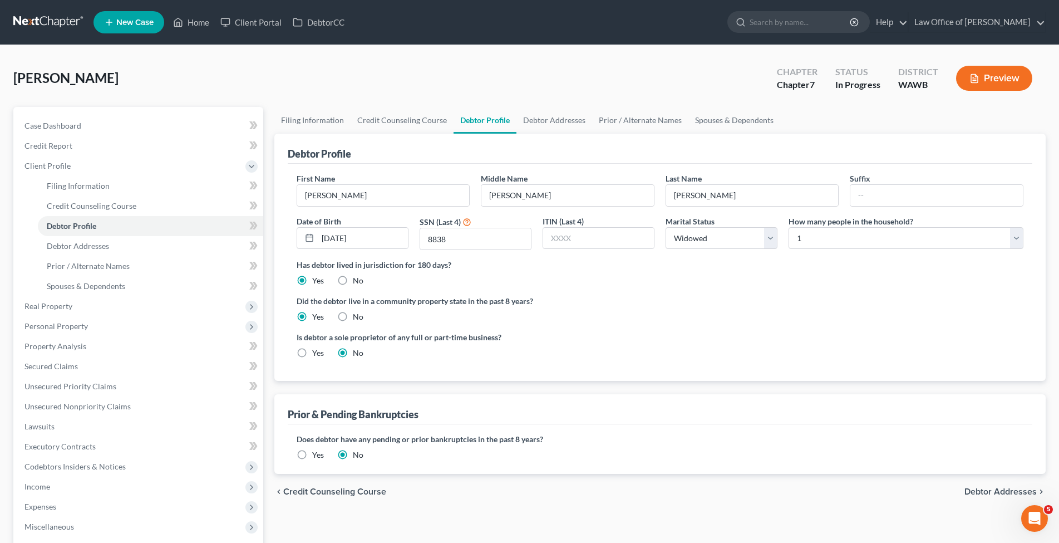
click at [986, 492] on span "Debtor Addresses" at bounding box center [1001, 491] width 72 height 9
select select "0"
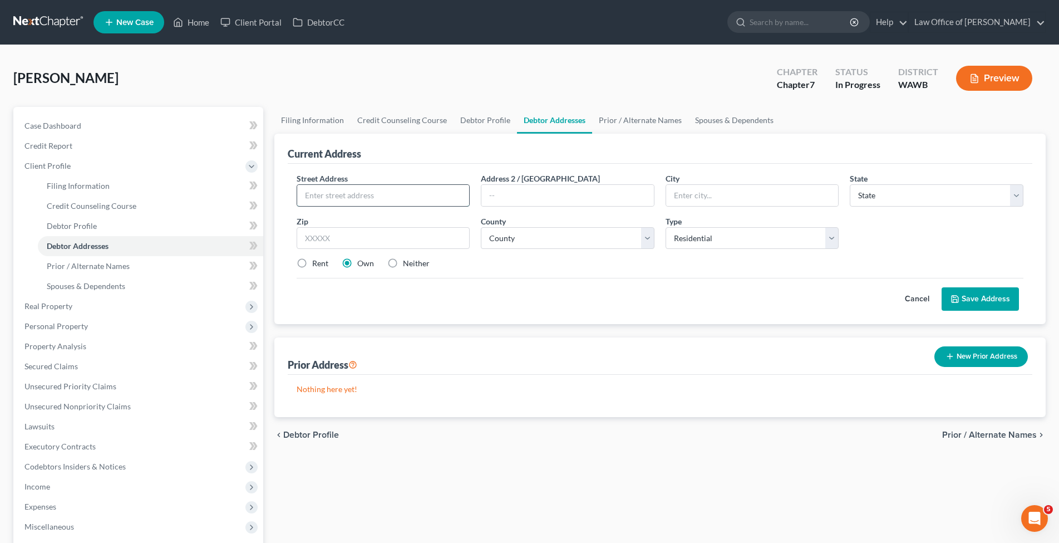
click at [368, 189] on input "text" at bounding box center [383, 195] width 173 height 21
type input "[STREET_ADDRESS][PERSON_NAME]"
type input "#4"
type input "[PERSON_NAME]"
select select "50"
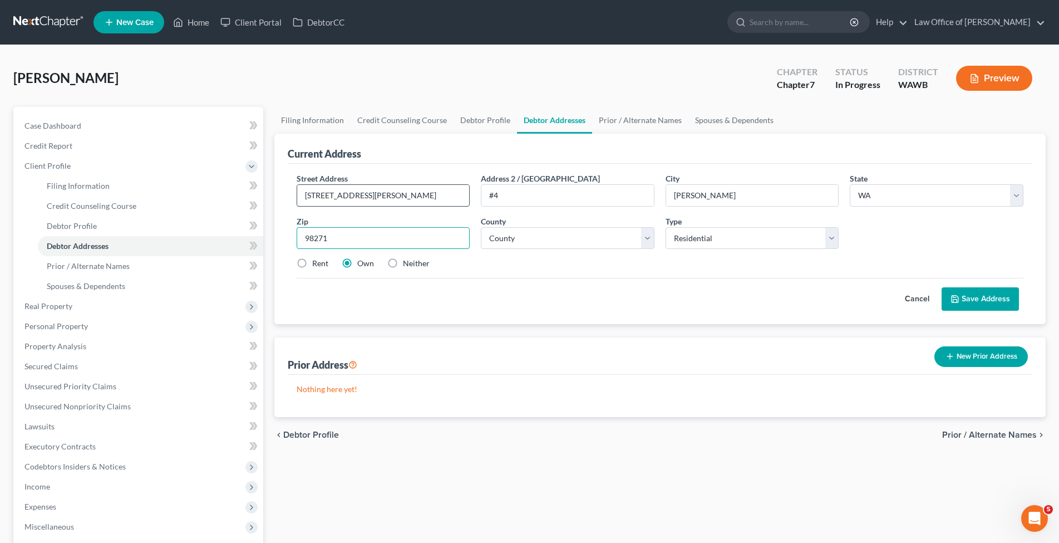
type input "98271"
type input "[GEOGRAPHIC_DATA]"
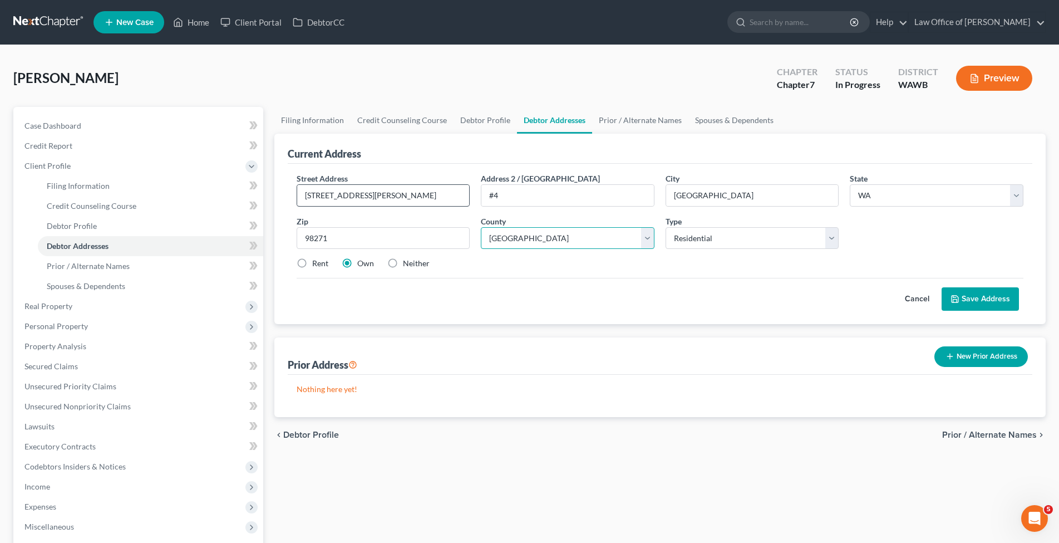
select select "30"
click at [312, 263] on label "Rent" at bounding box center [320, 263] width 16 height 11
click at [317, 263] on input "Rent" at bounding box center [320, 261] width 7 height 7
radio input "true"
click at [962, 299] on button "Save Address" at bounding box center [980, 298] width 77 height 23
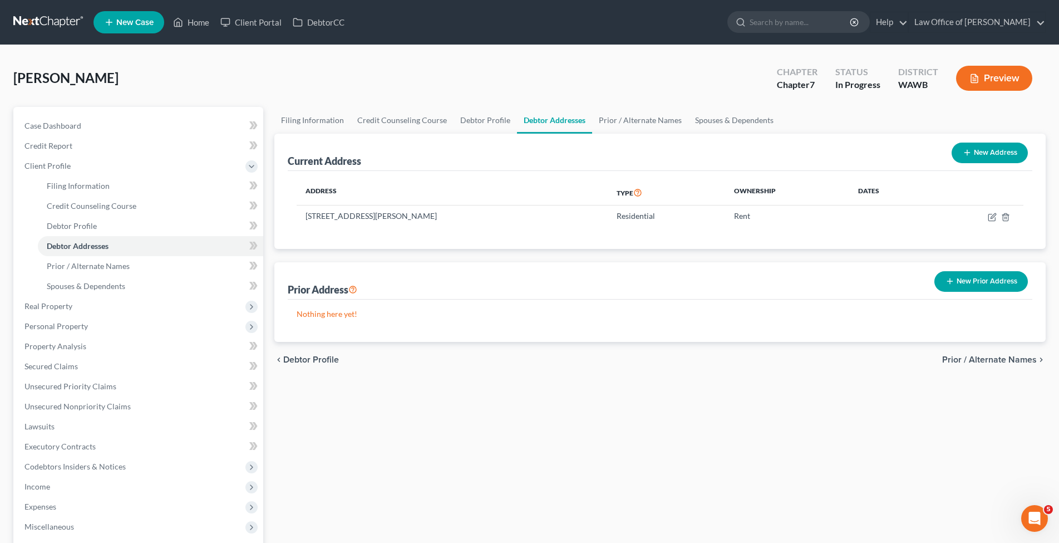
click at [969, 278] on button "New Prior Address" at bounding box center [982, 281] width 94 height 21
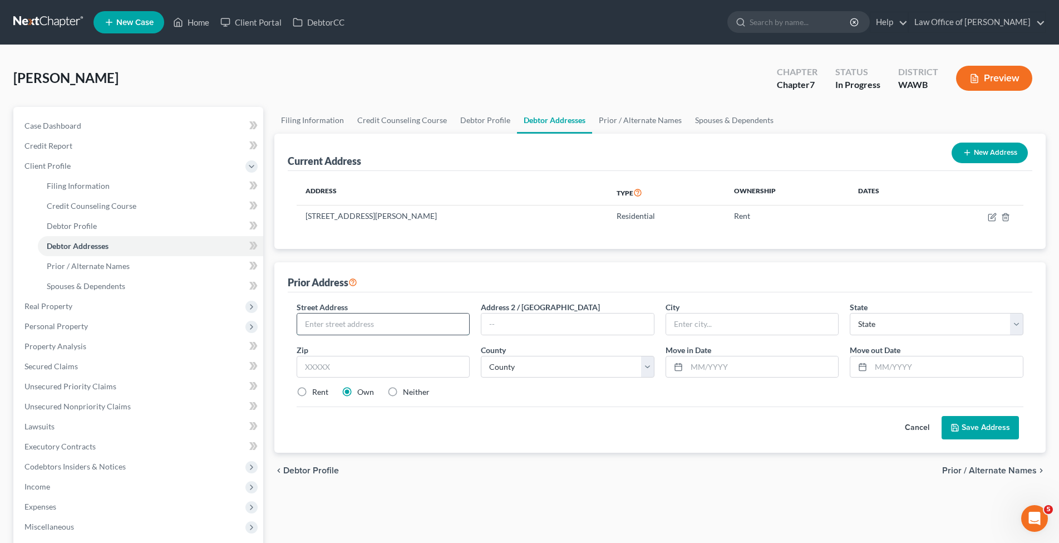
click at [356, 322] on input "text" at bounding box center [383, 323] width 173 height 21
click at [481, 356] on select "County [GEOGRAPHIC_DATA] [GEOGRAPHIC_DATA] [GEOGRAPHIC_DATA] [GEOGRAPHIC_DATA] …" at bounding box center [568, 367] width 174 height 22
click option "[GEOGRAPHIC_DATA]" at bounding box center [0, 0] width 0 height 0
click at [973, 425] on button "Save Address" at bounding box center [980, 427] width 77 height 23
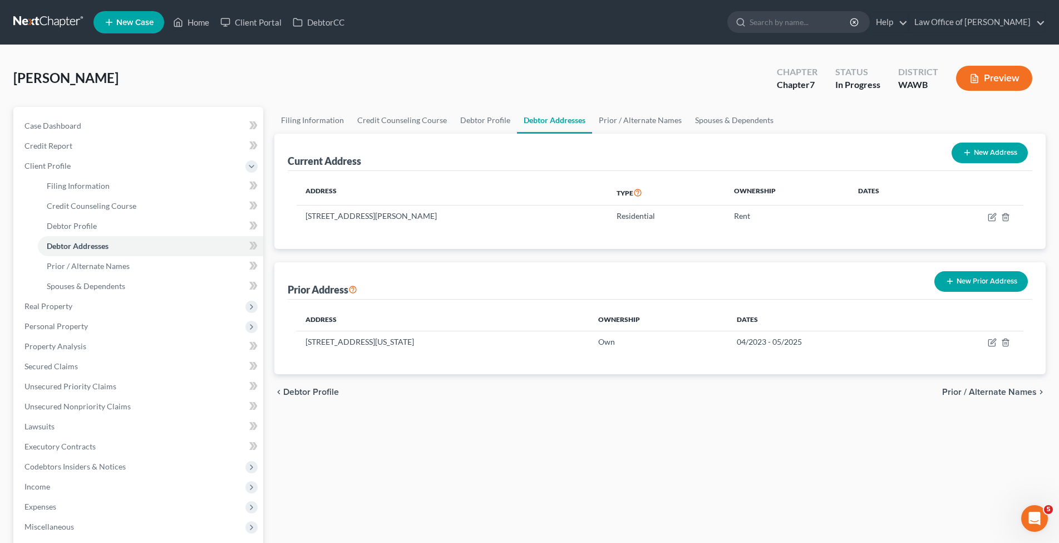
click at [993, 395] on span "Prior / Alternate Names" at bounding box center [989, 391] width 95 height 9
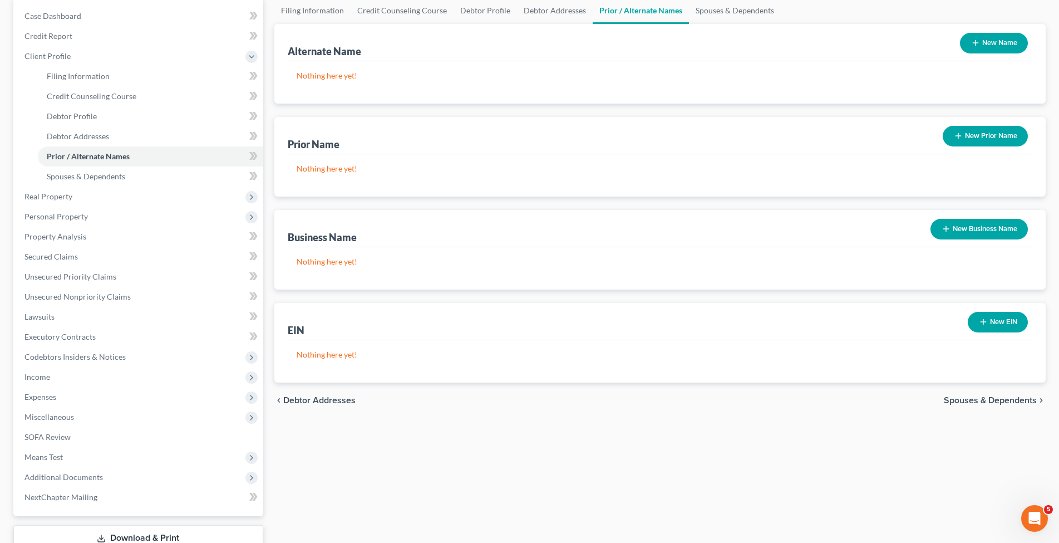
scroll to position [114, 0]
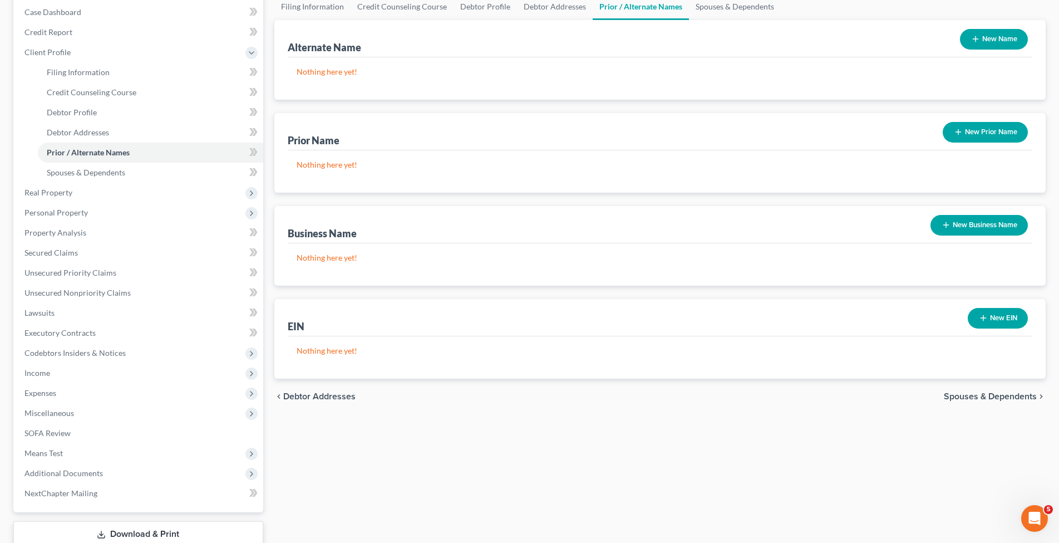
click at [965, 392] on span "Spouses & Dependents" at bounding box center [990, 396] width 93 height 9
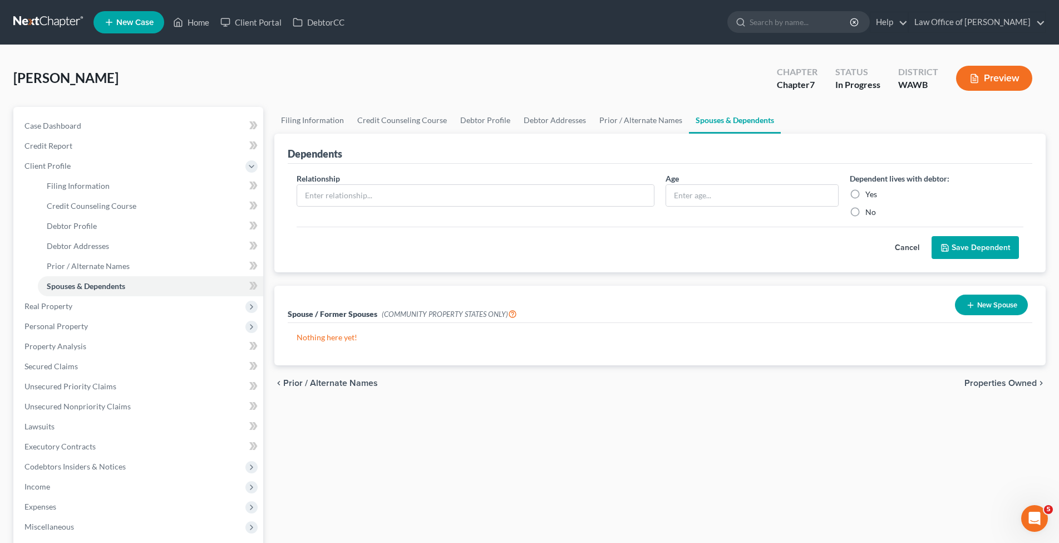
click at [1000, 307] on button "New Spouse" at bounding box center [991, 304] width 73 height 21
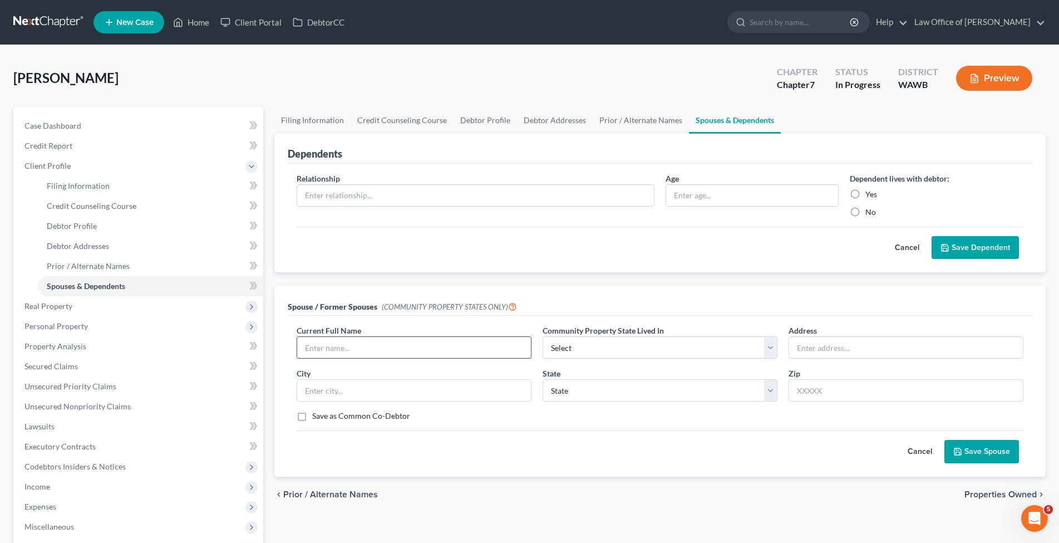
click at [348, 347] on input "text" at bounding box center [414, 347] width 234 height 21
click at [543, 336] on select "Select AZ CA GU ID LA NV NM PR [GEOGRAPHIC_DATA] [GEOGRAPHIC_DATA] [GEOGRAPHIC_…" at bounding box center [660, 347] width 235 height 22
click at [771, 350] on select "Select AZ CA GU ID LA NV NM PR [GEOGRAPHIC_DATA] [GEOGRAPHIC_DATA] [GEOGRAPHIC_…" at bounding box center [660, 347] width 235 height 22
click at [972, 451] on button "Save Spouse" at bounding box center [982, 451] width 75 height 23
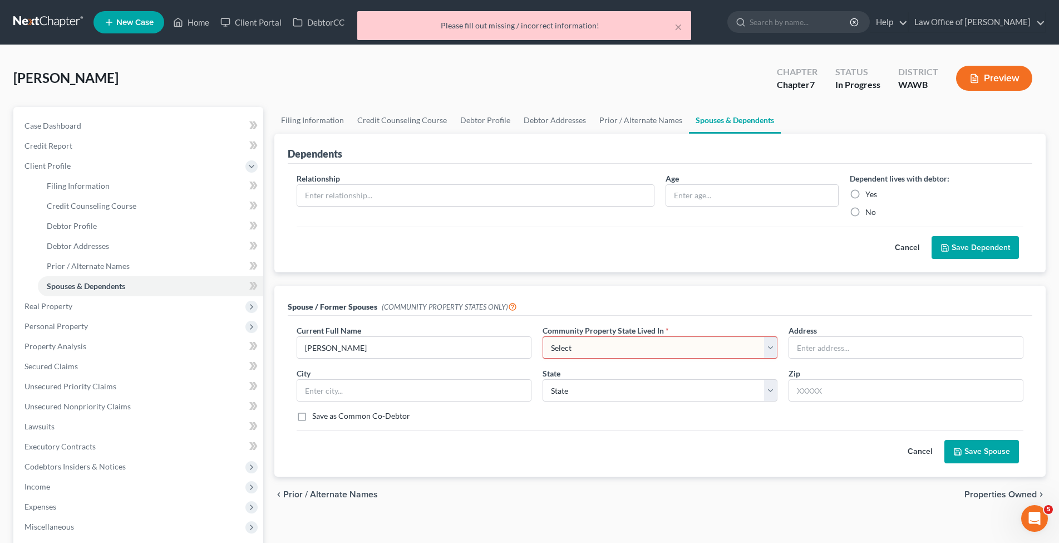
click at [543, 336] on select "Select AZ CA GU ID LA NV NM PR [GEOGRAPHIC_DATA] [GEOGRAPHIC_DATA] [GEOGRAPHIC_…" at bounding box center [660, 347] width 235 height 22
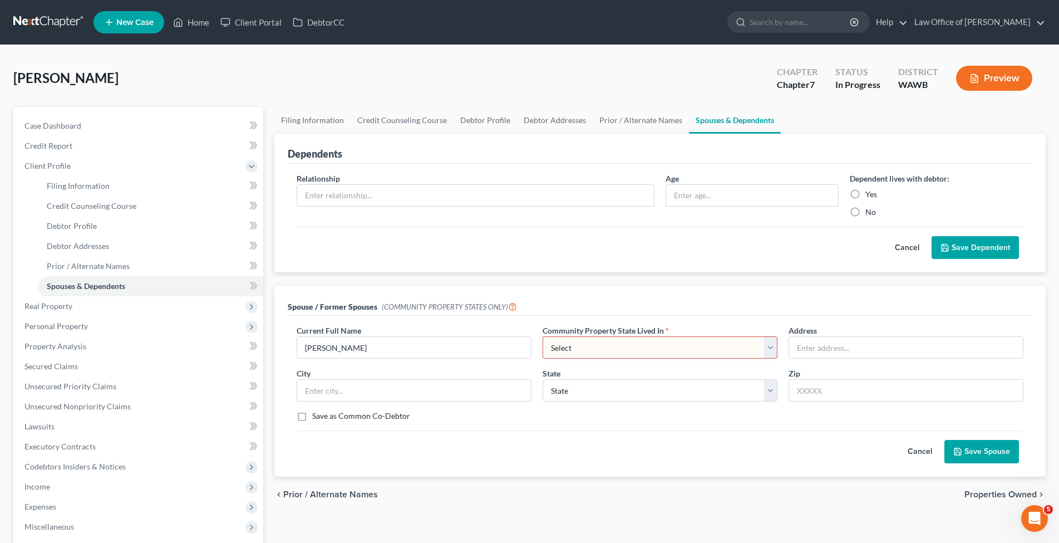
click at [919, 454] on button "Cancel" at bounding box center [920, 451] width 49 height 22
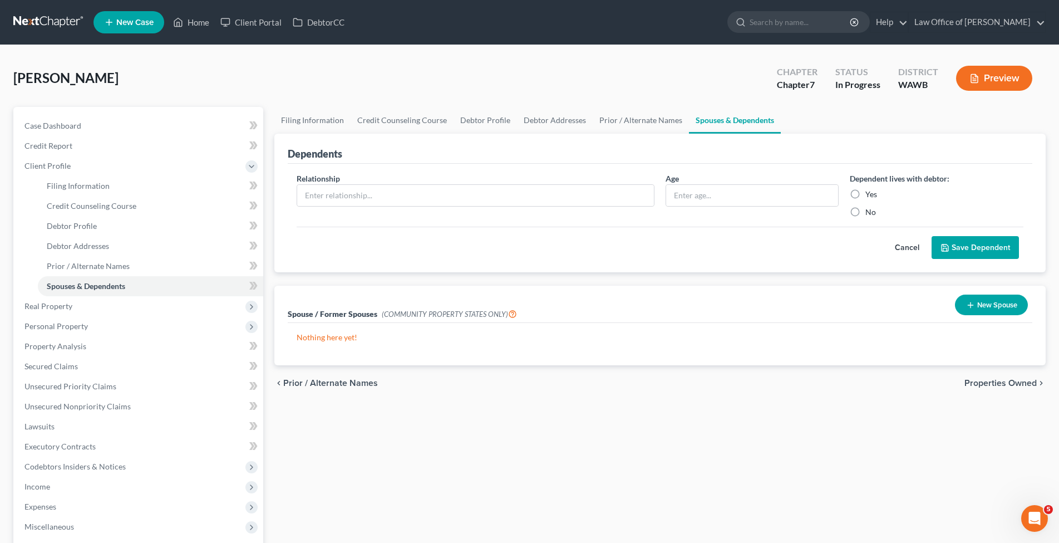
click at [989, 381] on span "Properties Owned" at bounding box center [1001, 382] width 72 height 9
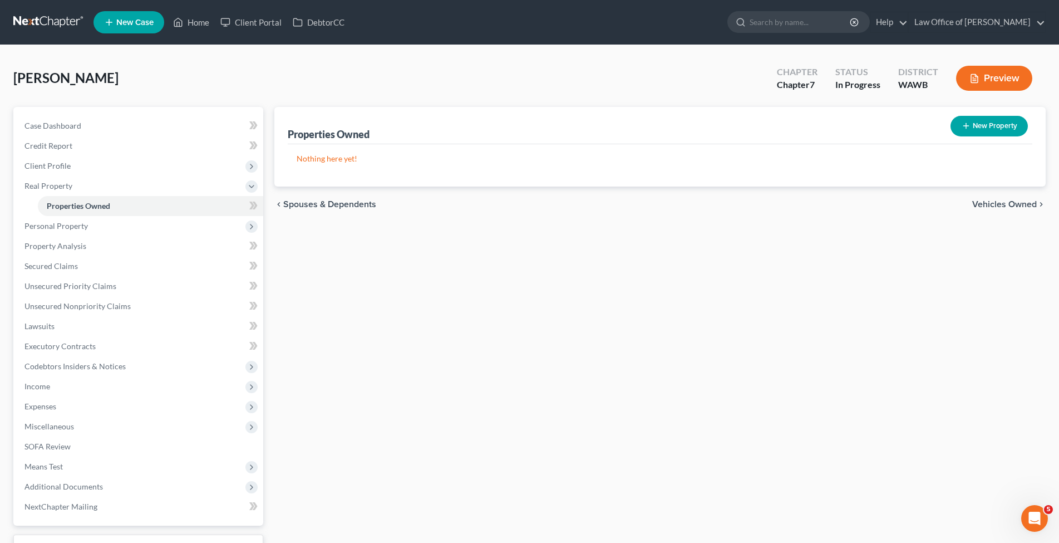
click at [983, 205] on span "Vehicles Owned" at bounding box center [1004, 204] width 65 height 9
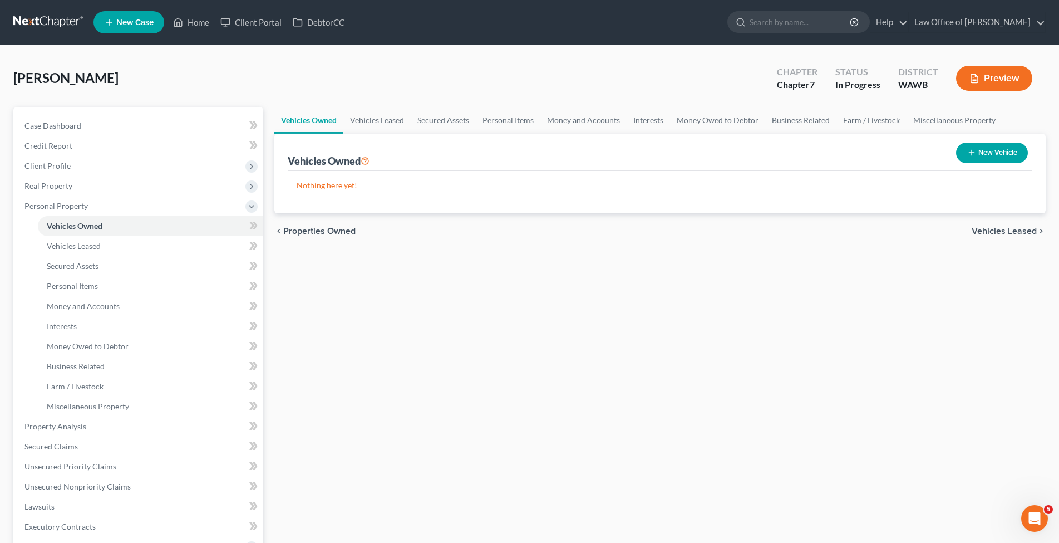
click at [992, 150] on button "New Vehicle" at bounding box center [992, 152] width 72 height 21
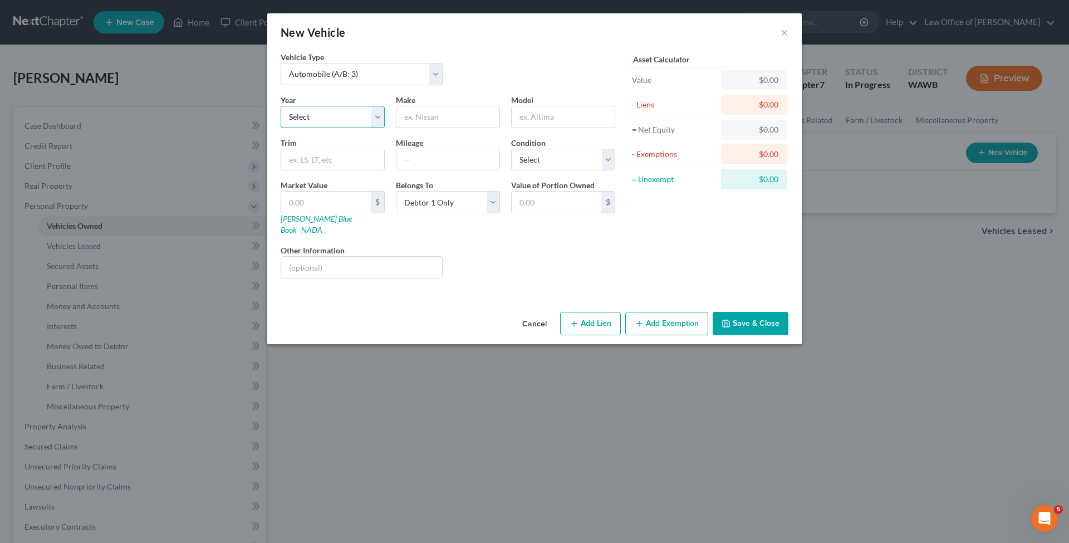
click at [281, 106] on select "Select 2026 2025 2024 2023 2022 2021 2020 2019 2018 2017 2016 2015 2014 2013 20…" at bounding box center [333, 117] width 104 height 22
click option "2015" at bounding box center [0, 0] width 0 height 0
click at [733, 312] on button "Save & Close" at bounding box center [750, 323] width 76 height 23
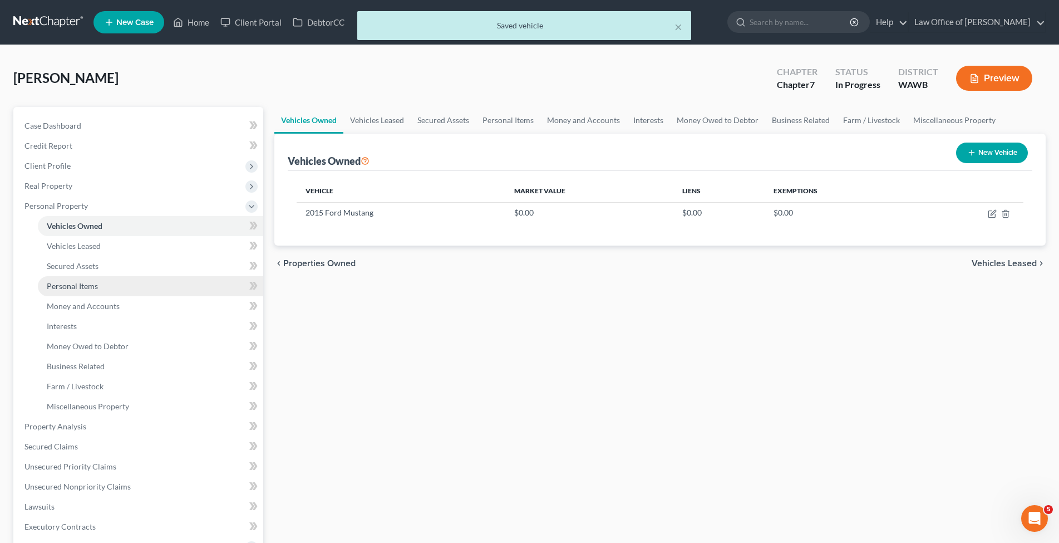
click at [62, 285] on span "Personal Items" at bounding box center [72, 285] width 51 height 9
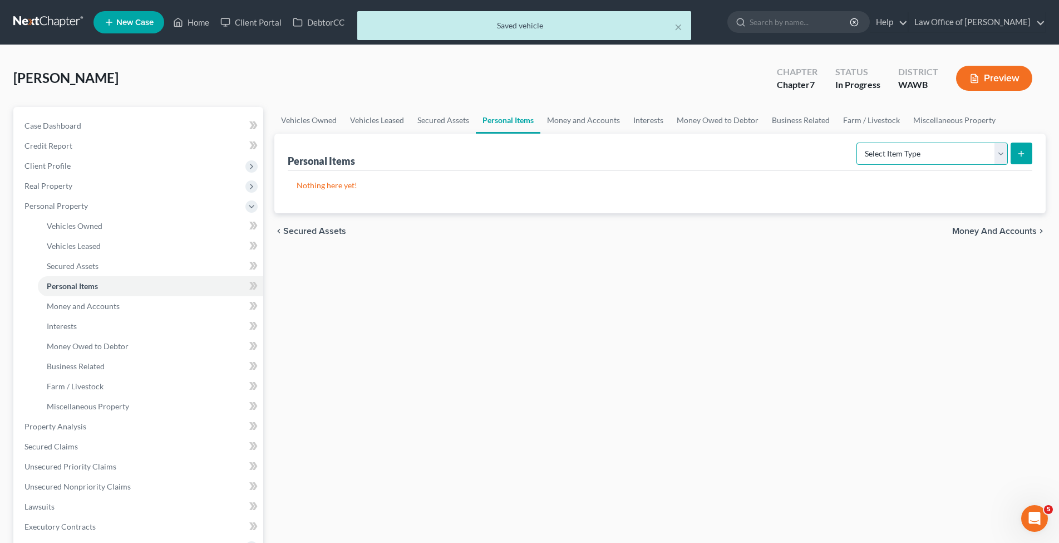
click at [857, 142] on select "Select Item Type Clothing (A/B: 11) Collectibles Of Value (A/B: 8) Electronics …" at bounding box center [932, 153] width 151 height 22
click option "Household Goods (A/B: 6)" at bounding box center [0, 0] width 0 height 0
click at [1014, 155] on button "submit" at bounding box center [1022, 153] width 22 height 22
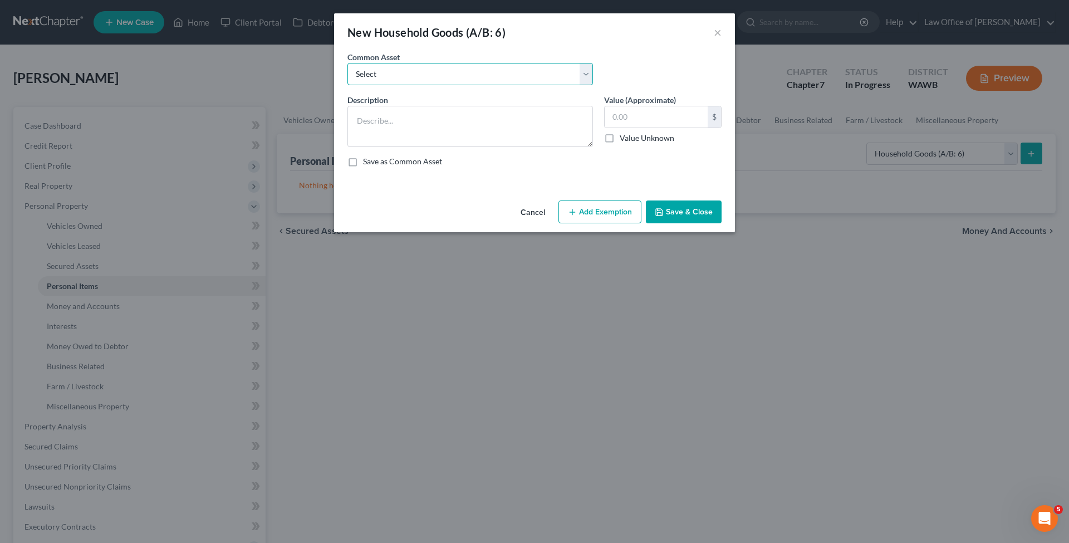
click at [347, 63] on select "Select Household goods and furnishings" at bounding box center [469, 74] width 245 height 22
click option "Household goods and furnishings" at bounding box center [0, 0] width 0 height 0
click at [638, 119] on input "10,000.00" at bounding box center [655, 116] width 103 height 21
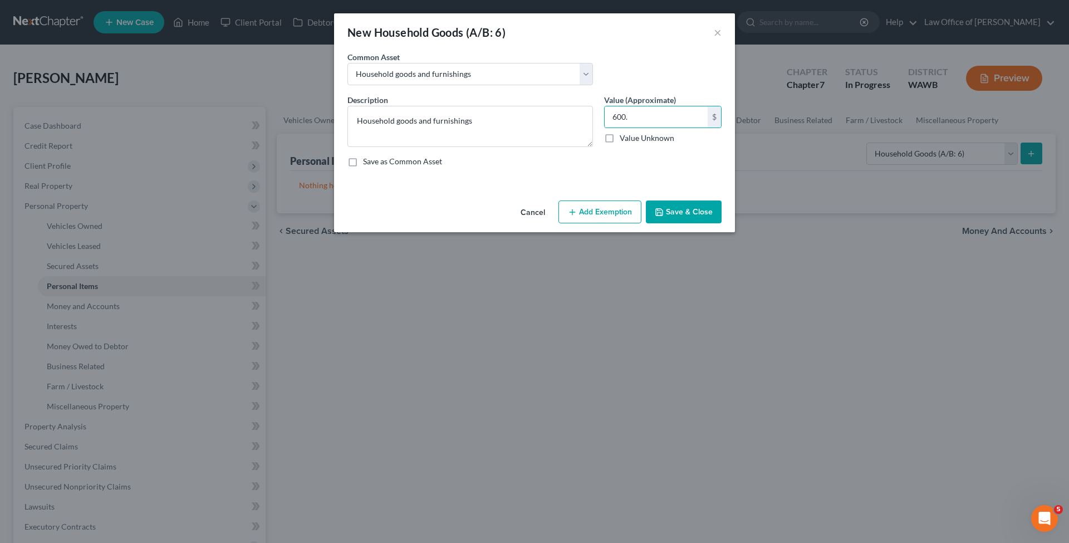
click at [671, 211] on button "Save & Close" at bounding box center [684, 211] width 76 height 23
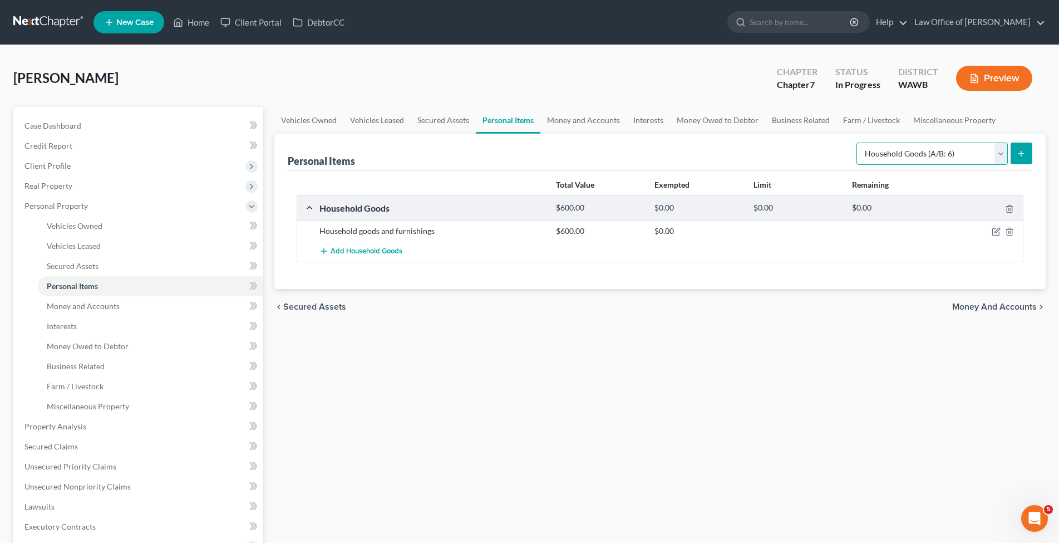
click at [857, 142] on select "Select Item Type Clothing (A/B: 11) Collectibles Of Value (A/B: 8) Electronics …" at bounding box center [932, 153] width 151 height 22
click option "Electronics (A/B: 7)" at bounding box center [0, 0] width 0 height 0
click at [1018, 154] on icon "submit" at bounding box center [1021, 153] width 9 height 9
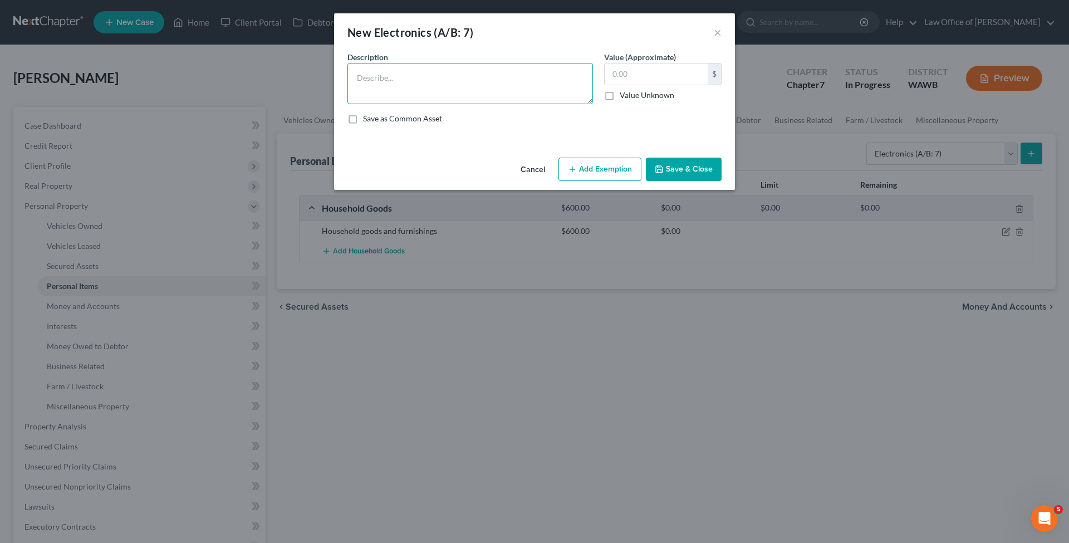
click at [390, 80] on textarea at bounding box center [469, 83] width 245 height 41
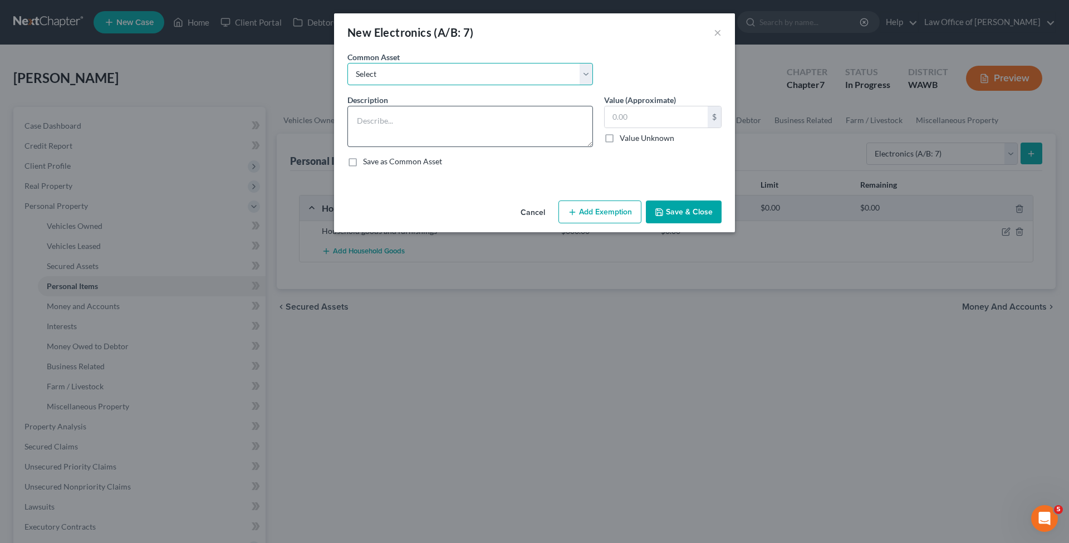
click at [347, 63] on select "Select Television, computer, mobile phone" at bounding box center [469, 74] width 245 height 22
click option "Television, computer, mobile phone" at bounding box center [0, 0] width 0 height 0
click at [623, 116] on input "1,000.00" at bounding box center [655, 116] width 103 height 21
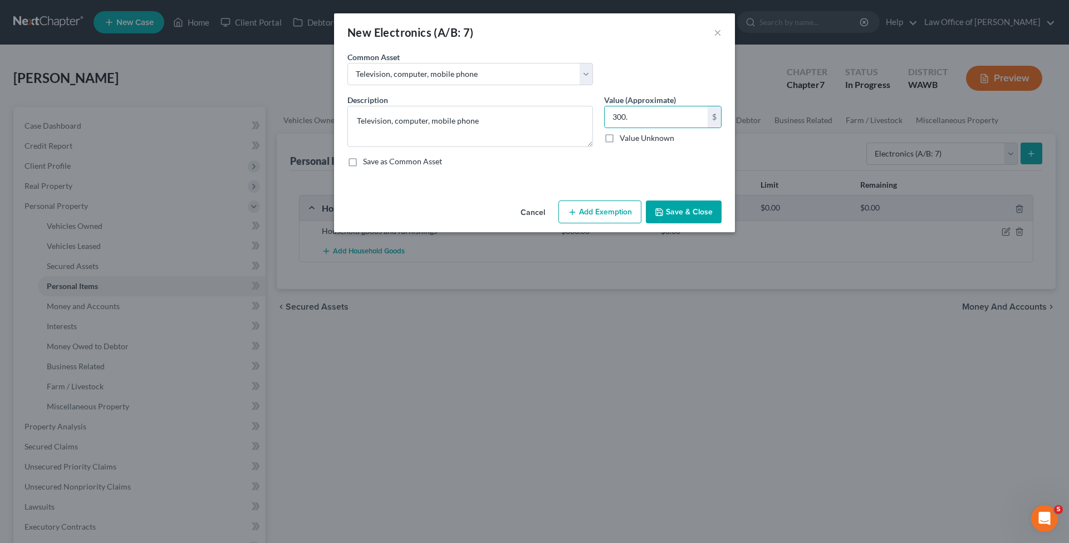
drag, startPoint x: 685, startPoint y: 213, endPoint x: 681, endPoint y: 206, distance: 7.0
click at [684, 211] on button "Save & Close" at bounding box center [684, 211] width 76 height 23
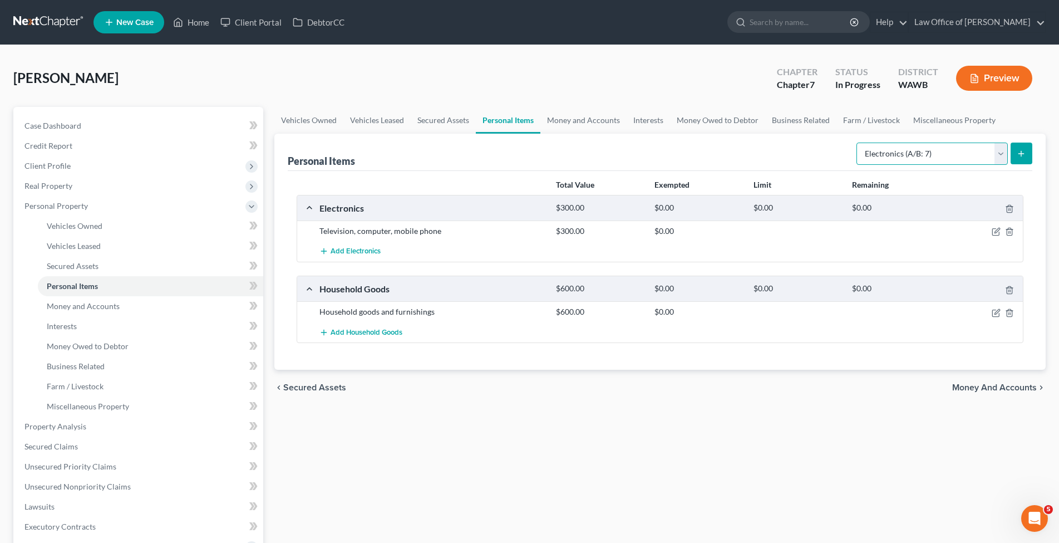
click at [857, 142] on select "Select Item Type Clothing (A/B: 11) Collectibles Of Value (A/B: 8) Electronics …" at bounding box center [932, 153] width 151 height 22
click option "Clothing (A/B: 11)" at bounding box center [0, 0] width 0 height 0
click at [1017, 154] on button "submit" at bounding box center [1022, 153] width 22 height 22
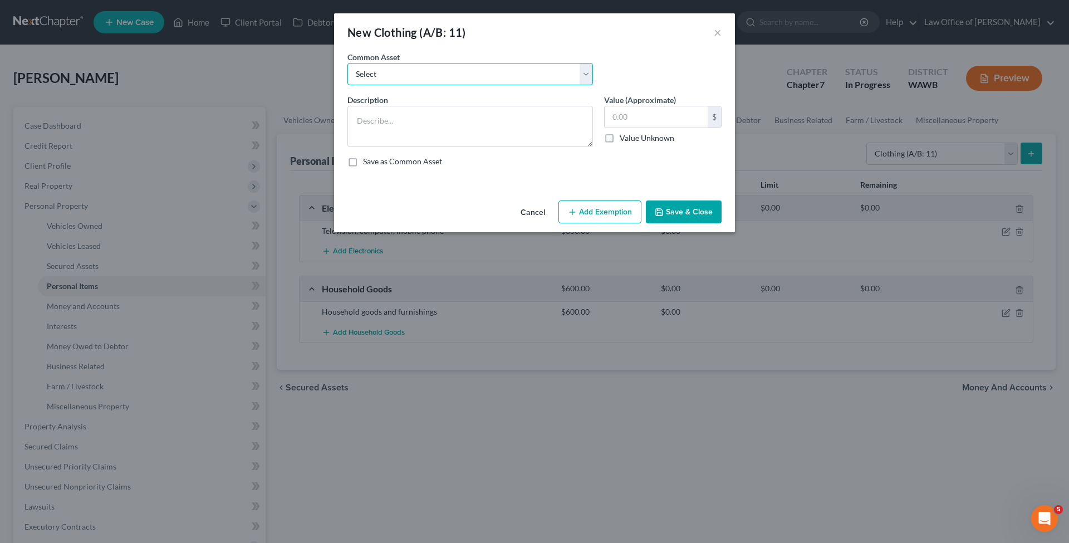
click at [347, 63] on select "Select Personal used clothing" at bounding box center [469, 74] width 245 height 22
click option "Personal used clothing" at bounding box center [0, 0] width 0 height 0
click at [633, 116] on input "300.00" at bounding box center [655, 116] width 103 height 21
click at [670, 216] on button "Save & Close" at bounding box center [684, 211] width 76 height 23
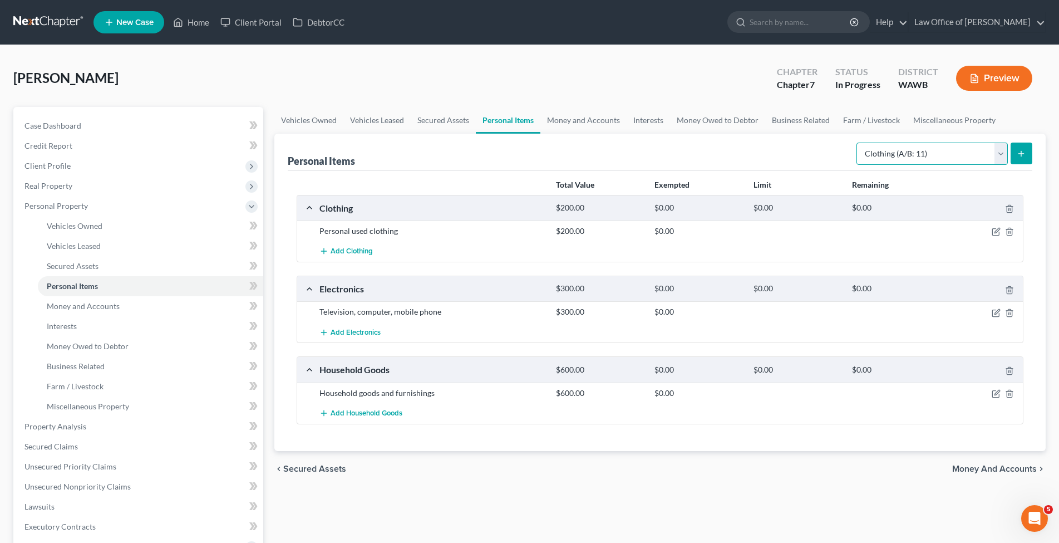
click at [857, 142] on select "Select Item Type Clothing (A/B: 11) Collectibles Of Value (A/B: 8) Electronics …" at bounding box center [932, 153] width 151 height 22
click option "Jewelry (A/B: 12)" at bounding box center [0, 0] width 0 height 0
click at [1029, 151] on button "submit" at bounding box center [1022, 153] width 22 height 22
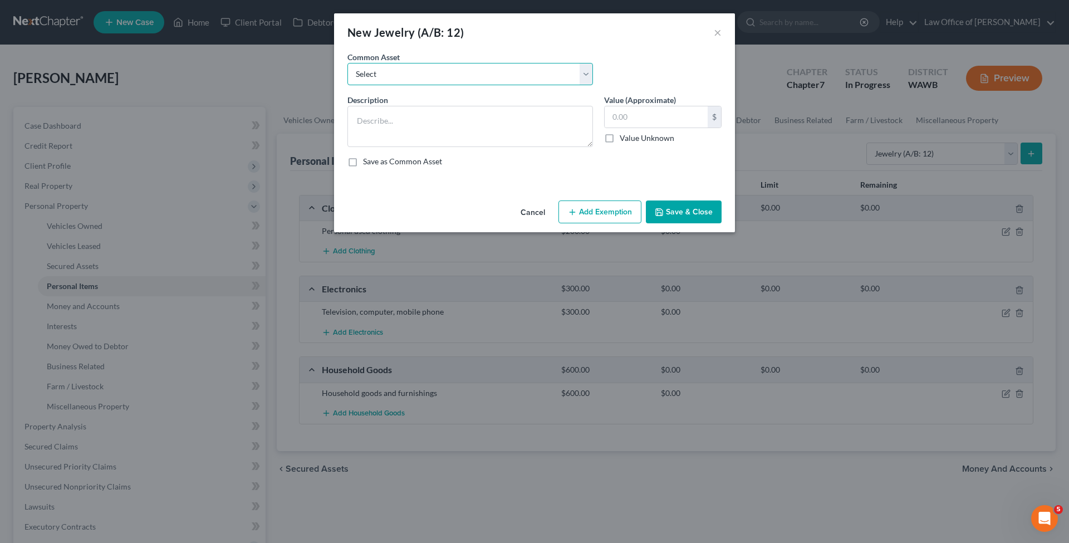
click at [347, 63] on select "Select Personal used jewelry" at bounding box center [469, 74] width 245 height 22
click option "Personal used jewelry" at bounding box center [0, 0] width 0 height 0
click at [626, 124] on input "1,000.00" at bounding box center [655, 116] width 103 height 21
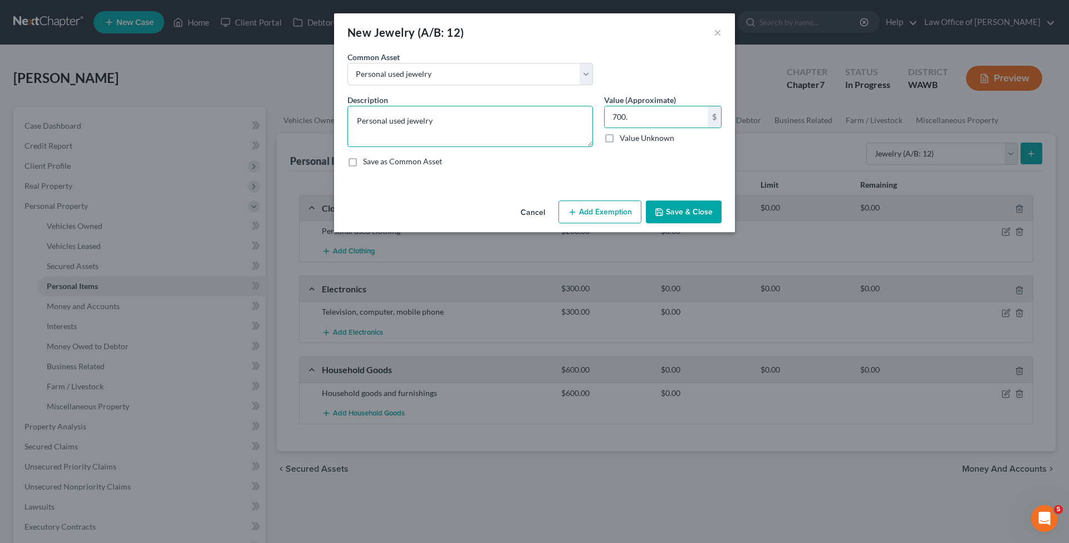
click at [470, 116] on textarea "Personal used jewelry" at bounding box center [469, 126] width 245 height 41
click at [680, 208] on button "Save & Close" at bounding box center [684, 211] width 76 height 23
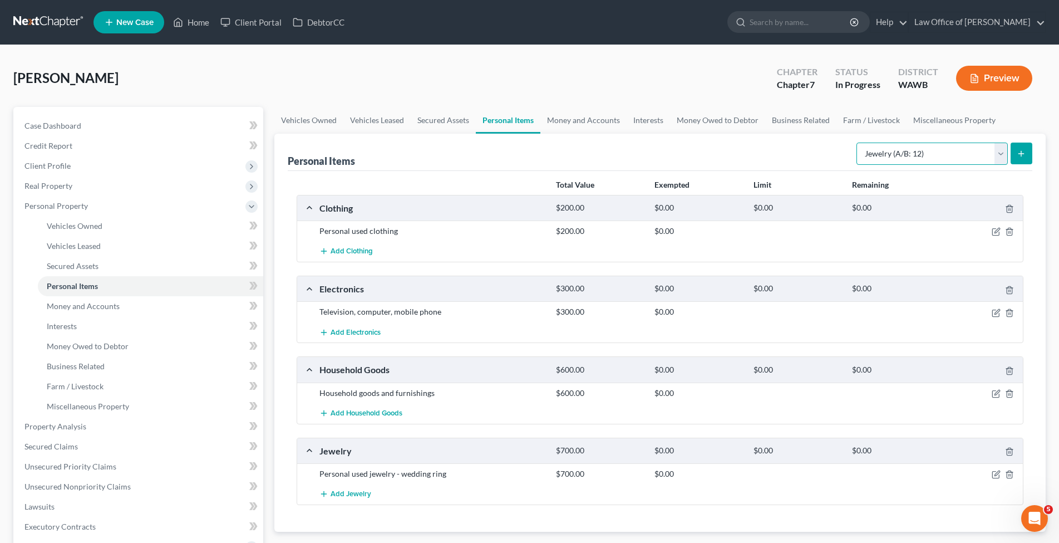
click at [857, 142] on select "Select Item Type Clothing (A/B: 11) Collectibles Of Value (A/B: 8) Electronics …" at bounding box center [932, 153] width 151 height 22
click option "Pet(s) (A/B: 13)" at bounding box center [0, 0] width 0 height 0
click at [1018, 149] on icon "submit" at bounding box center [1021, 153] width 9 height 9
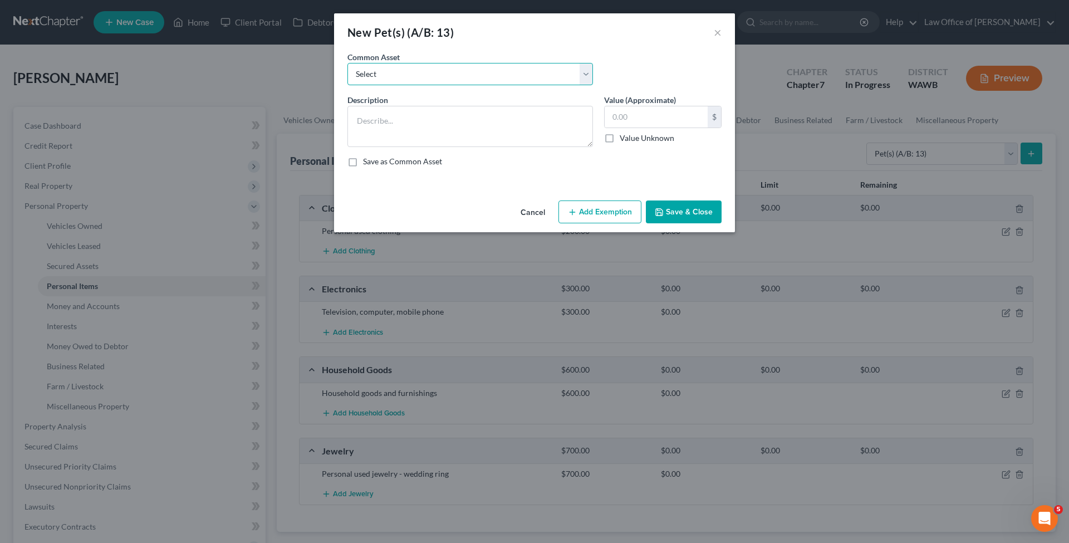
click at [347, 63] on select "Select Dogs Cats" at bounding box center [469, 74] width 245 height 22
click option "Dogs" at bounding box center [0, 0] width 0 height 0
click at [400, 119] on textarea "Dogs" at bounding box center [469, 126] width 245 height 41
click at [674, 215] on button "Save & Close" at bounding box center [684, 211] width 76 height 23
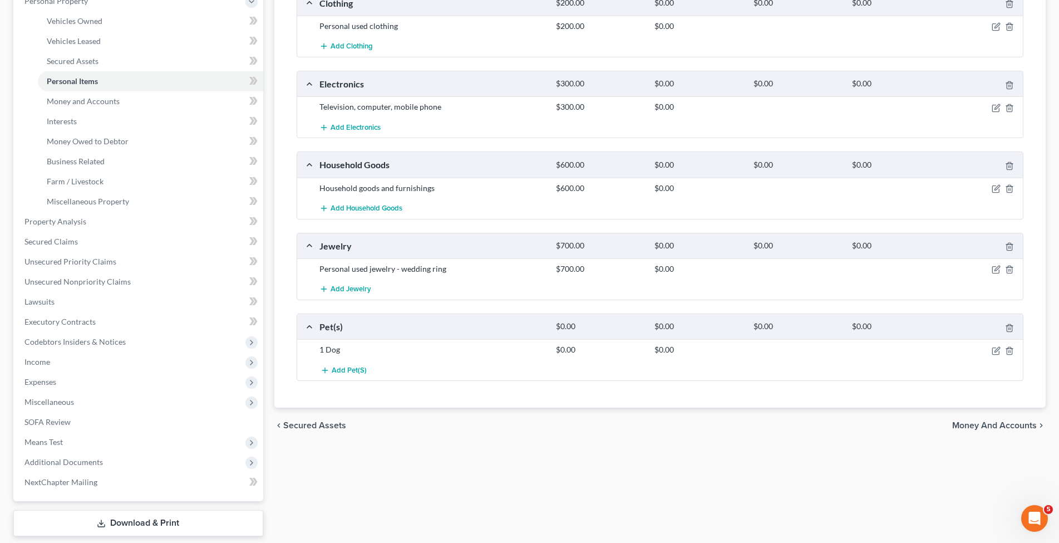
scroll to position [227, 0]
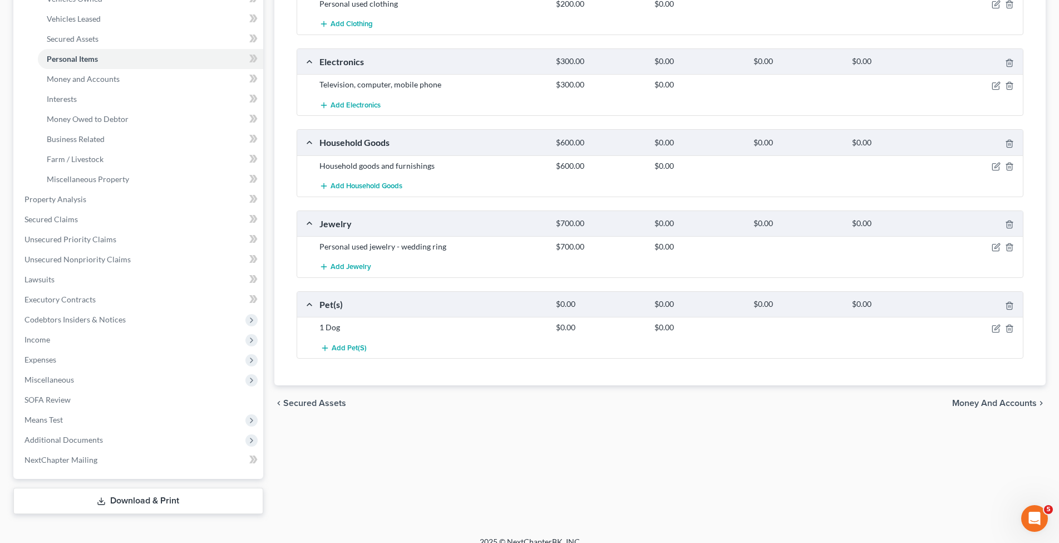
click at [980, 399] on span "Money and Accounts" at bounding box center [994, 403] width 85 height 9
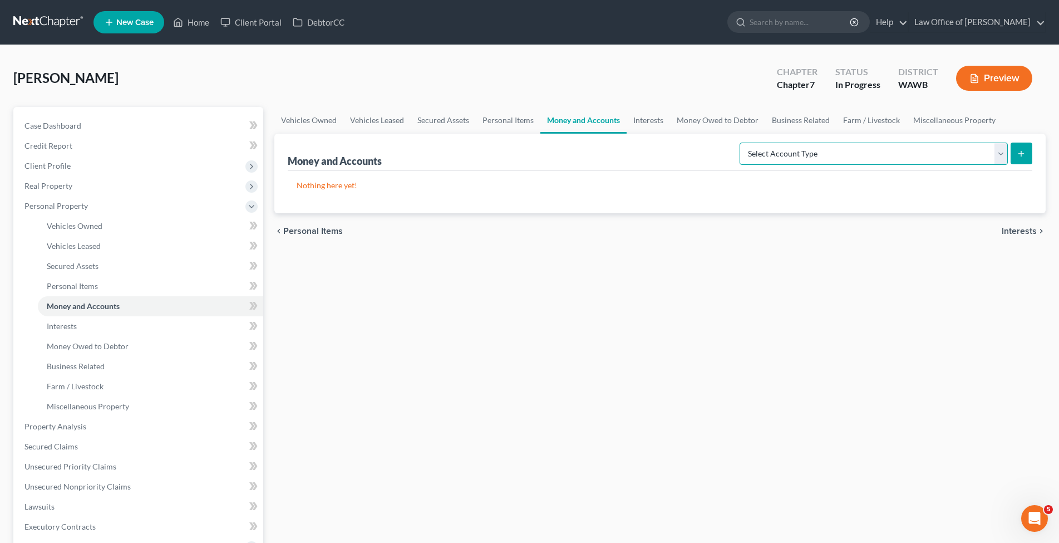
click at [740, 142] on select "Select Account Type Brokerage (A/B: 18, SOFA: 20) Cash on Hand (A/B: 16) Certif…" at bounding box center [874, 153] width 268 height 22
click option "Checking Account (A/B: 17, SOFA: 20)" at bounding box center [0, 0] width 0 height 0
click at [1017, 147] on button "submit" at bounding box center [1022, 153] width 22 height 22
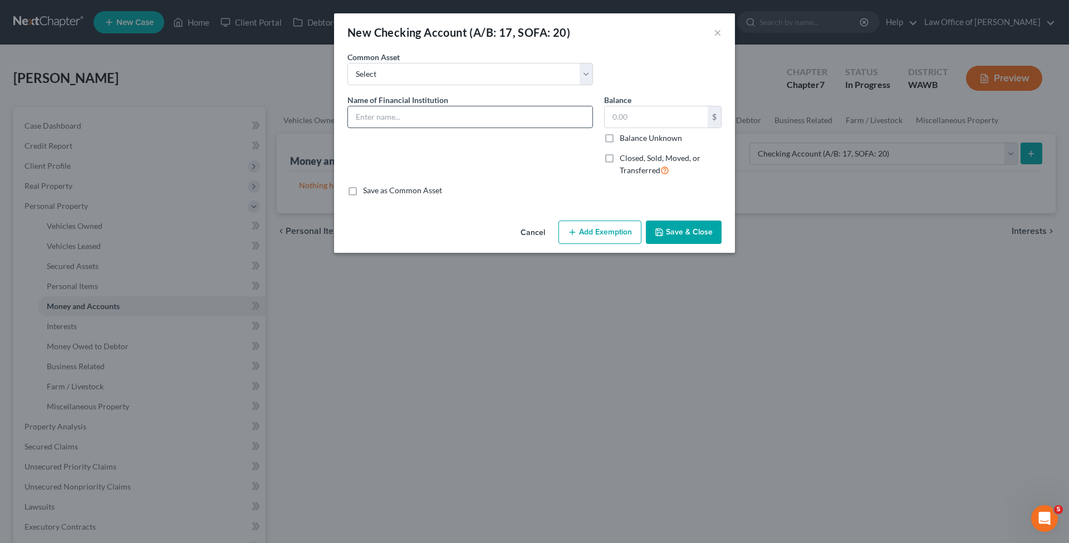
click at [368, 119] on input "text" at bounding box center [470, 116] width 244 height 21
click at [686, 229] on button "Save & Close" at bounding box center [684, 231] width 76 height 23
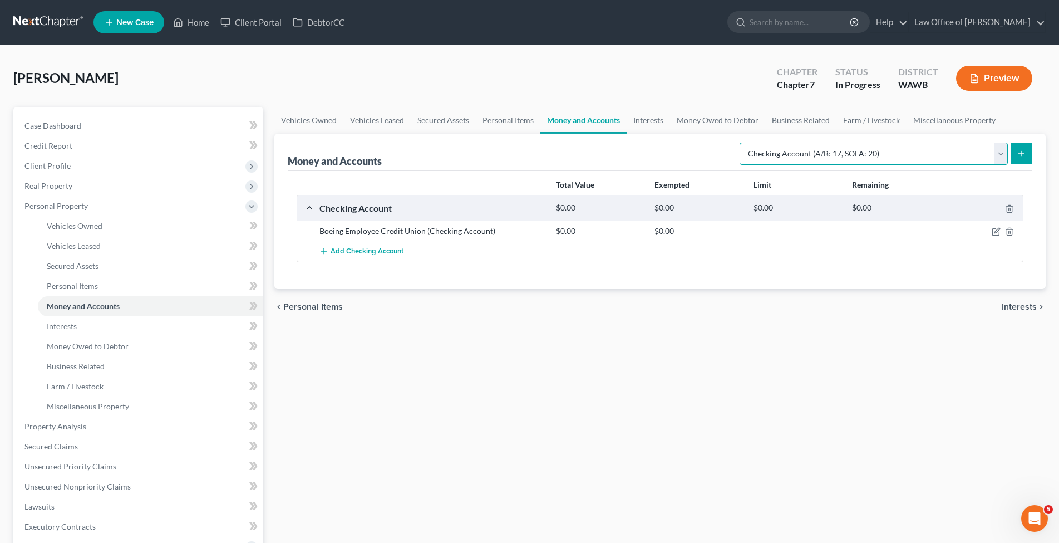
click at [740, 142] on select "Select Account Type Brokerage (A/B: 18, SOFA: 20) Cash on Hand (A/B: 16) Certif…" at bounding box center [874, 153] width 268 height 22
click option "Savings Account (A/B: 17, SOFA: 20)" at bounding box center [0, 0] width 0 height 0
click at [1014, 153] on button "submit" at bounding box center [1022, 153] width 22 height 22
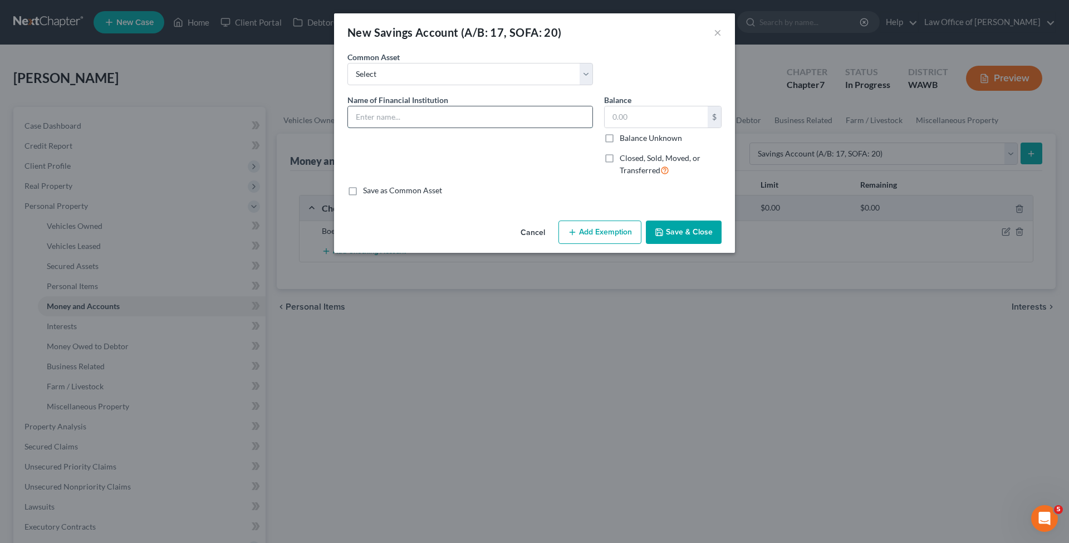
click at [406, 115] on input "text" at bounding box center [470, 116] width 244 height 21
click at [692, 238] on button "Save & Close" at bounding box center [684, 231] width 76 height 23
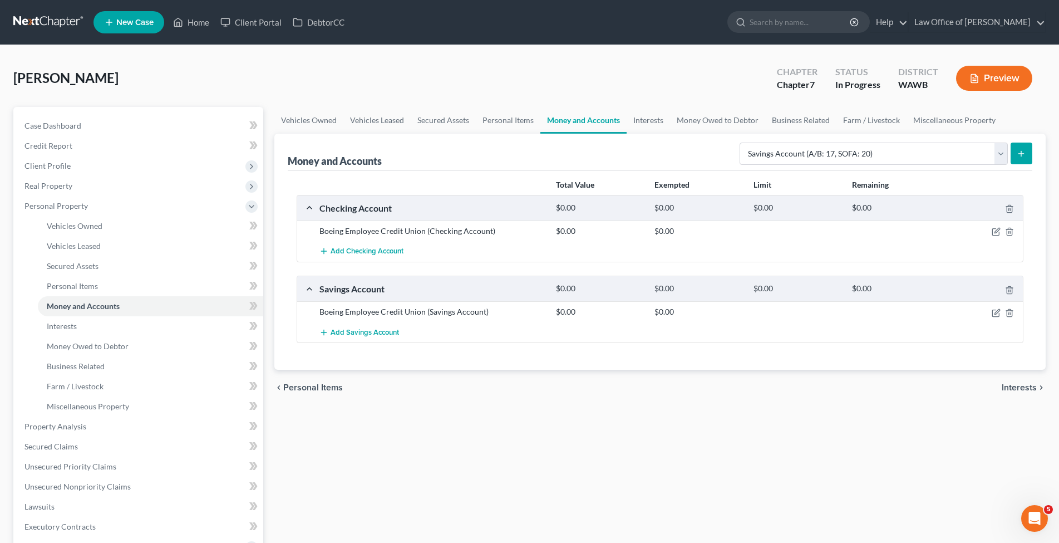
click at [1007, 386] on span "Interests" at bounding box center [1019, 387] width 35 height 9
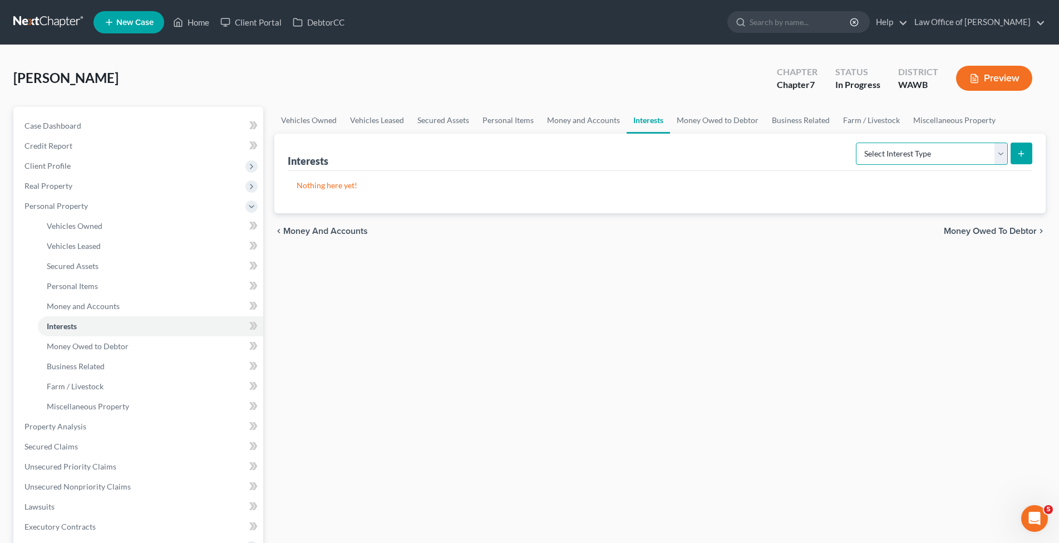
click at [856, 142] on select "Select Interest Type 401K (A/B: 21) Annuity (A/B: 23) Bond (A/B: 18) Education …" at bounding box center [932, 153] width 152 height 22
click option "Pension Plan (A/B: 21)" at bounding box center [0, 0] width 0 height 0
click at [1015, 146] on button "submit" at bounding box center [1022, 153] width 22 height 22
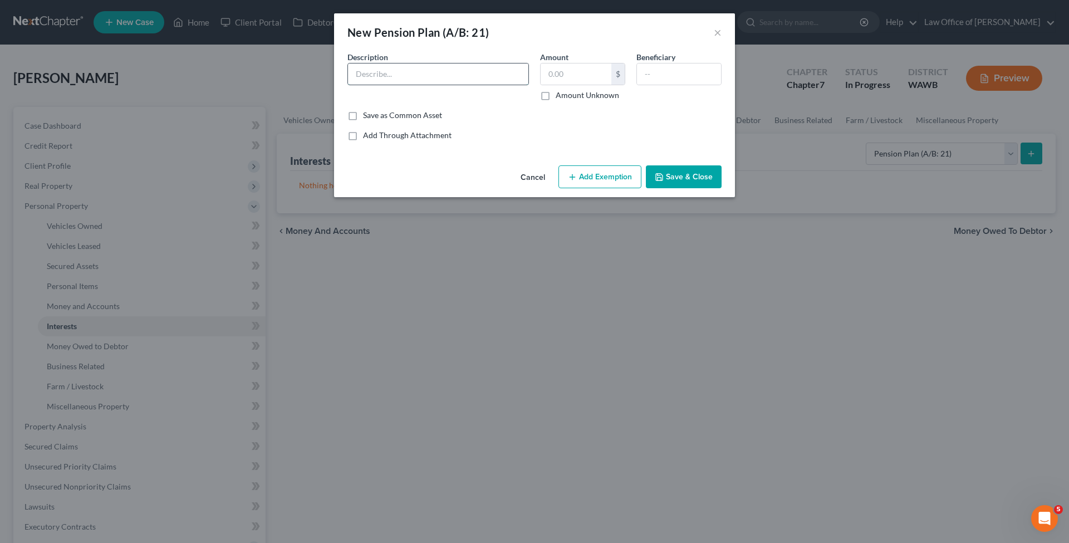
click at [389, 74] on input "text" at bounding box center [438, 73] width 180 height 21
click at [555, 99] on label "Amount Unknown" at bounding box center [586, 95] width 63 height 11
click at [560, 97] on input "Amount Unknown" at bounding box center [563, 93] width 7 height 7
click at [694, 171] on button "Save & Close" at bounding box center [684, 176] width 76 height 23
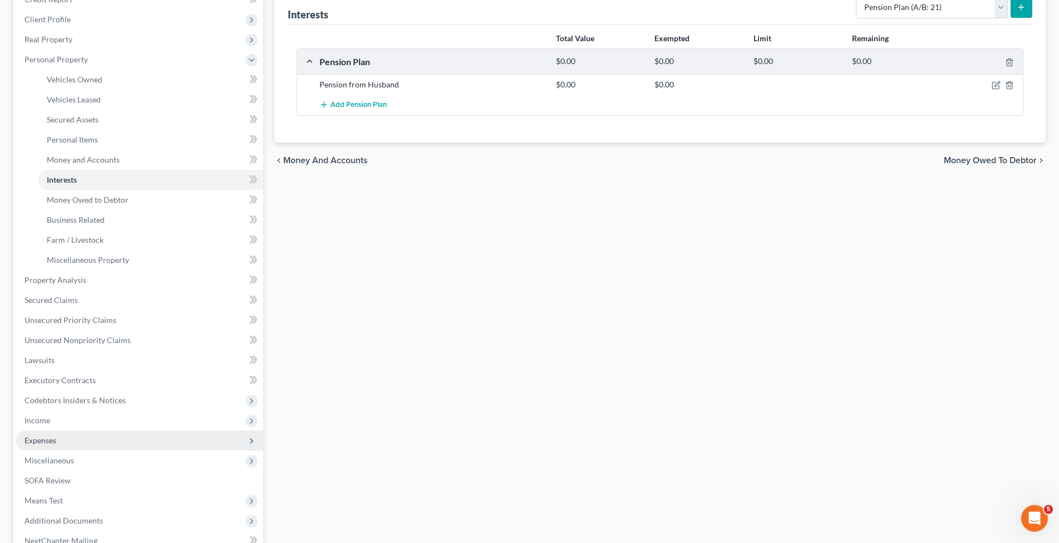
scroll to position [227, 0]
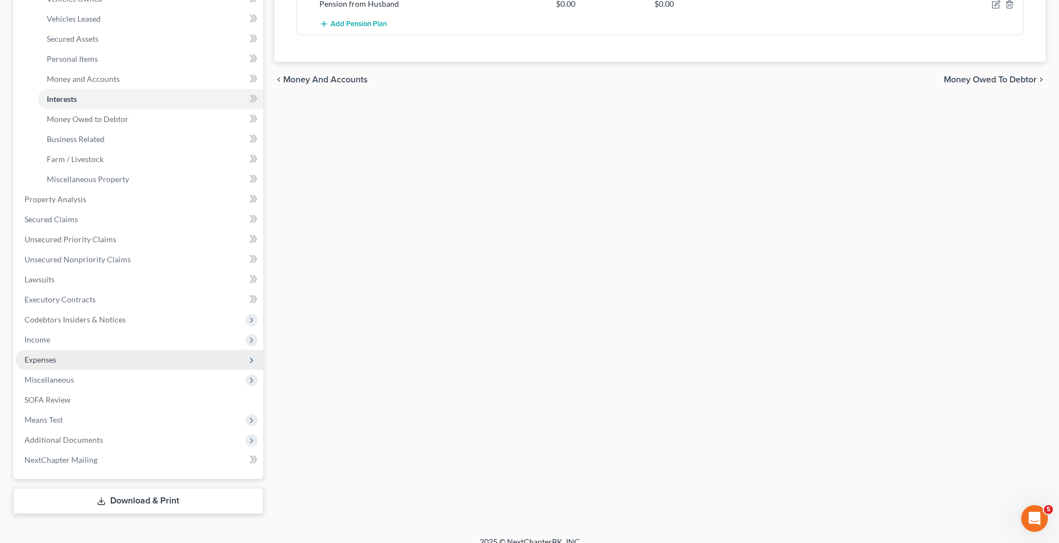
click at [76, 360] on span "Expenses" at bounding box center [140, 360] width 248 height 20
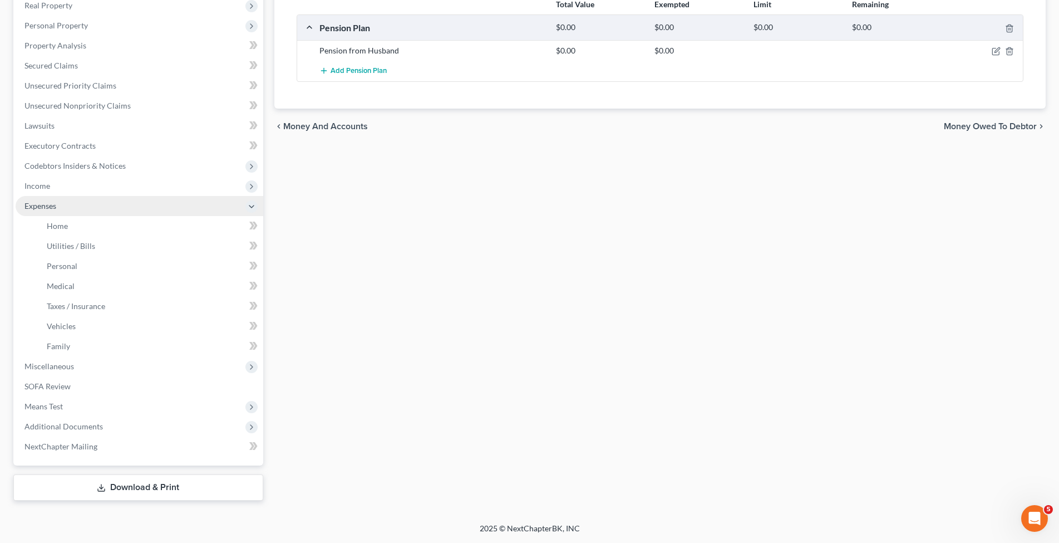
scroll to position [179, 0]
click at [75, 224] on link "Home" at bounding box center [150, 227] width 225 height 20
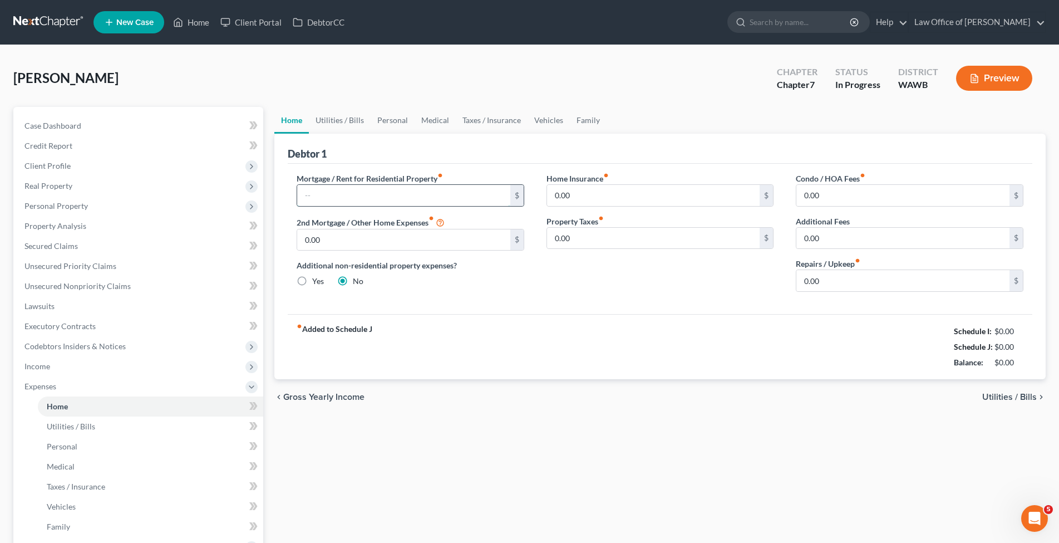
click at [329, 192] on input "text" at bounding box center [403, 195] width 213 height 21
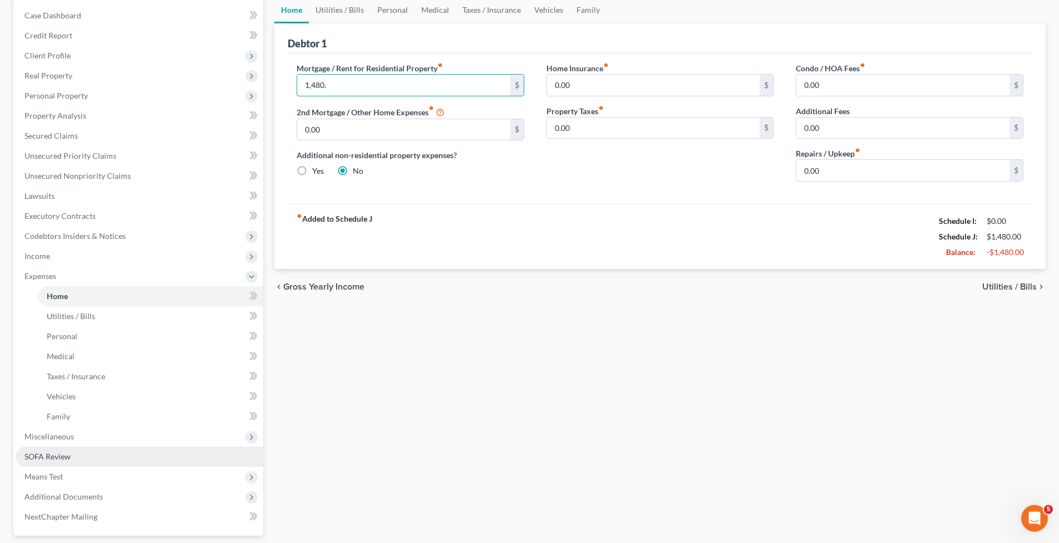
scroll to position [114, 0]
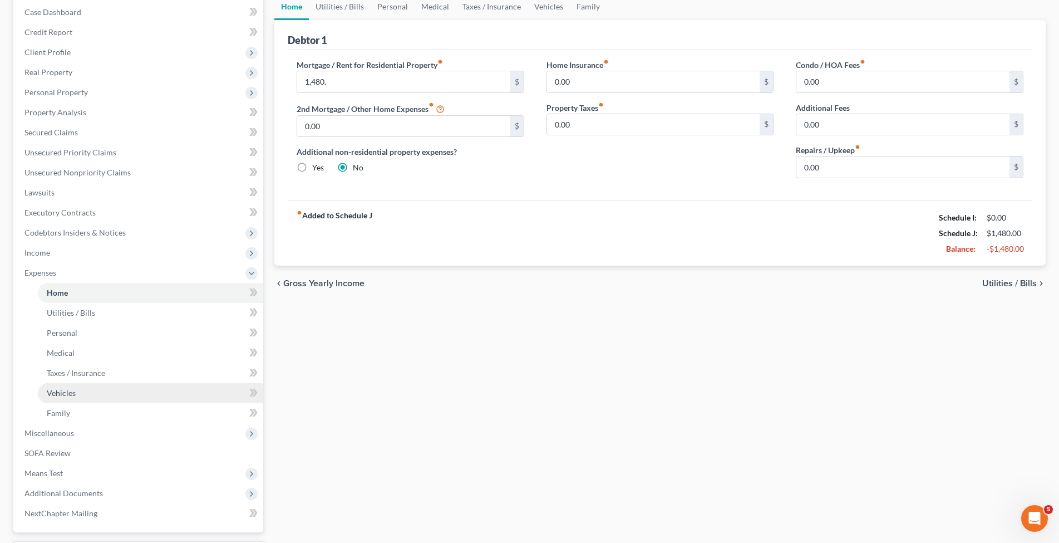
click at [68, 392] on span "Vehicles" at bounding box center [61, 392] width 29 height 9
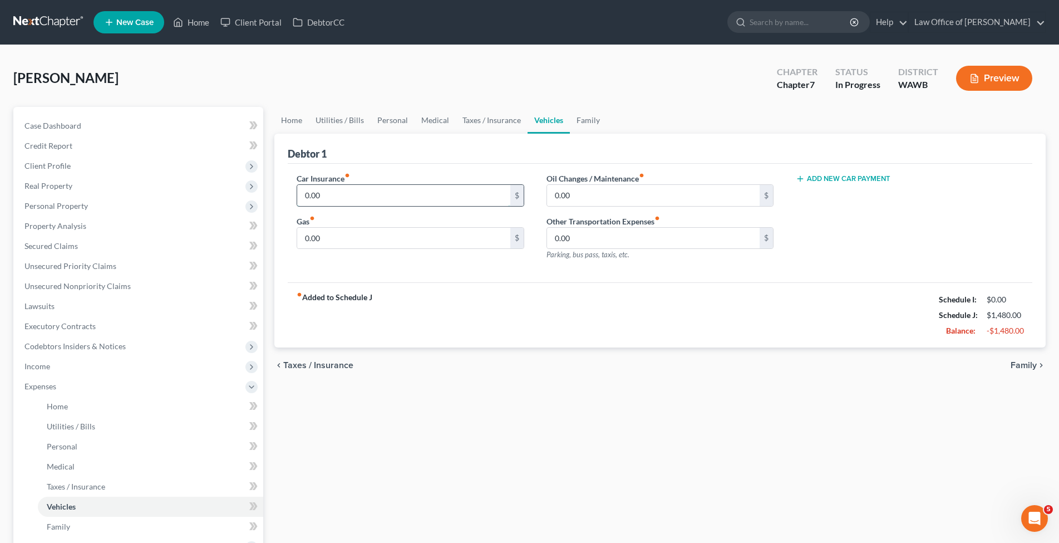
click at [327, 194] on input "0.00" at bounding box center [403, 195] width 213 height 21
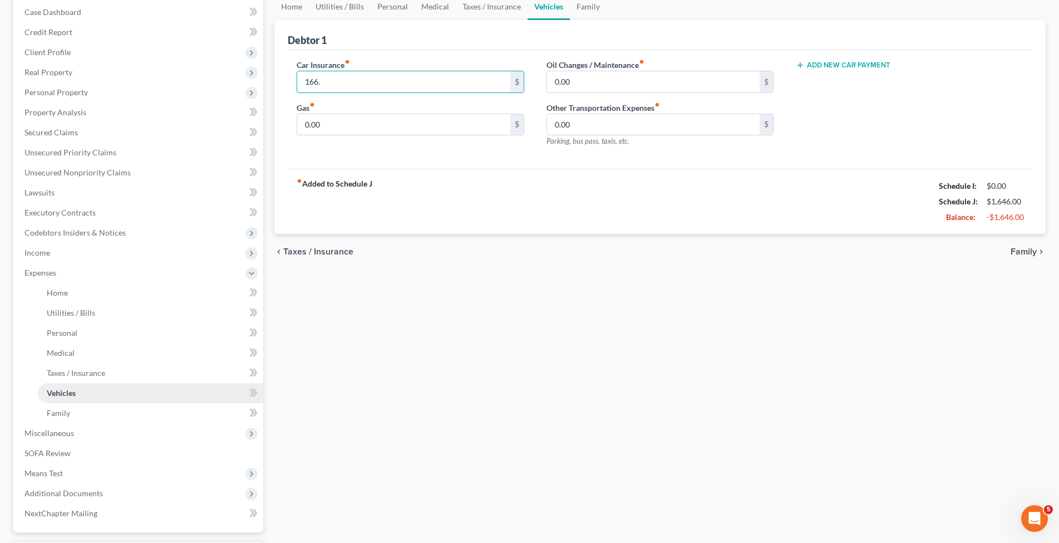
scroll to position [170, 0]
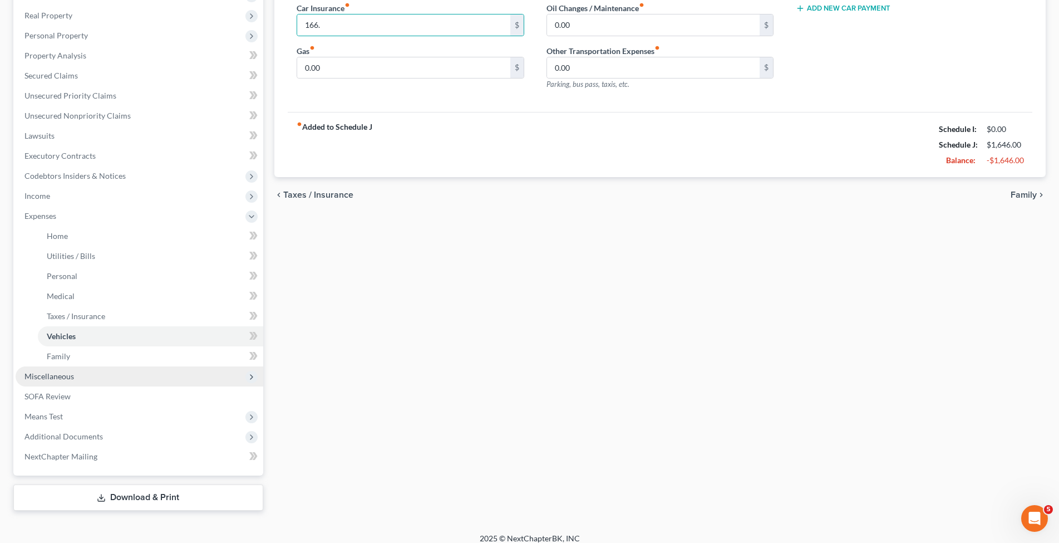
click at [92, 373] on span "Miscellaneous" at bounding box center [140, 376] width 248 height 20
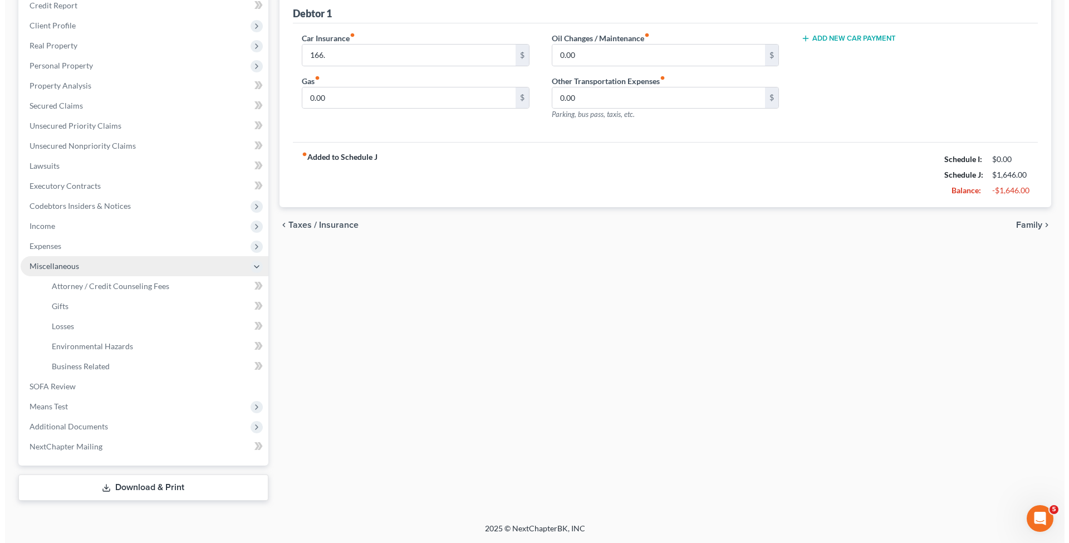
scroll to position [139, 0]
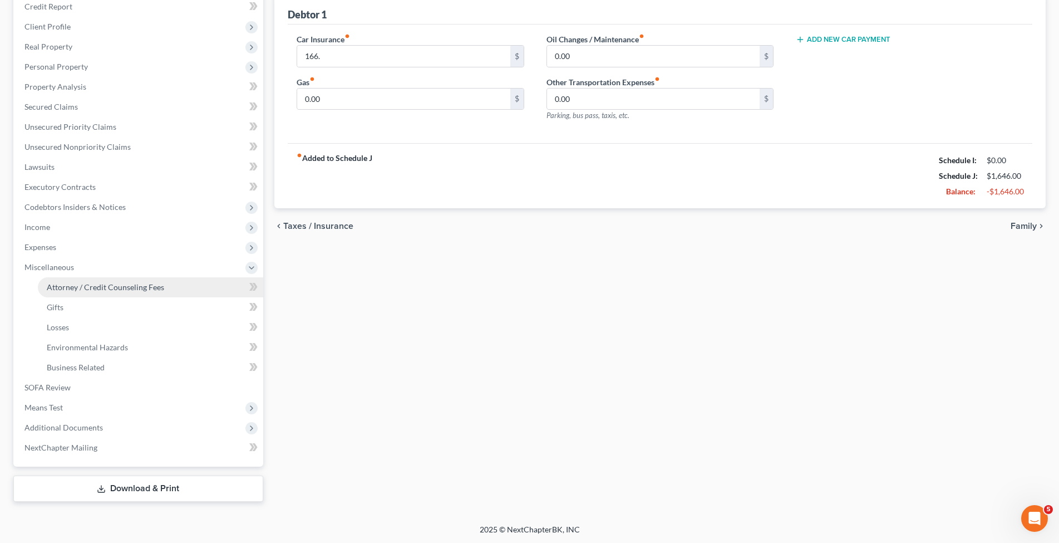
click at [86, 287] on span "Attorney / Credit Counseling Fees" at bounding box center [105, 286] width 117 height 9
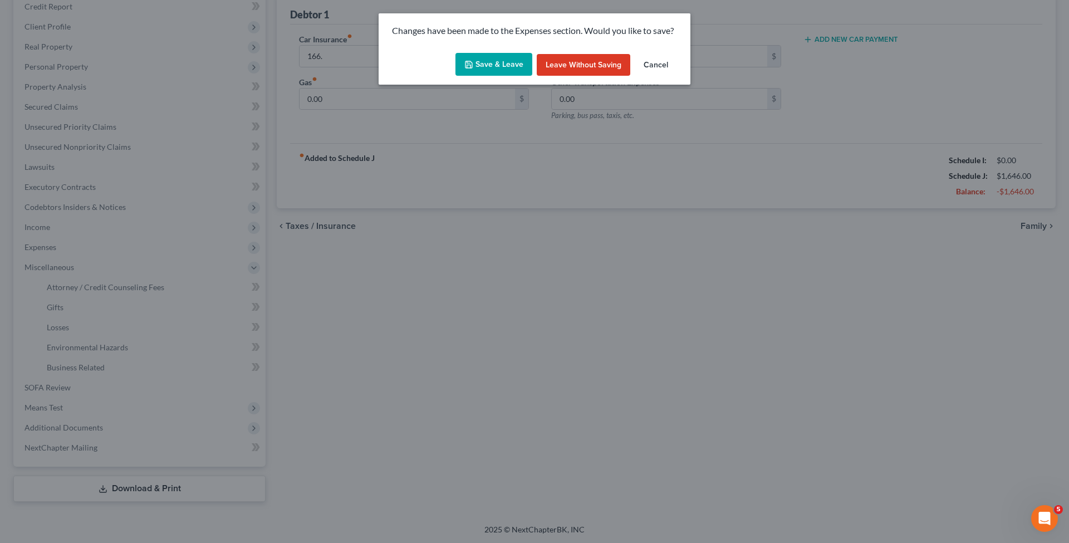
click at [473, 61] on icon "button" at bounding box center [468, 64] width 9 height 9
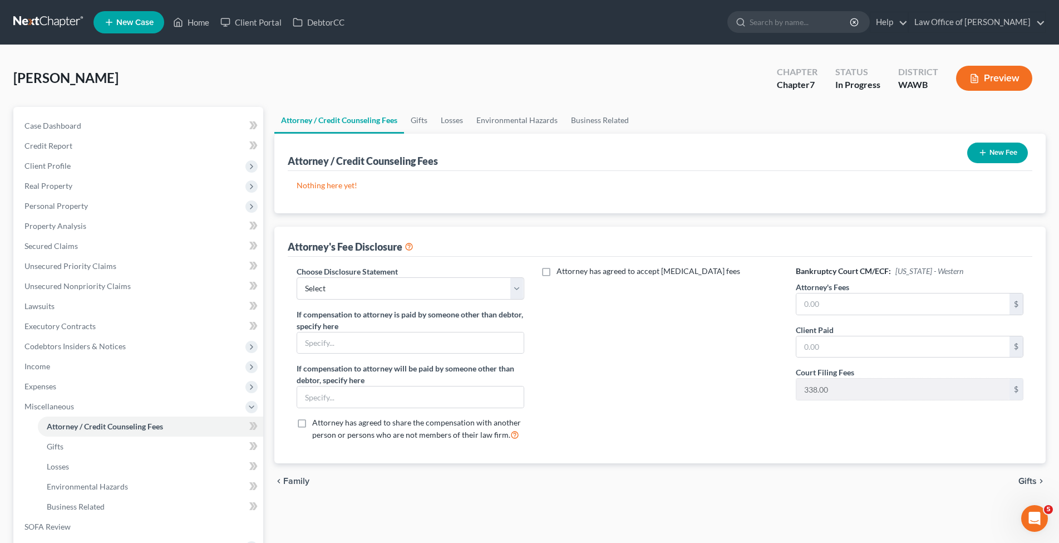
click at [981, 151] on icon "button" at bounding box center [982, 152] width 9 height 9
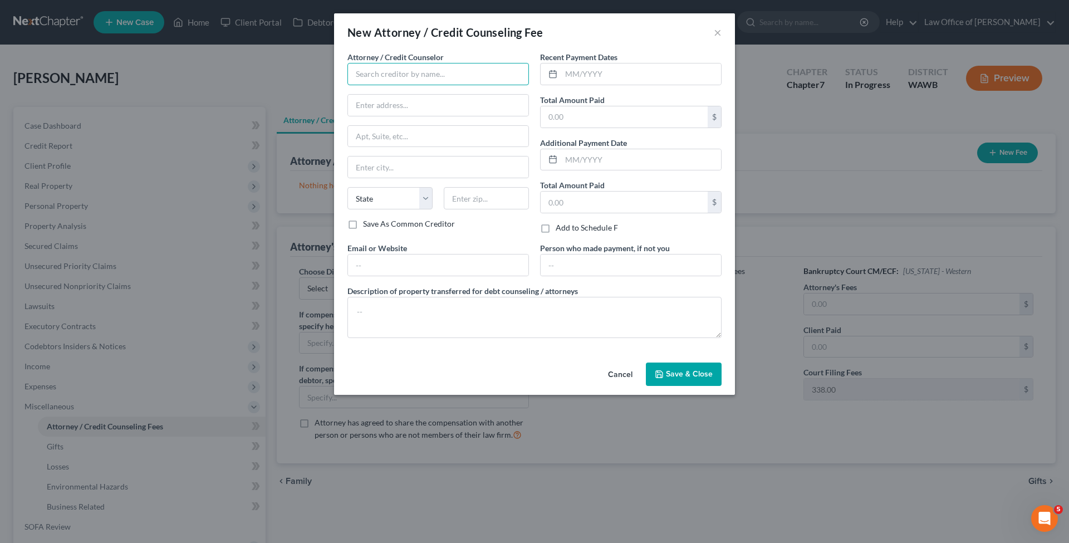
click at [363, 79] on input "text" at bounding box center [437, 74] width 181 height 22
click at [571, 66] on input "text" at bounding box center [641, 73] width 160 height 21
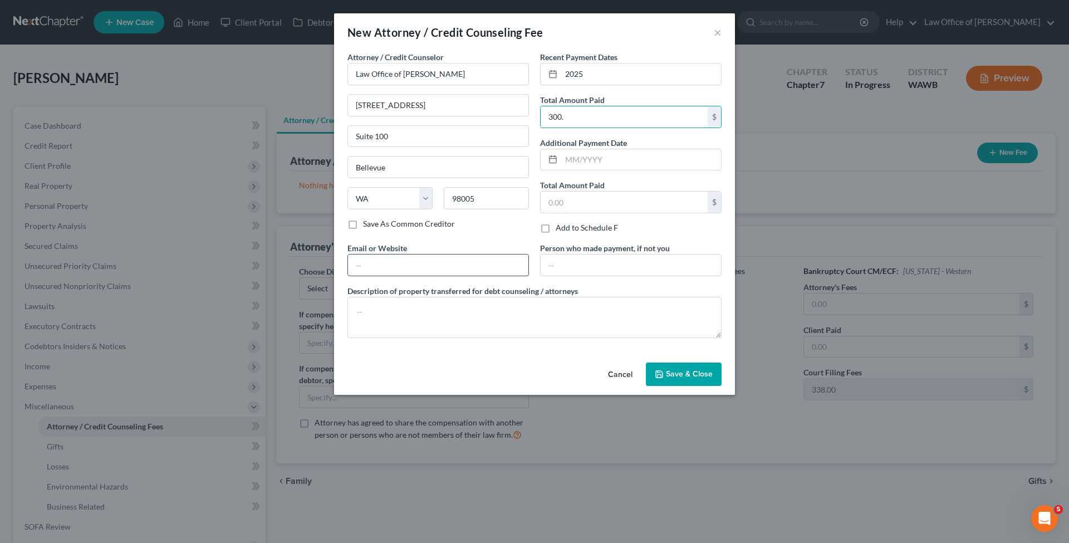
click at [419, 266] on input "text" at bounding box center [438, 264] width 180 height 21
click at [672, 373] on span "Save & Close" at bounding box center [689, 373] width 47 height 9
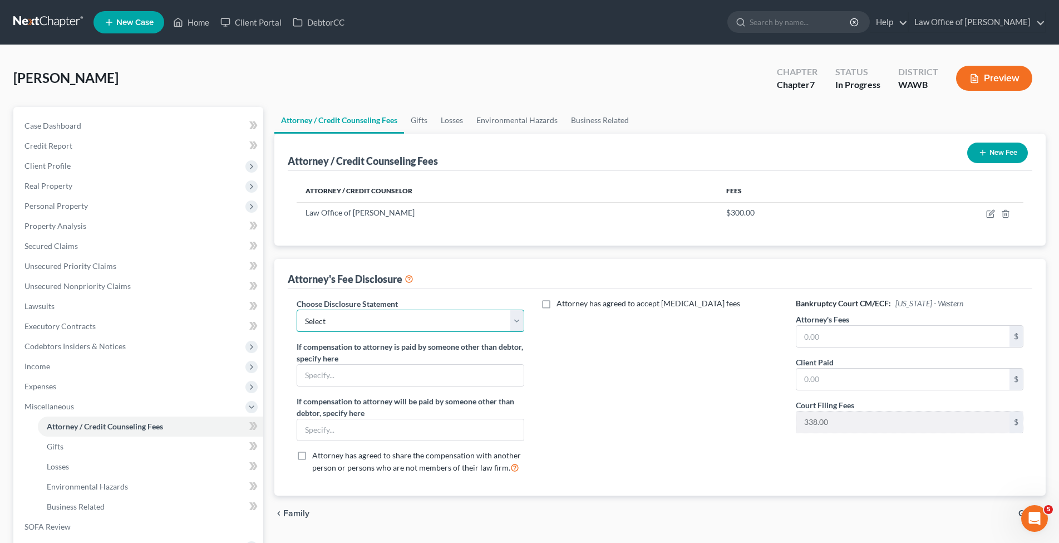
click at [297, 309] on select "Select Disclosure of Compensation of Attorney for Debtor(s)" at bounding box center [411, 320] width 228 height 22
click option "Disclosure of Compensation of Attorney for Debtor(s)" at bounding box center [0, 0] width 0 height 0
click at [876, 336] on input "text" at bounding box center [902, 336] width 213 height 21
click at [192, 25] on link "Home" at bounding box center [191, 22] width 47 height 20
